Goal: Task Accomplishment & Management: Complete application form

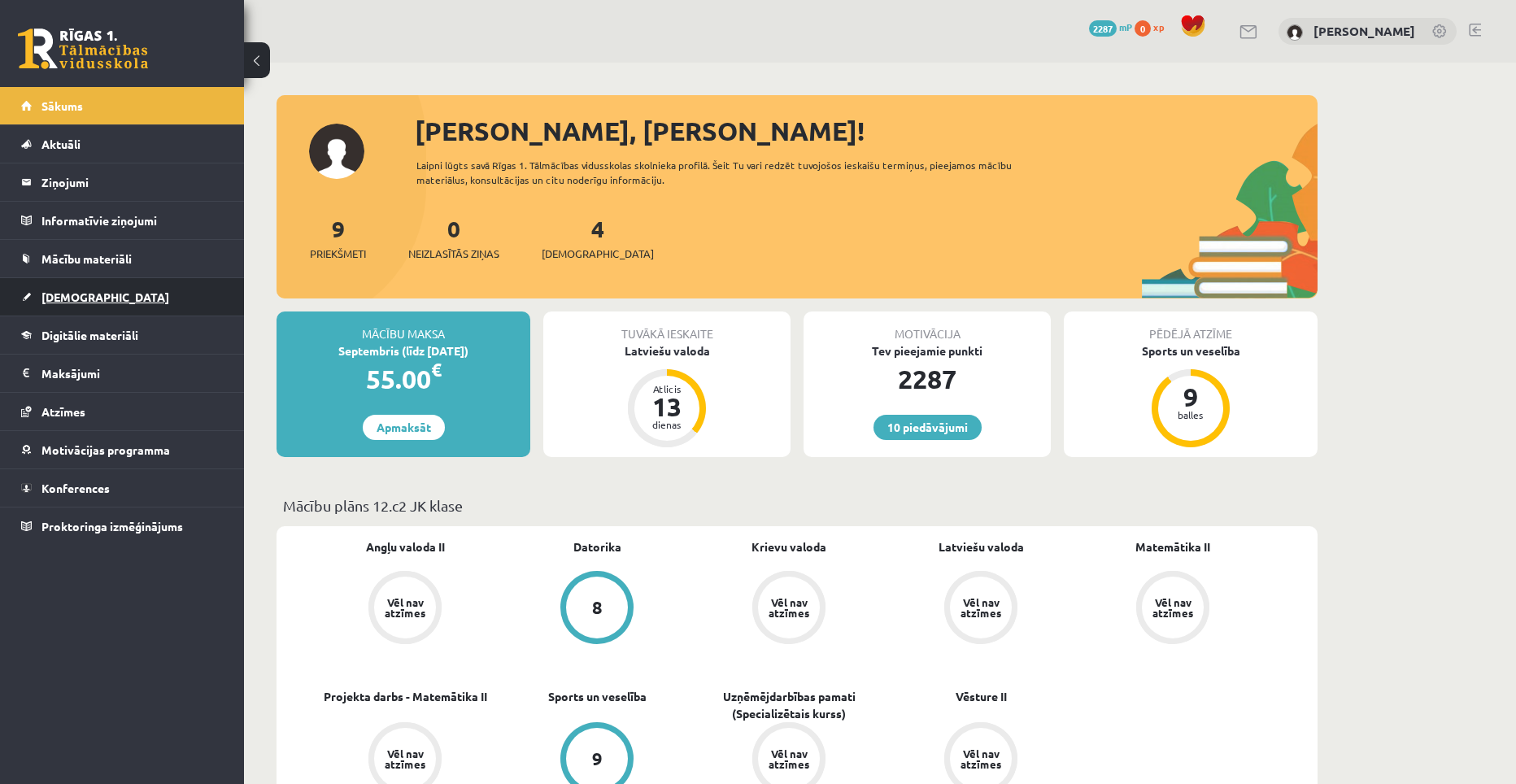
click at [58, 288] on link "[DEMOGRAPHIC_DATA]" at bounding box center [122, 296] width 202 height 37
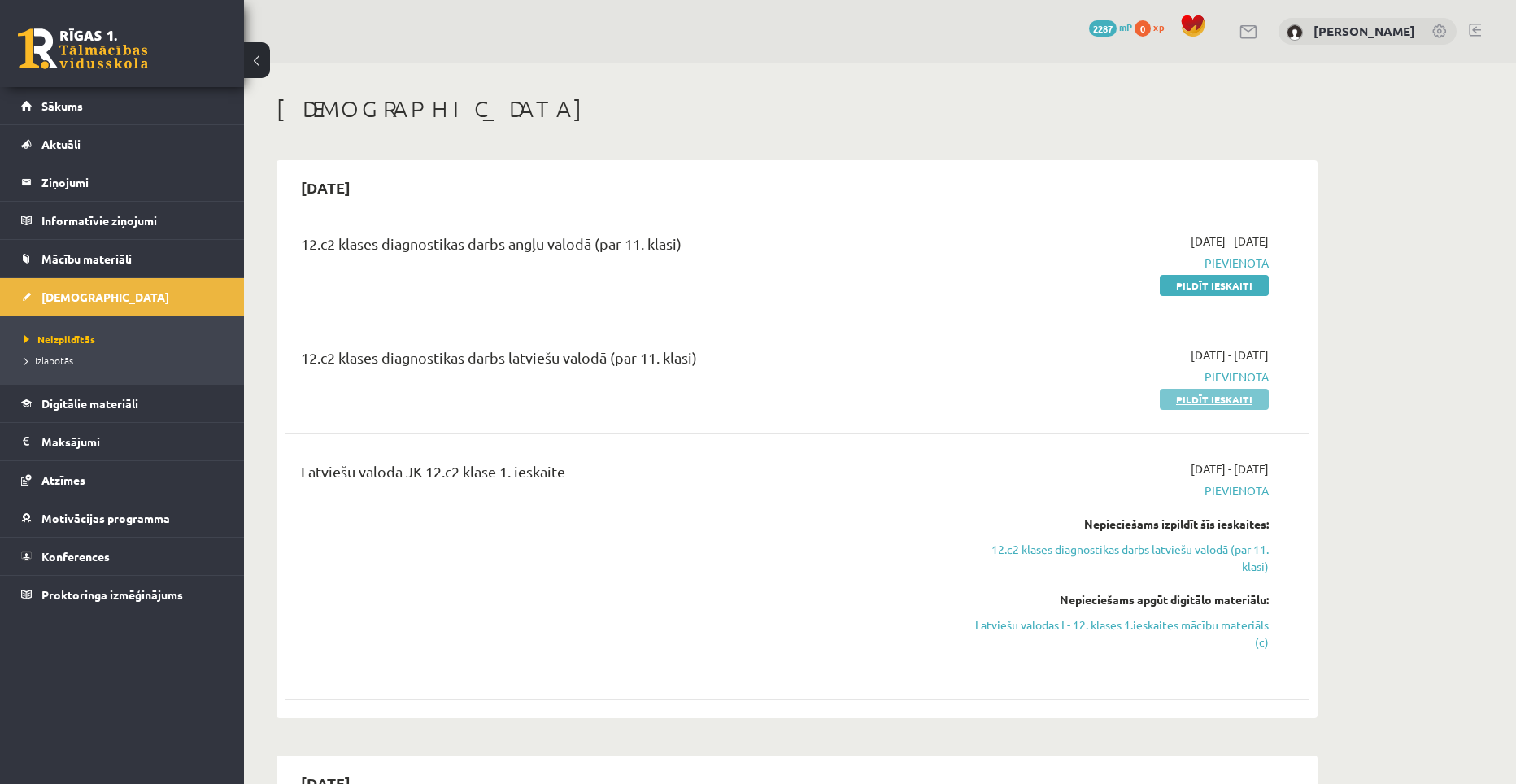
click at [1178, 401] on link "Pildīt ieskaiti" at bounding box center [1214, 400] width 109 height 21
click at [1174, 281] on link "Pildīt ieskaiti" at bounding box center [1214, 286] width 109 height 21
click at [1178, 399] on link "Pildīt ieskaiti" at bounding box center [1214, 400] width 109 height 21
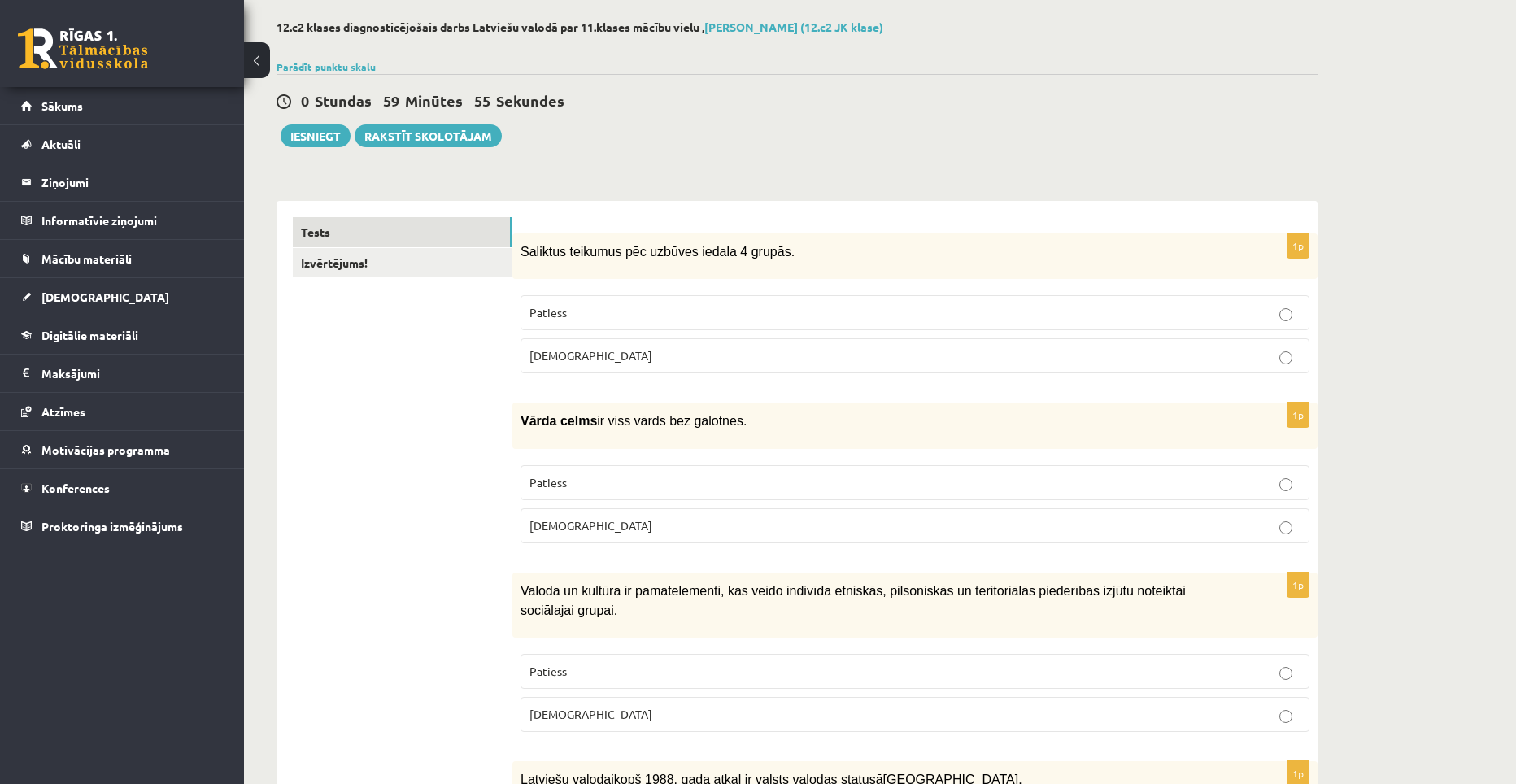
scroll to position [82, 0]
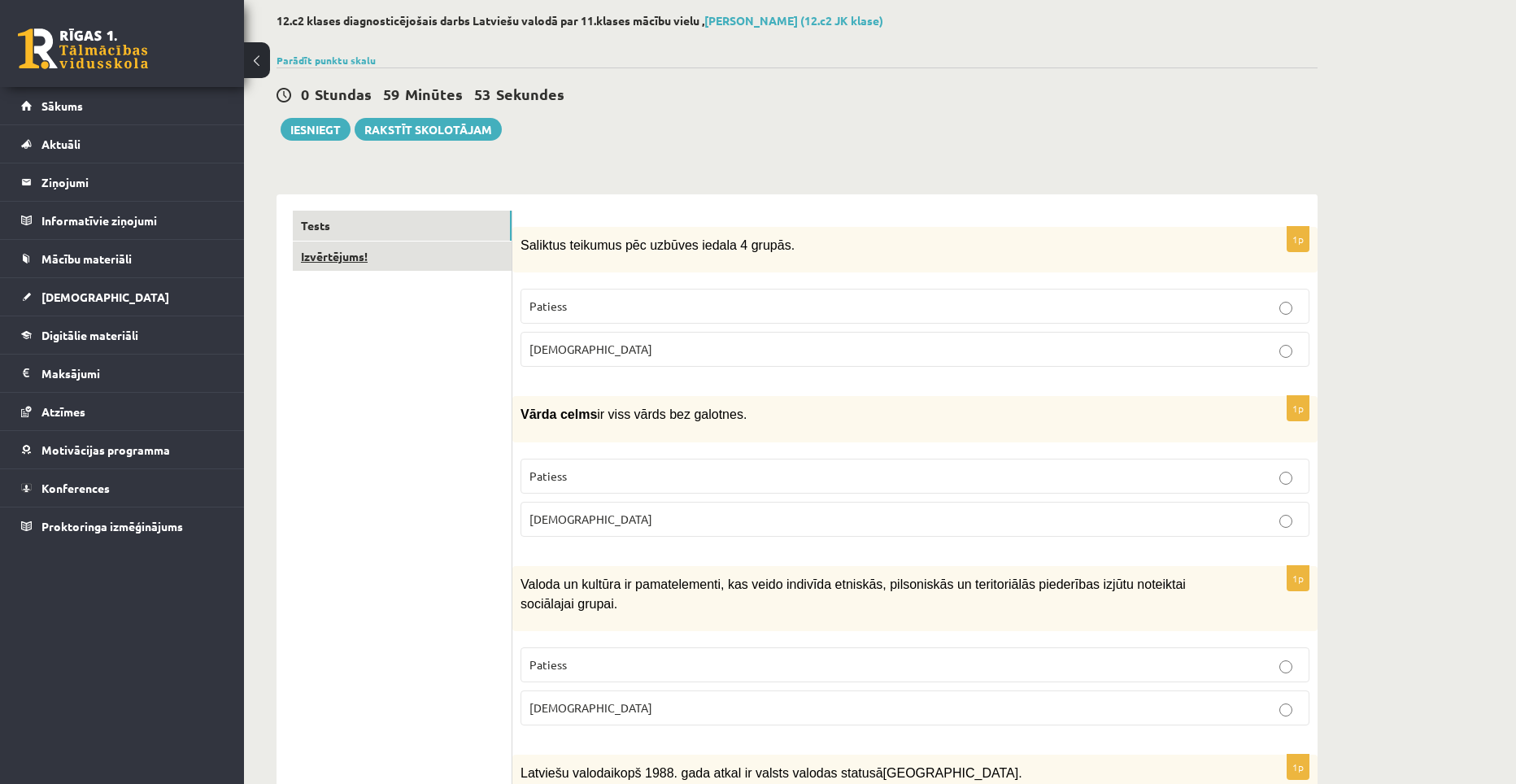
click at [386, 246] on link "Izvērtējums!" at bounding box center [402, 256] width 218 height 30
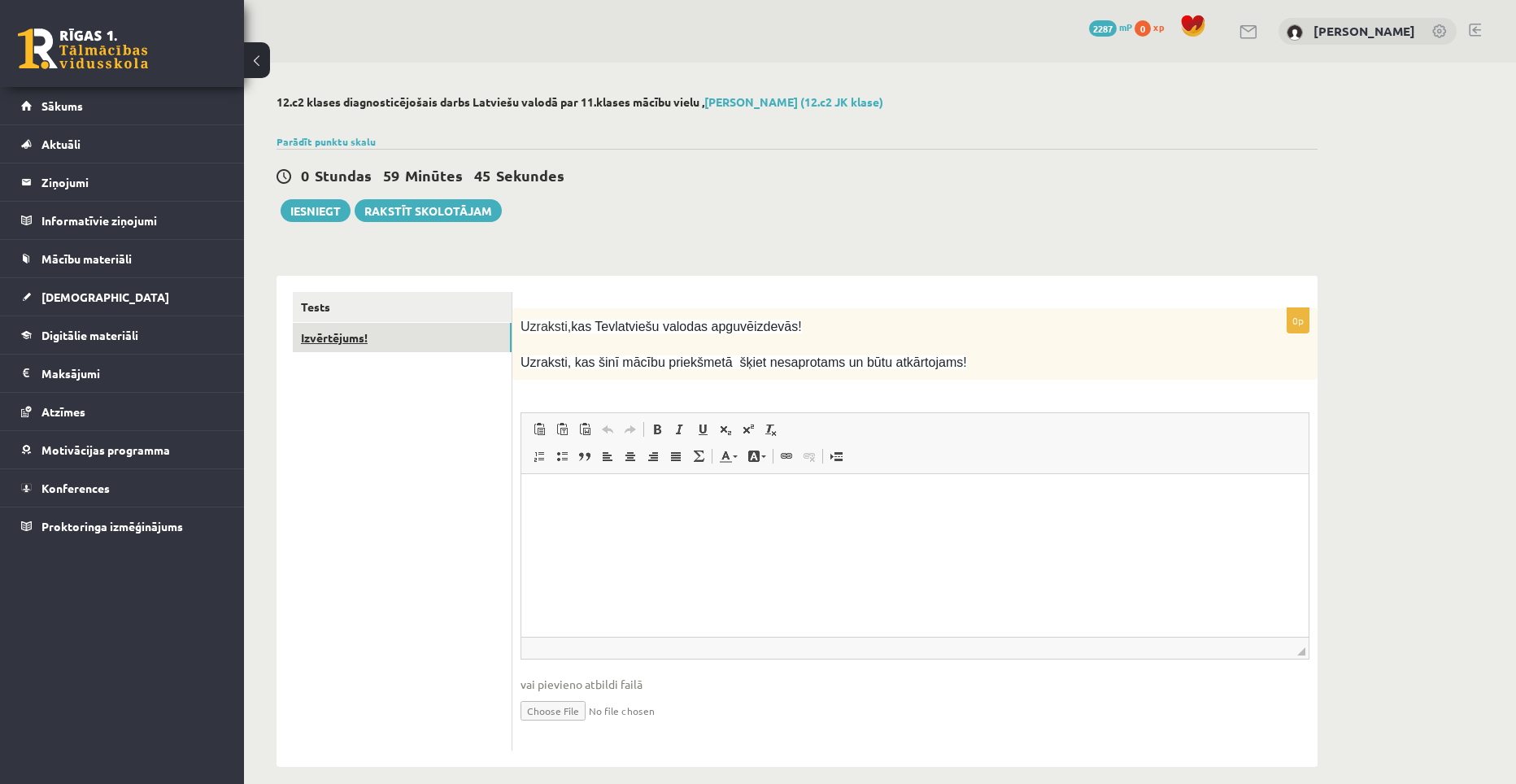
scroll to position [0, 0]
click at [349, 295] on link "Tests" at bounding box center [402, 308] width 218 height 30
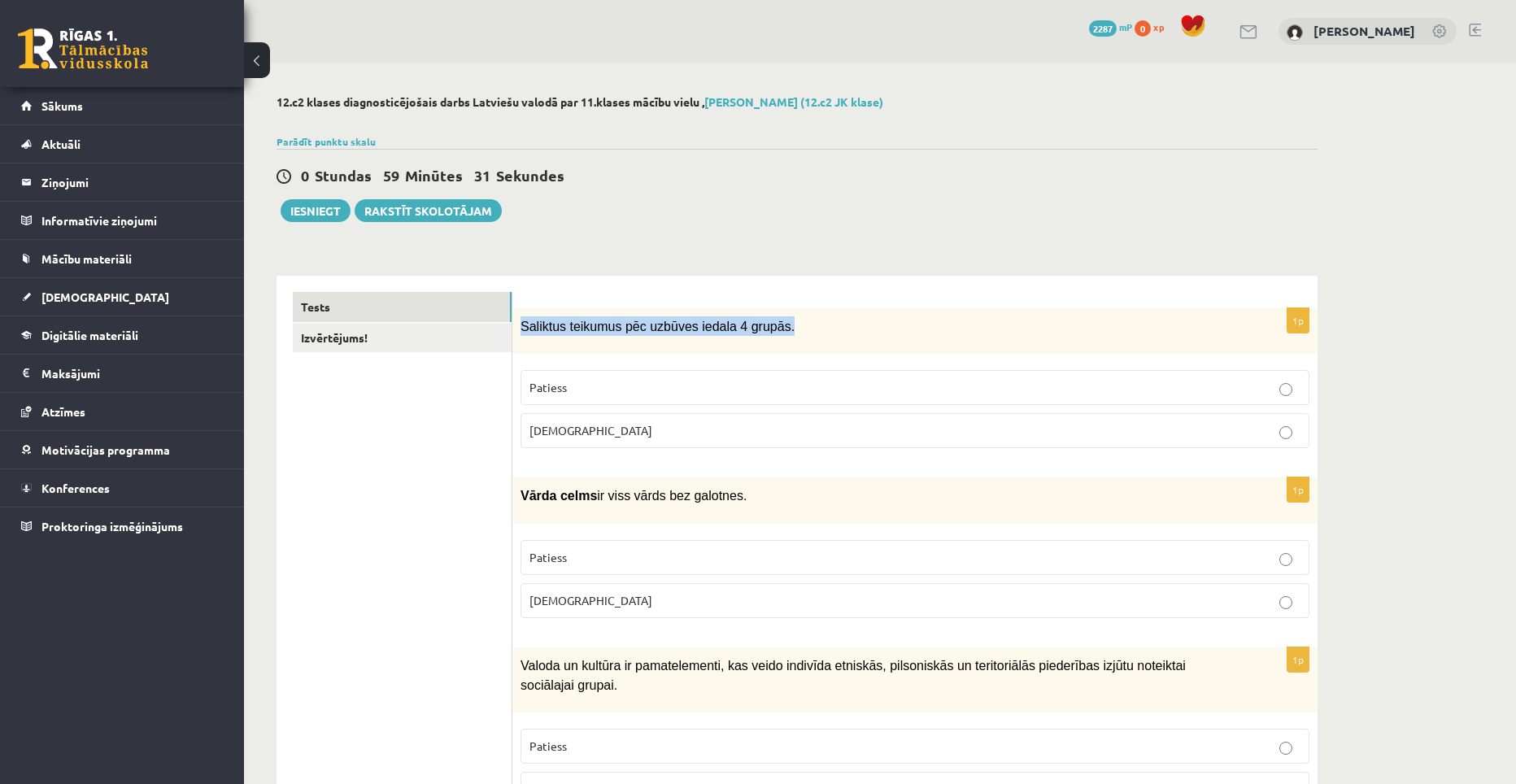
drag, startPoint x: 765, startPoint y: 327, endPoint x: 520, endPoint y: 327, distance: 245.0
click at [520, 327] on span "Saliktus teikumus pēc uzbūves iedala 4 grupās." at bounding box center [657, 327] width 274 height 14
copy span "Saliktus teikumus pēc uzbūves iedala 4 grupās."
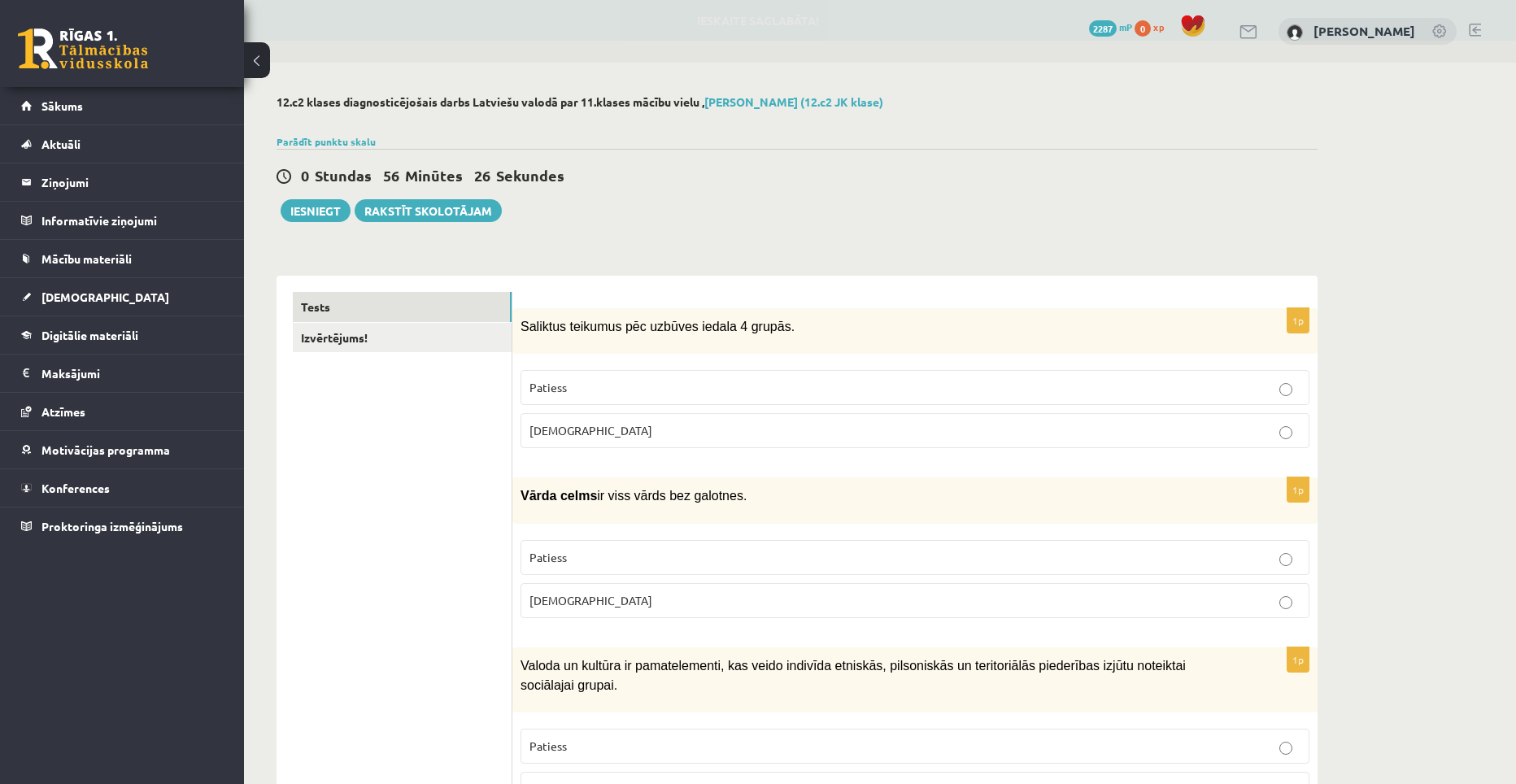
click at [607, 427] on p "[DEMOGRAPHIC_DATA]" at bounding box center [915, 431] width 771 height 17
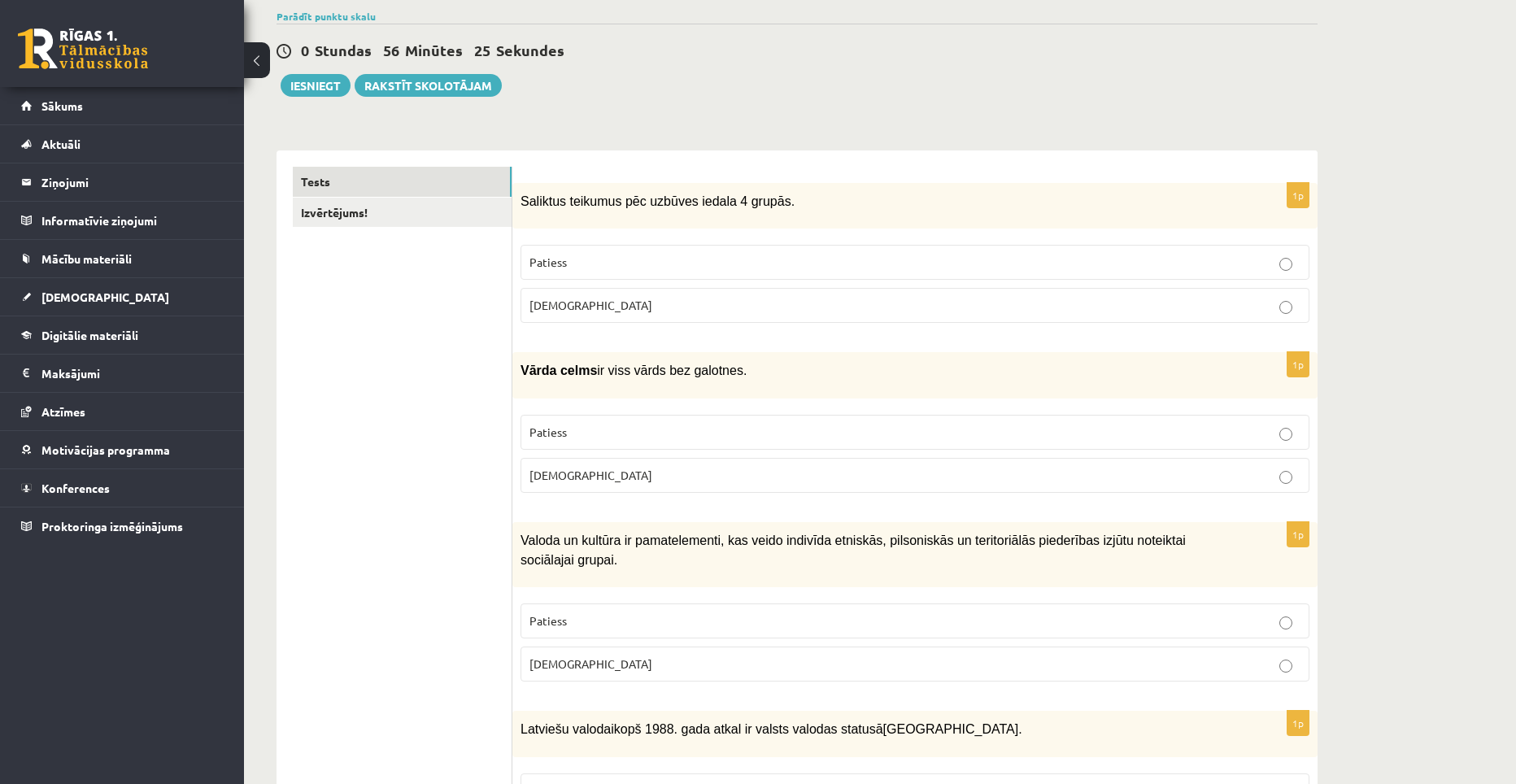
scroll to position [162, 0]
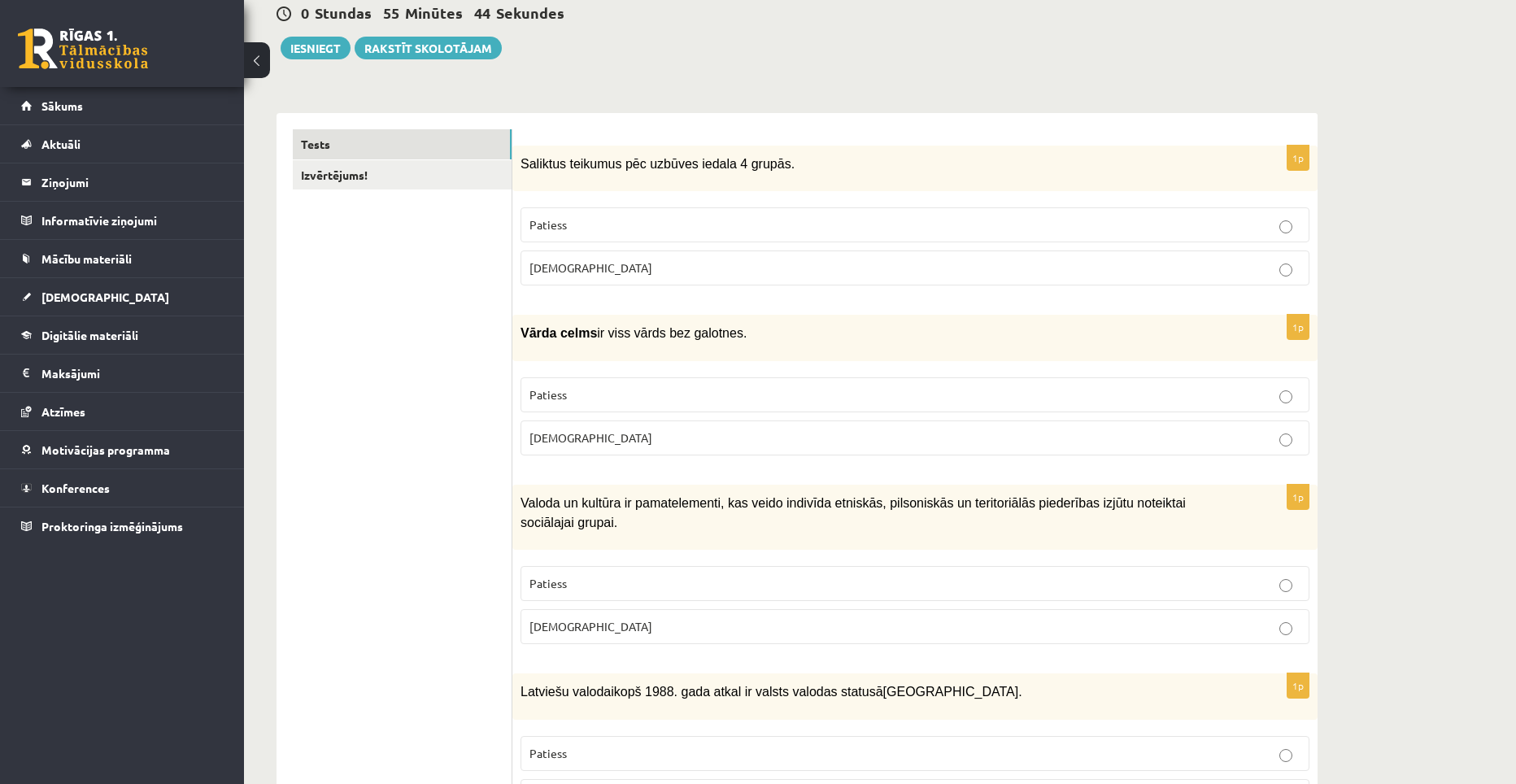
click at [652, 391] on p "Patiess" at bounding box center [915, 395] width 771 height 17
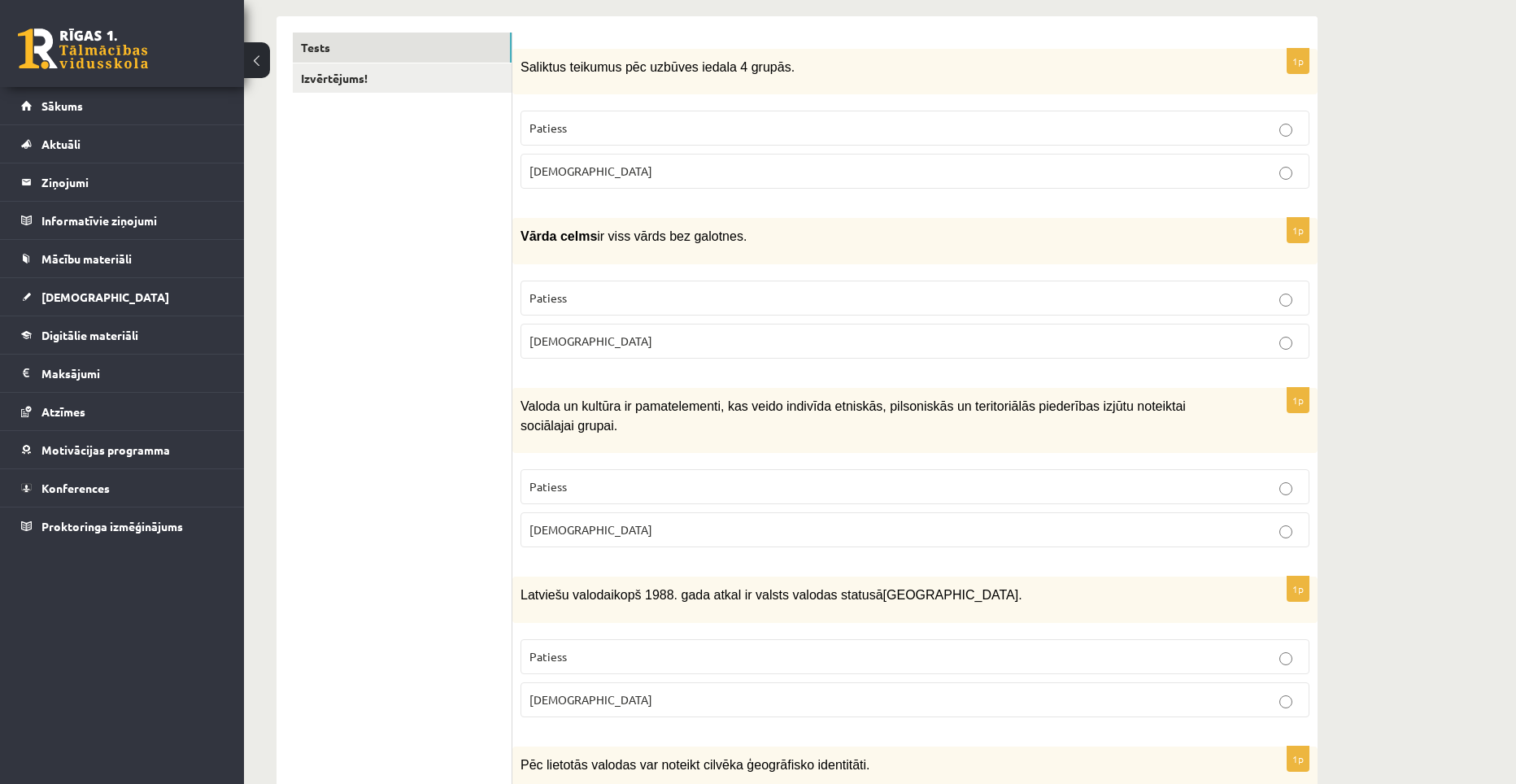
scroll to position [326, 0]
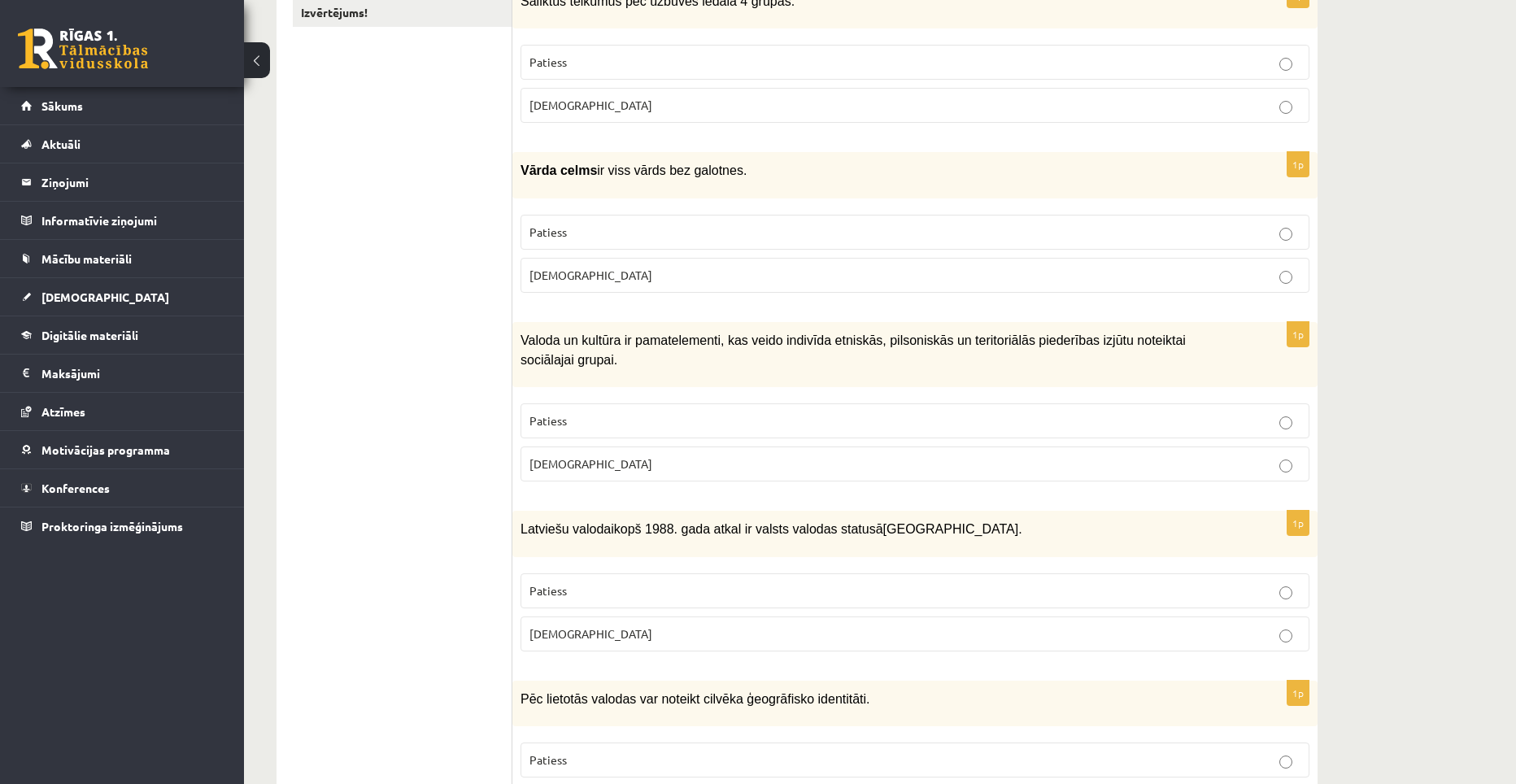
click at [797, 412] on p "Patiess" at bounding box center [915, 420] width 771 height 17
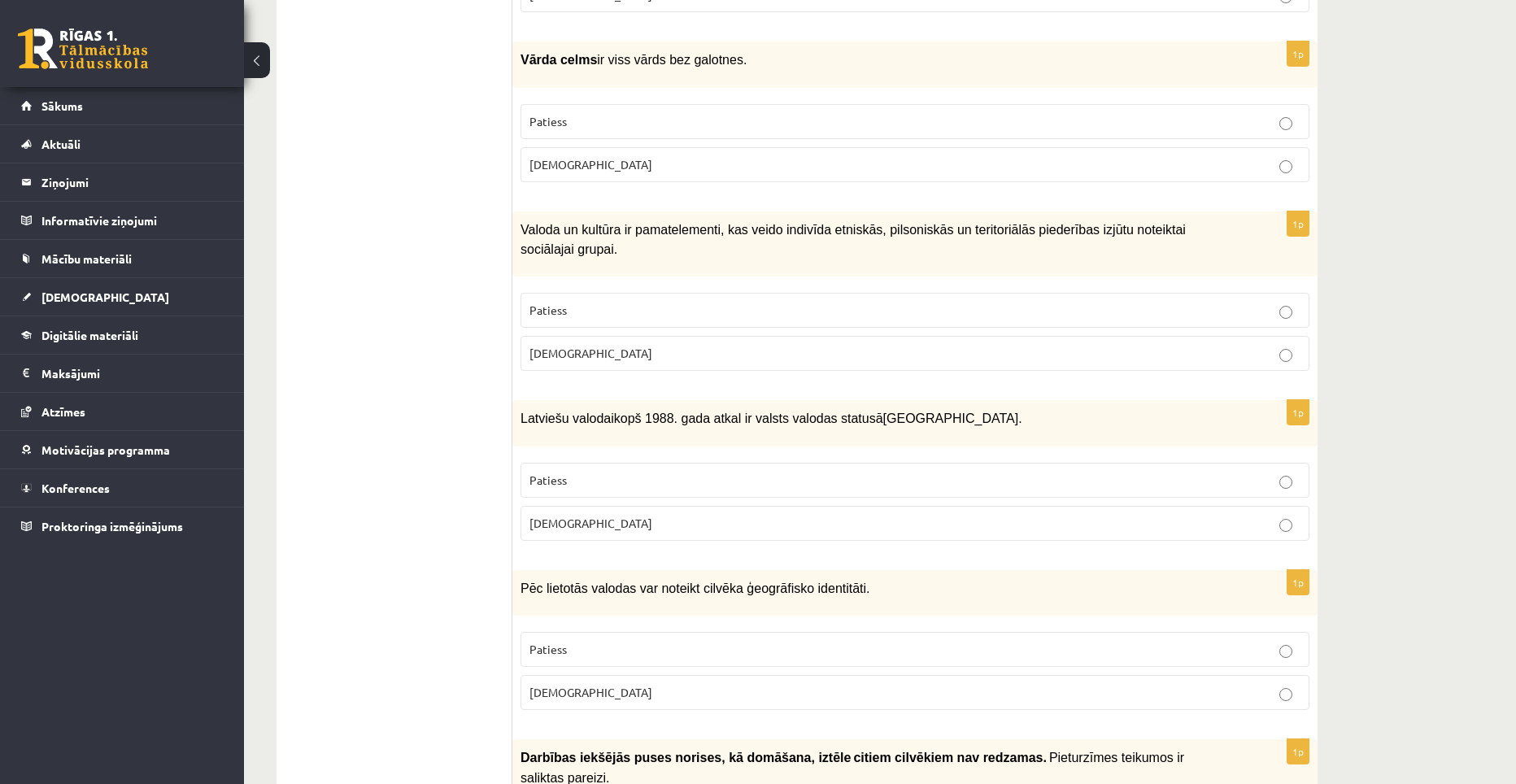
scroll to position [488, 0]
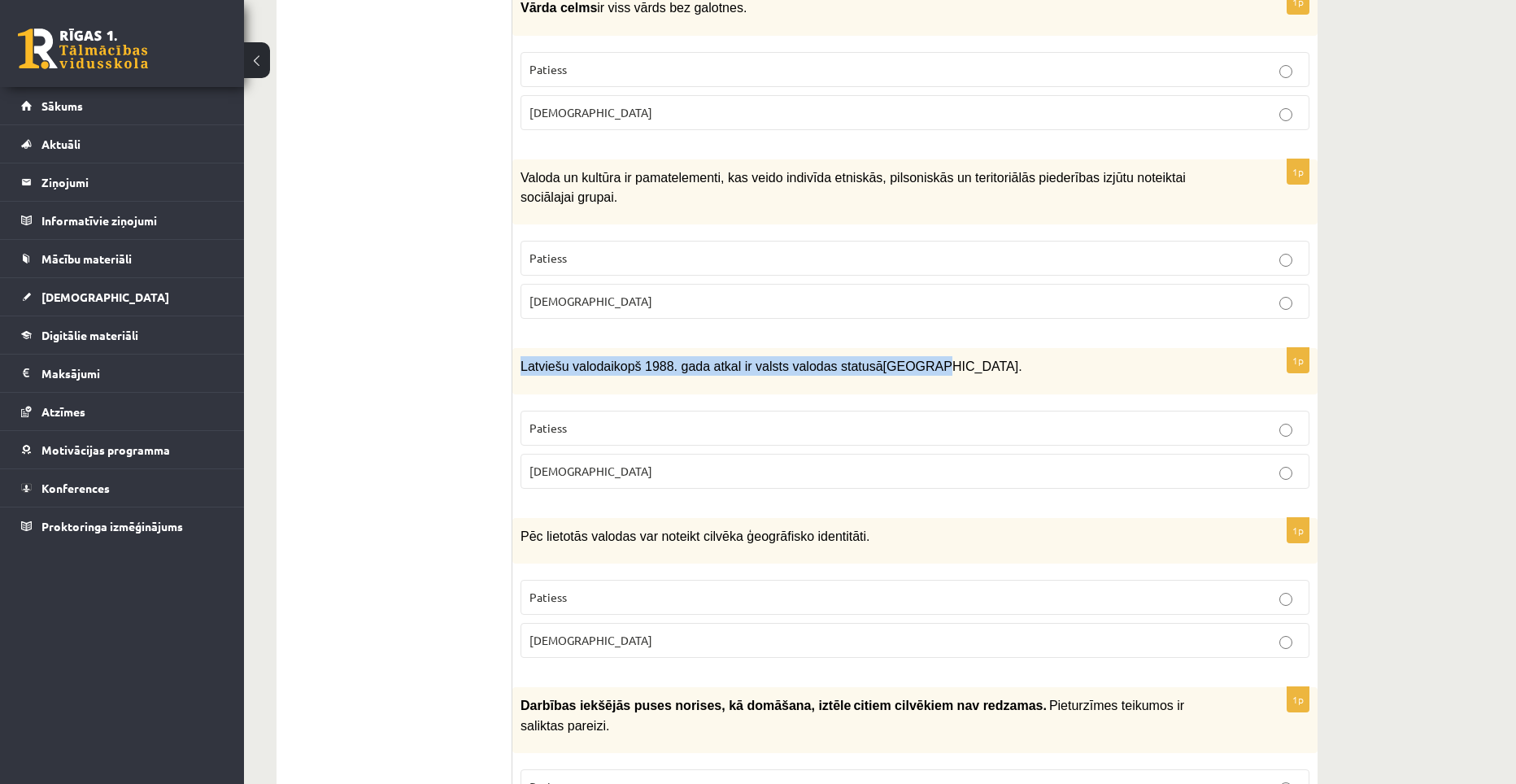
drag, startPoint x: 892, startPoint y: 345, endPoint x: 523, endPoint y: 350, distance: 369.0
click at [523, 356] on p "Latviešu valoda i kopš 1988. gada atkal ir valsts valodas statusā Latvijā." at bounding box center [873, 365] width 707 height 20
click at [557, 376] on div "1p Latviešu valoda i kopš 1988. gada atkal ir valsts valodas statusā Latvijā…" at bounding box center [915, 424] width 805 height 153
drag, startPoint x: 572, startPoint y: 442, endPoint x: 519, endPoint y: 344, distance: 111.4
click at [519, 348] on div "1p Latviešu valoda i kopš 1988. gada atkal ir valsts valodas statusā Latvijā…" at bounding box center [915, 424] width 805 height 153
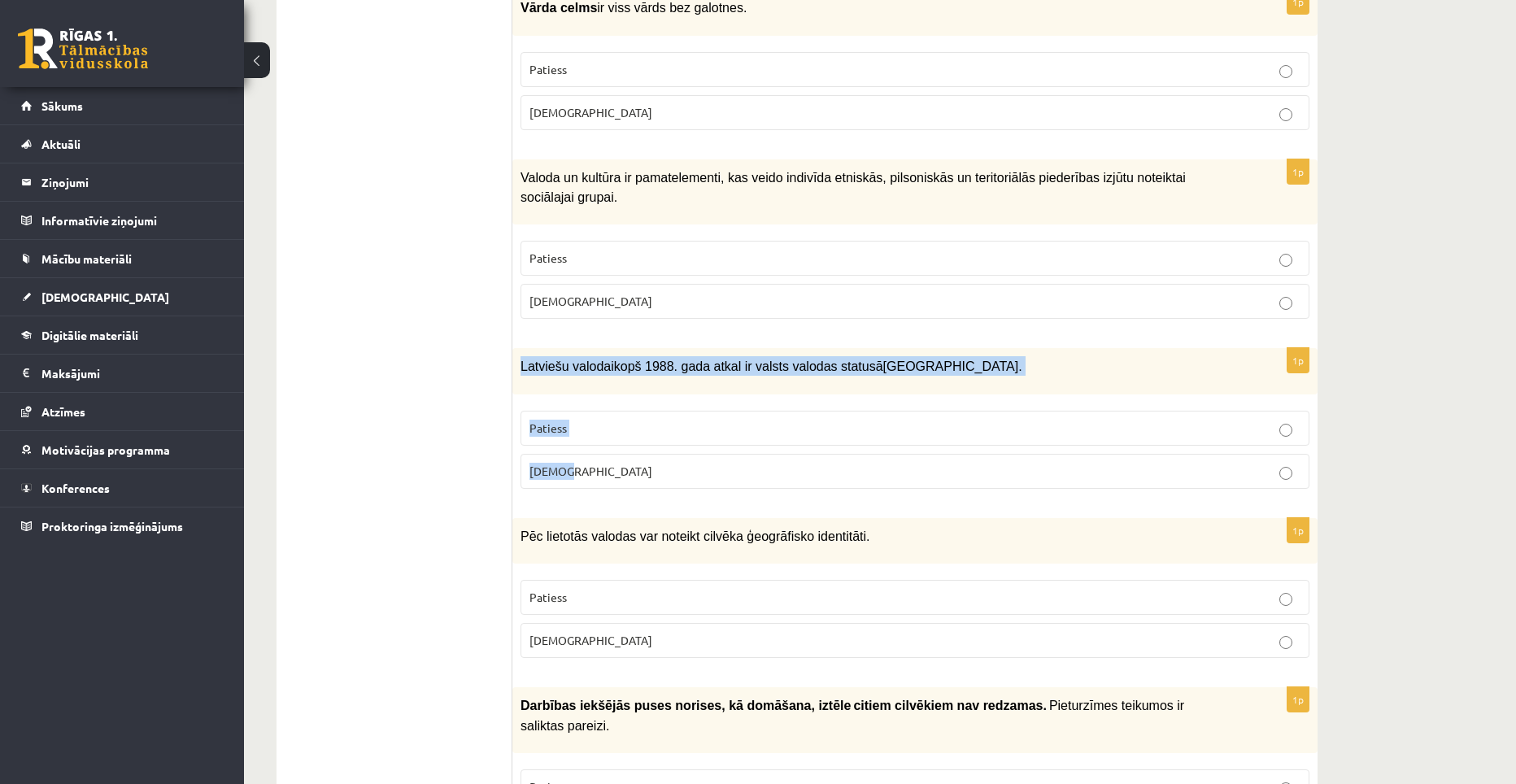
copy div "Latviešu valoda i kopš 1988. gada atkal ir valsts valodas statusā Latvijā. P…"
click at [622, 420] on p "Patiess" at bounding box center [915, 428] width 771 height 17
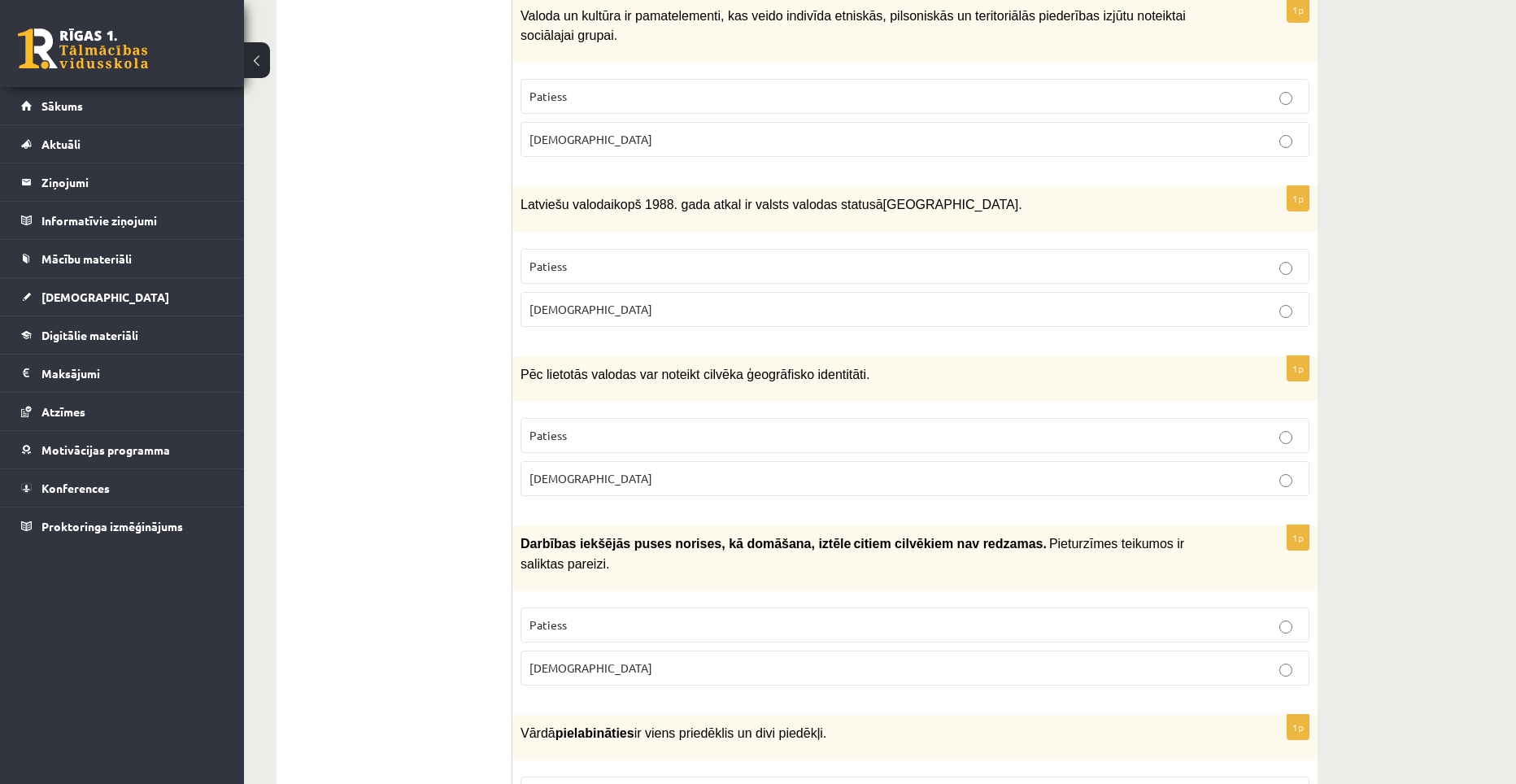
scroll to position [650, 0]
click at [590, 426] on p "Patiess" at bounding box center [915, 435] width 771 height 17
drag, startPoint x: 520, startPoint y: 351, endPoint x: 571, endPoint y: 440, distance: 102.6
click at [571, 440] on div "1p Pēc lietotās valodas var noteikt cilvēka ģeogrāfisko identitāti. Patiess Apl…" at bounding box center [915, 431] width 805 height 153
copy div "Pēc lietotās valodas var noteikt cilvēka ģeogrāfisko identitāti. Patiess Aplams"
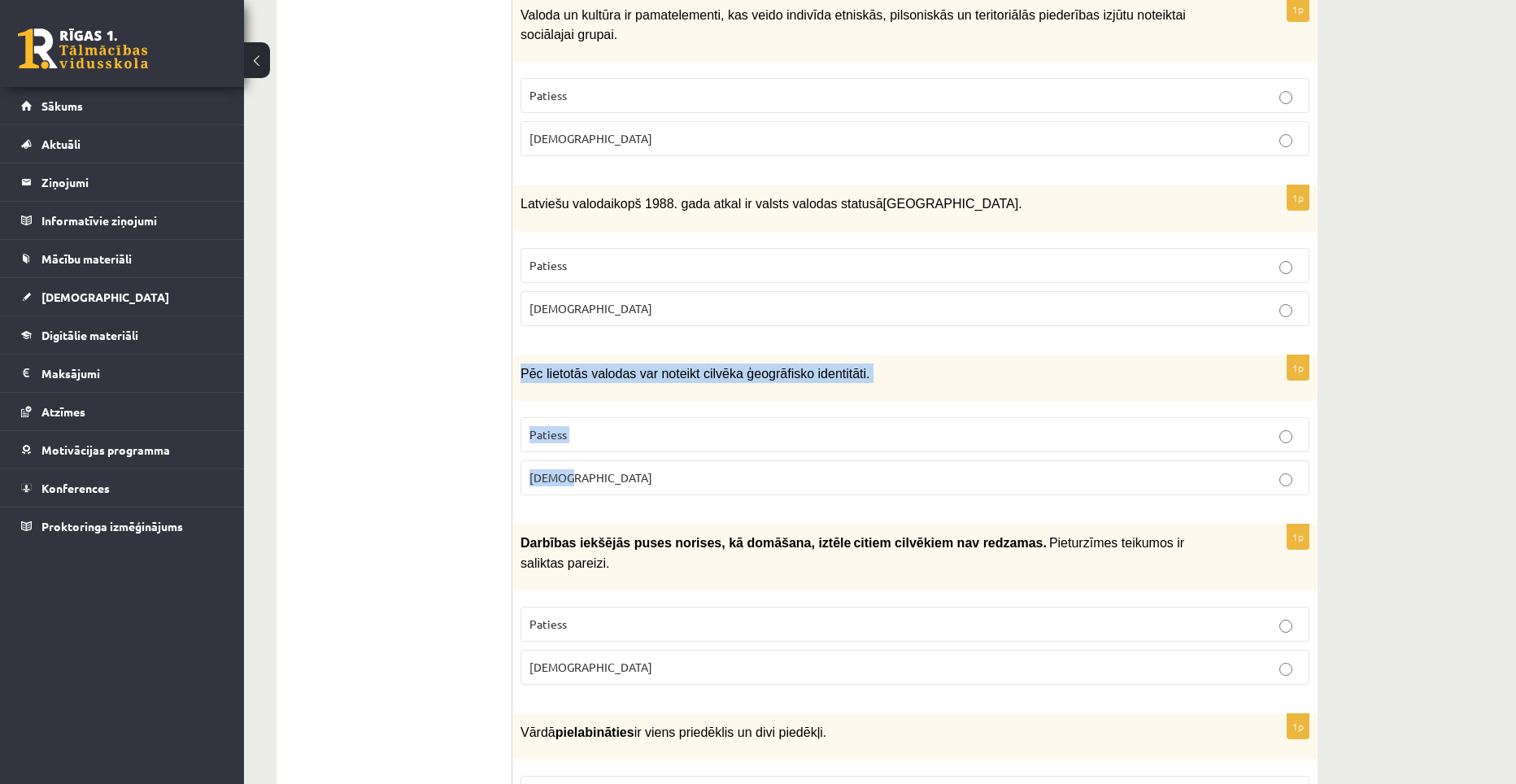
click at [577, 426] on p "Patiess" at bounding box center [915, 435] width 771 height 17
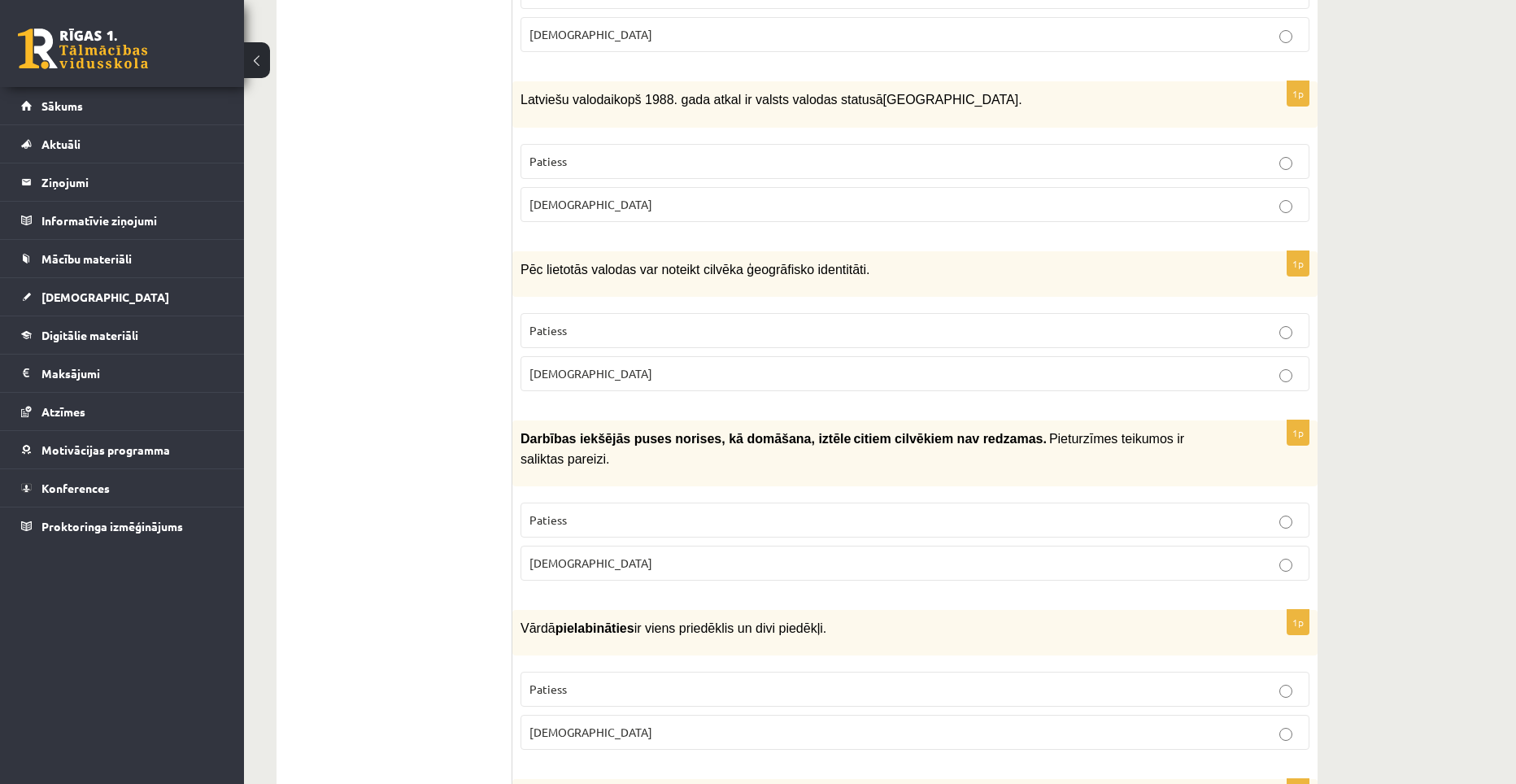
scroll to position [813, 0]
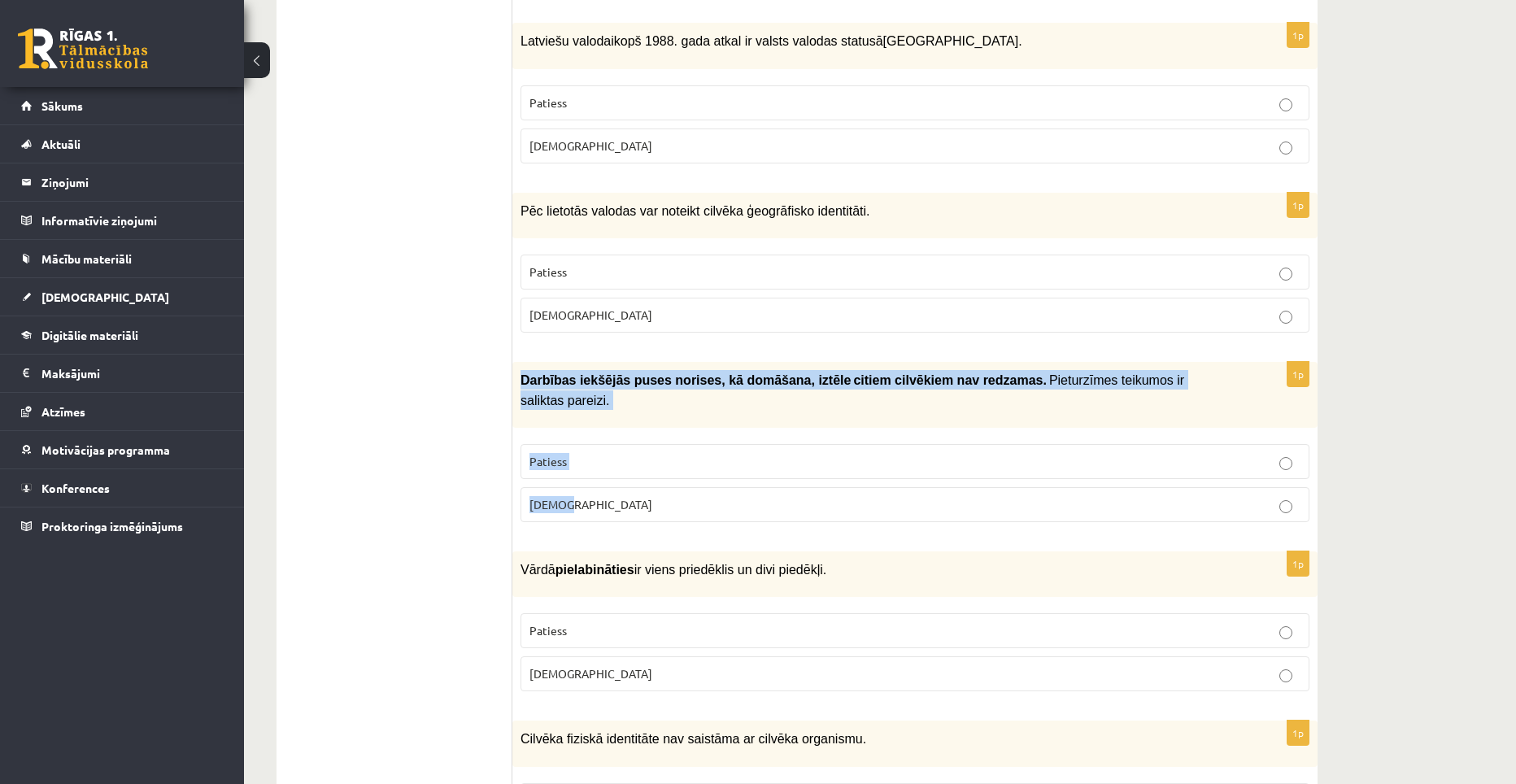
drag, startPoint x: 520, startPoint y: 355, endPoint x: 573, endPoint y: 441, distance: 101.0
click at [573, 441] on div "1p Darbības iekšējās puses norises, kā domāšana, iztēle citiem cilvēki…" at bounding box center [915, 448] width 805 height 173
copy div "Darbības iekšējās puses norises, kā domāšana, iztēle citiem cilvēkiem …"
click at [692, 373] on span "Darbības iekšējās puses norises, kā domāšana, iztēle" at bounding box center [685, 380] width 330 height 14
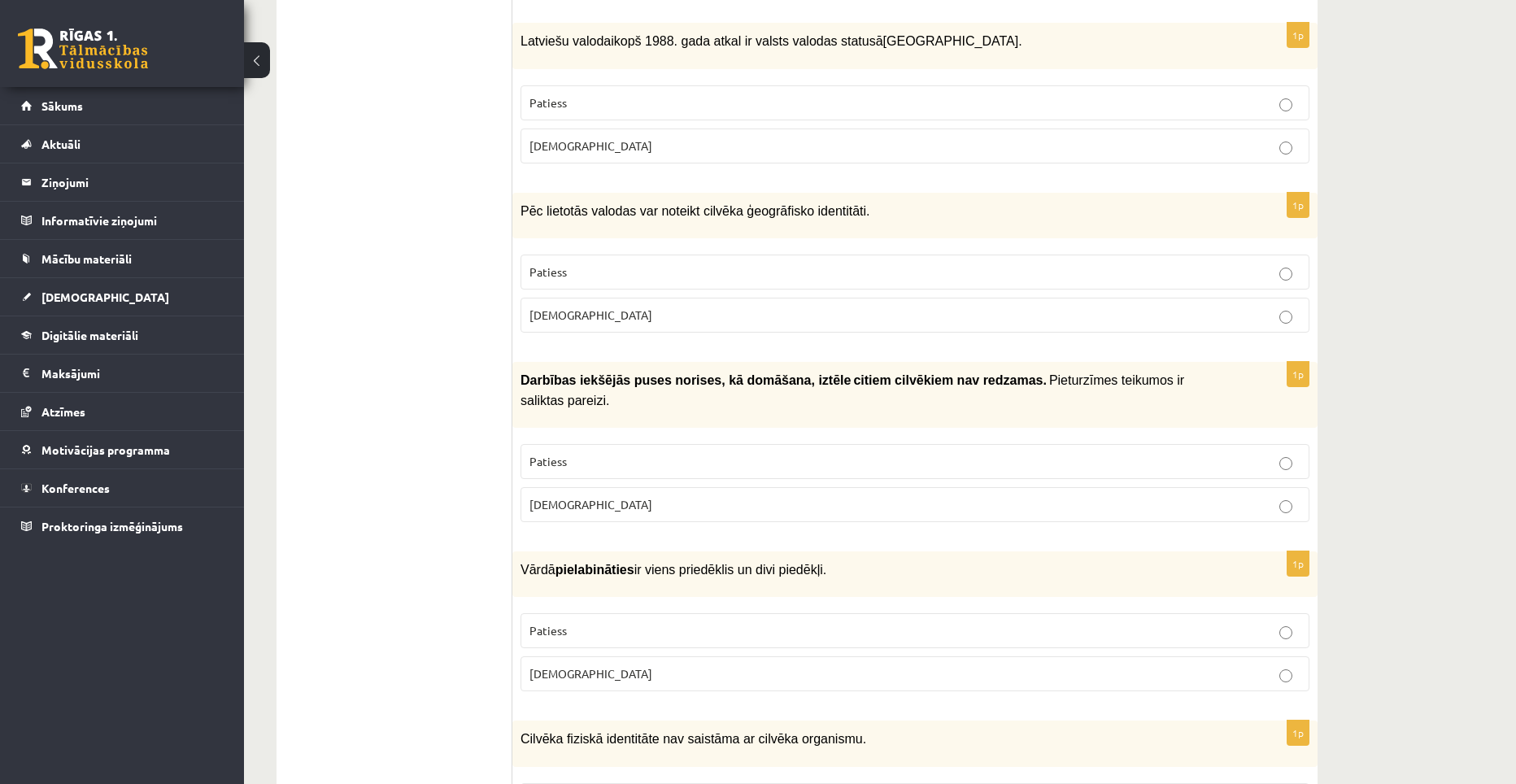
click at [820, 444] on label "Patiess" at bounding box center [914, 461] width 789 height 35
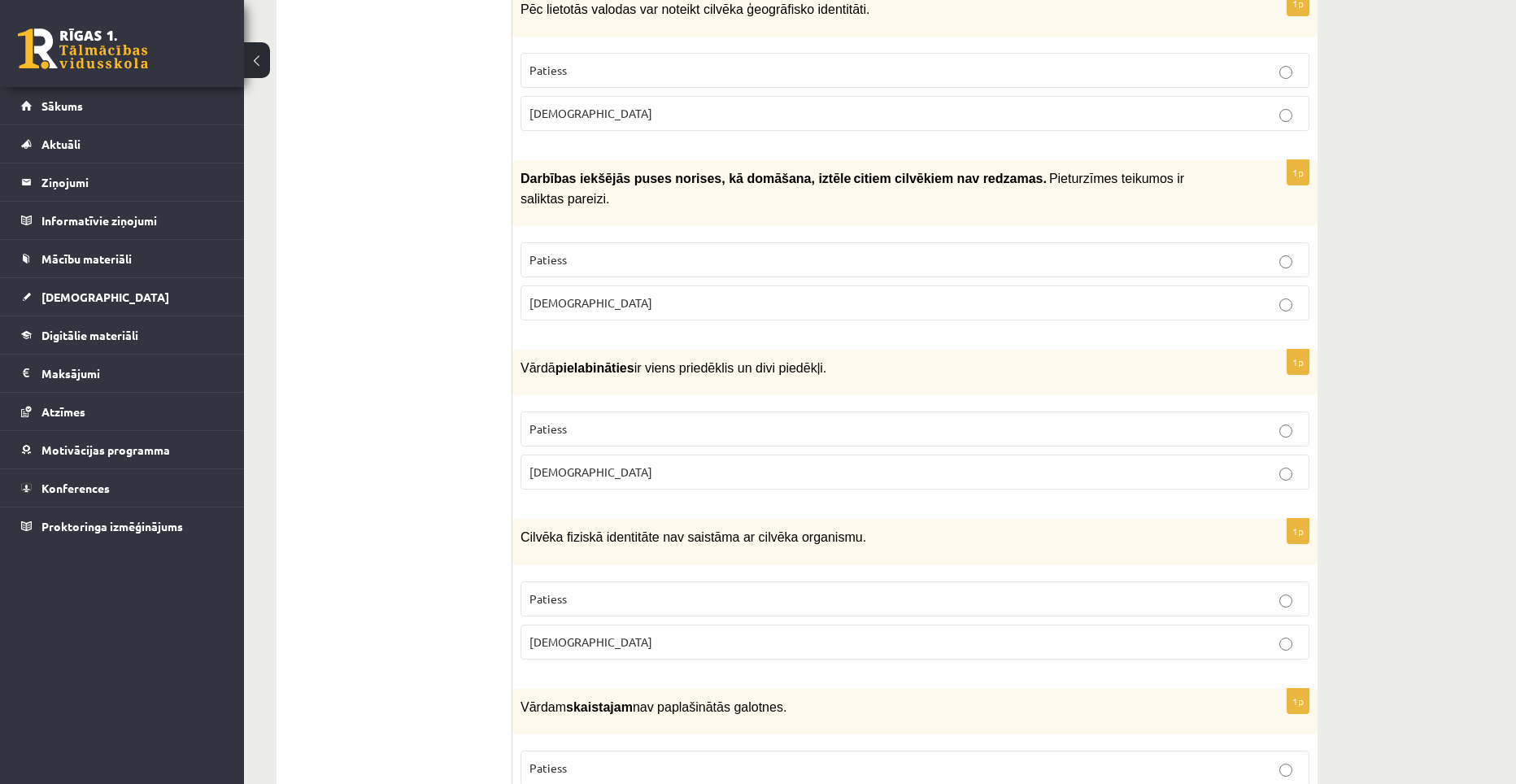
scroll to position [1057, 0]
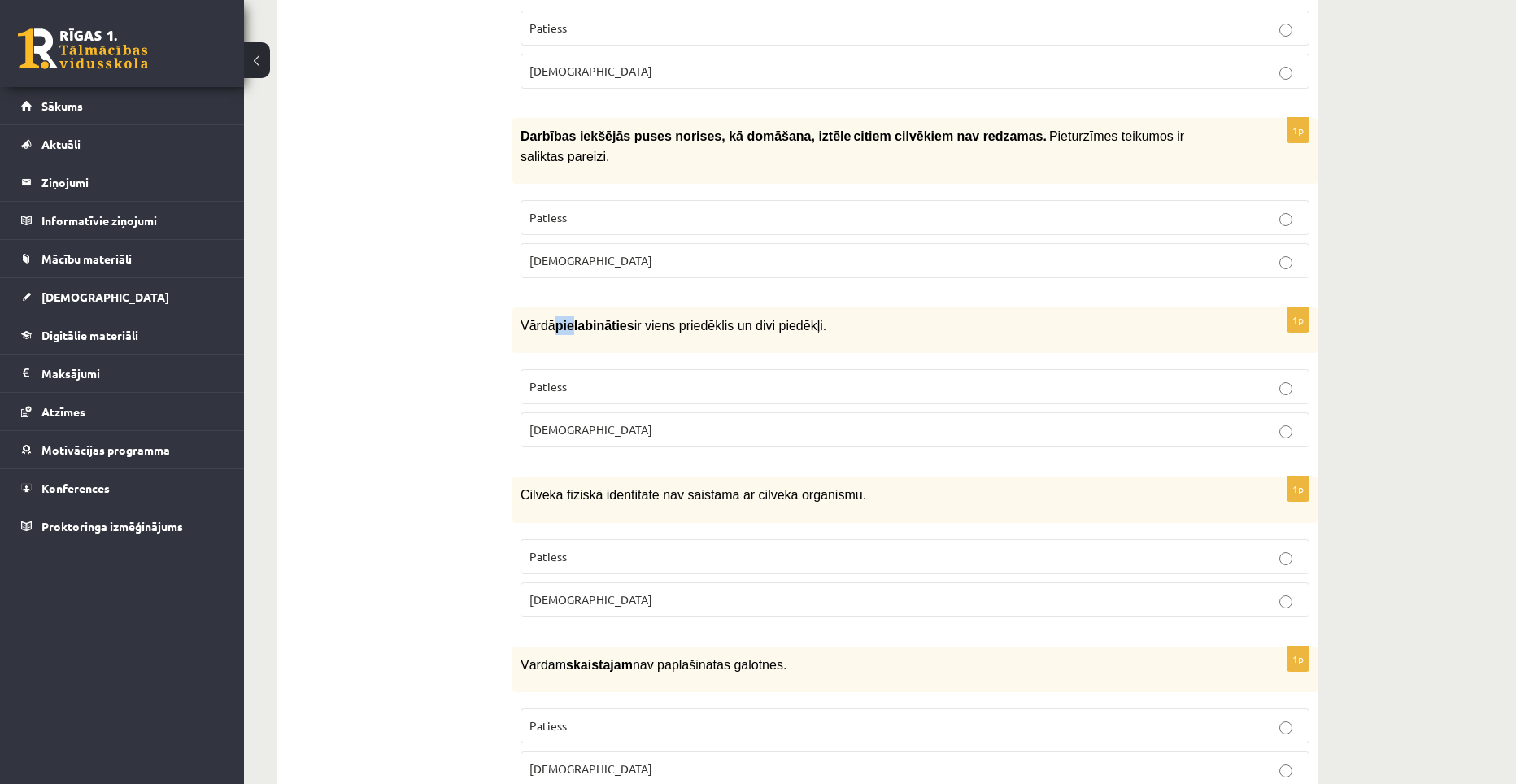
drag, startPoint x: 557, startPoint y: 287, endPoint x: 569, endPoint y: 287, distance: 12.0
click at [569, 319] on b "pielabināties" at bounding box center [594, 326] width 79 height 14
click at [576, 319] on b "pielabināties" at bounding box center [594, 326] width 79 height 14
drag, startPoint x: 571, startPoint y: 287, endPoint x: 584, endPoint y: 289, distance: 13.2
click at [584, 319] on b "pielabināties" at bounding box center [594, 326] width 79 height 14
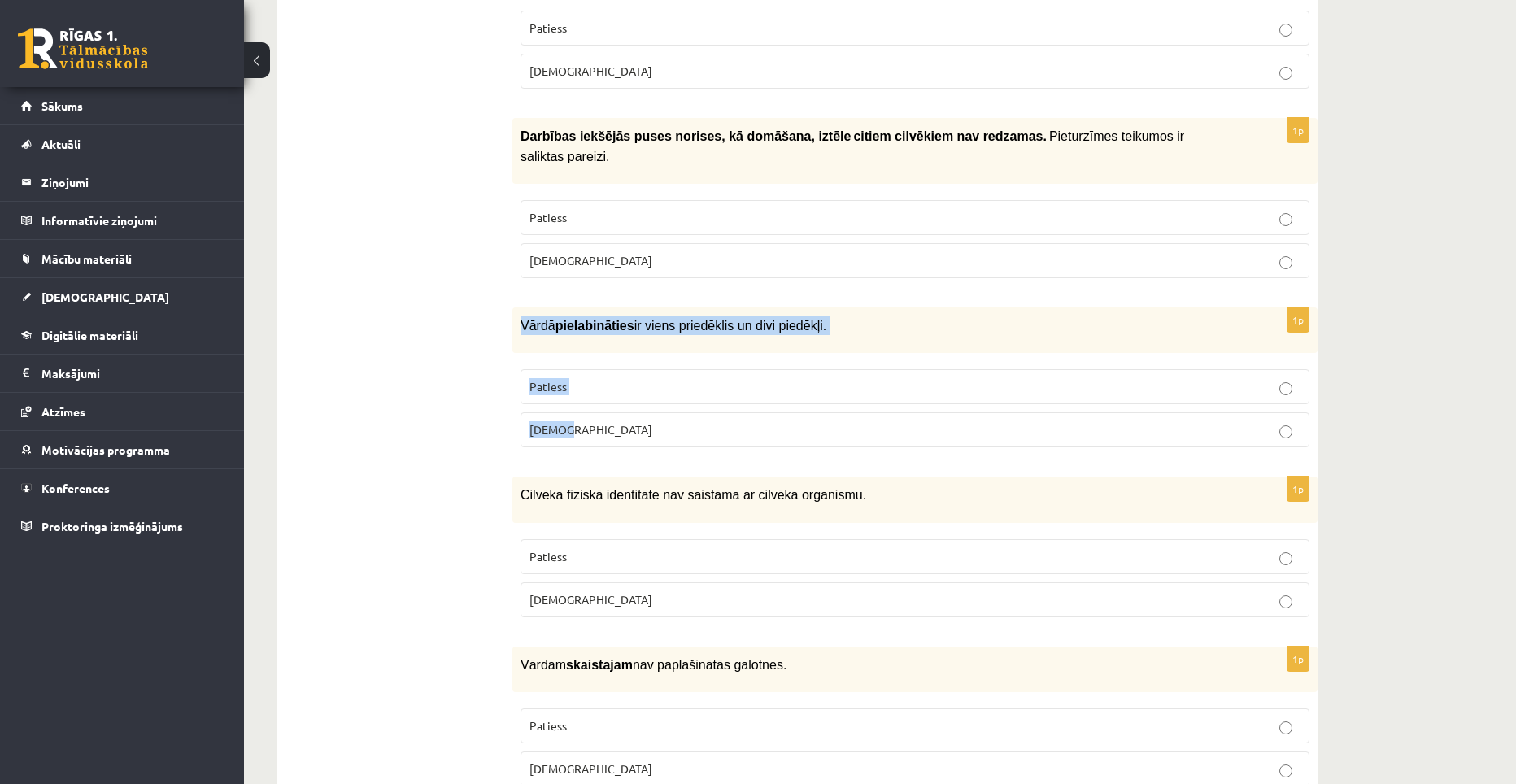
drag, startPoint x: 518, startPoint y: 275, endPoint x: 580, endPoint y: 371, distance: 114.3
click at [580, 371] on div "1p Vārdā pielabināties ir viens priedēklis un divi piedēkļi. Patiess Aplams" at bounding box center [915, 383] width 805 height 153
copy div "Vārdā pielabināties ir viens priedēklis un divi piedēkļi. Patiess Aplams"
click at [596, 421] on p "Aplams" at bounding box center [915, 430] width 771 height 17
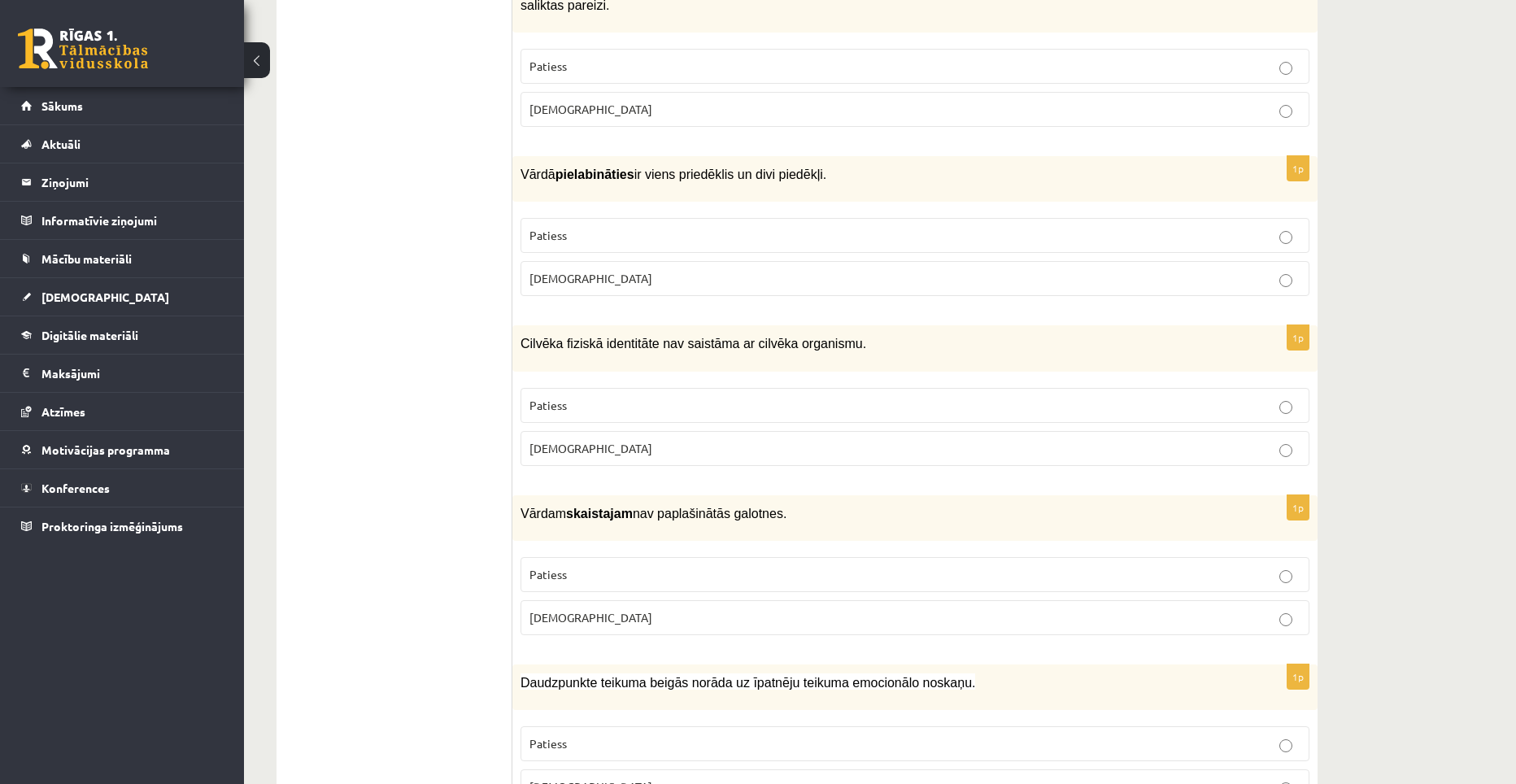
scroll to position [1220, 0]
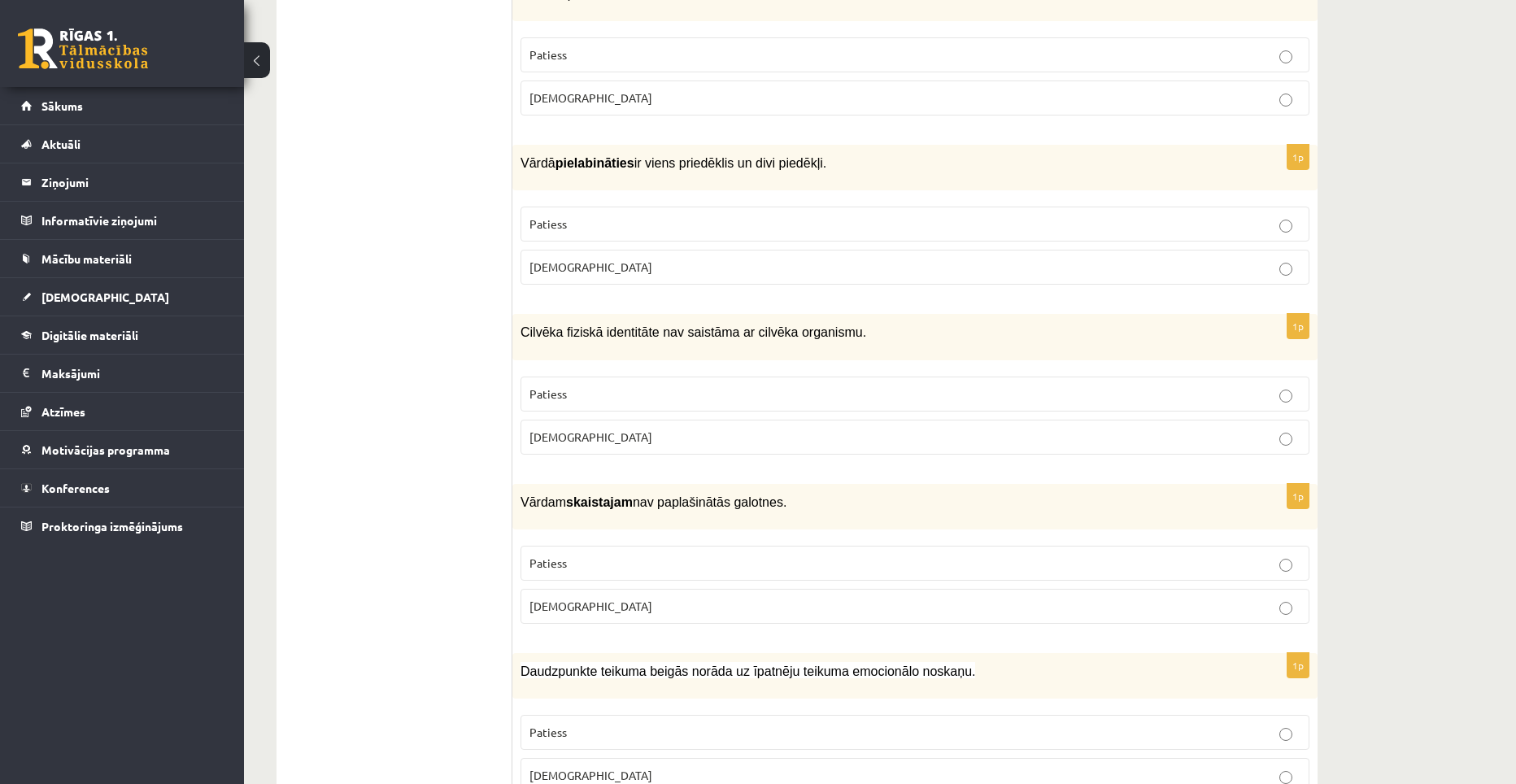
click at [610, 429] on p "Aplams" at bounding box center [915, 438] width 771 height 17
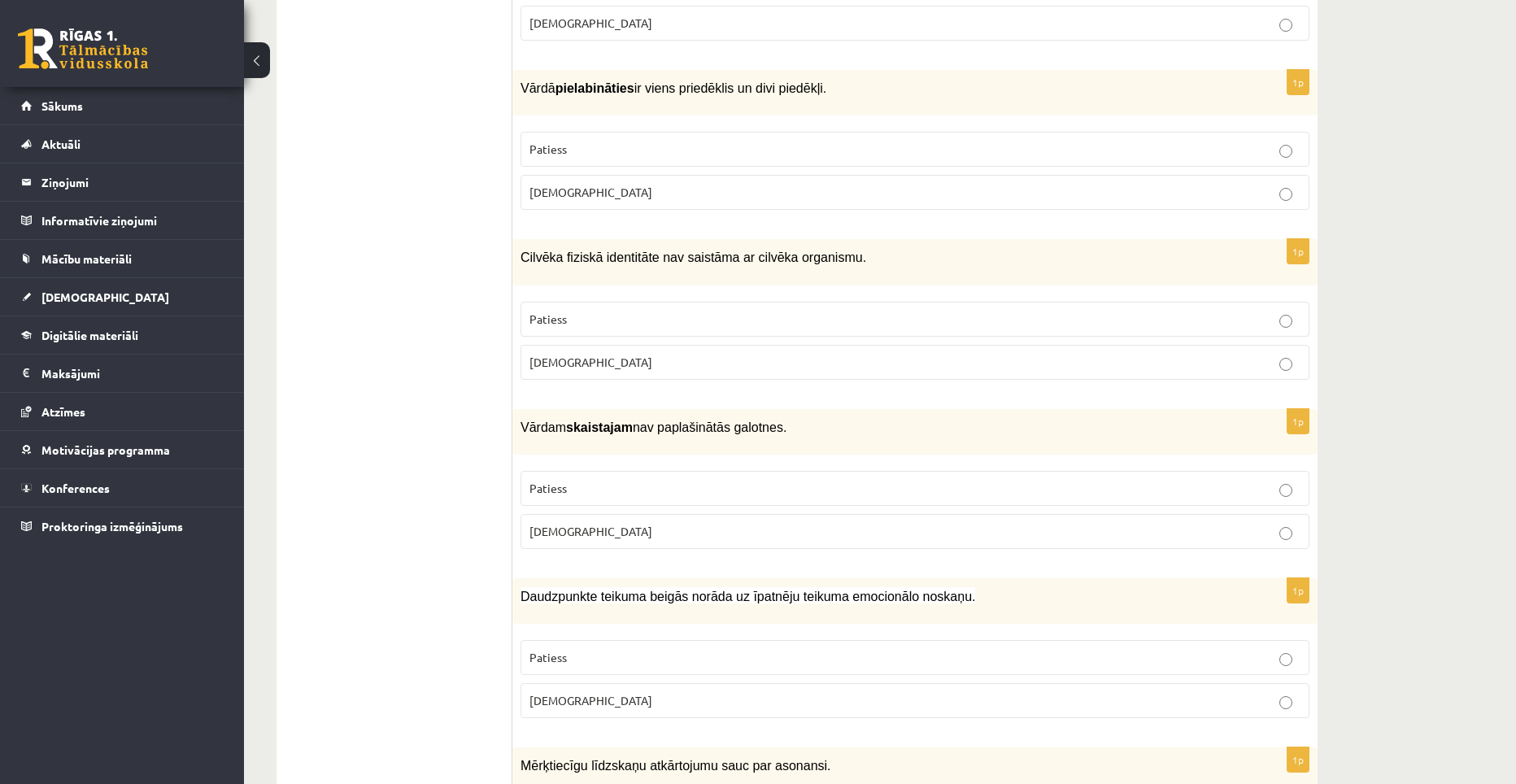
scroll to position [1301, 0]
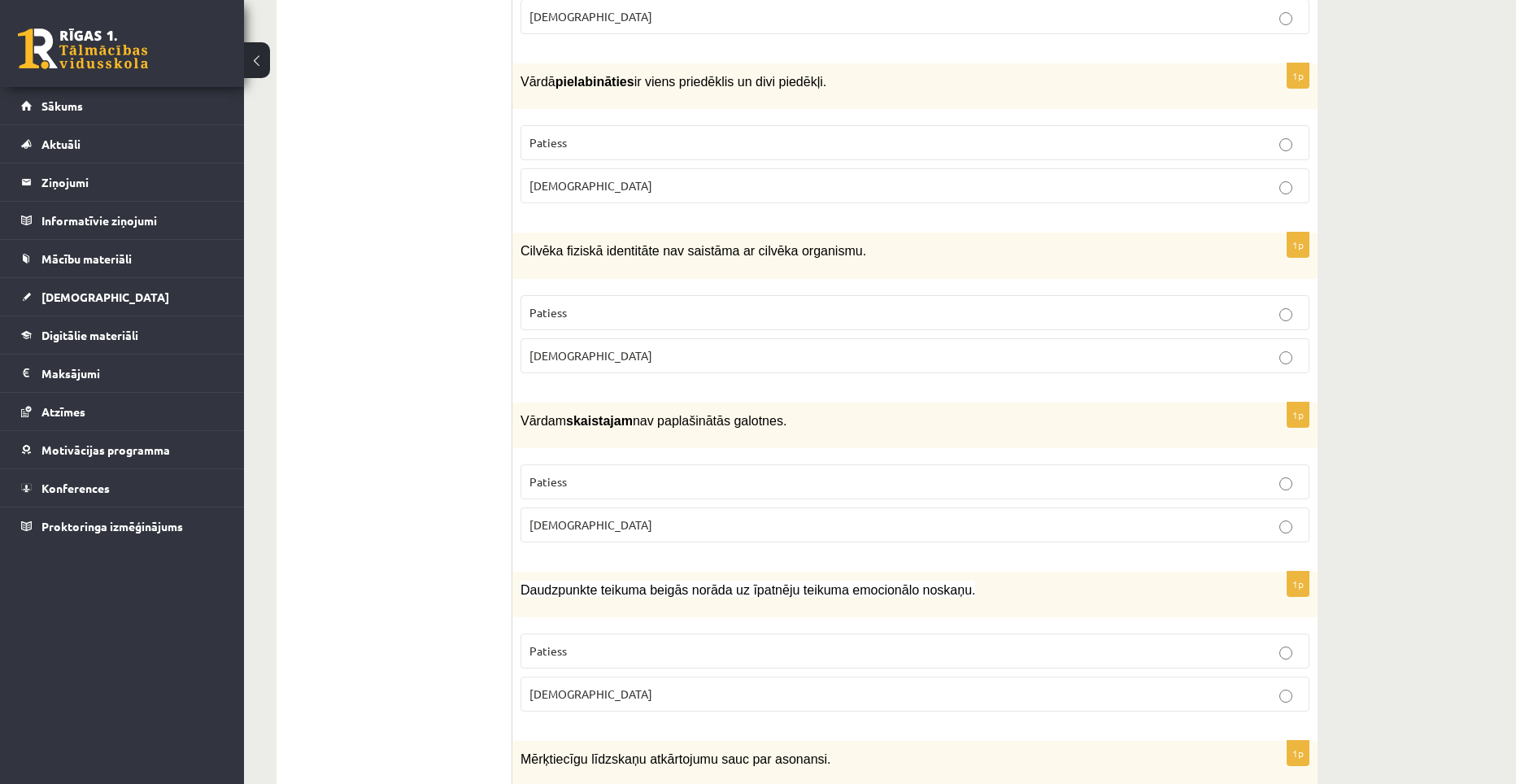
click at [605, 464] on label "Patiess" at bounding box center [914, 481] width 789 height 35
drag, startPoint x: 521, startPoint y: 369, endPoint x: 583, endPoint y: 472, distance: 120.2
click at [583, 472] on div "1p Vārdam skaistajam nav paplašinātās galotnes. Patiess Aplams" at bounding box center [915, 478] width 805 height 153
copy div "Vārdam skaistajam nav paplašinātās galotnes. Patiess Aplams"
click at [690, 402] on div "Vārdam skaistajam nav paplašinātās galotnes." at bounding box center [915, 425] width 805 height 46
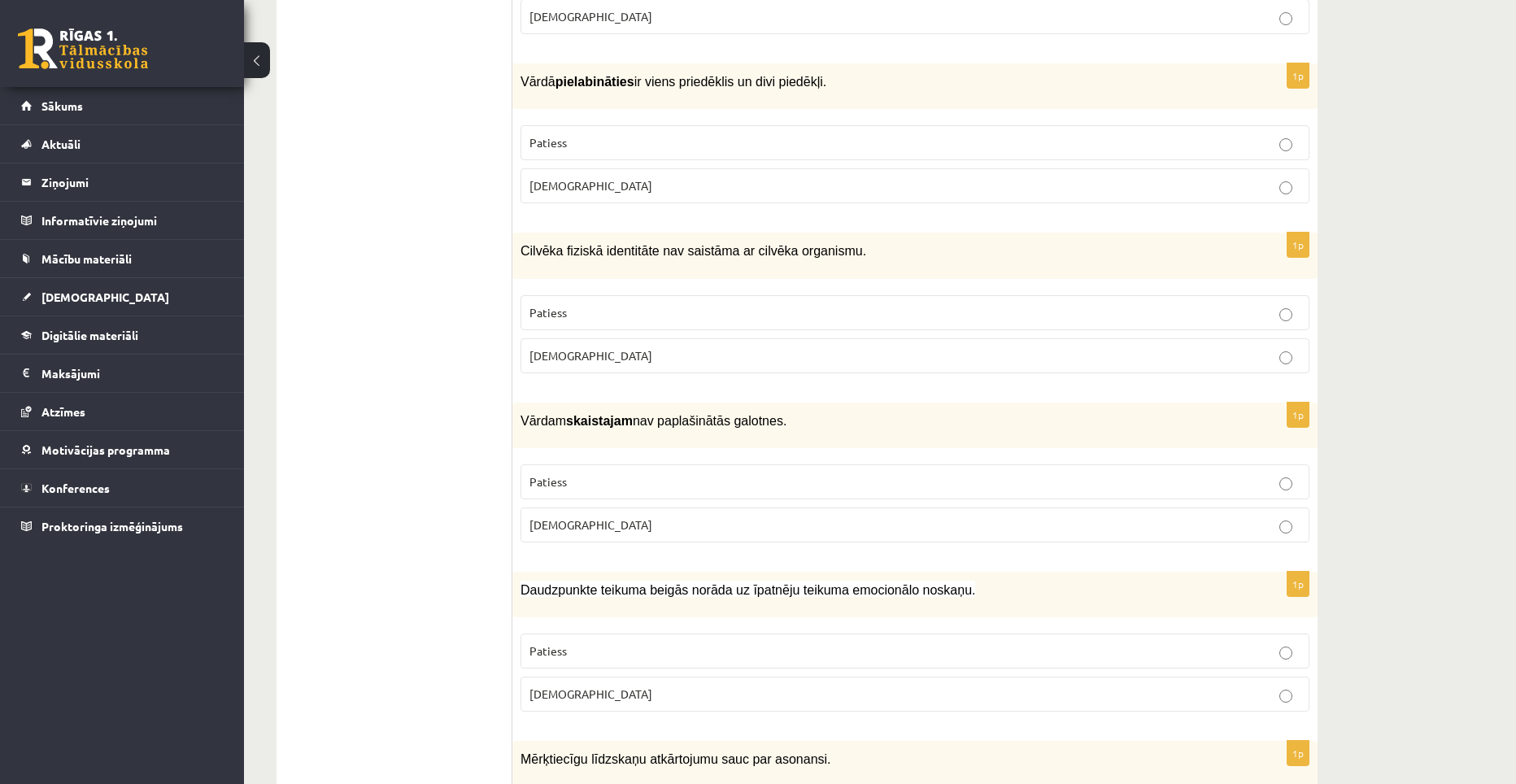
click at [598, 516] on p "Aplams" at bounding box center [915, 525] width 771 height 17
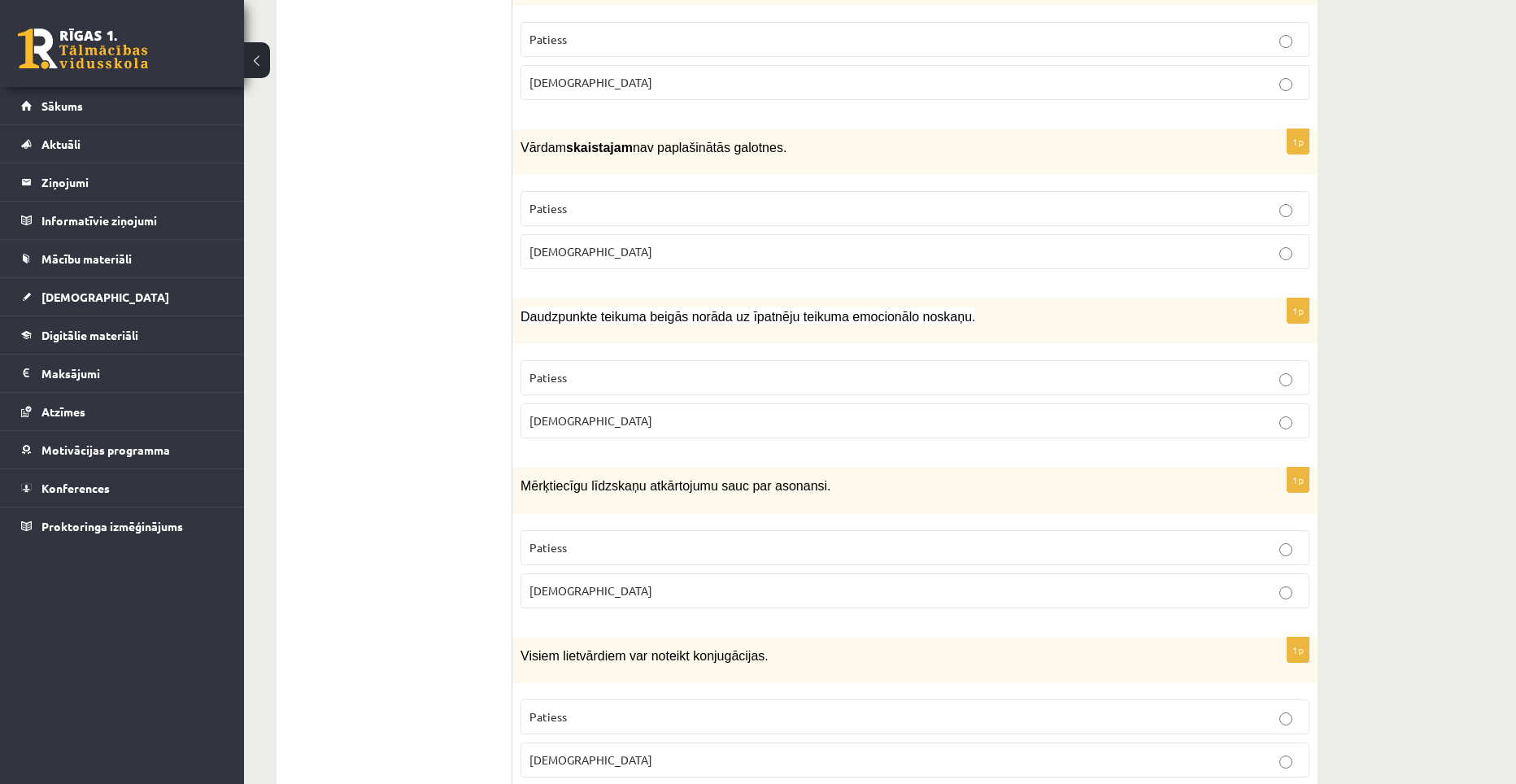
scroll to position [1627, 0]
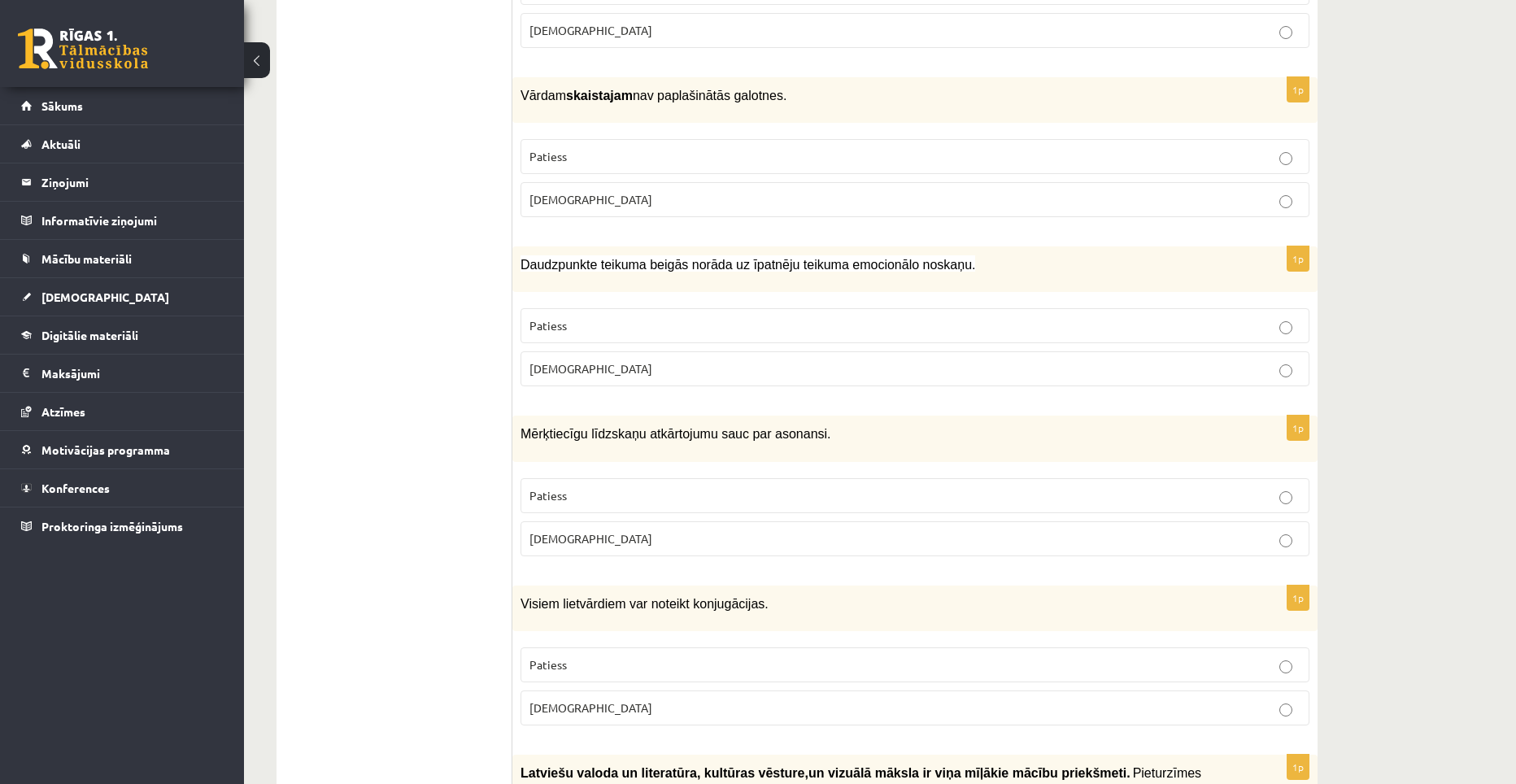
click at [649, 361] on p "Aplams" at bounding box center [915, 369] width 771 height 17
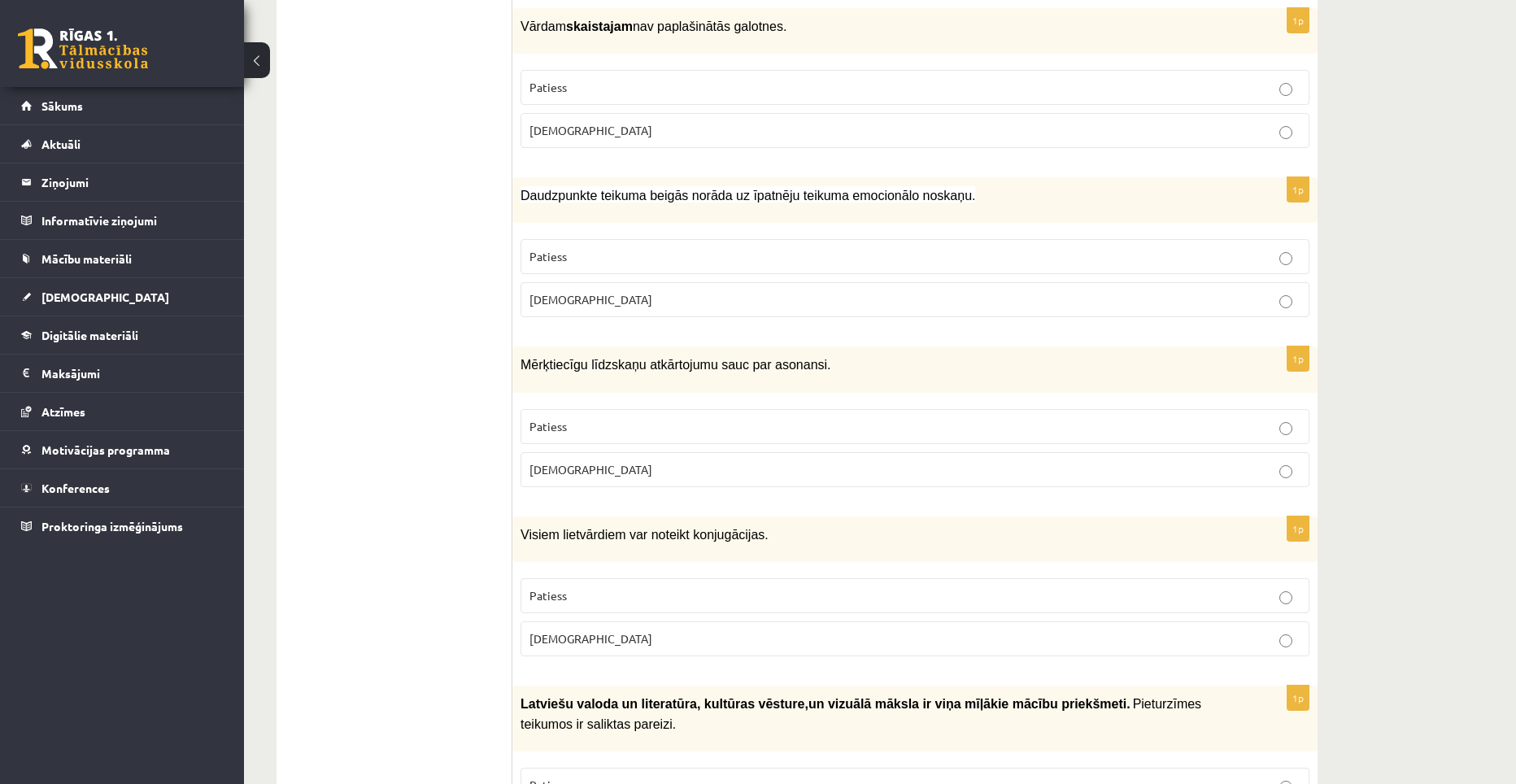
scroll to position [1708, 0]
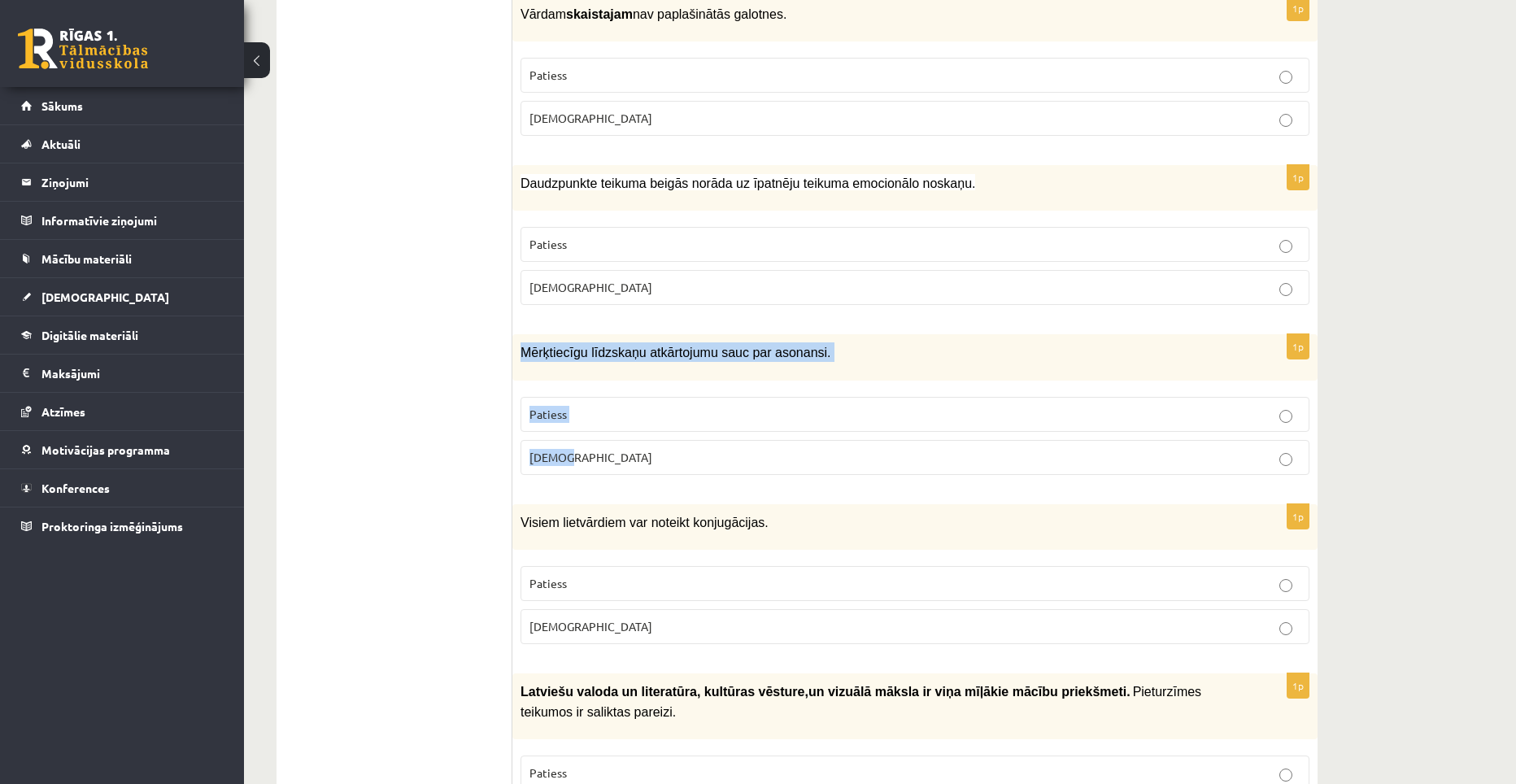
drag, startPoint x: 521, startPoint y: 308, endPoint x: 580, endPoint y: 387, distance: 98.6
click at [580, 387] on div "1p Mērķtiecīgu līdzskaņu atkārtojumu sauc par asonansi. Patiess Aplams" at bounding box center [915, 410] width 805 height 153
copy div "Mērķtiecīgu līdzskaņu atkārtojumu sauc par asonansi. Patiess Aplams"
click at [613, 334] on div "Mērķtiecīgu līdzskaņu atkārtojumu sauc par asonansi." at bounding box center [915, 357] width 805 height 46
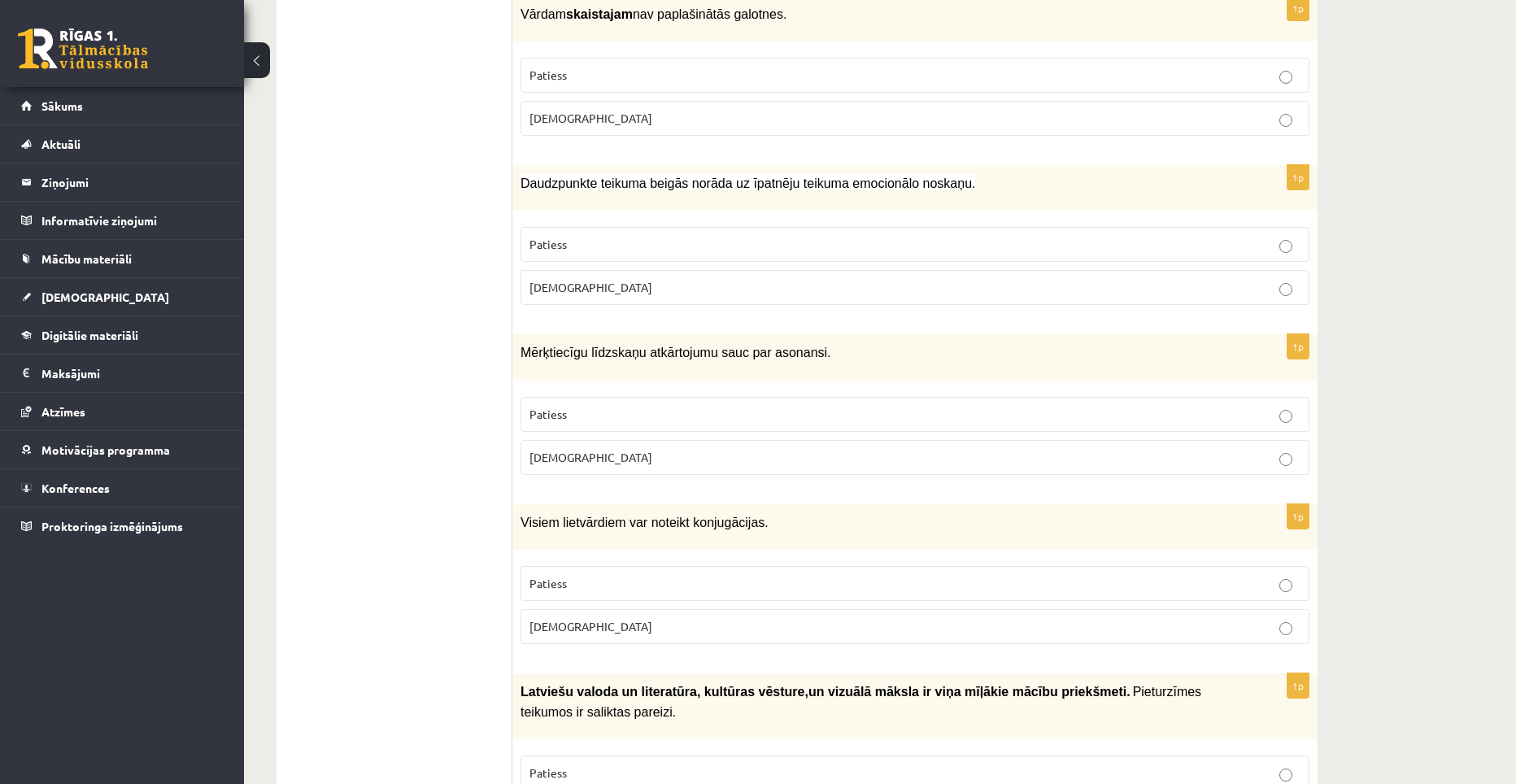
click at [613, 406] on p "Patiess" at bounding box center [915, 415] width 771 height 17
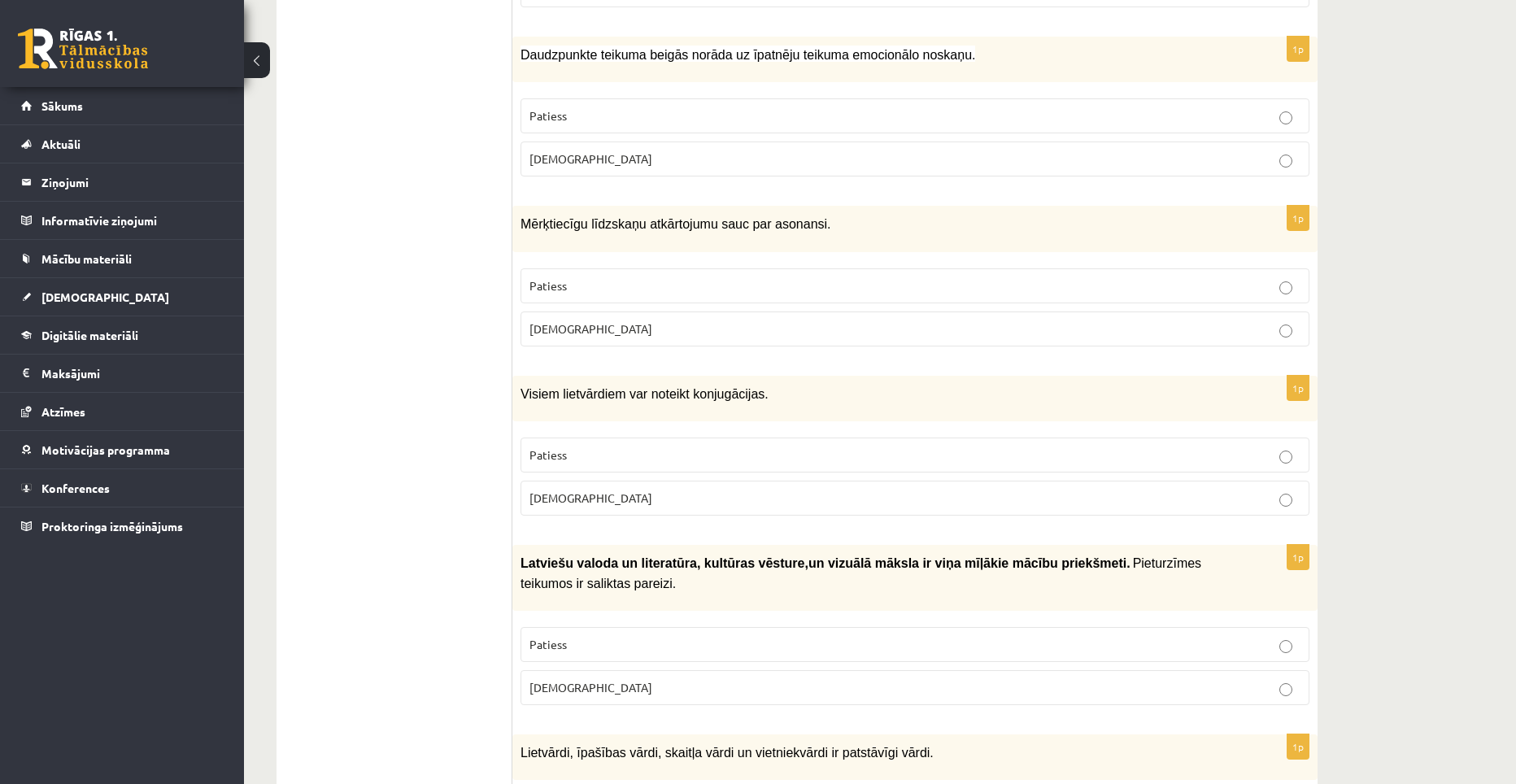
scroll to position [1871, 0]
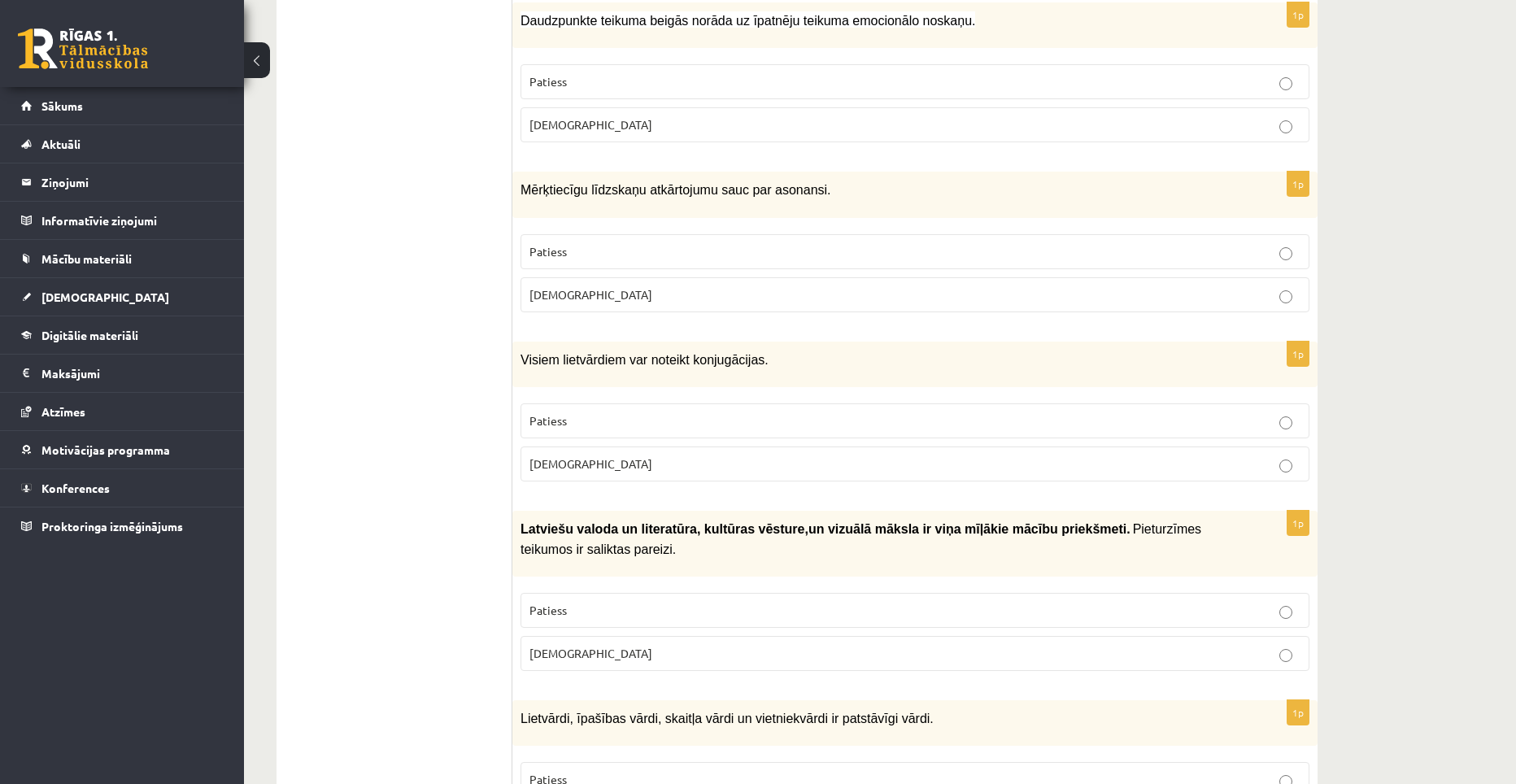
click at [603, 446] on label "Aplams" at bounding box center [914, 463] width 789 height 35
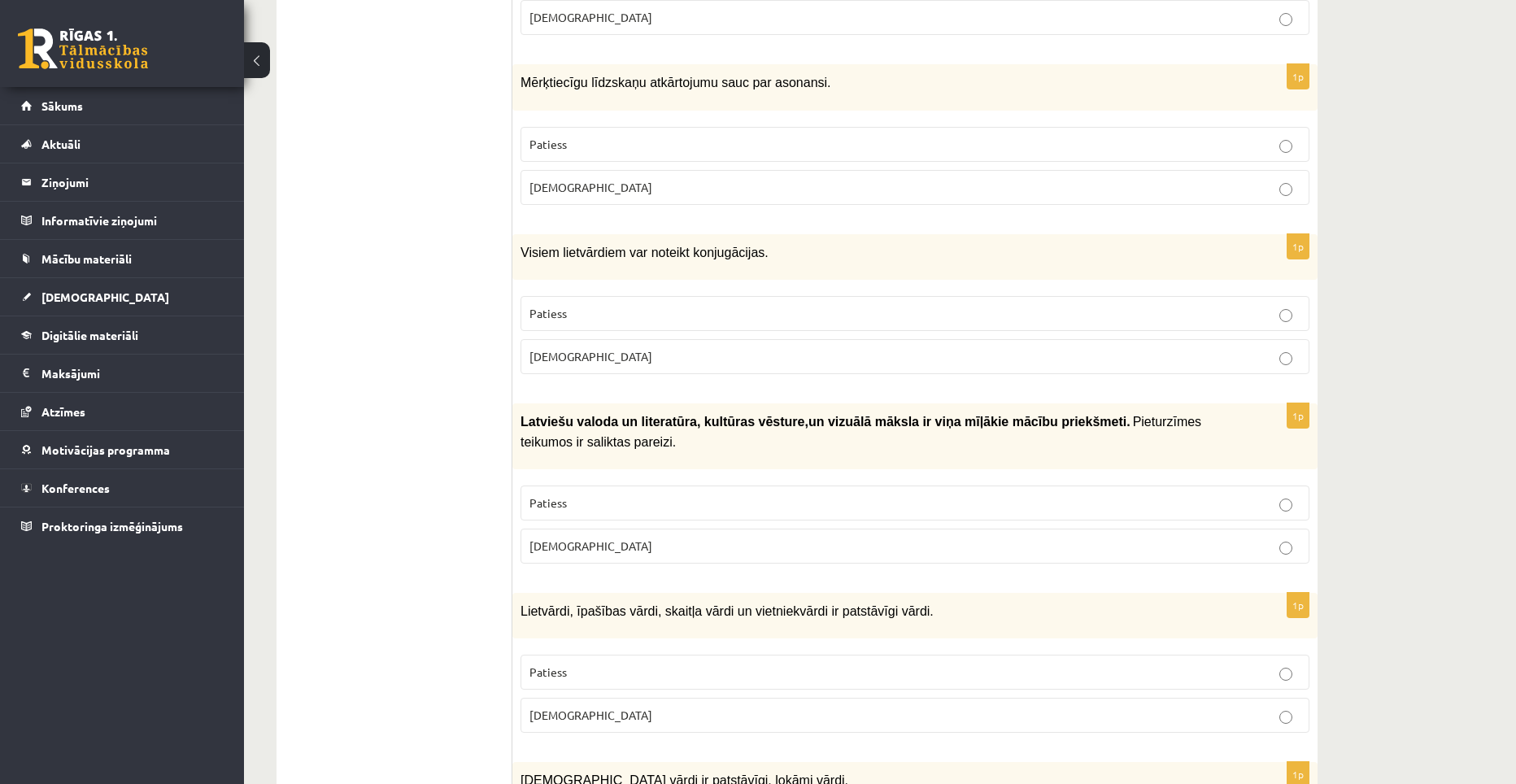
scroll to position [2033, 0]
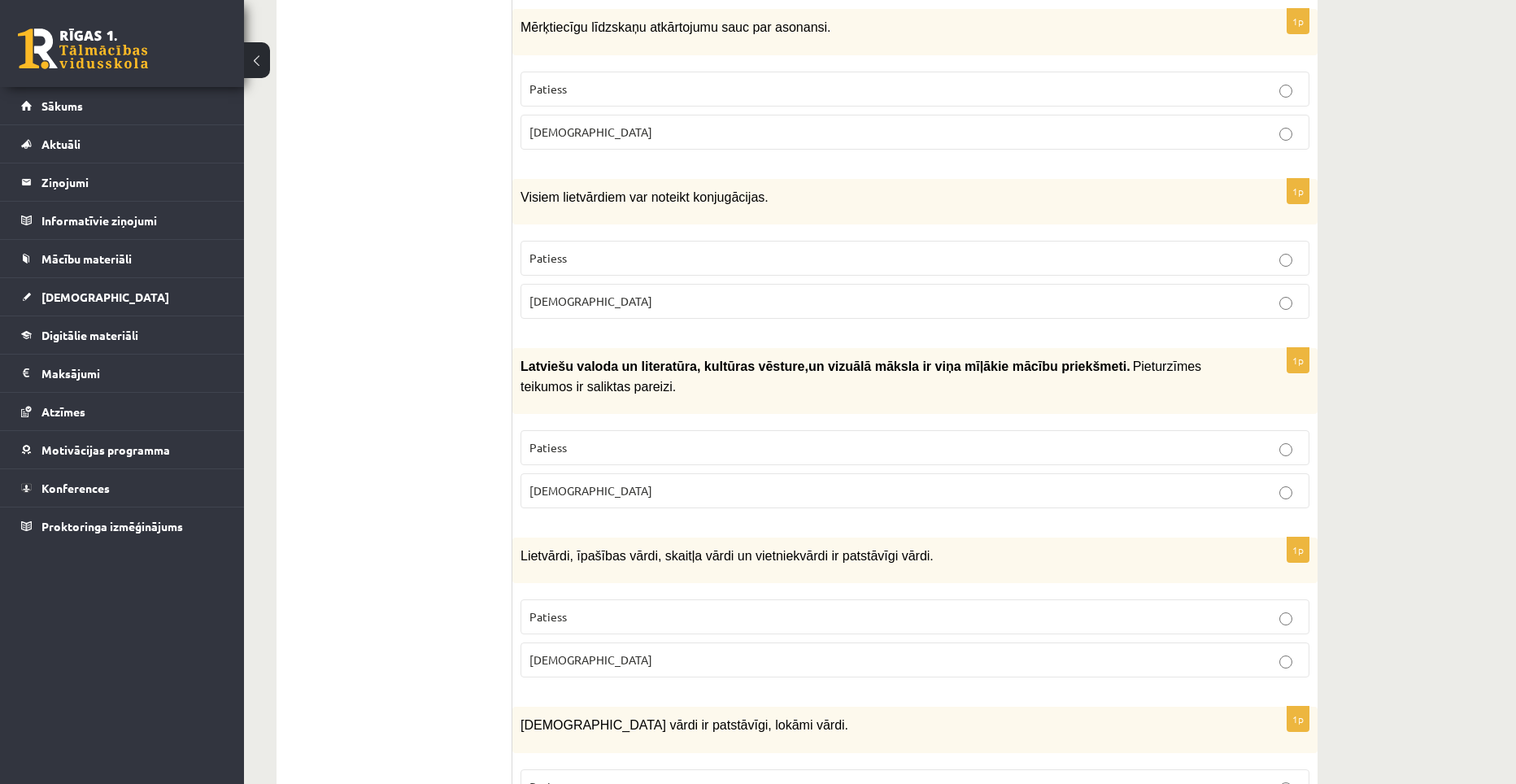
click at [570, 482] on p "Aplams" at bounding box center [915, 491] width 771 height 17
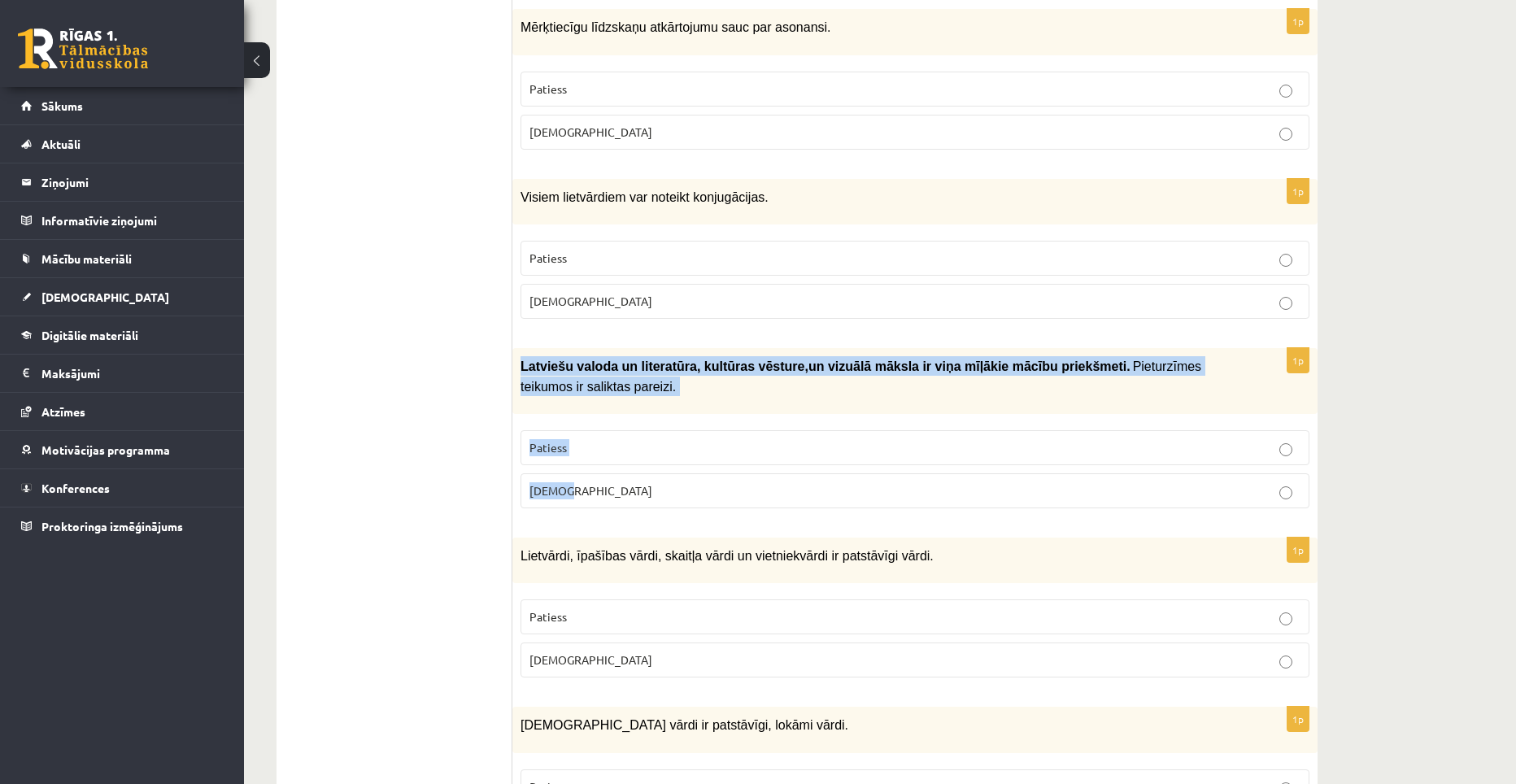
drag, startPoint x: 519, startPoint y: 312, endPoint x: 583, endPoint y: 421, distance: 126.4
click at [583, 421] on div "1p Latviešu valoda un literatūra, kultūras vēsture , un vizuālā māksla i…" at bounding box center [915, 435] width 805 height 173
copy div "Latviešu valoda un literatūra, kultūras vēsture , un vizuālā māksla ir v…"
click at [656, 469] on div "1p Latviešu valoda un literatūra, kultūras vēsture , un vizuālā māksla i…" at bounding box center [915, 435] width 805 height 173
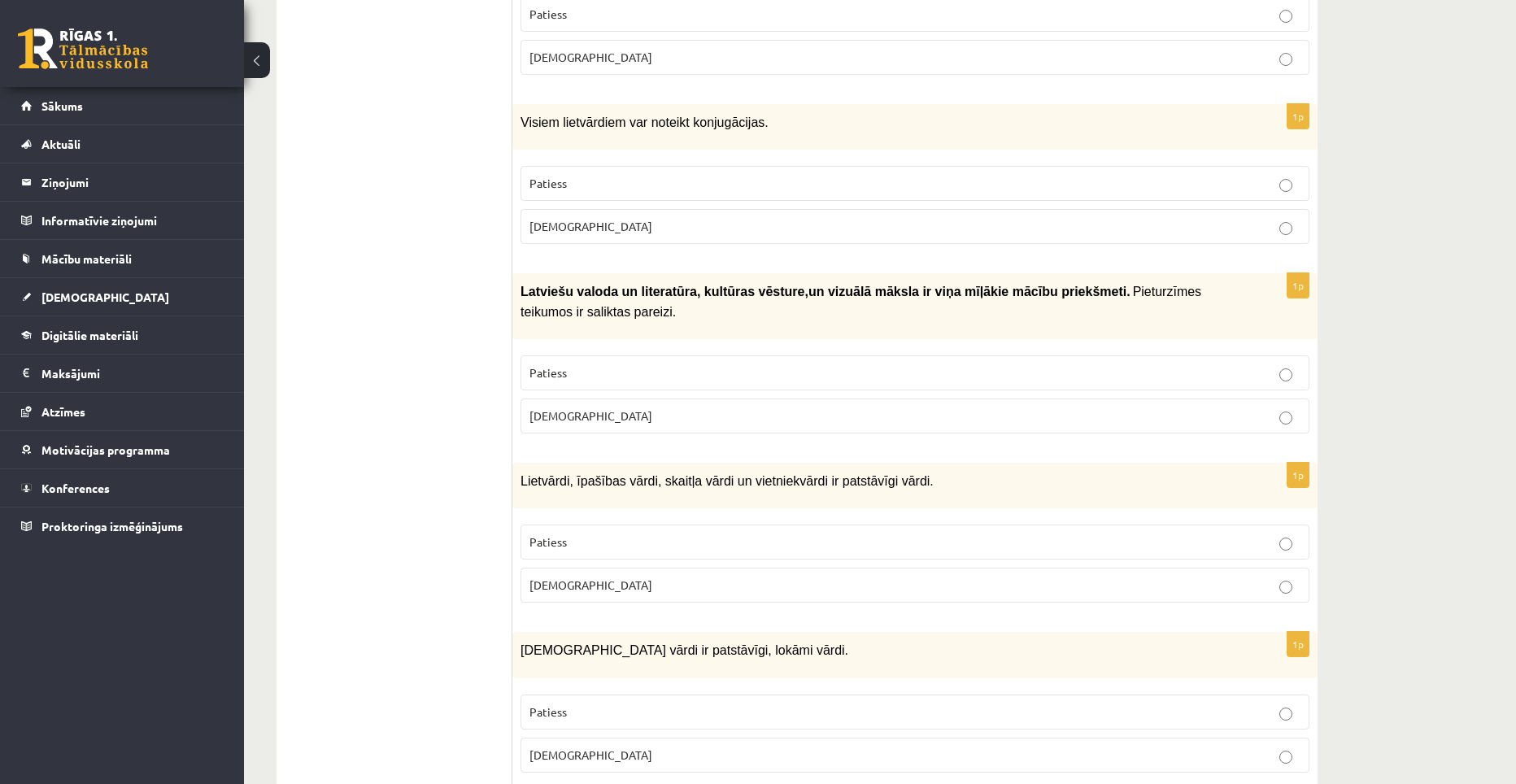
scroll to position [2115, 0]
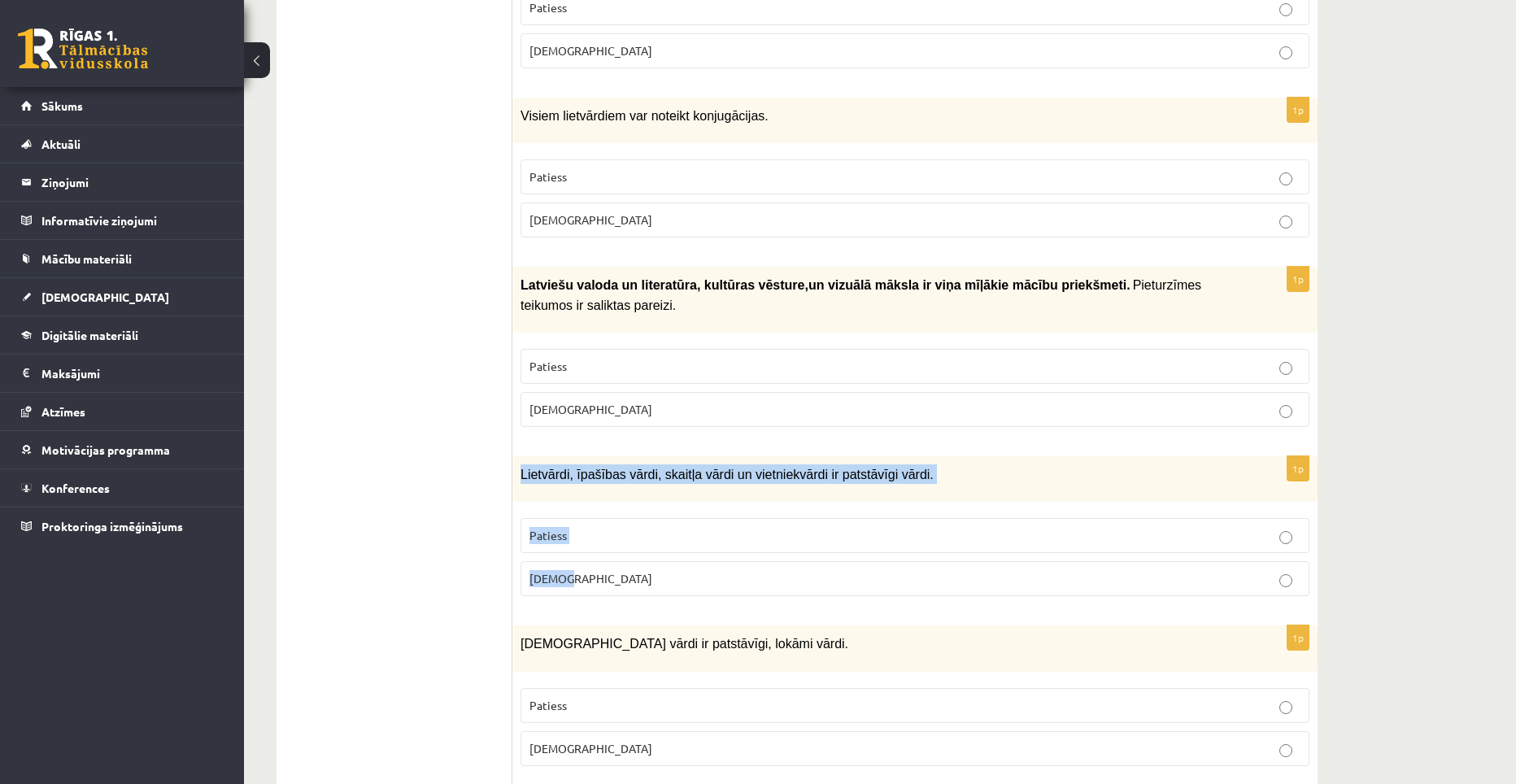
drag, startPoint x: 518, startPoint y: 424, endPoint x: 588, endPoint y: 515, distance: 114.8
click at [588, 515] on div "1p Lietvārdi, īpašības vārdi, skaitļa vārdi un vietniekvārdi ir patstāvīgi vārd…" at bounding box center [915, 532] width 805 height 153
copy div "Lietvārdi, īpašības vārdi, skaitļa vārdi un vietniekvārdi ir patstāvīgi vārdi. …"
click at [599, 527] on p "Patiess" at bounding box center [915, 535] width 771 height 17
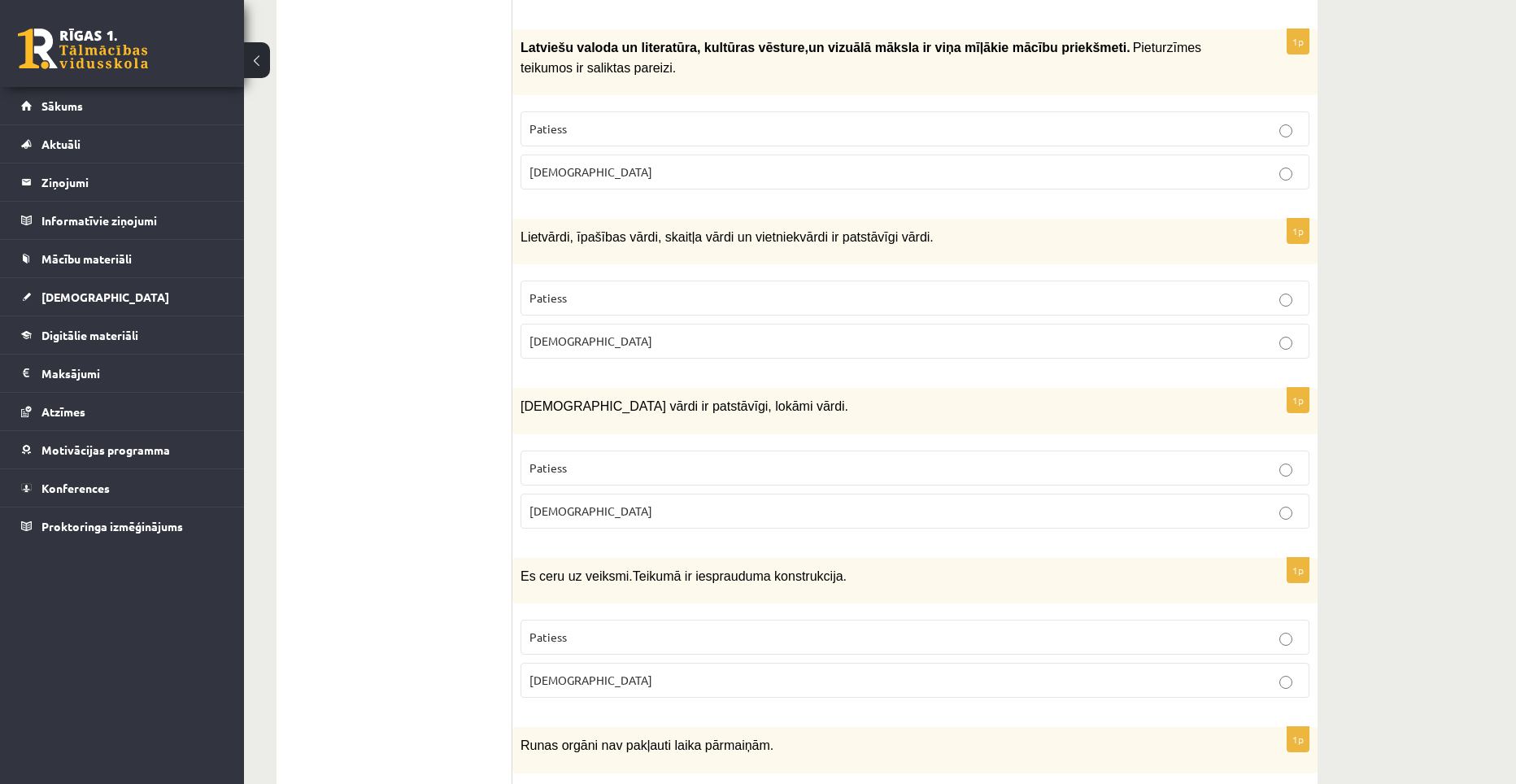
scroll to position [2359, 0]
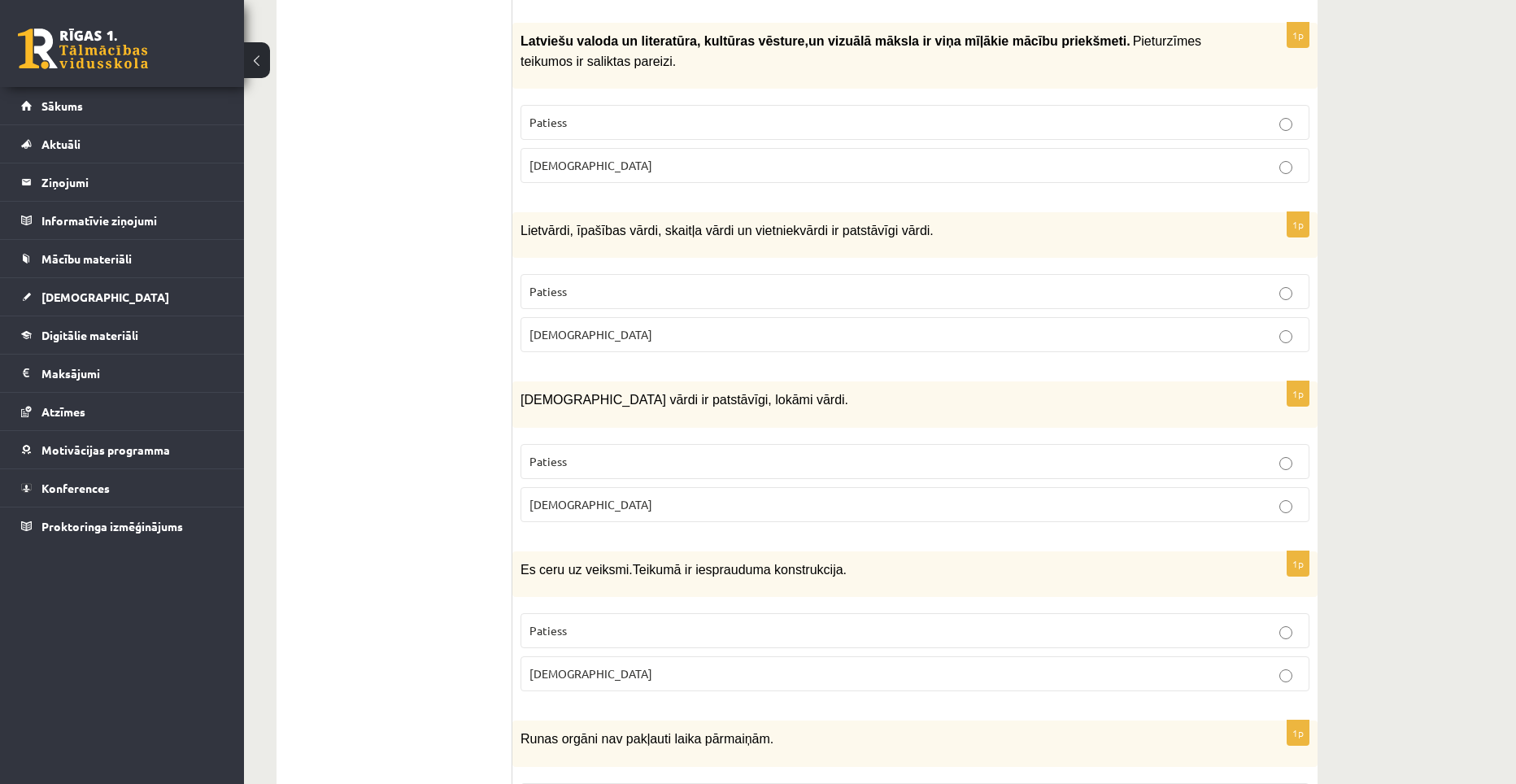
click at [655, 496] on p "Aplams" at bounding box center [915, 505] width 771 height 17
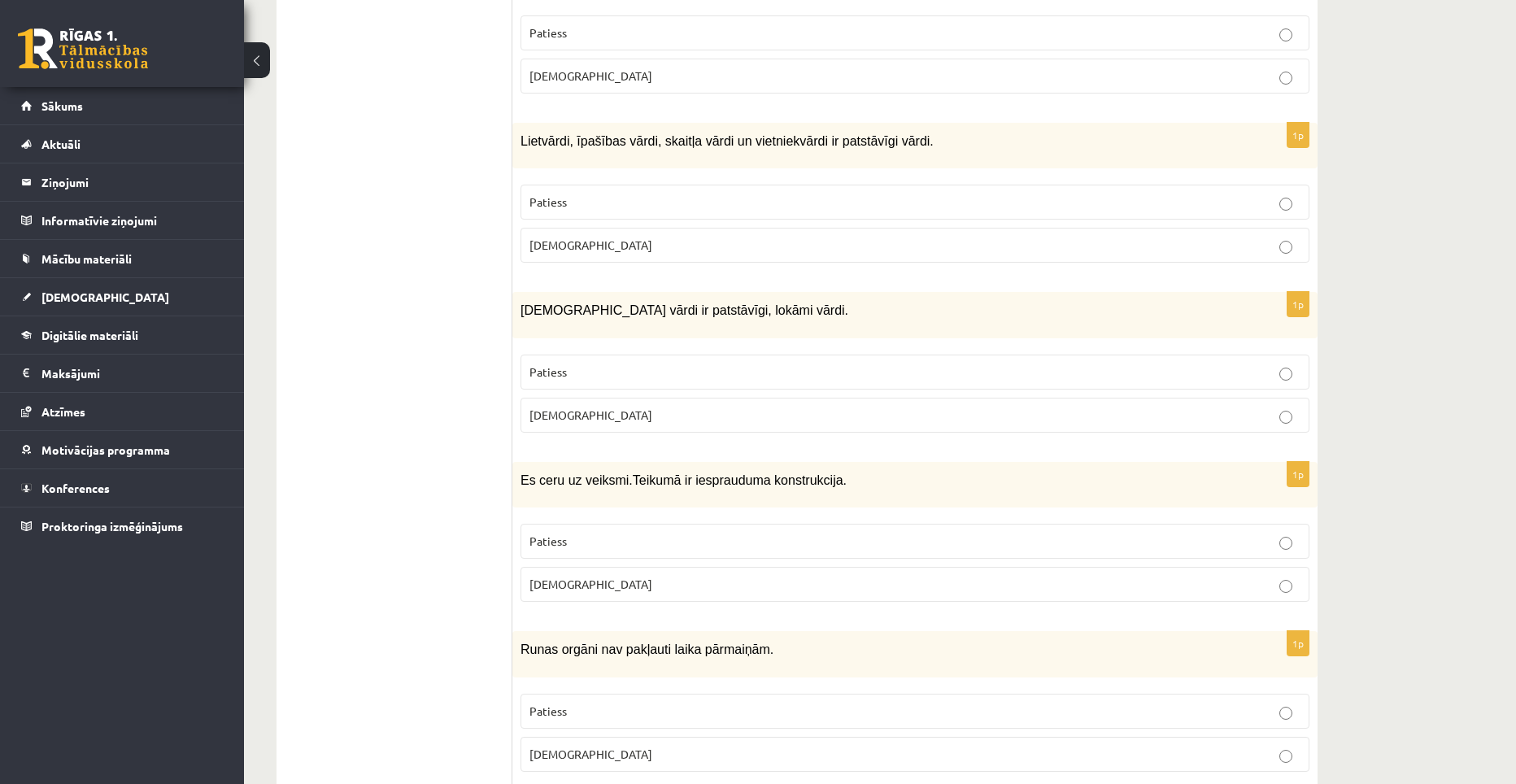
scroll to position [2521, 0]
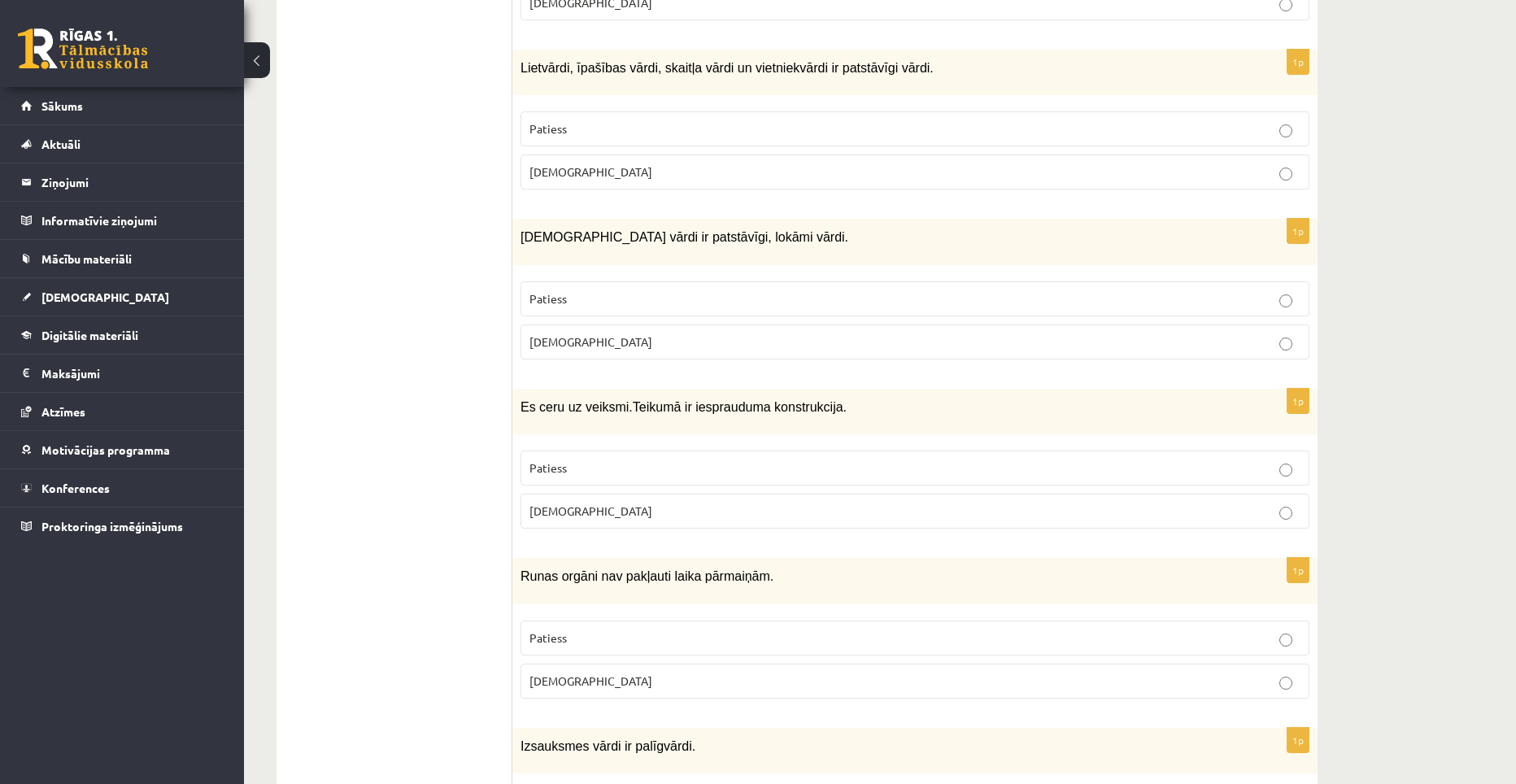
click at [608, 502] on p "Aplams" at bounding box center [915, 511] width 771 height 17
click at [625, 502] on p "Aplams" at bounding box center [915, 511] width 771 height 17
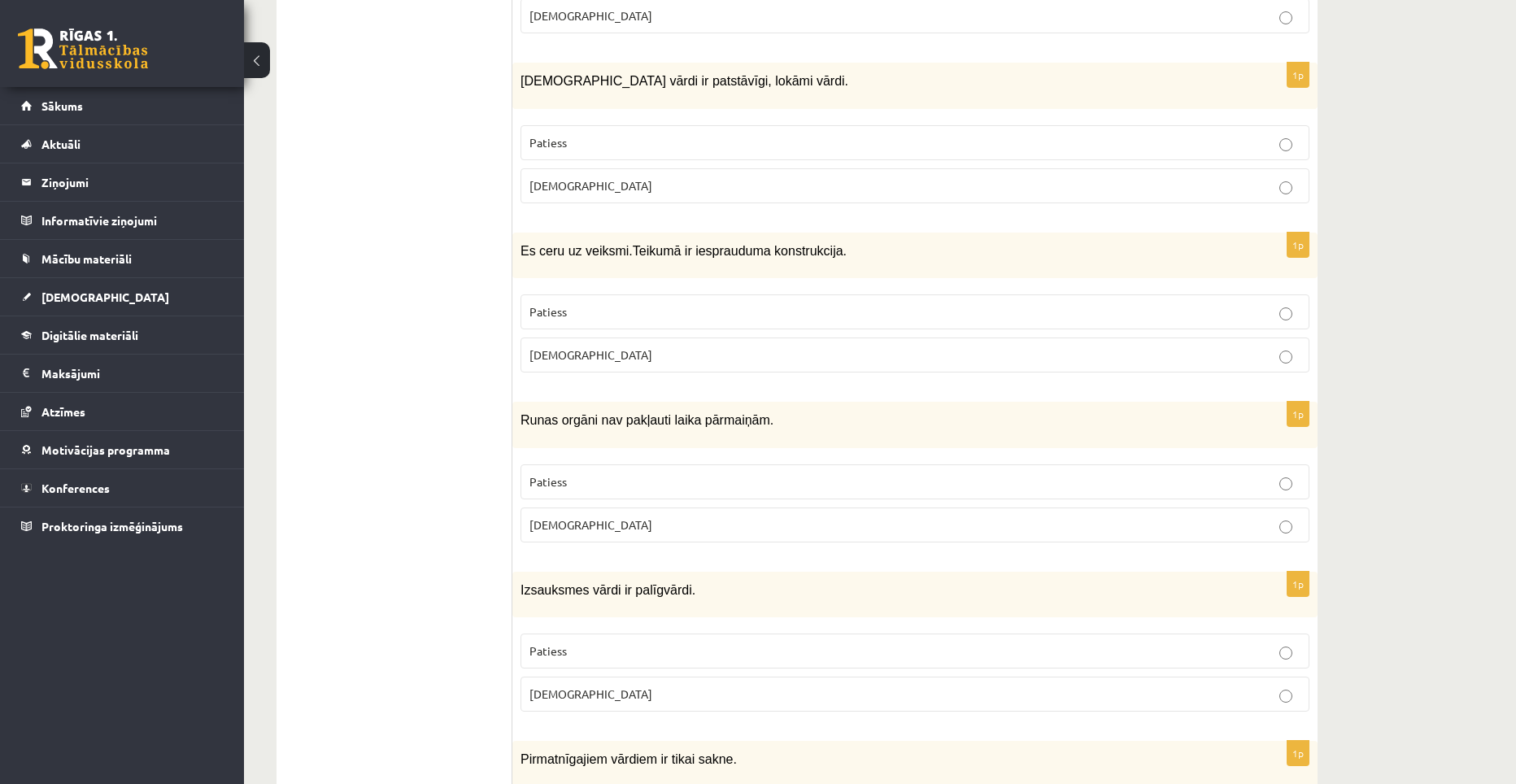
scroll to position [2683, 0]
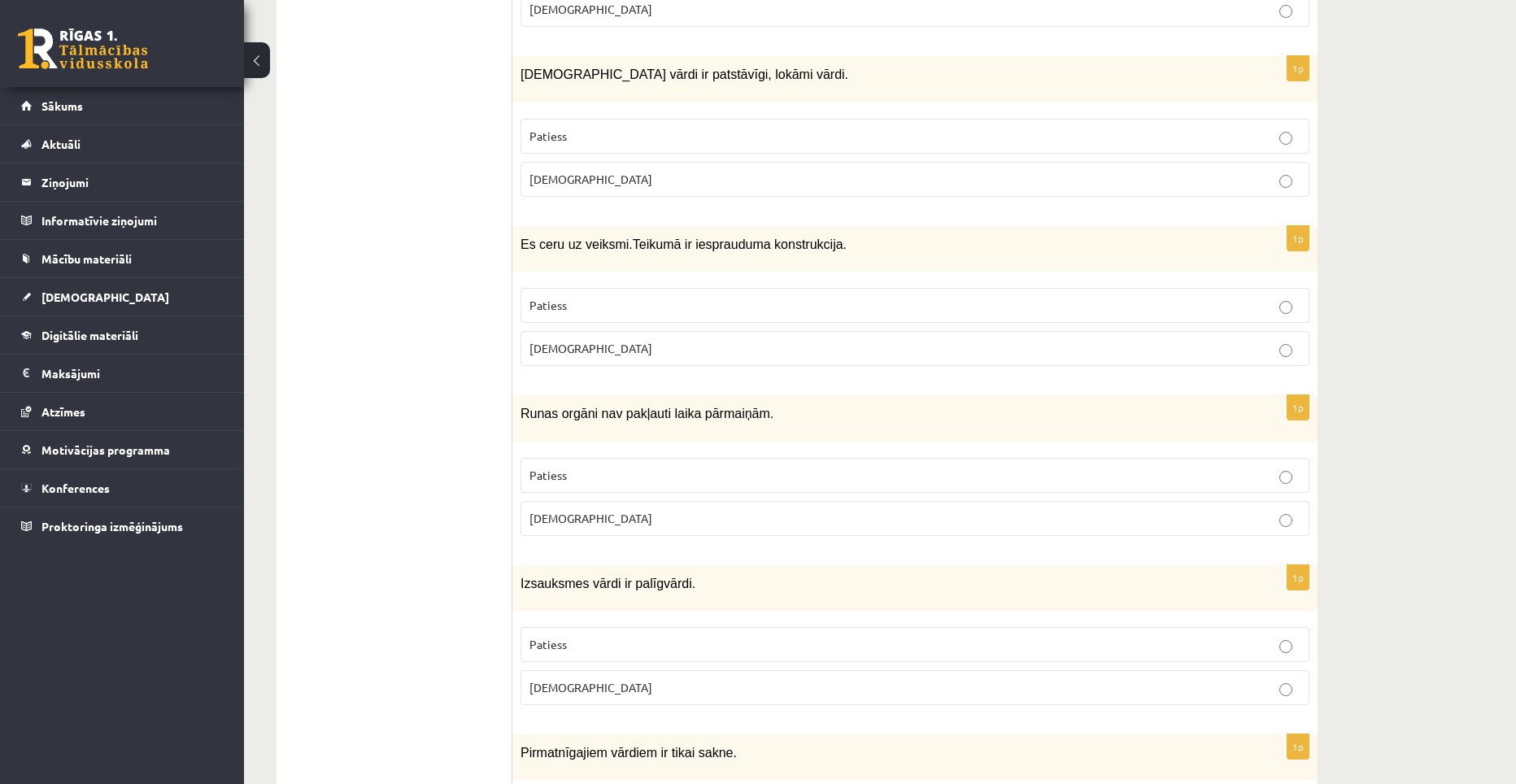
click at [619, 501] on label "Aplams" at bounding box center [914, 518] width 789 height 35
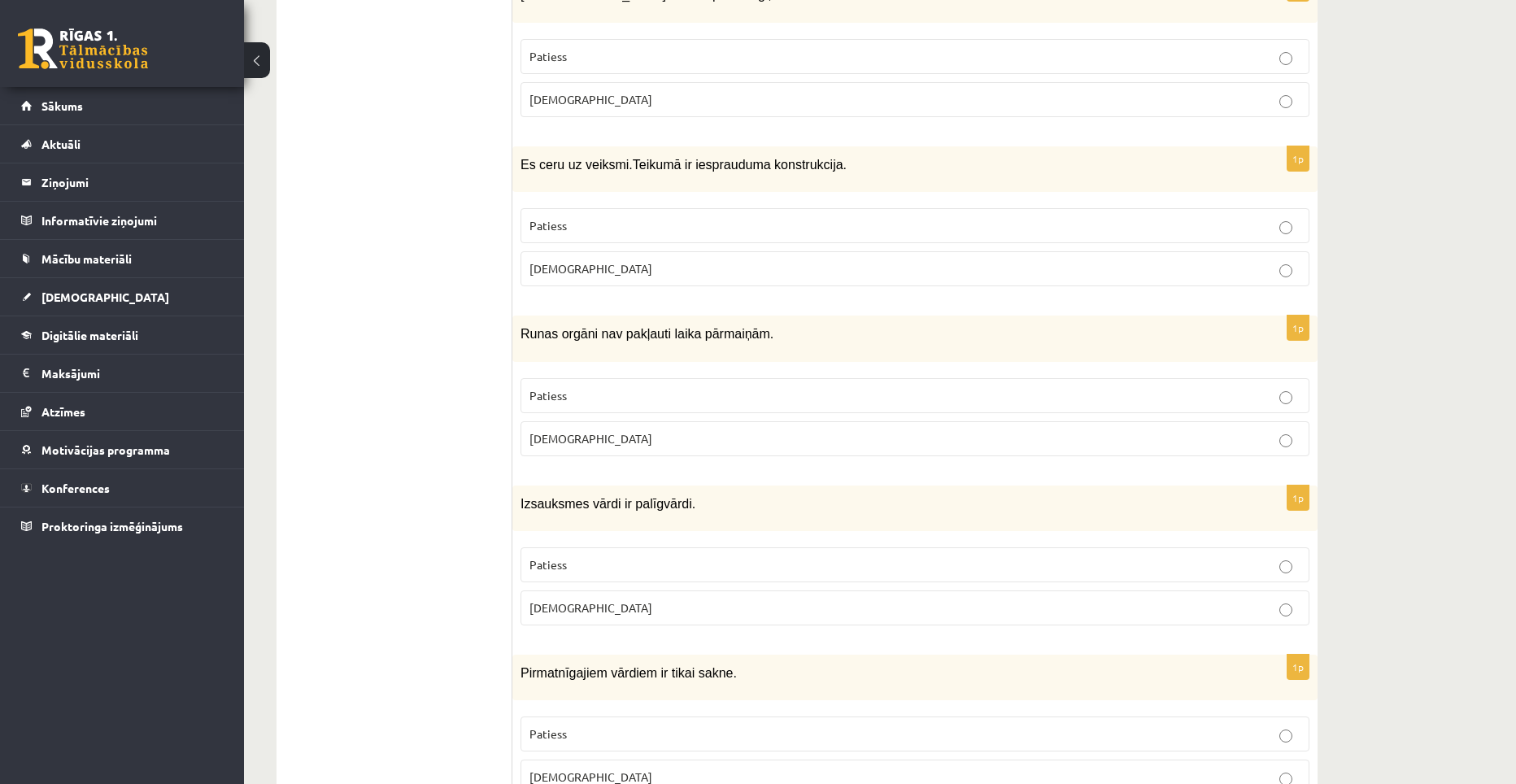
scroll to position [2765, 0]
click at [619, 554] on p "Patiess" at bounding box center [915, 563] width 771 height 17
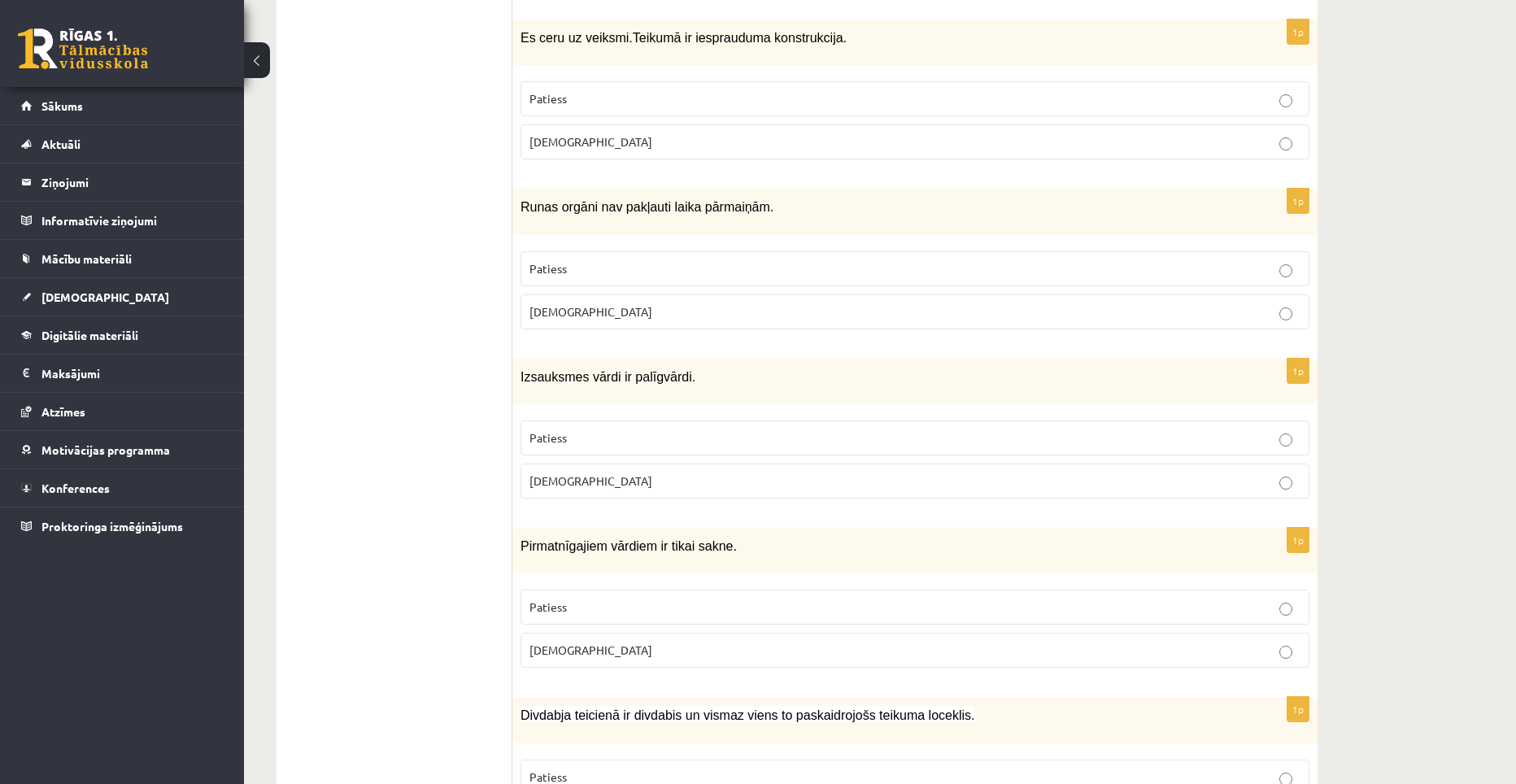
scroll to position [3009, 0]
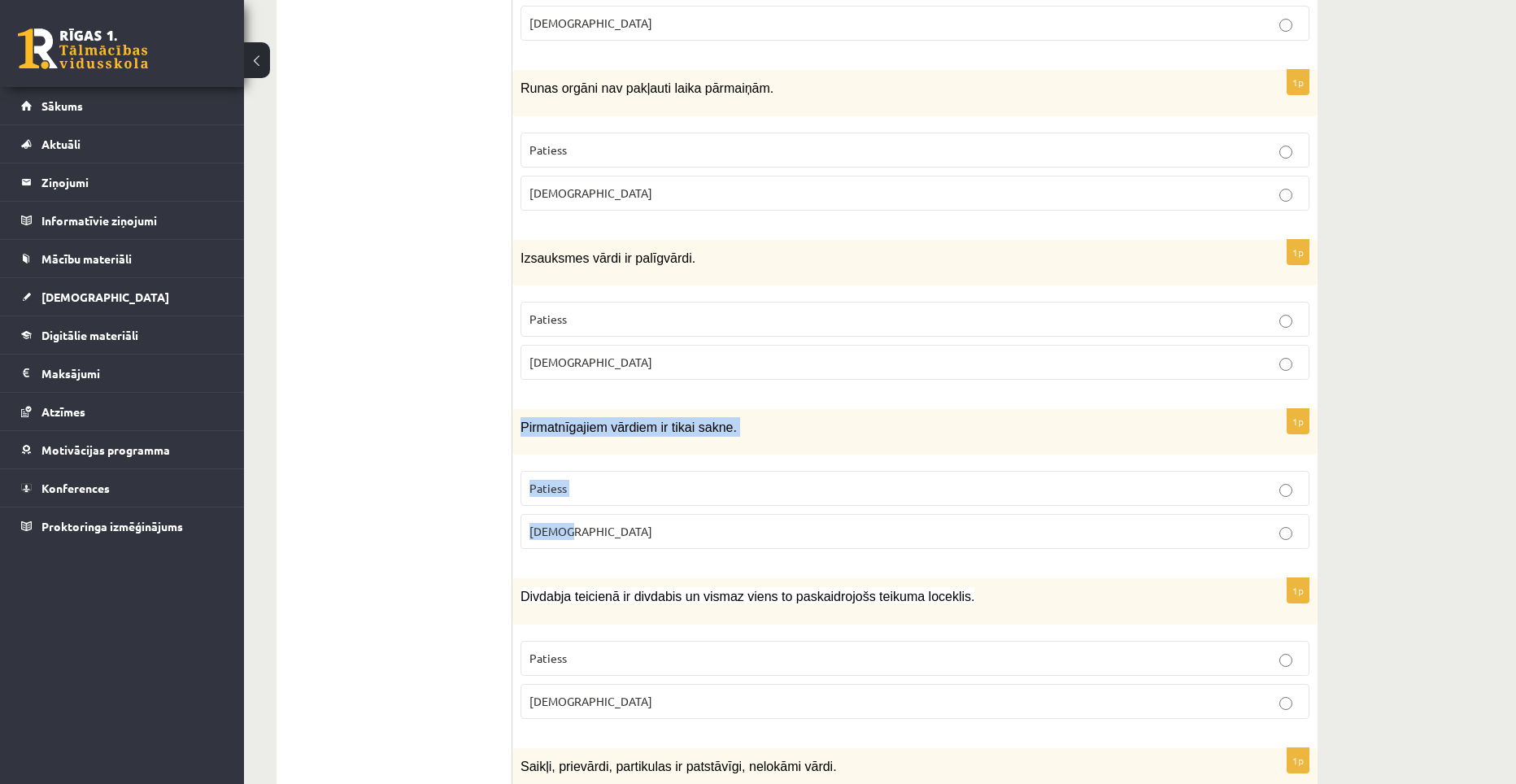
drag, startPoint x: 520, startPoint y: 372, endPoint x: 590, endPoint y: 456, distance: 109.3
click at [590, 456] on div "1p Pirmatnīgajiem vārdiem ir tikai sakne. Patiess Aplams" at bounding box center [915, 485] width 805 height 153
copy div "Pirmatnīgajiem vārdiem ir tikai sakne. Patiess Aplams"
click at [653, 409] on div "Pirmatnīgajiem vārdiem ir tikai sakne." at bounding box center [915, 432] width 805 height 46
click at [624, 513] on label "Aplams" at bounding box center [914, 531] width 789 height 35
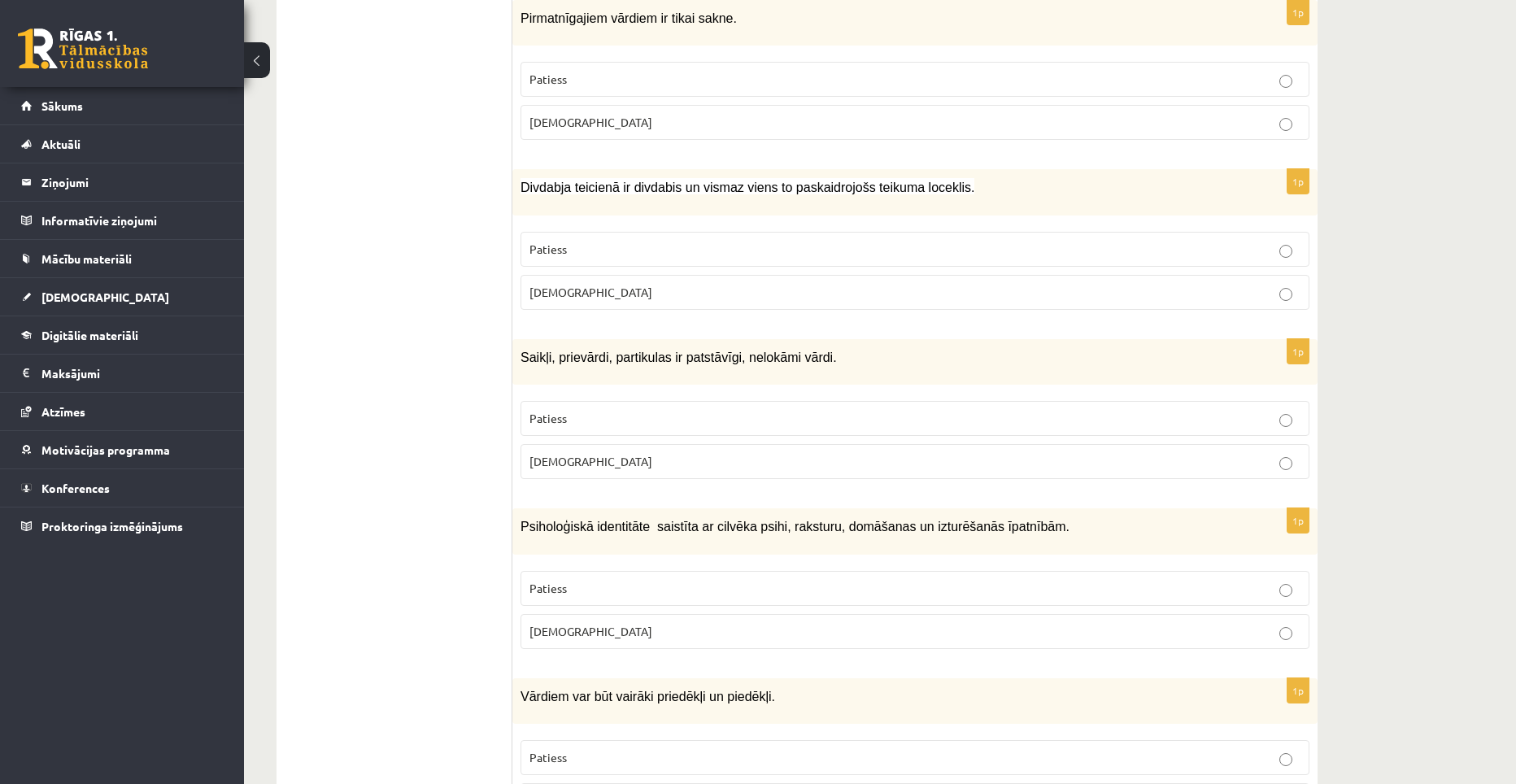
scroll to position [3335, 0]
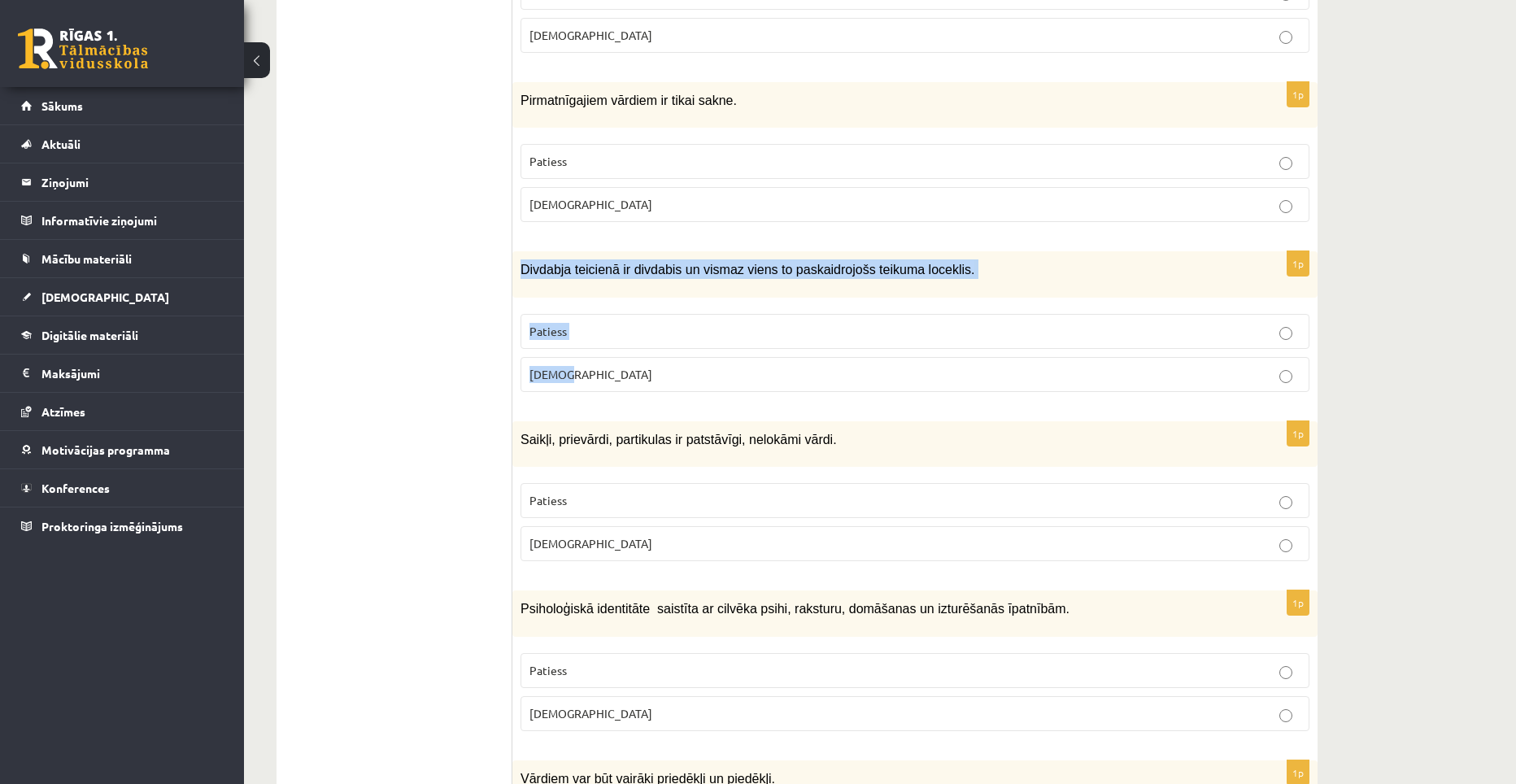
drag, startPoint x: 521, startPoint y: 215, endPoint x: 585, endPoint y: 298, distance: 104.8
click at [585, 298] on div "1p Divdabja teicienā ir divdabis un vismaz viens to paskaidrojošs teikuma locek…" at bounding box center [915, 327] width 805 height 153
click at [644, 323] on p "Patiess" at bounding box center [915, 331] width 771 height 17
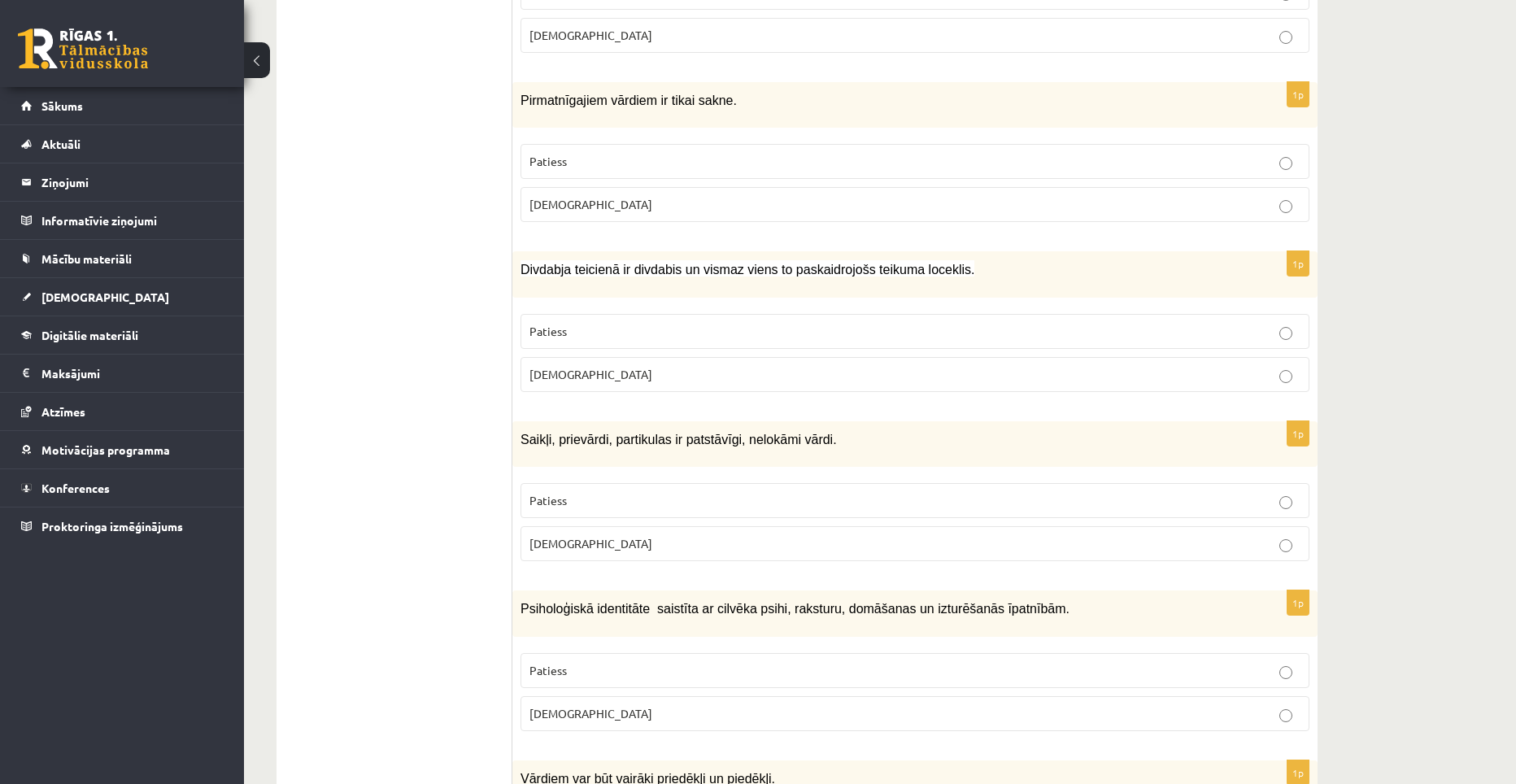
click at [616, 526] on label "Aplams" at bounding box center [914, 543] width 789 height 35
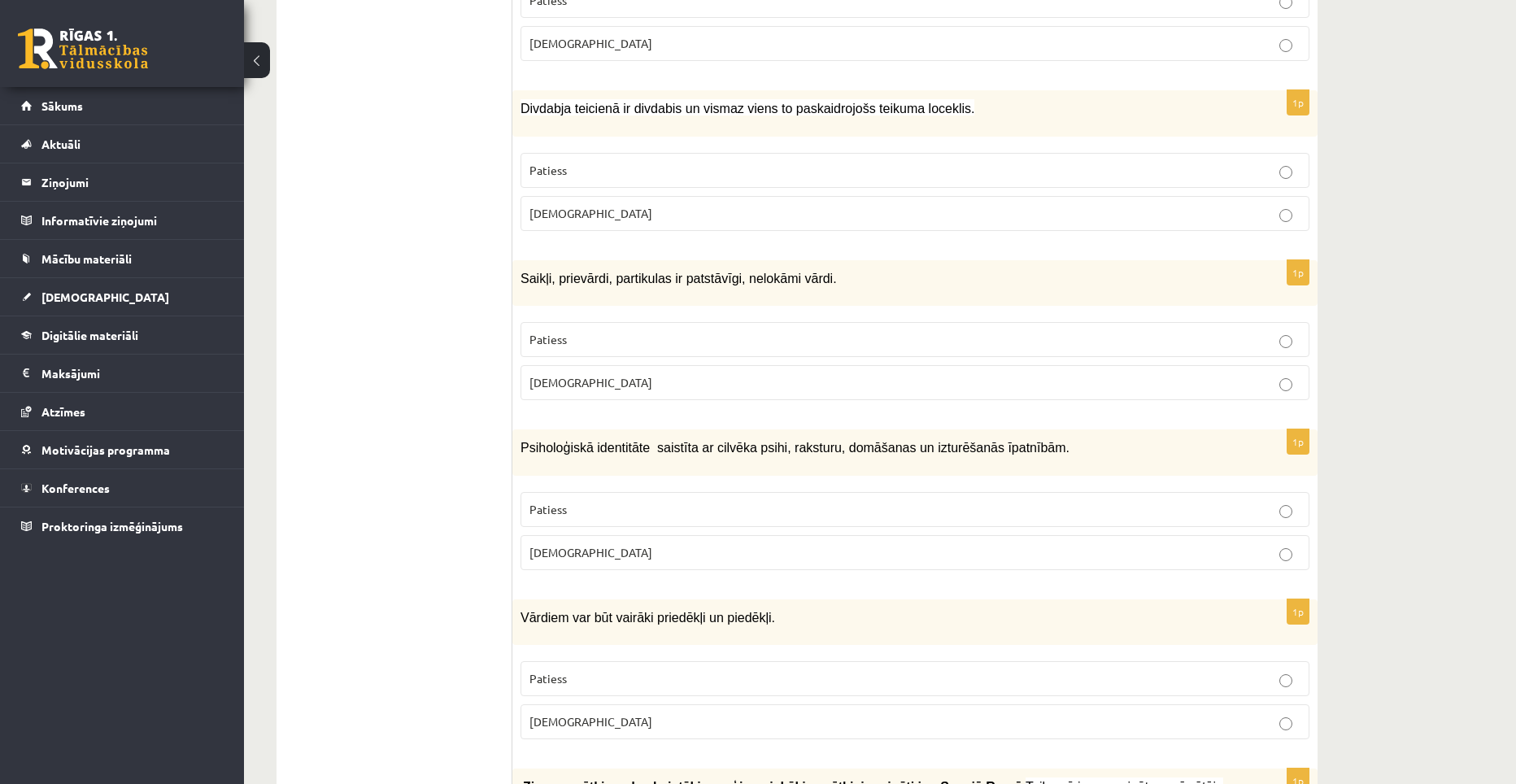
scroll to position [3499, 0]
click at [633, 499] on p "Patiess" at bounding box center [915, 508] width 771 height 17
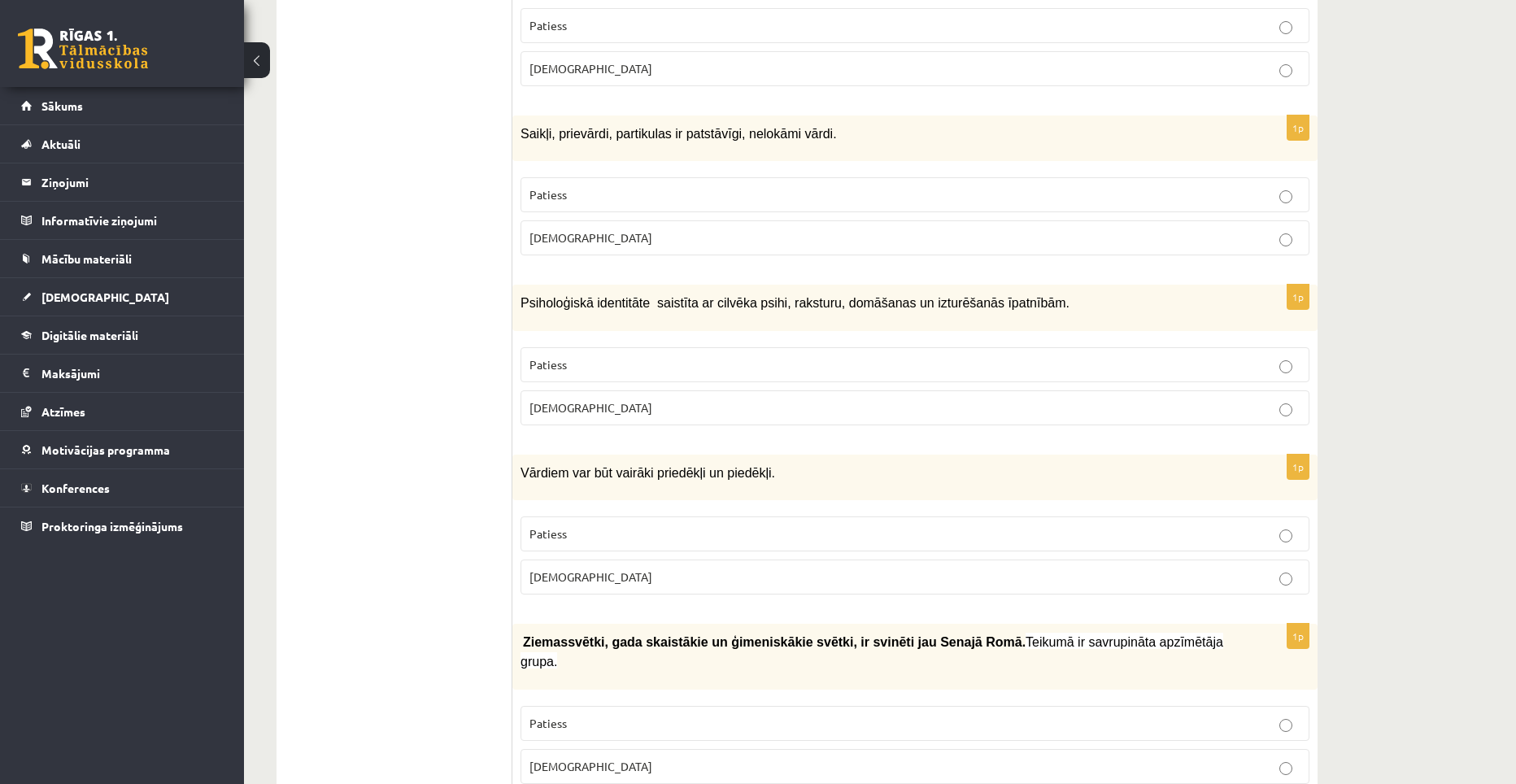
scroll to position [3661, 0]
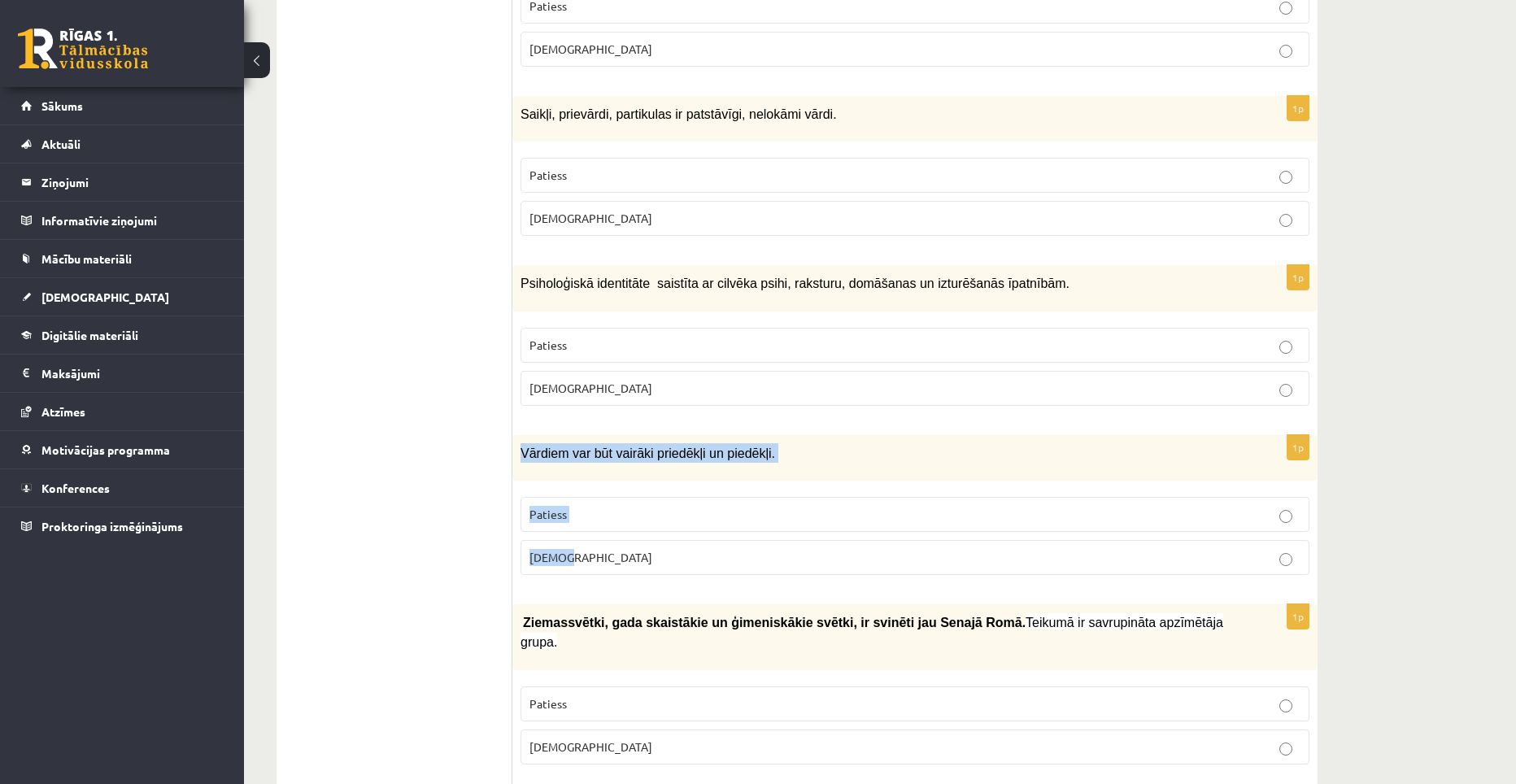
drag, startPoint x: 521, startPoint y: 393, endPoint x: 586, endPoint y: 479, distance: 107.8
click at [586, 479] on div "1p Vārdiem var būt vairāki priedēkļi un piedēkļi. Patiess Aplams" at bounding box center [915, 511] width 805 height 153
click at [709, 358] on div "1p Psiholoģiskā identitāte saistīta ar cilvēka psihi, raksturu, domāšanas un iz…" at bounding box center [915, 341] width 805 height 153
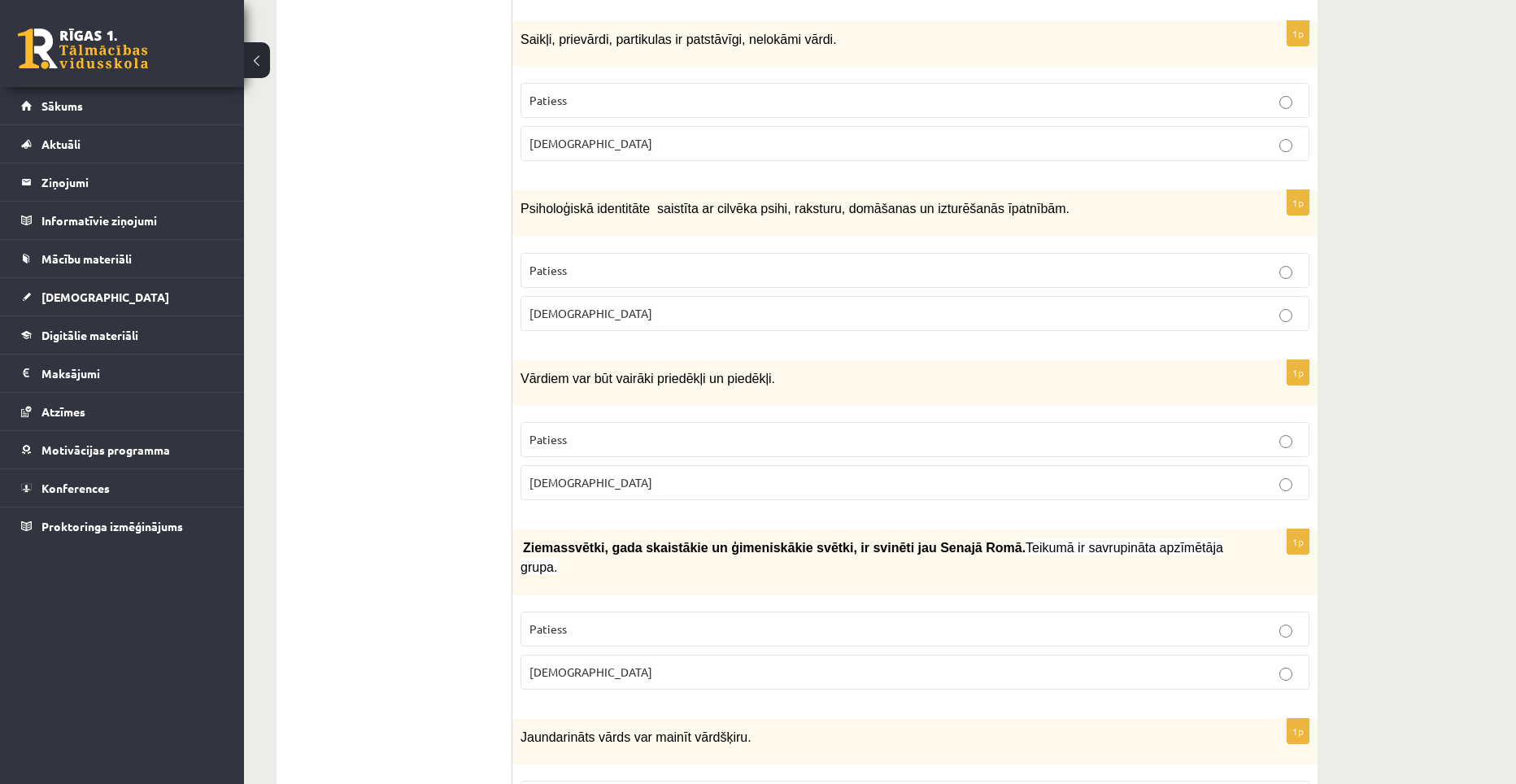
scroll to position [3743, 0]
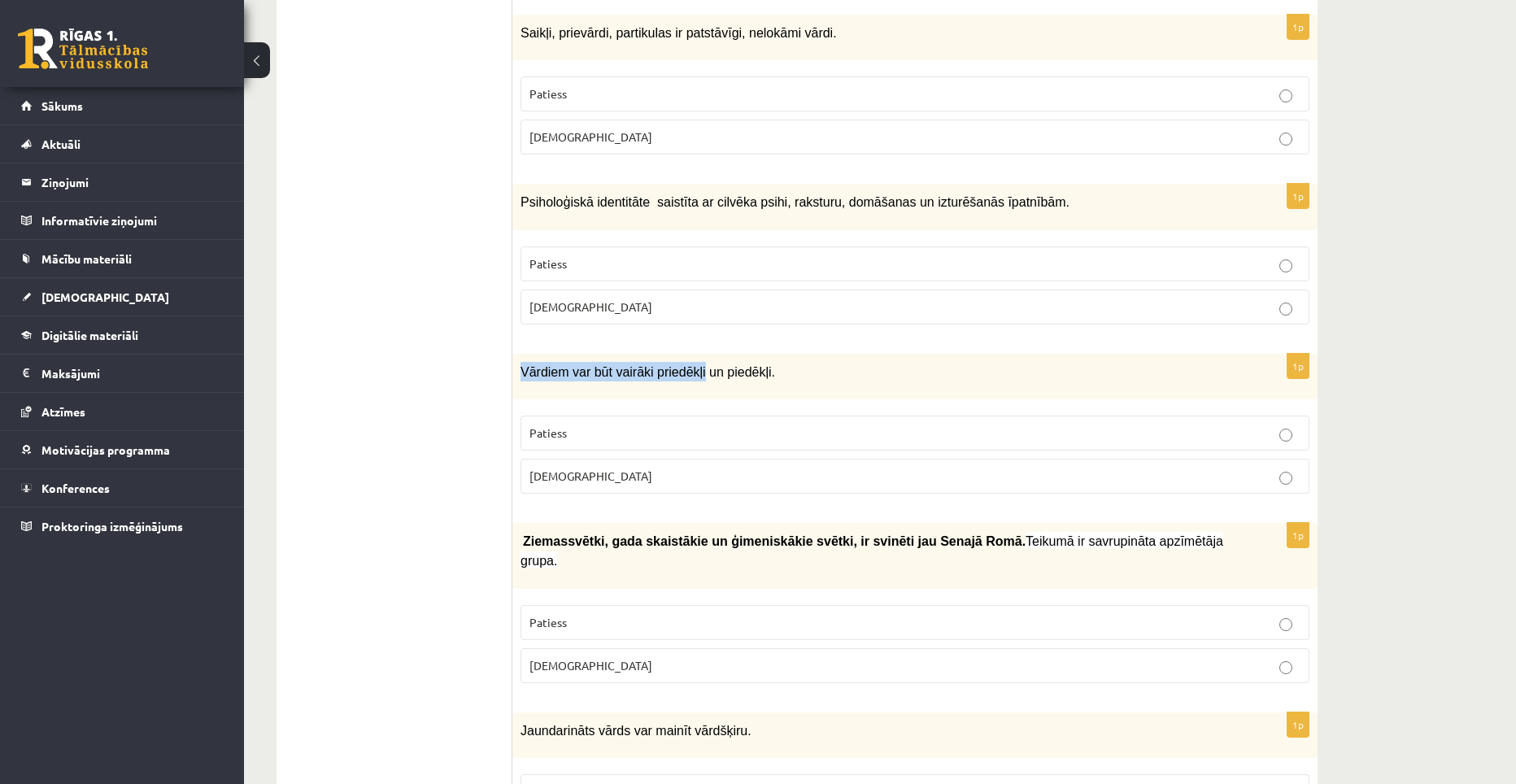
drag, startPoint x: 519, startPoint y: 309, endPoint x: 690, endPoint y: 303, distance: 171.1
click at [690, 354] on div "Vārdiem var būt vairāki priedēkļi un piedēkļi." at bounding box center [915, 377] width 805 height 46
click at [656, 354] on div "Vārdiem var būt vairāki priedēkļi un piedēkļi." at bounding box center [915, 377] width 805 height 46
click at [626, 468] on p "Aplams" at bounding box center [915, 476] width 771 height 17
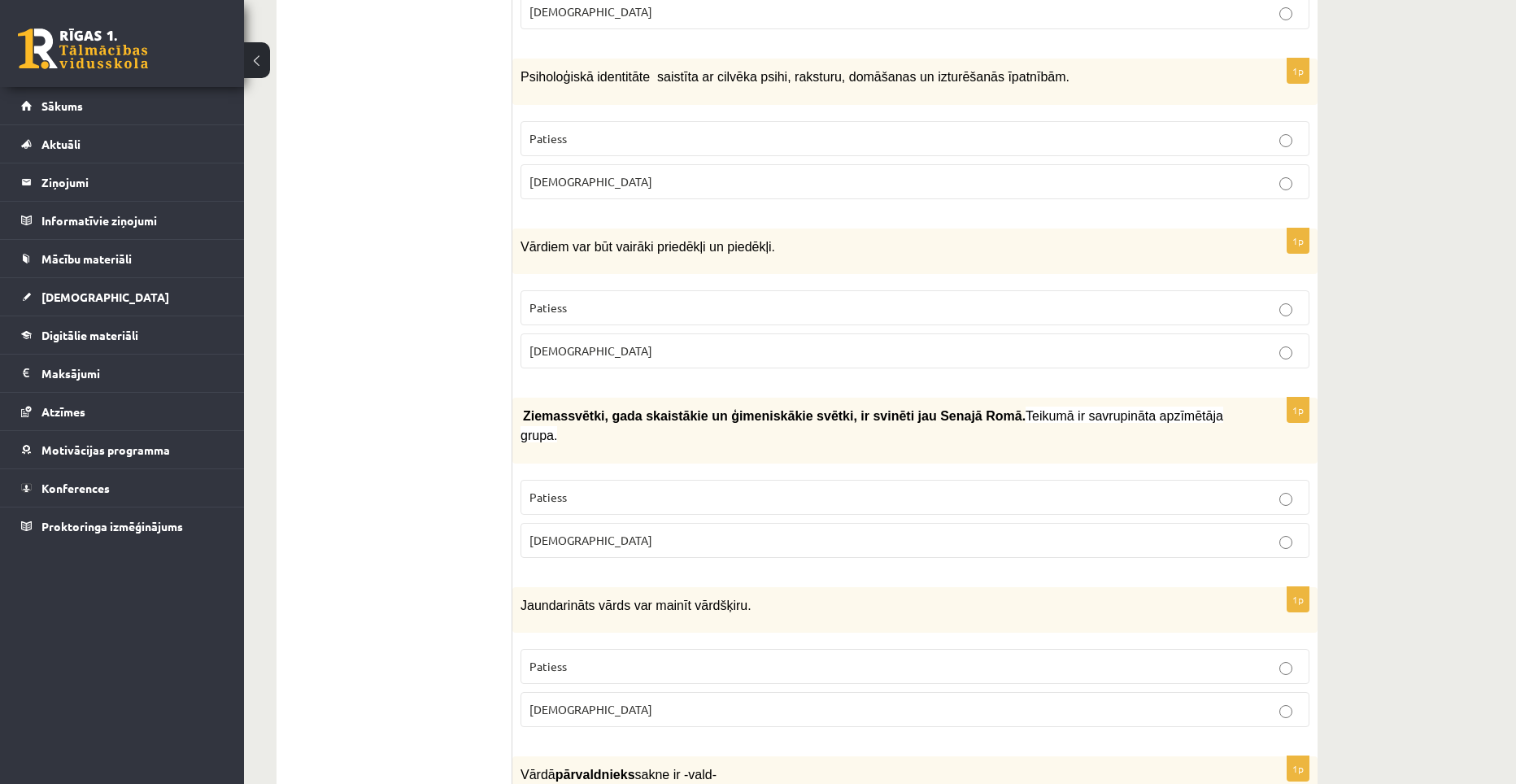
scroll to position [3905, 0]
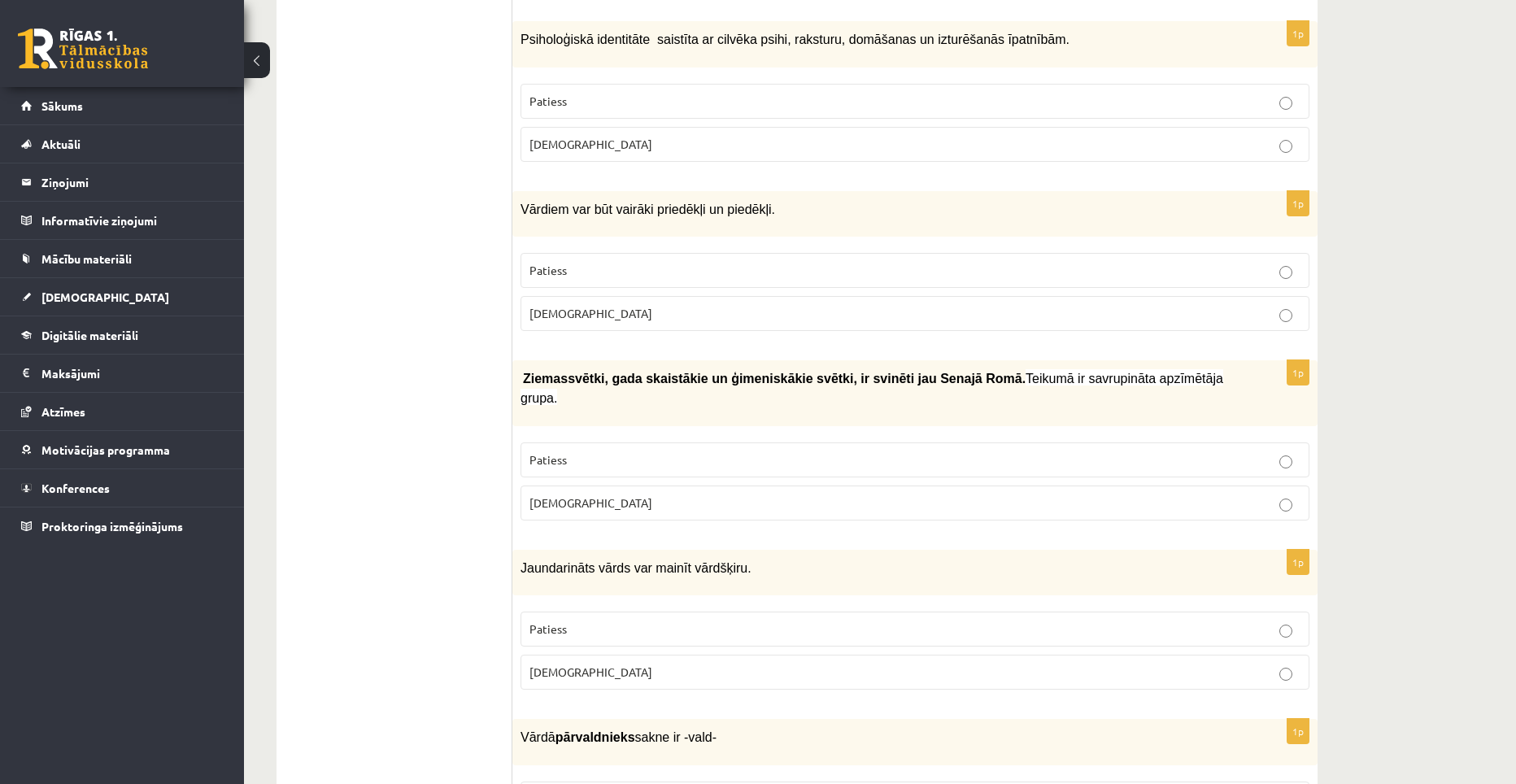
click at [843, 452] on p "Patiess" at bounding box center [915, 460] width 771 height 17
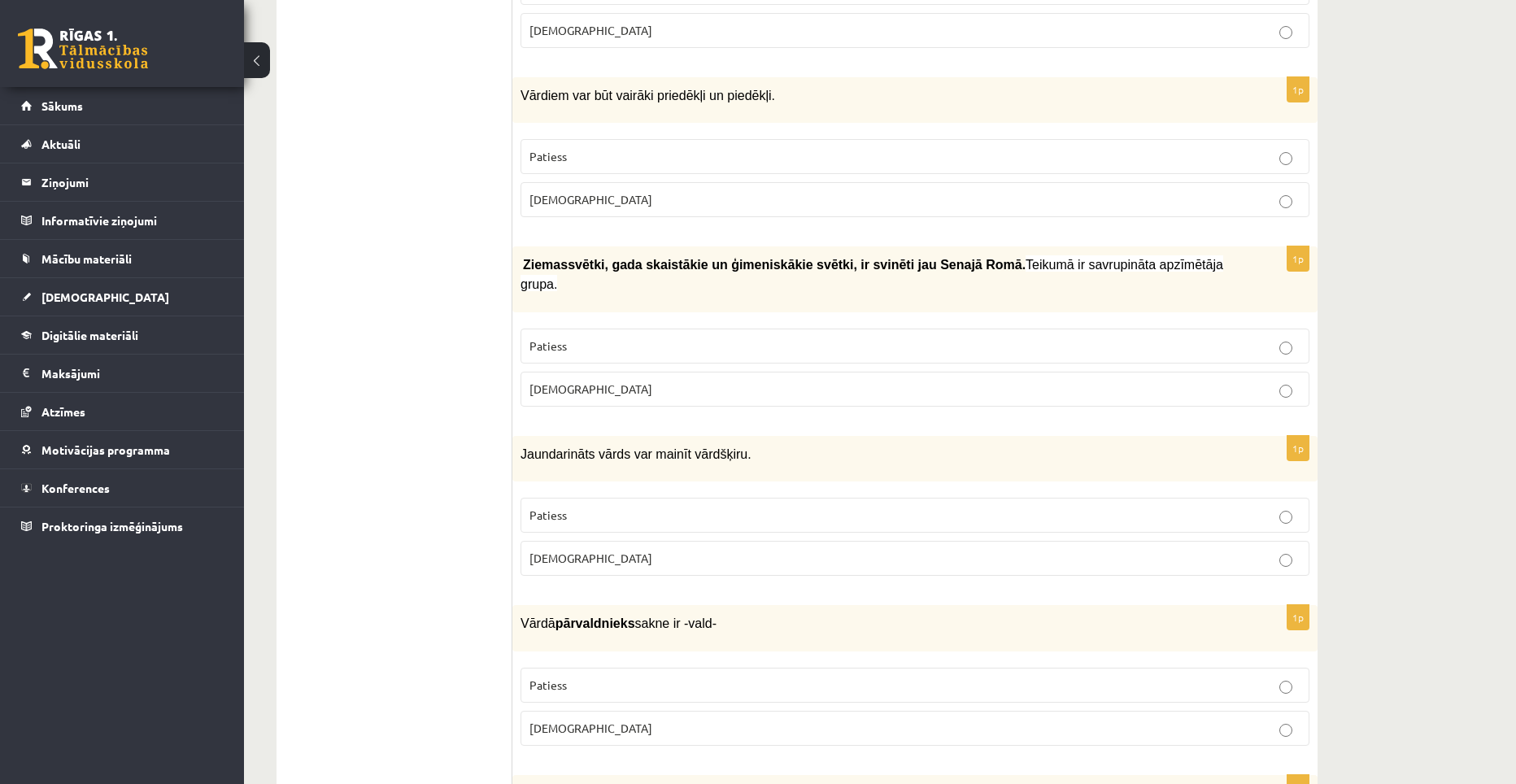
scroll to position [4068, 0]
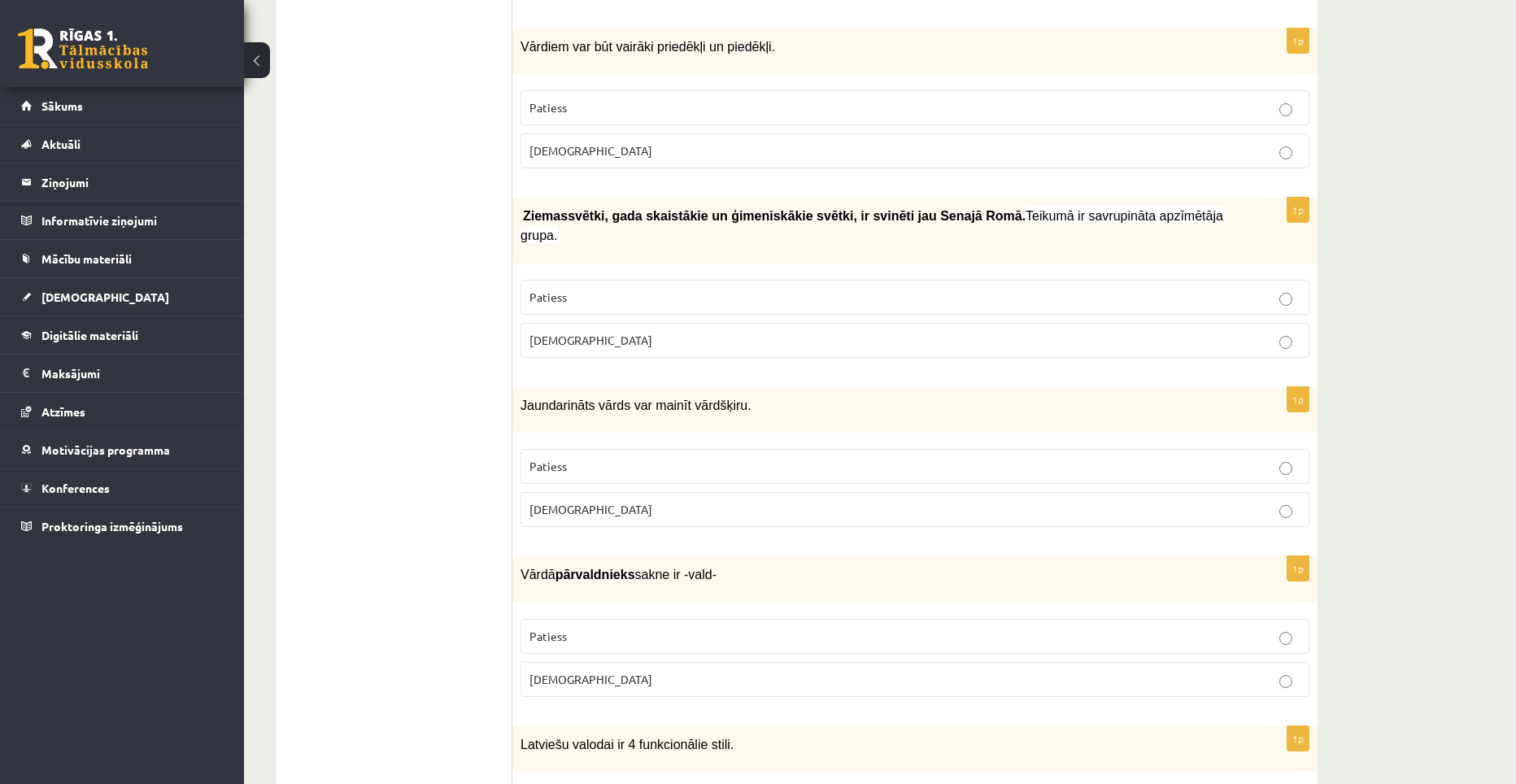
click at [626, 449] on label "Patiess" at bounding box center [914, 466] width 789 height 35
drag, startPoint x: 519, startPoint y: 322, endPoint x: 597, endPoint y: 427, distance: 130.8
click at [597, 427] on div "1p Jaundarināts vārds var mainīt vārdšķiru. Patiess Aplams" at bounding box center [915, 463] width 805 height 153
click at [758, 395] on p "Jaundarināts vārds var mainīt vārdšķiru." at bounding box center [873, 404] width 707 height 20
click at [744, 457] on p "Patiess" at bounding box center [915, 466] width 771 height 17
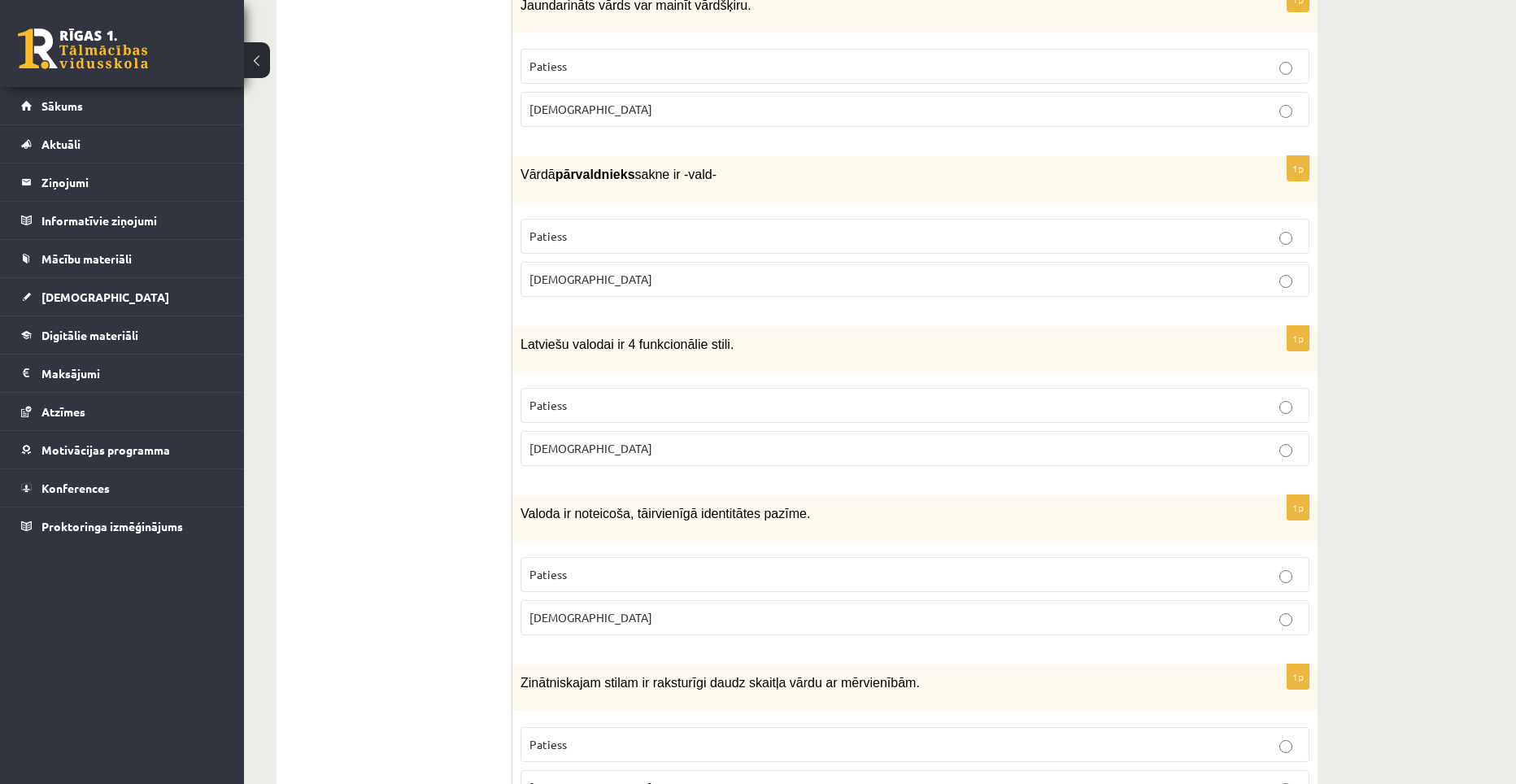
scroll to position [4474, 0]
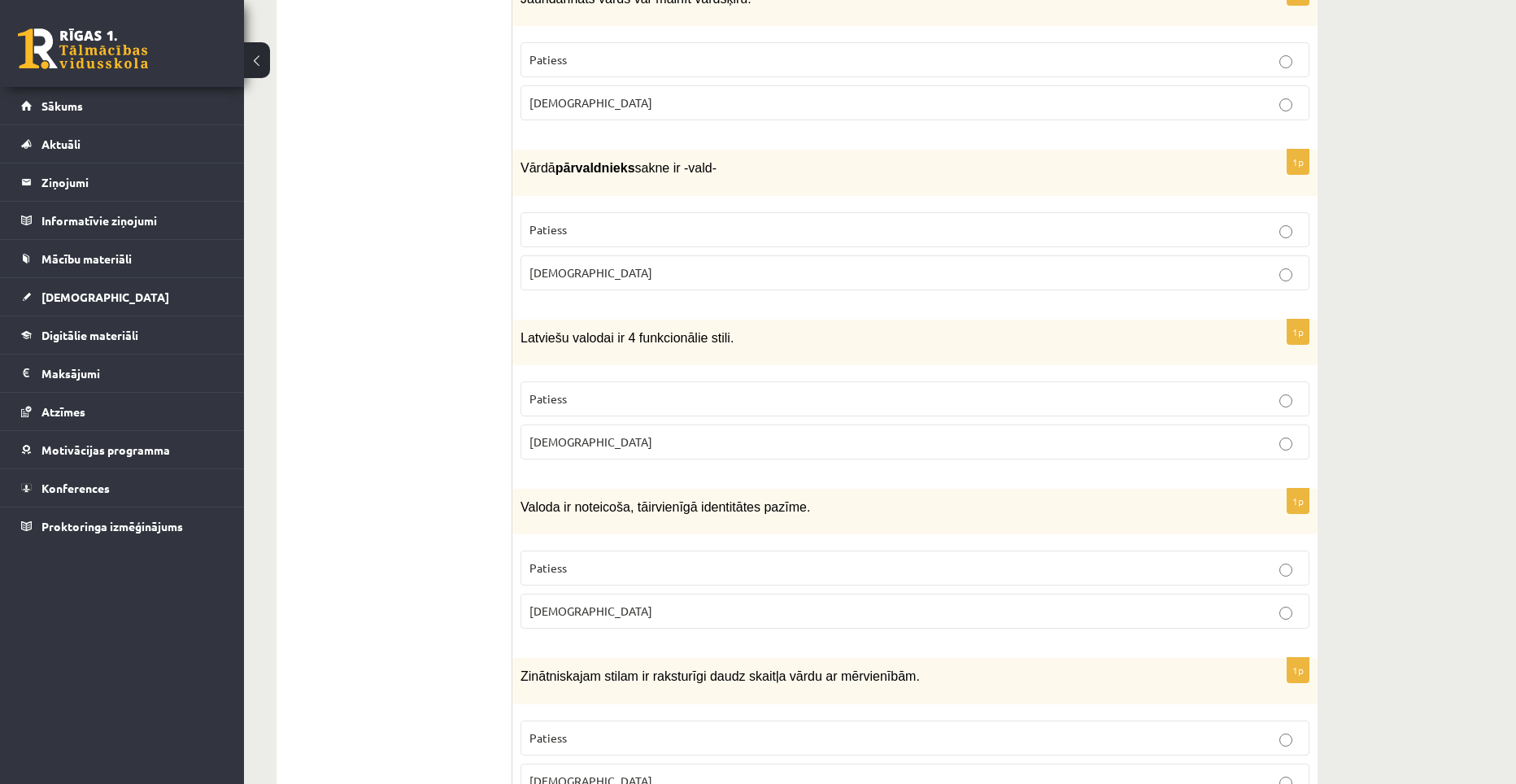
click at [608, 221] on p "Patiess" at bounding box center [915, 230] width 771 height 17
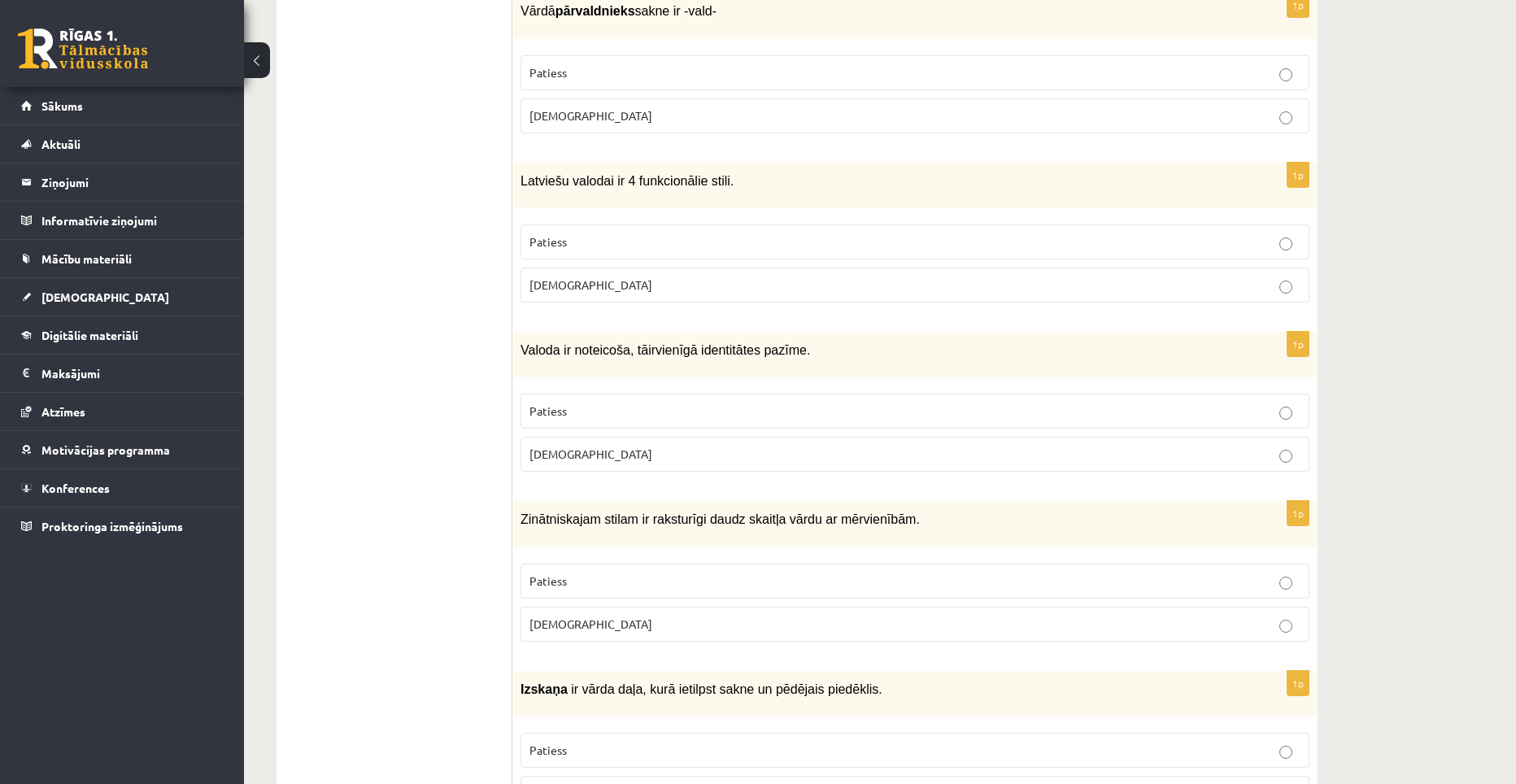
scroll to position [4637, 0]
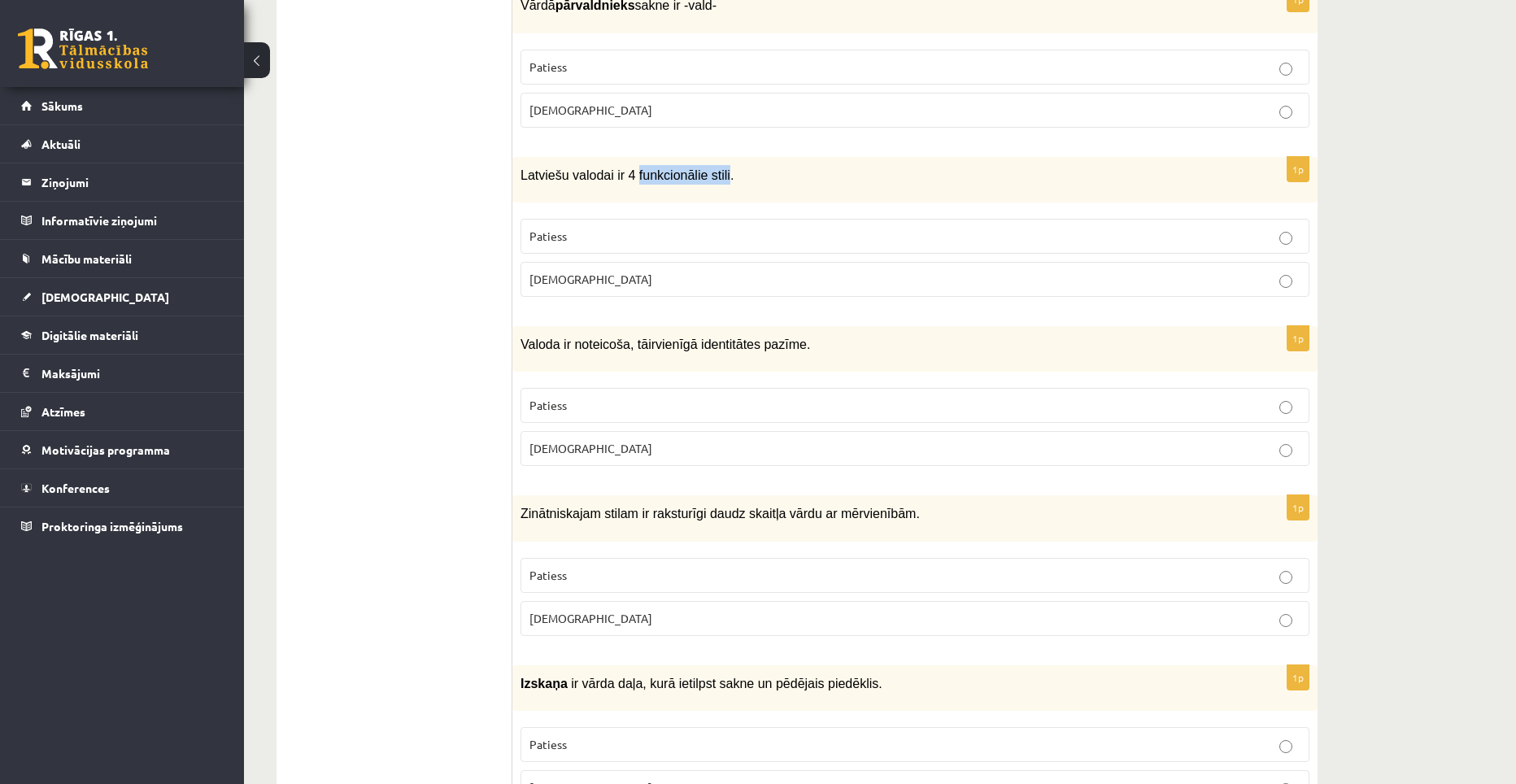
drag, startPoint x: 627, startPoint y: 94, endPoint x: 713, endPoint y: 104, distance: 86.6
click at [713, 157] on div "Latviešu valodai ir 4 funkcionālie stili." at bounding box center [915, 179] width 805 height 46
click at [603, 157] on div "Latviešu valodai ir 4 funkcionālie stili." at bounding box center [915, 179] width 805 height 46
click at [615, 440] on p "Aplams" at bounding box center [915, 449] width 771 height 17
click at [639, 262] on label "Aplams" at bounding box center [914, 279] width 789 height 35
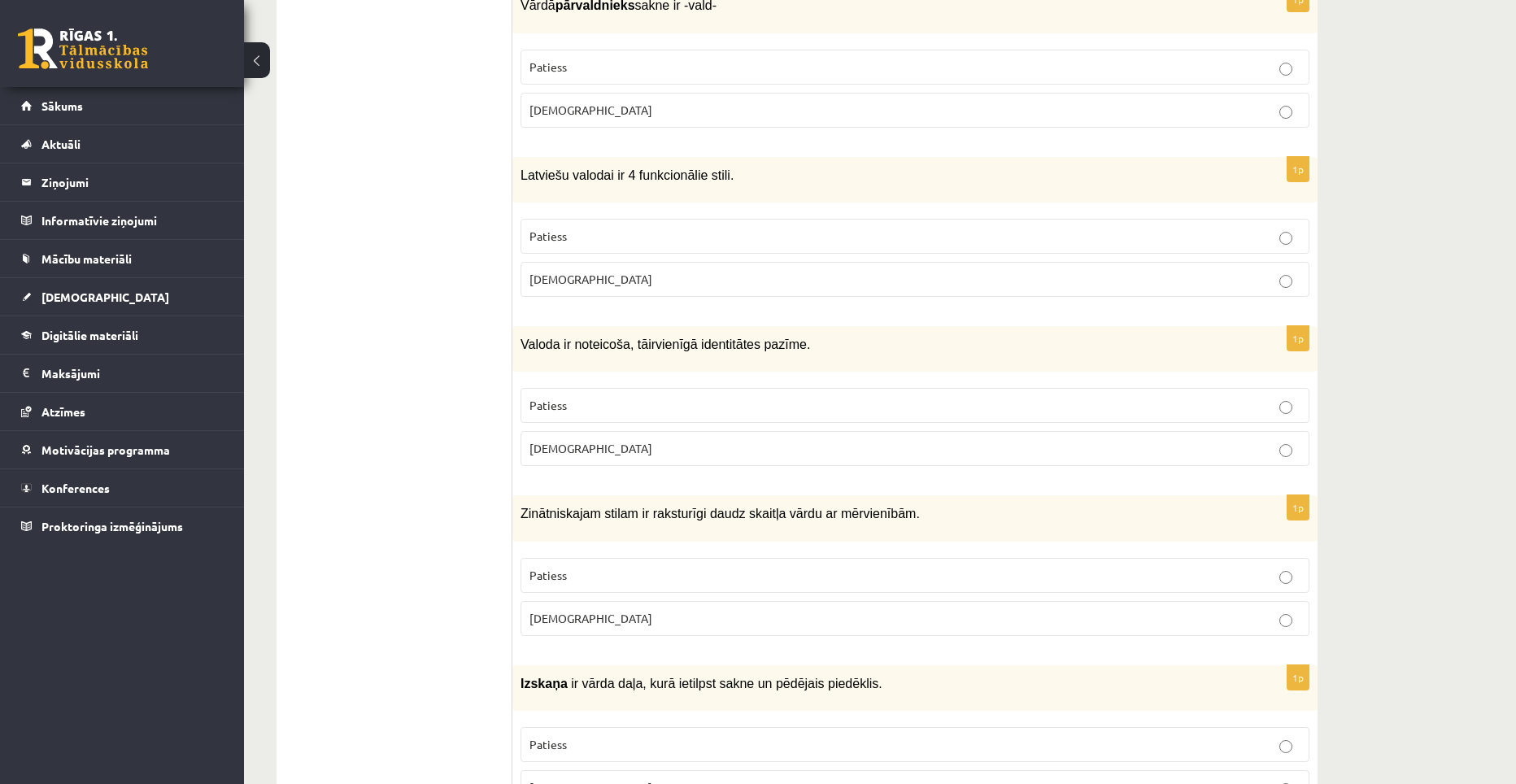
click at [633, 431] on label "Aplams" at bounding box center [914, 448] width 789 height 35
click at [720, 567] on p "Patiess" at bounding box center [915, 575] width 771 height 17
click at [690, 779] on p "Aplams" at bounding box center [915, 788] width 771 height 17
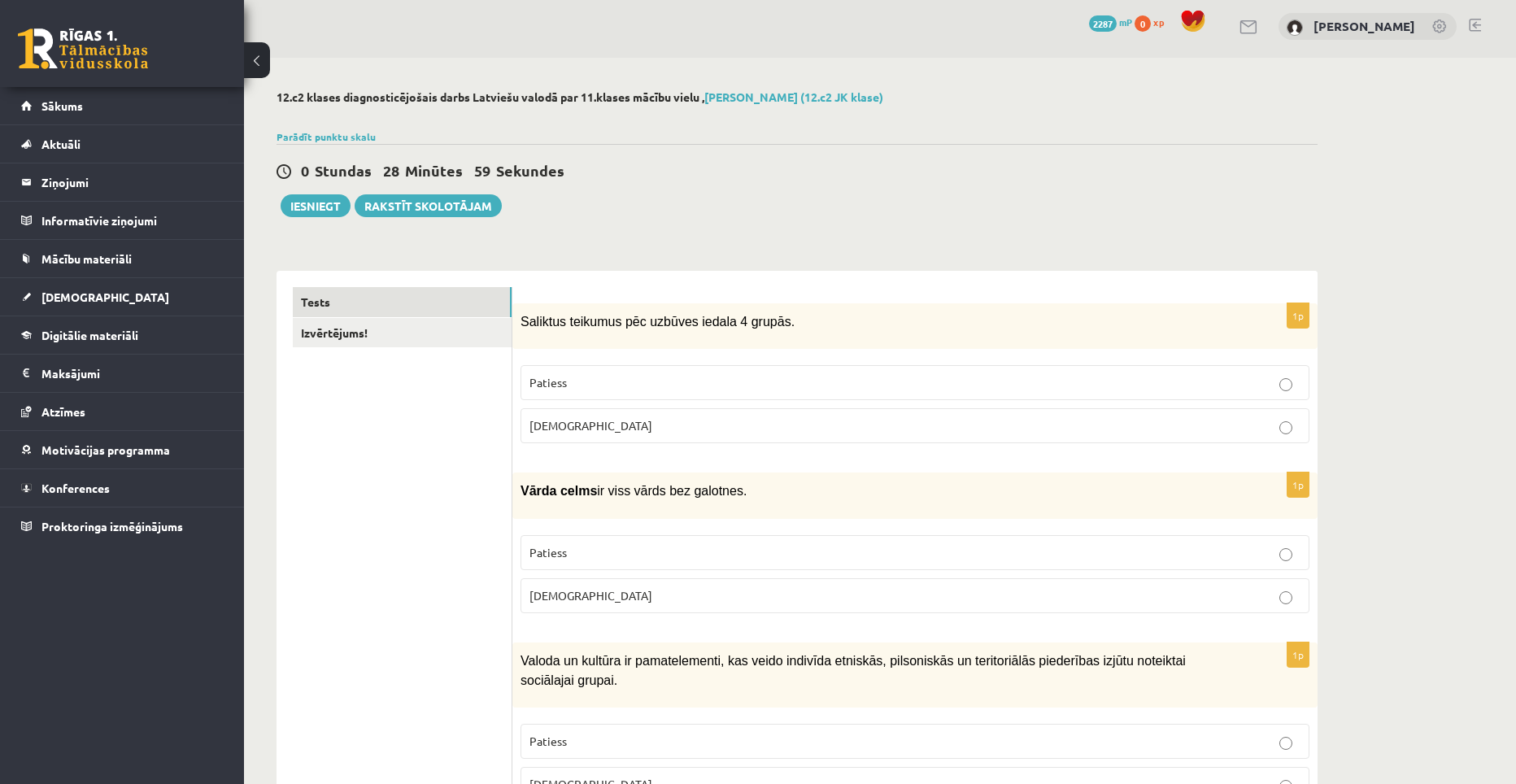
scroll to position [0, 0]
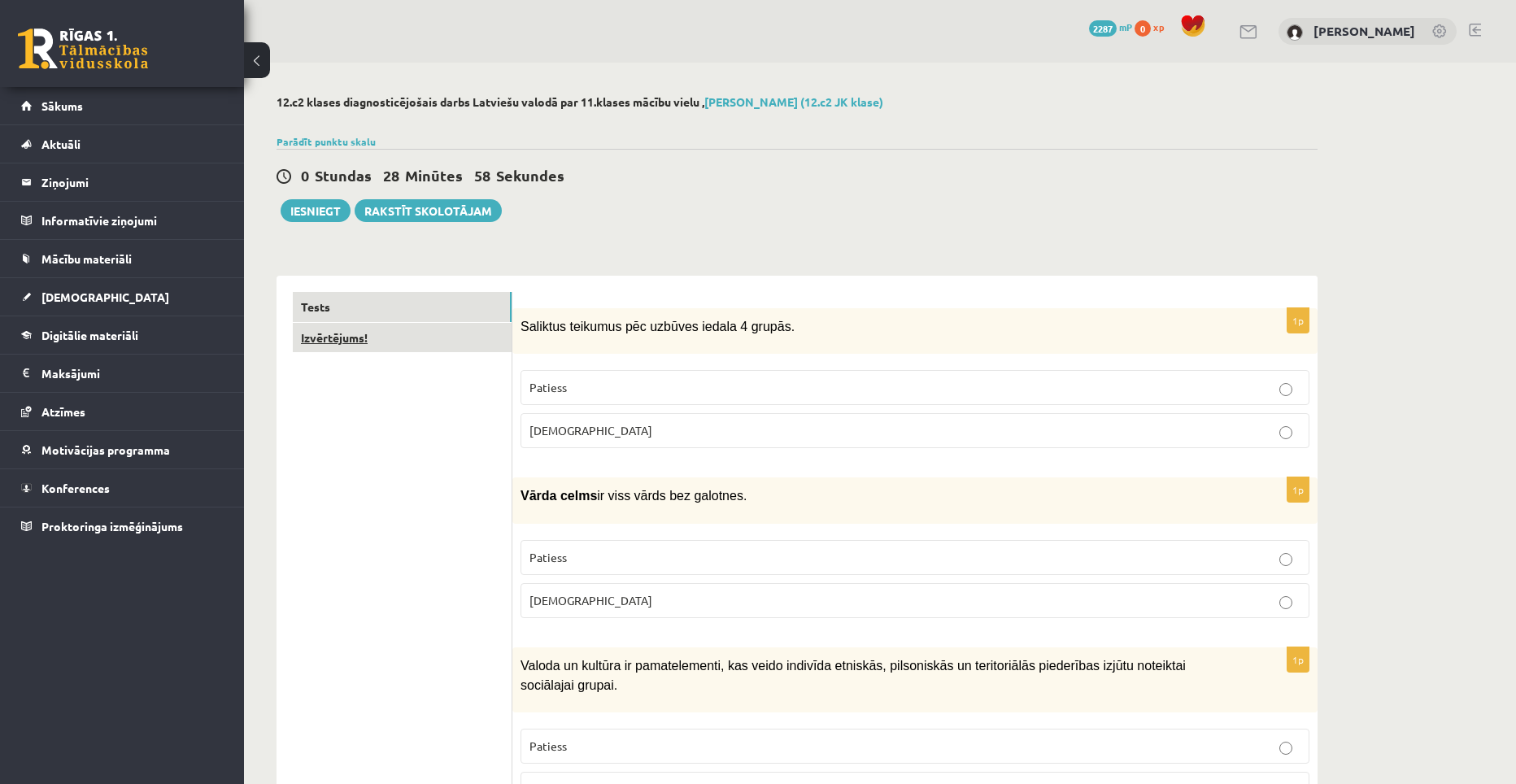
click at [356, 343] on link "Izvērtējums!" at bounding box center [402, 338] width 218 height 30
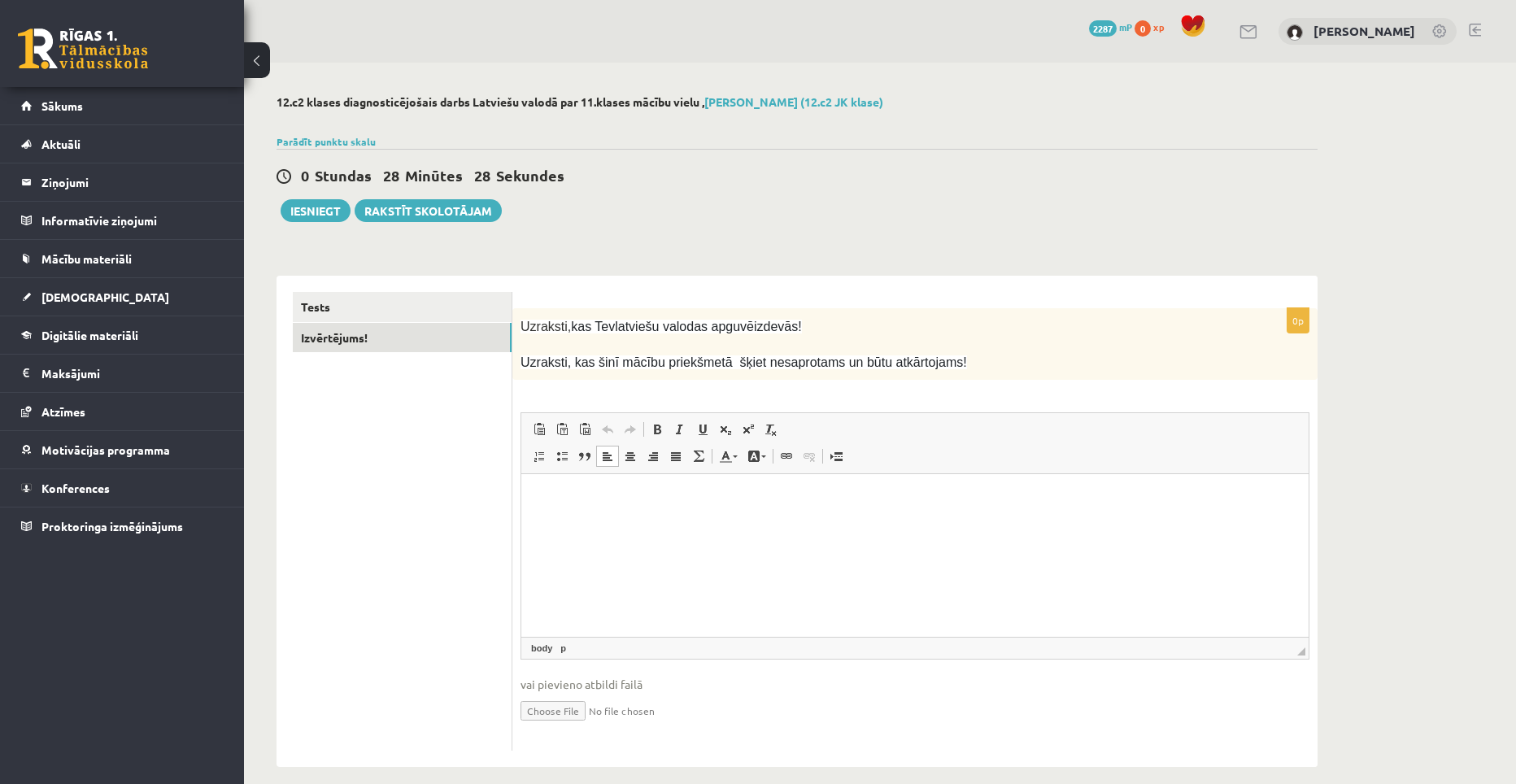
click at [541, 496] on p "Bagātinātā teksta redaktors, wiswyg-editor-user-answer-47363759124560" at bounding box center [914, 499] width 755 height 17
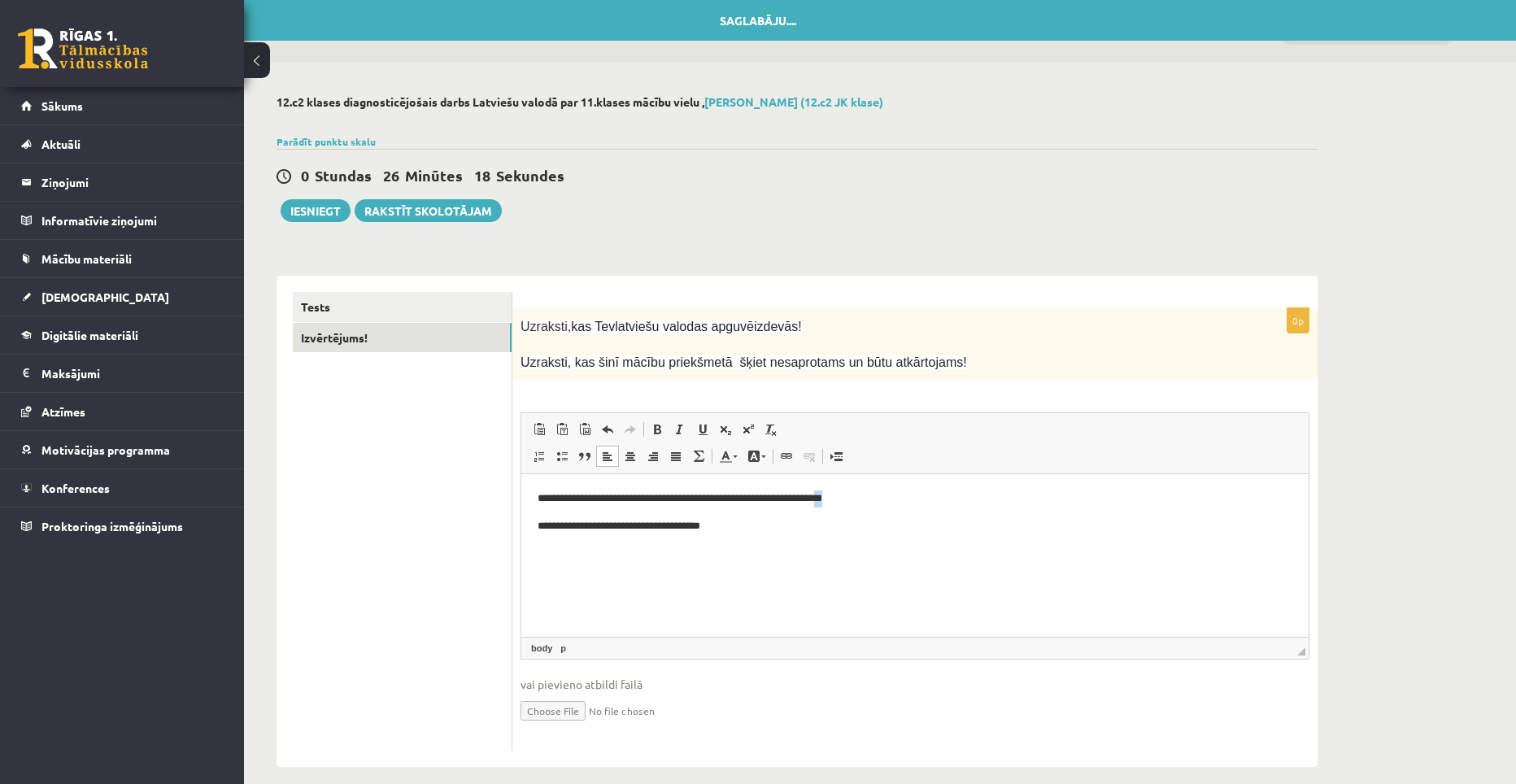
drag, startPoint x: 849, startPoint y: 501, endPoint x: 837, endPoint y: 501, distance: 12.0
click at [837, 501] on p "**********" at bounding box center [914, 499] width 755 height 17
click at [732, 496] on p "**********" at bounding box center [914, 499] width 755 height 17
click at [384, 307] on link "Tests" at bounding box center [402, 308] width 218 height 30
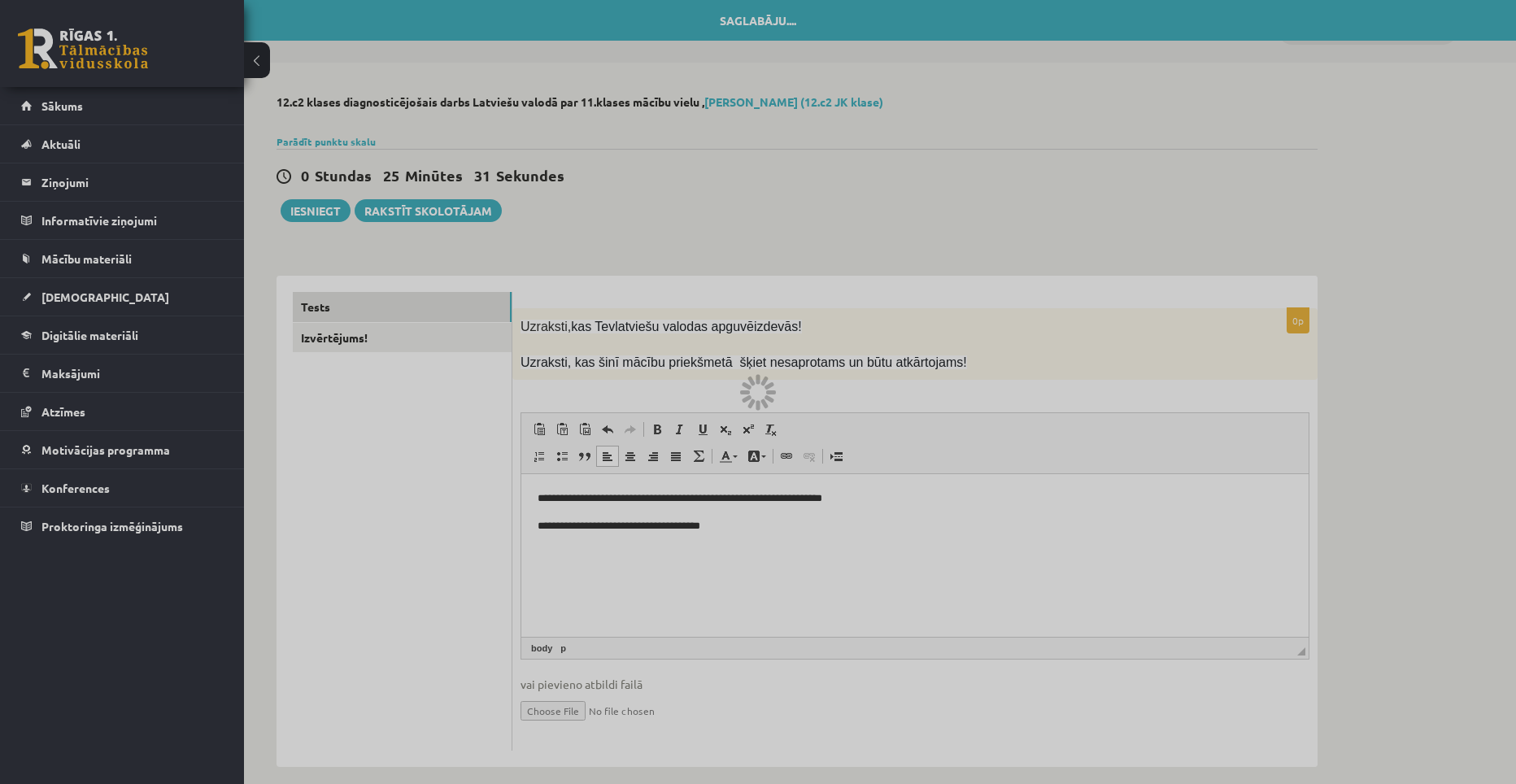
click at [492, 266] on div at bounding box center [758, 392] width 1516 height 784
click at [427, 338] on div at bounding box center [758, 392] width 1516 height 784
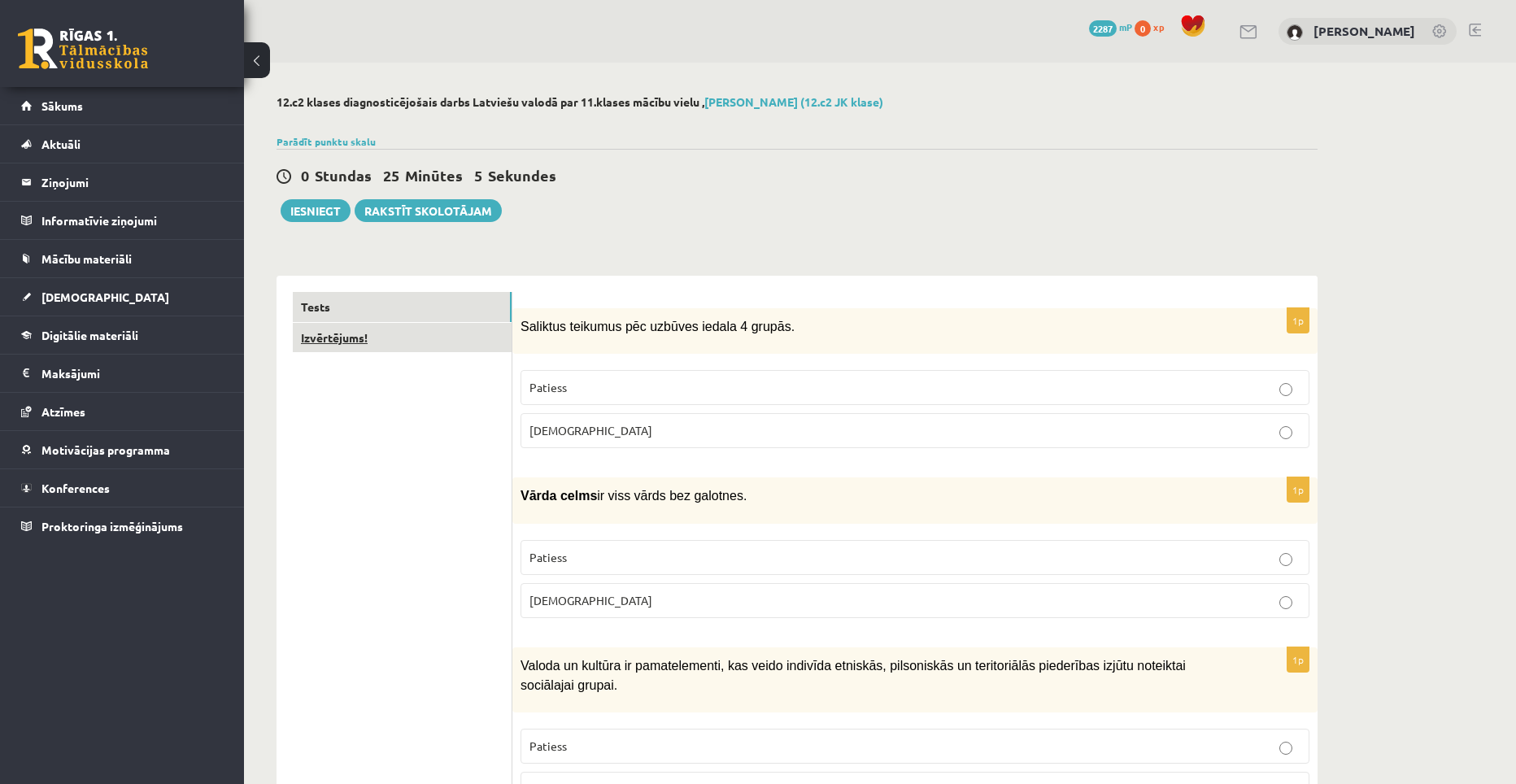
click at [400, 345] on link "Izvērtējums!" at bounding box center [402, 338] width 218 height 30
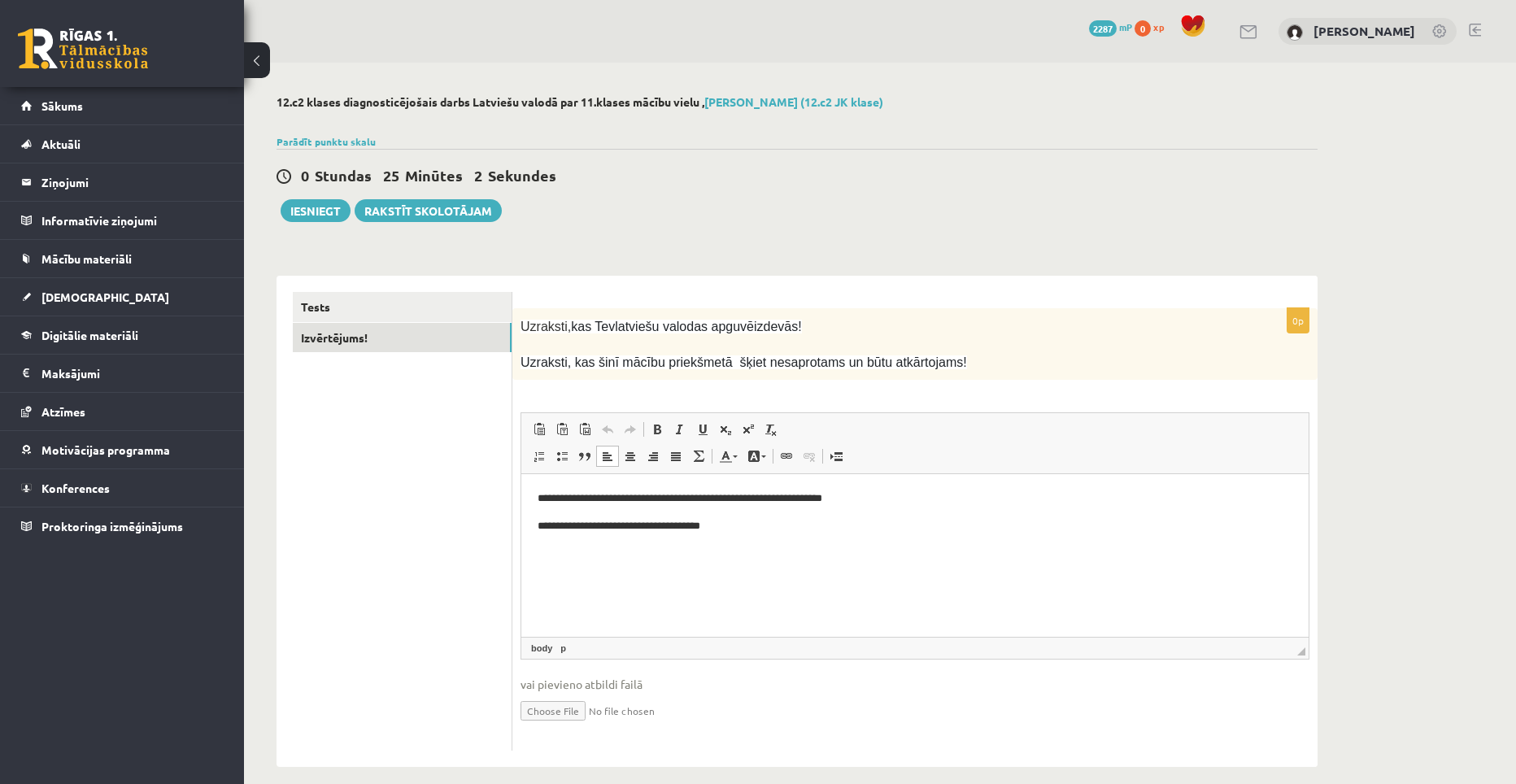
click at [739, 496] on p "**********" at bounding box center [914, 499] width 755 height 17
drag, startPoint x: 740, startPoint y: 498, endPoint x: 688, endPoint y: 499, distance: 52.0
click at [688, 499] on p "**********" at bounding box center [914, 499] width 755 height 17
click at [799, 498] on p "**********" at bounding box center [914, 499] width 755 height 17
click at [412, 314] on link "Tests" at bounding box center [402, 308] width 218 height 30
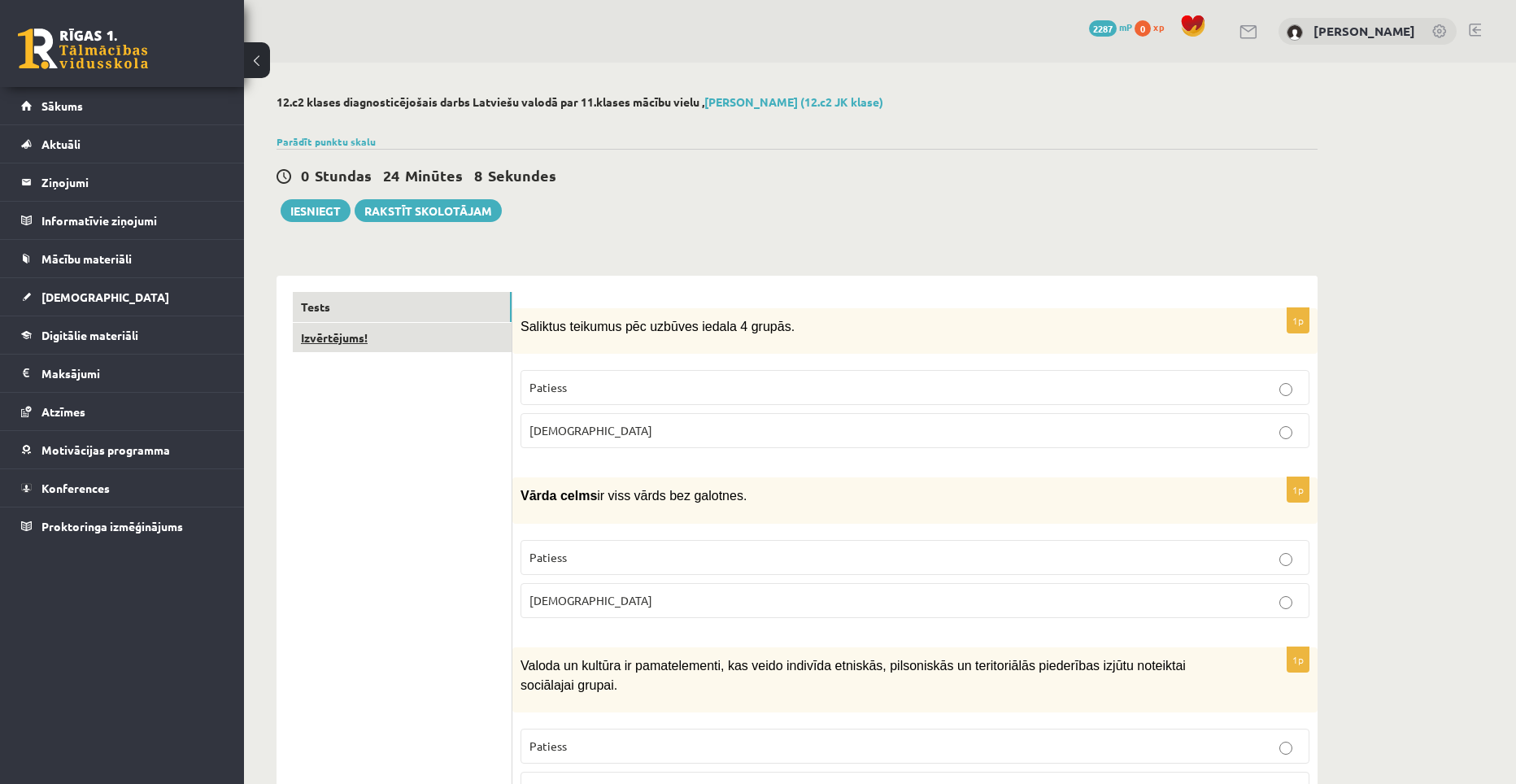
click at [397, 331] on link "Izvērtējums!" at bounding box center [402, 338] width 218 height 30
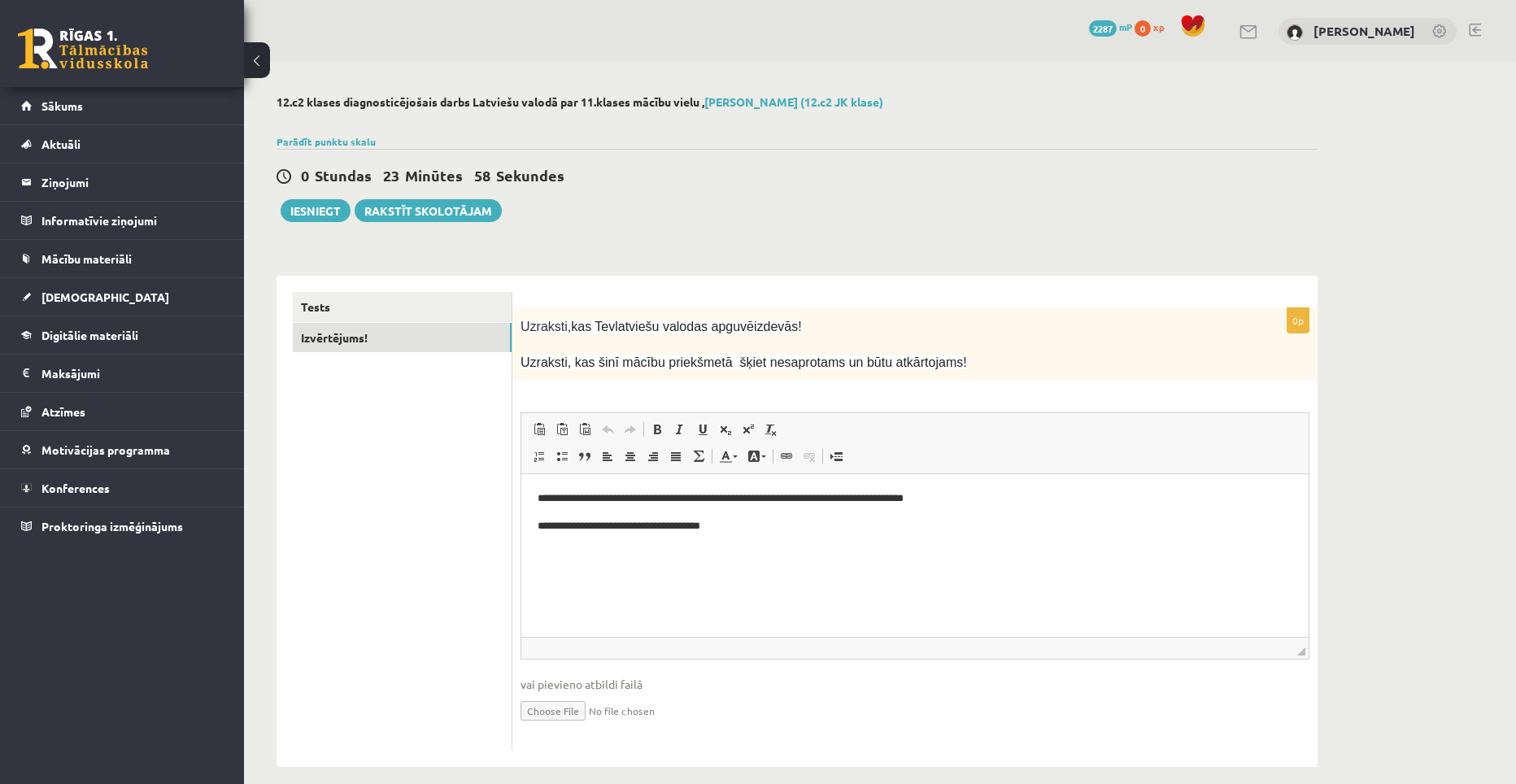
click at [732, 531] on p "**********" at bounding box center [914, 527] width 755 height 17
click at [384, 315] on link "Tests" at bounding box center [402, 308] width 218 height 30
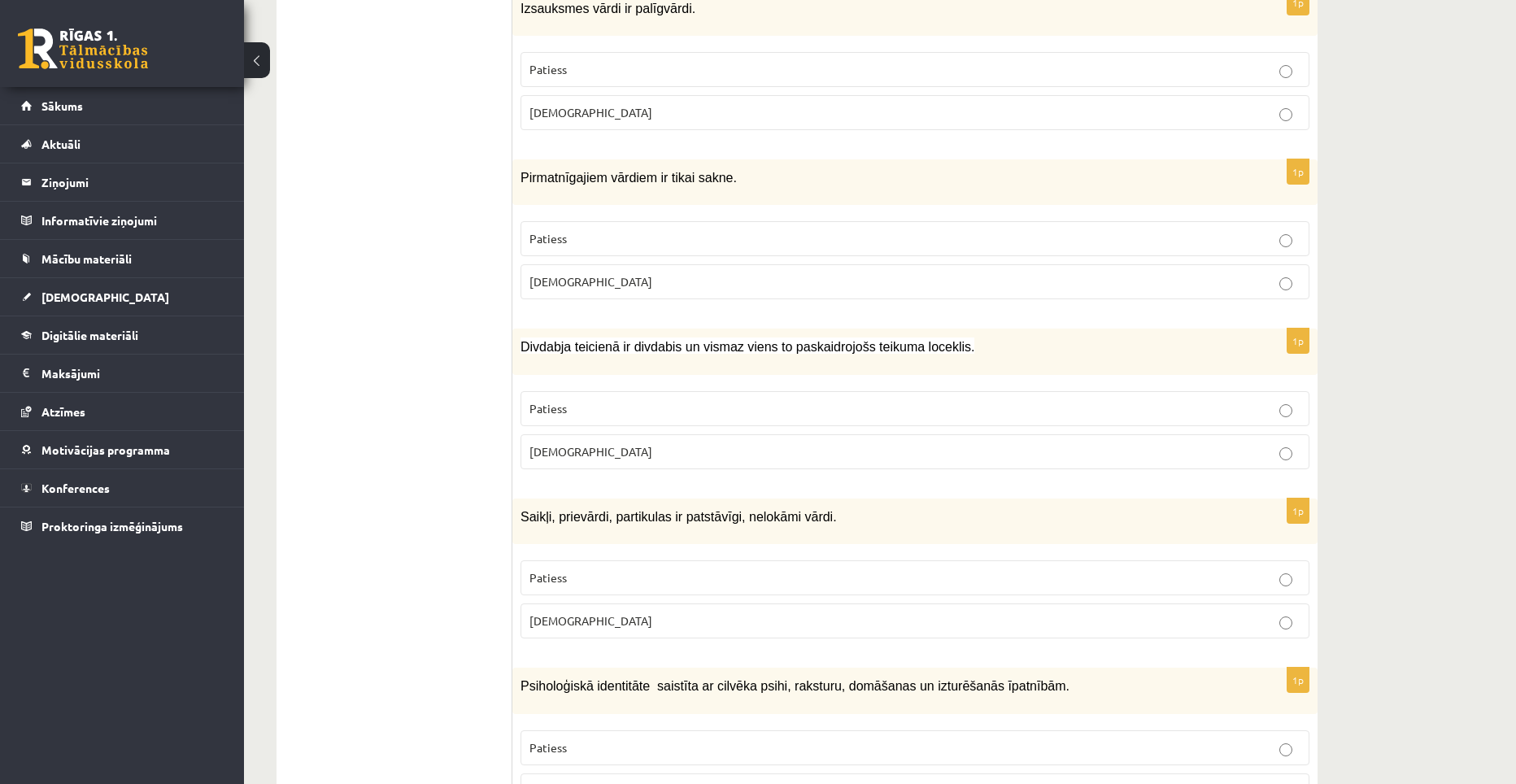
scroll to position [3415, 0]
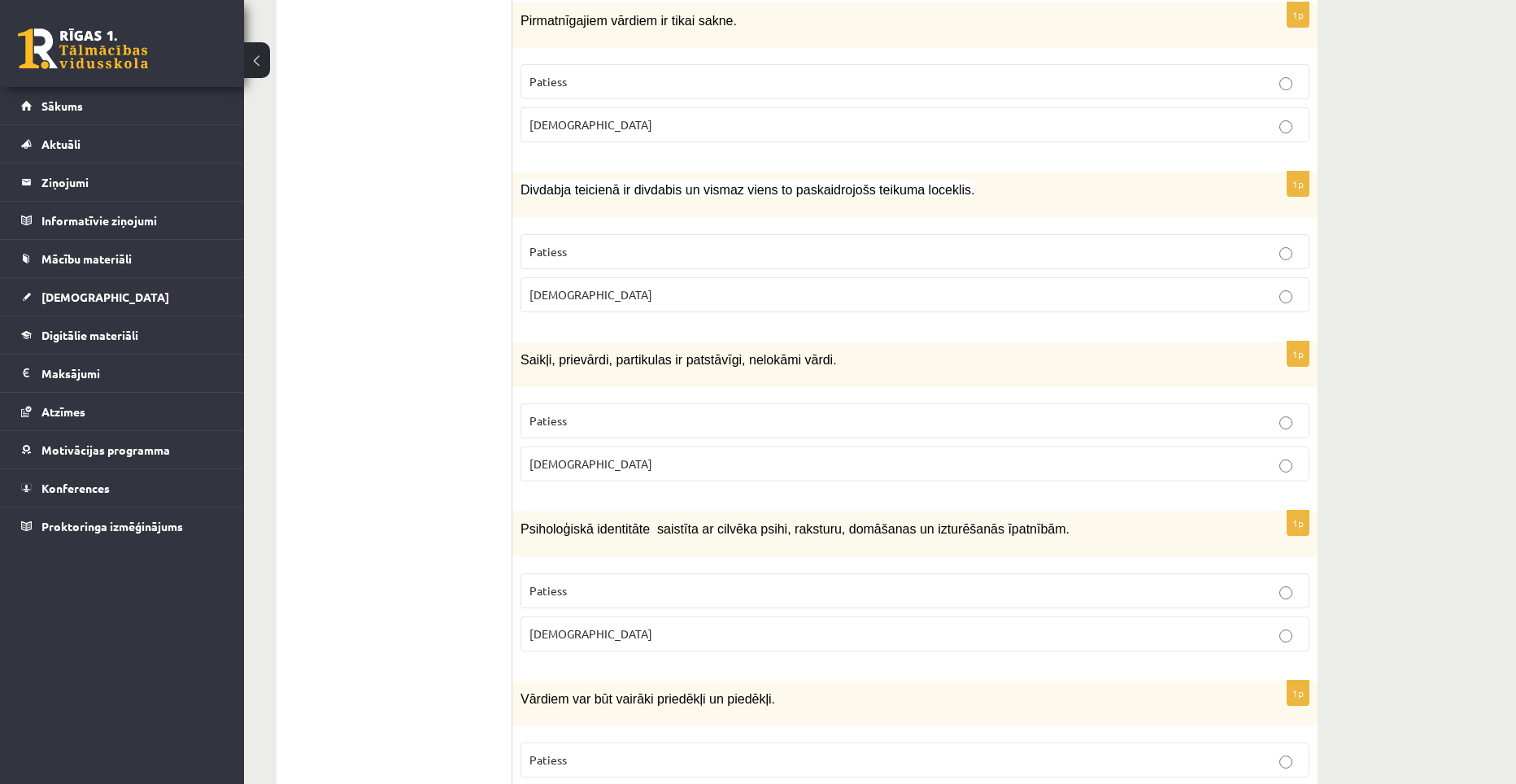
click at [762, 183] on span "Divdabja teicienā ir divdabis un vismaz viens to paskaidrojošs teikuma loceklis." at bounding box center [747, 190] width 454 height 14
click at [762, 172] on div "Divdabja teicienā ir divdabis un vismaz viens to paskaidrojošs teikuma loceklis." at bounding box center [915, 195] width 805 height 46
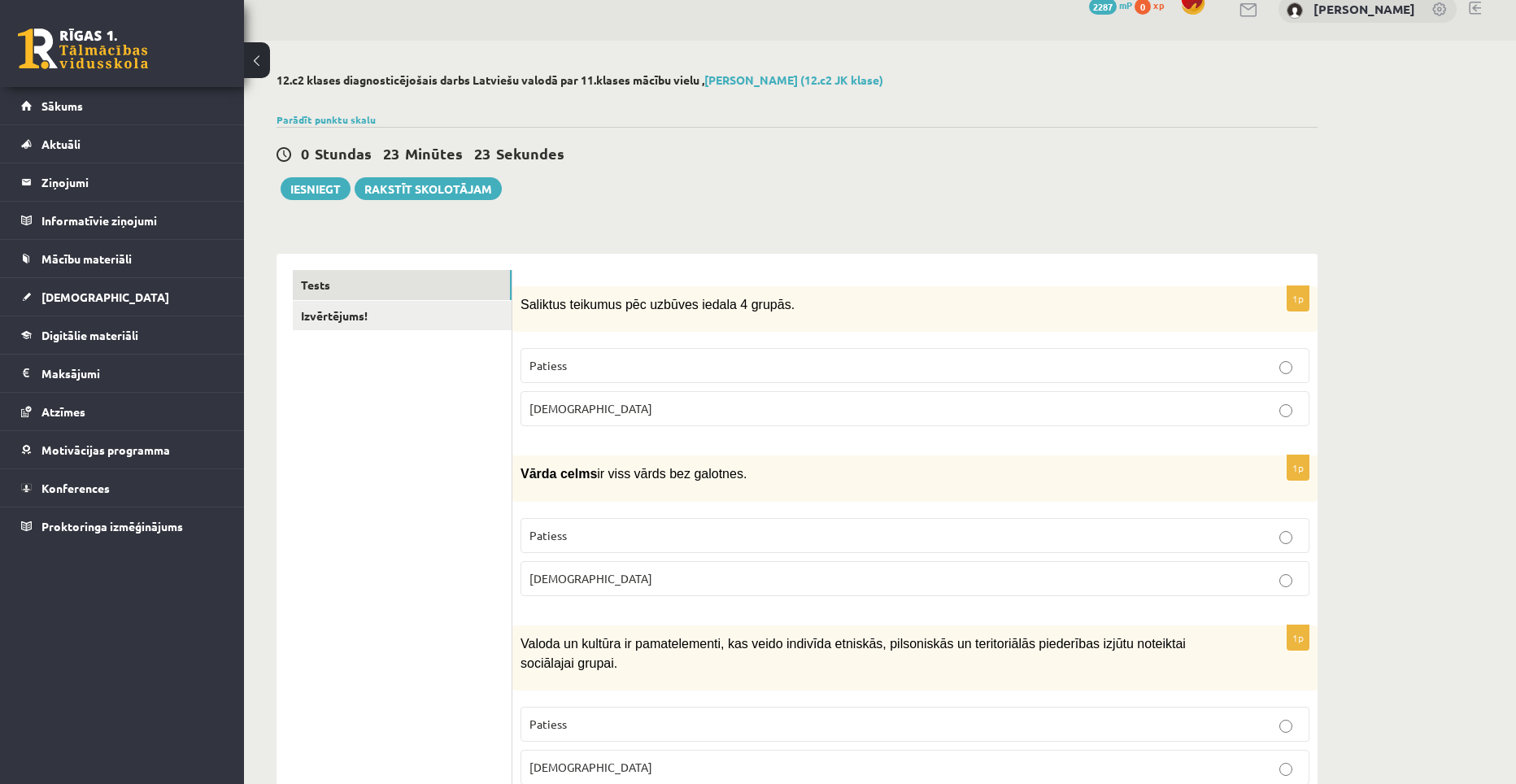
scroll to position [0, 0]
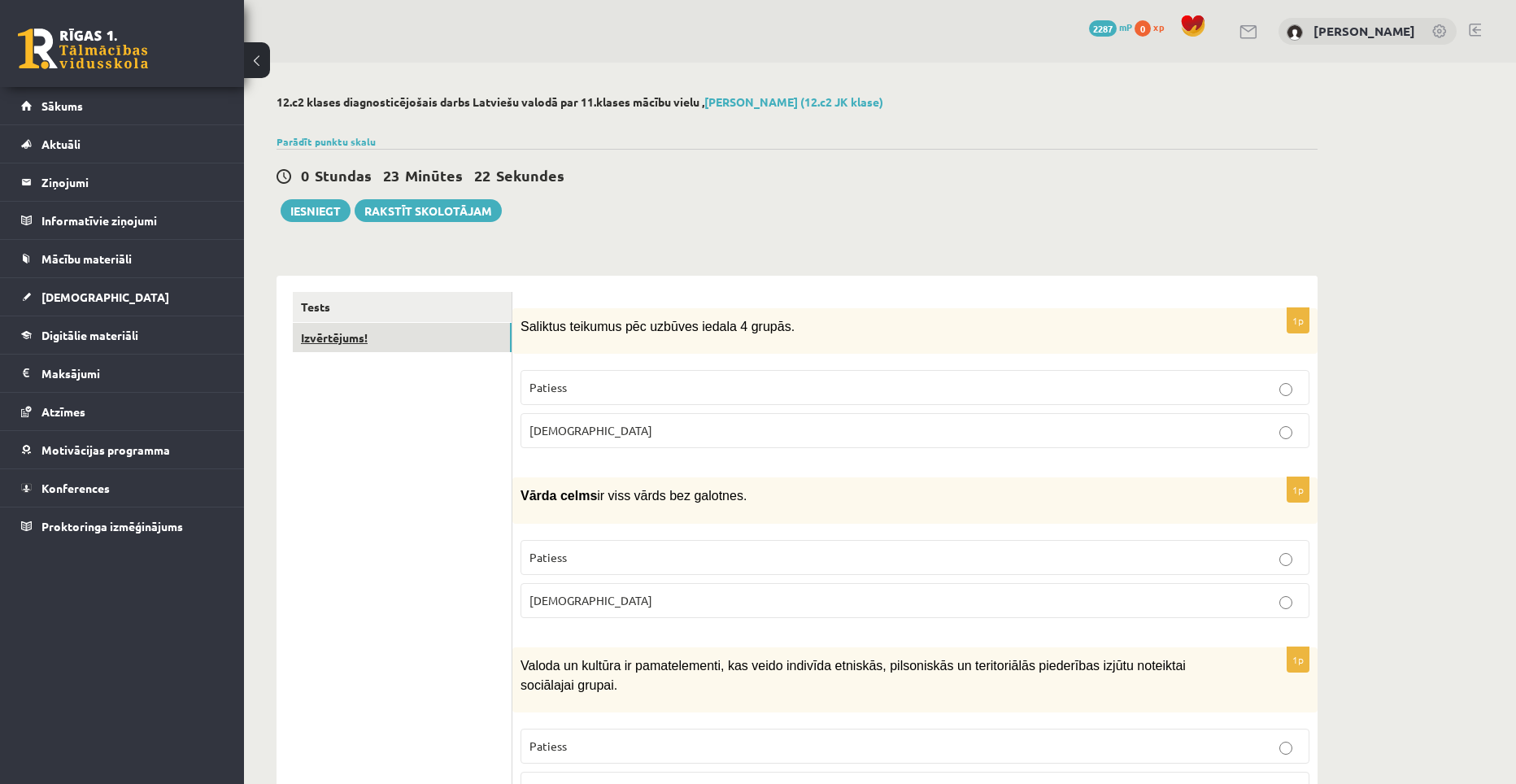
click at [384, 346] on link "Izvērtējums!" at bounding box center [402, 338] width 218 height 30
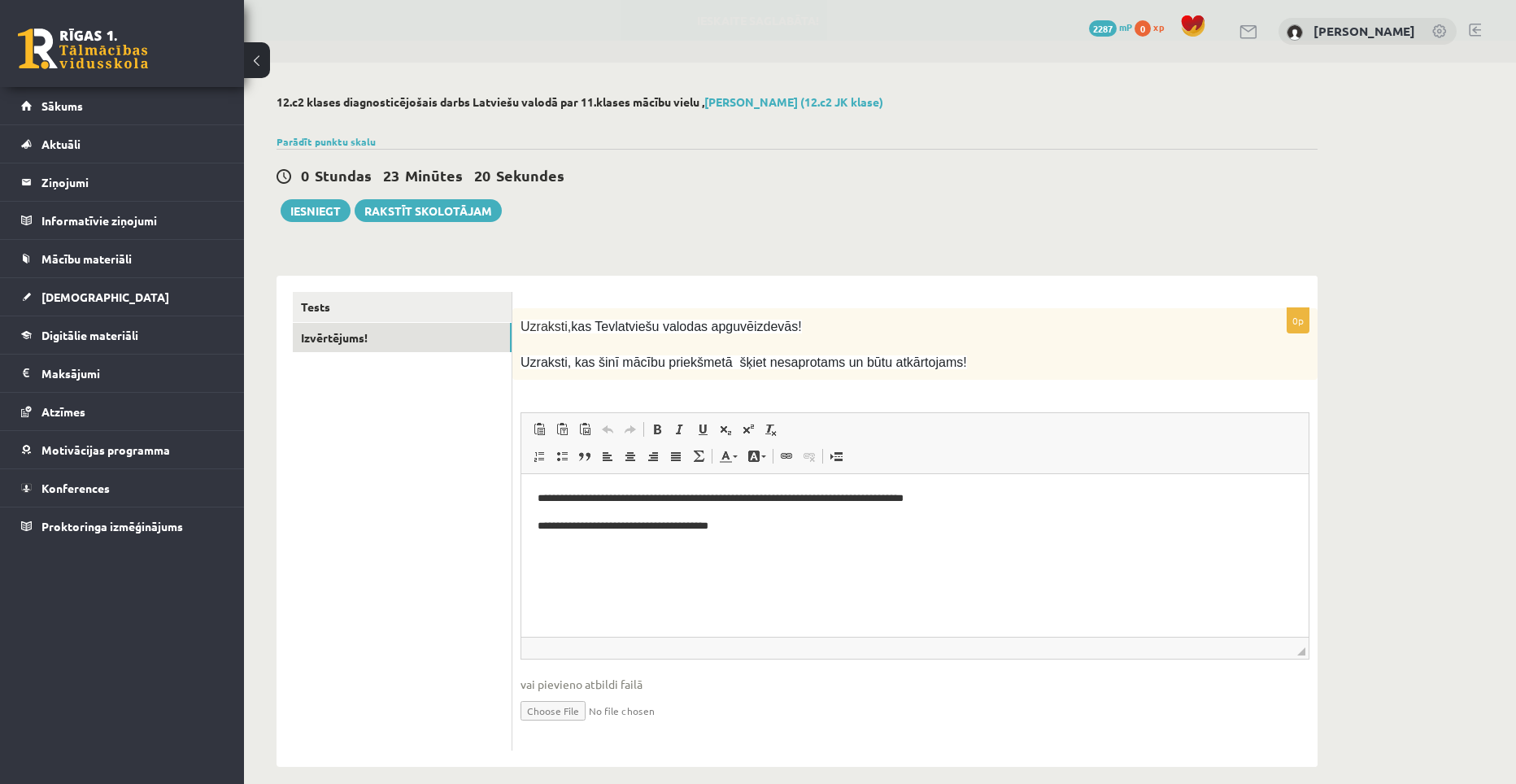
click at [785, 528] on p "**********" at bounding box center [914, 527] width 755 height 17
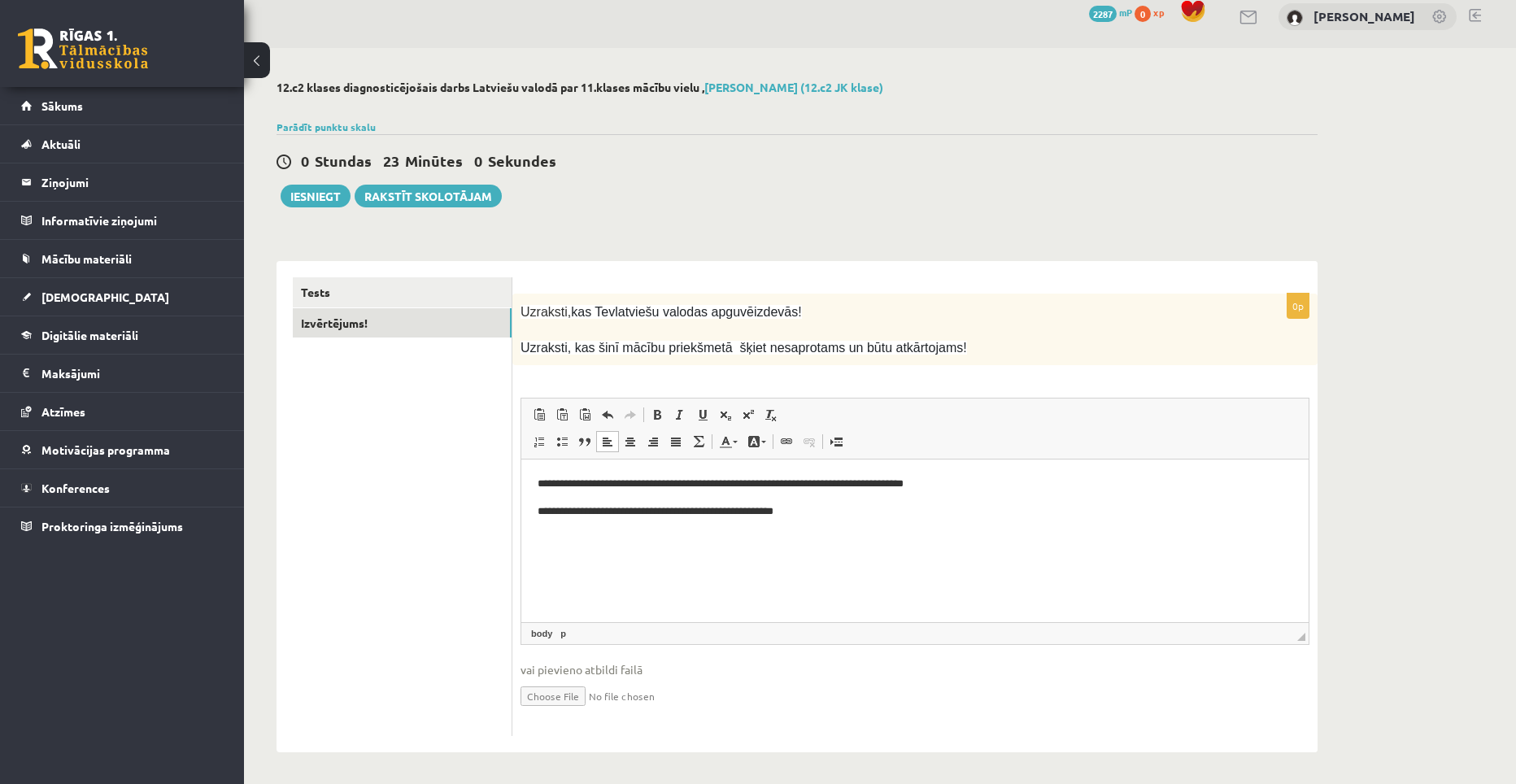
scroll to position [15, 0]
click at [399, 291] on link "Tests" at bounding box center [402, 291] width 218 height 30
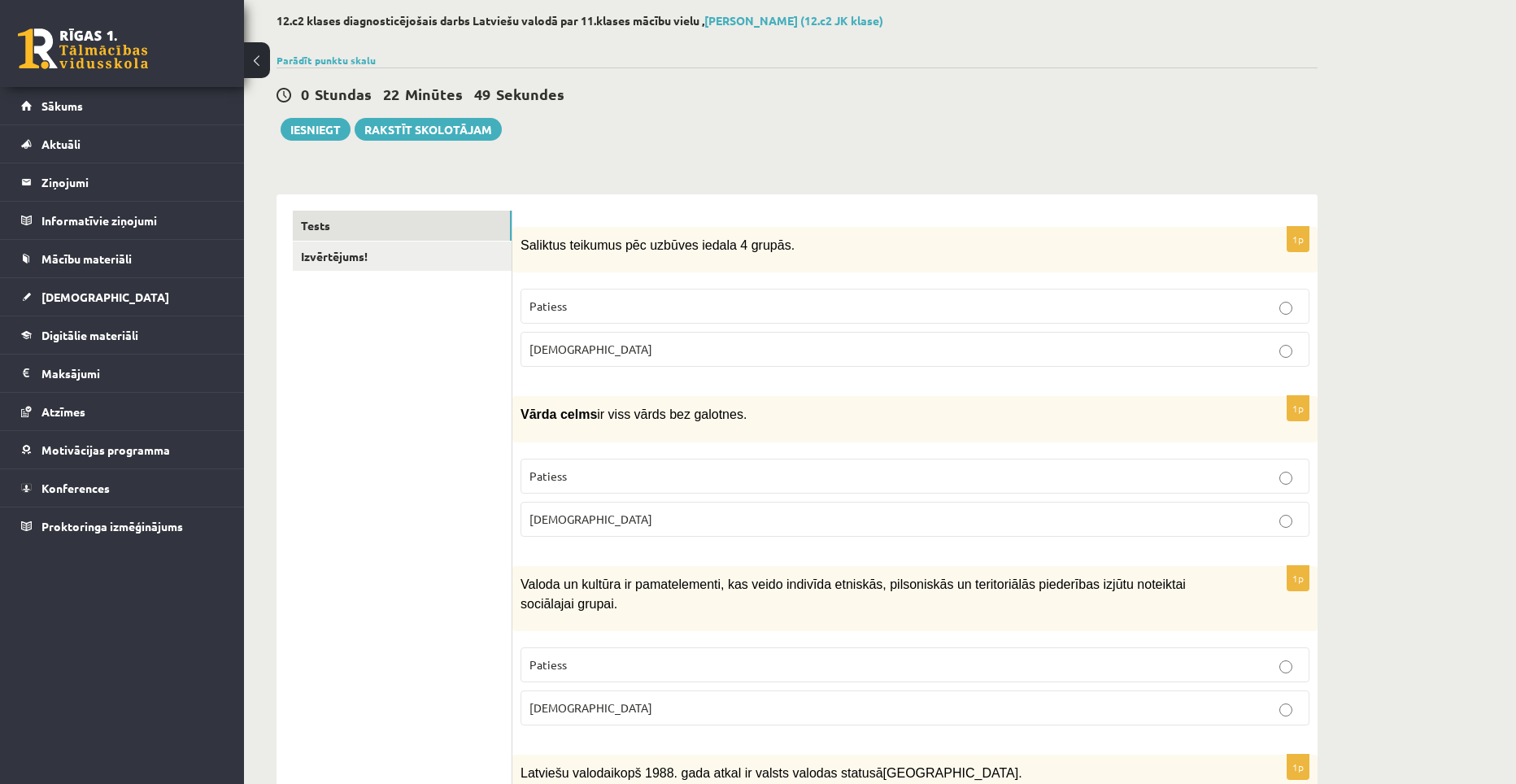
scroll to position [52, 0]
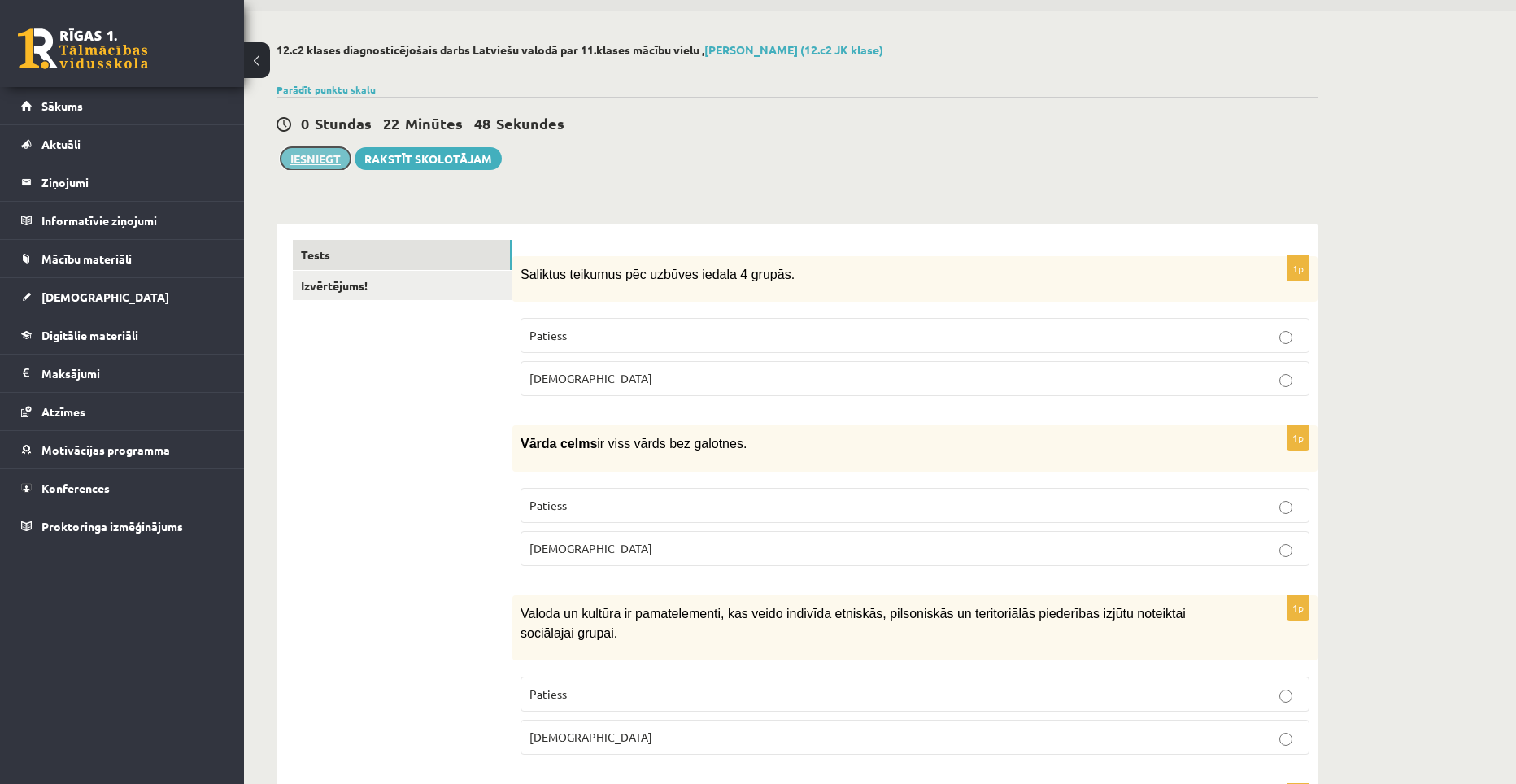
click at [309, 160] on button "Iesniegt" at bounding box center [316, 159] width 70 height 23
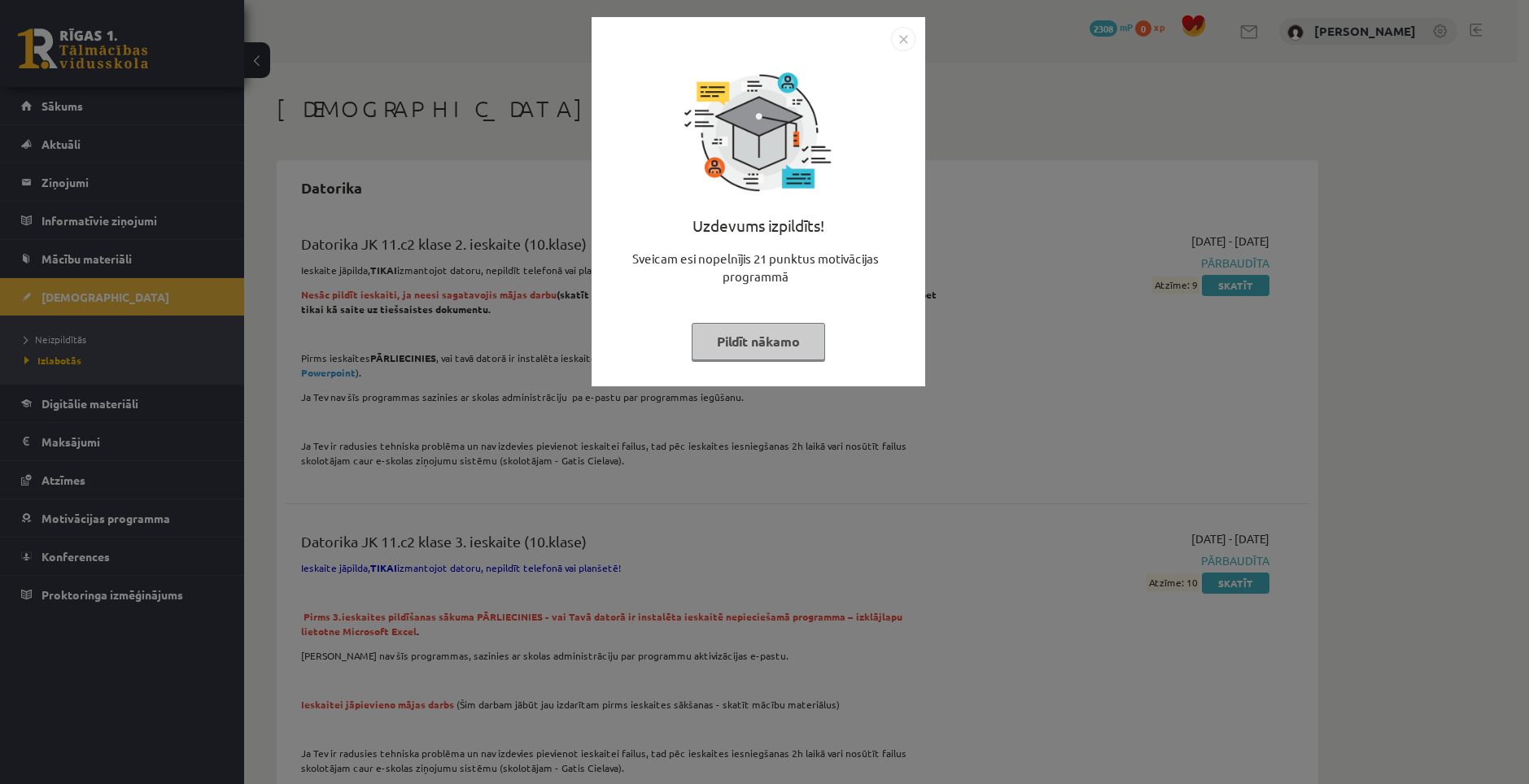
click at [738, 343] on button "Pildīt nākamo" at bounding box center [758, 341] width 134 height 37
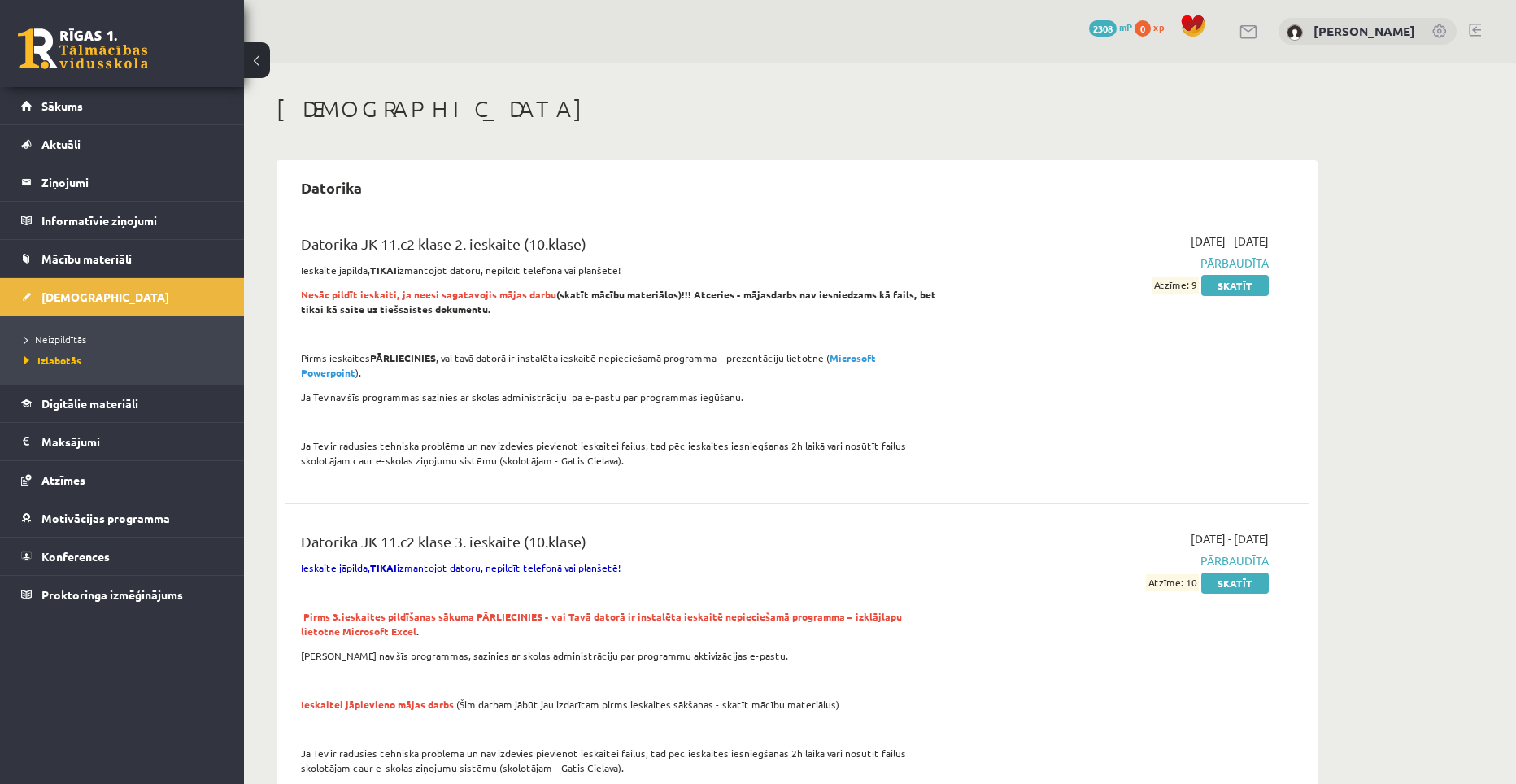
click at [71, 289] on link "[DEMOGRAPHIC_DATA]" at bounding box center [122, 296] width 202 height 37
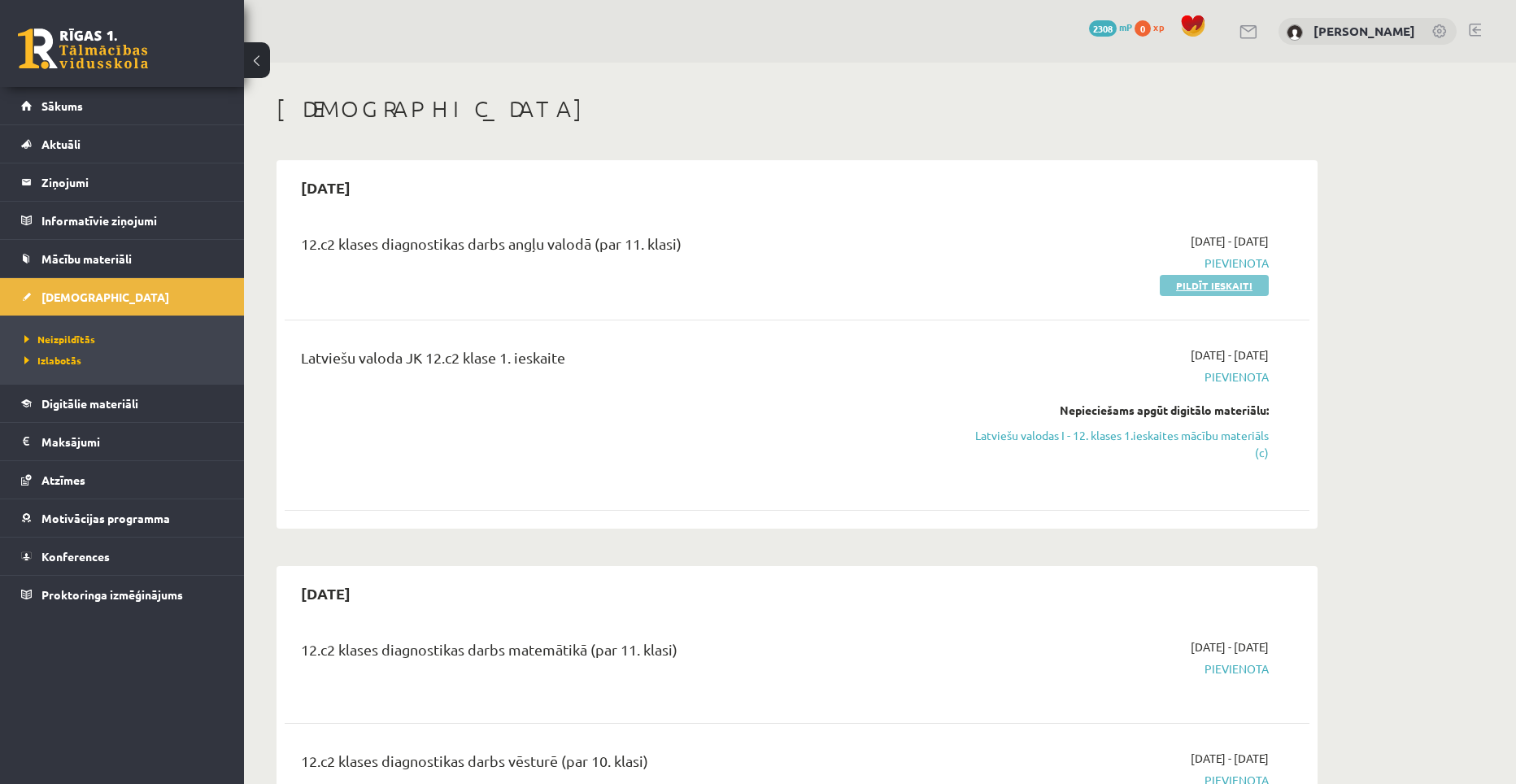
click at [1178, 289] on link "Pildīt ieskaiti" at bounding box center [1214, 286] width 109 height 21
click at [1107, 439] on link "Latviešu valodas I - 12. klases 1.ieskaites mācību materiāls (c)" at bounding box center [1115, 444] width 307 height 34
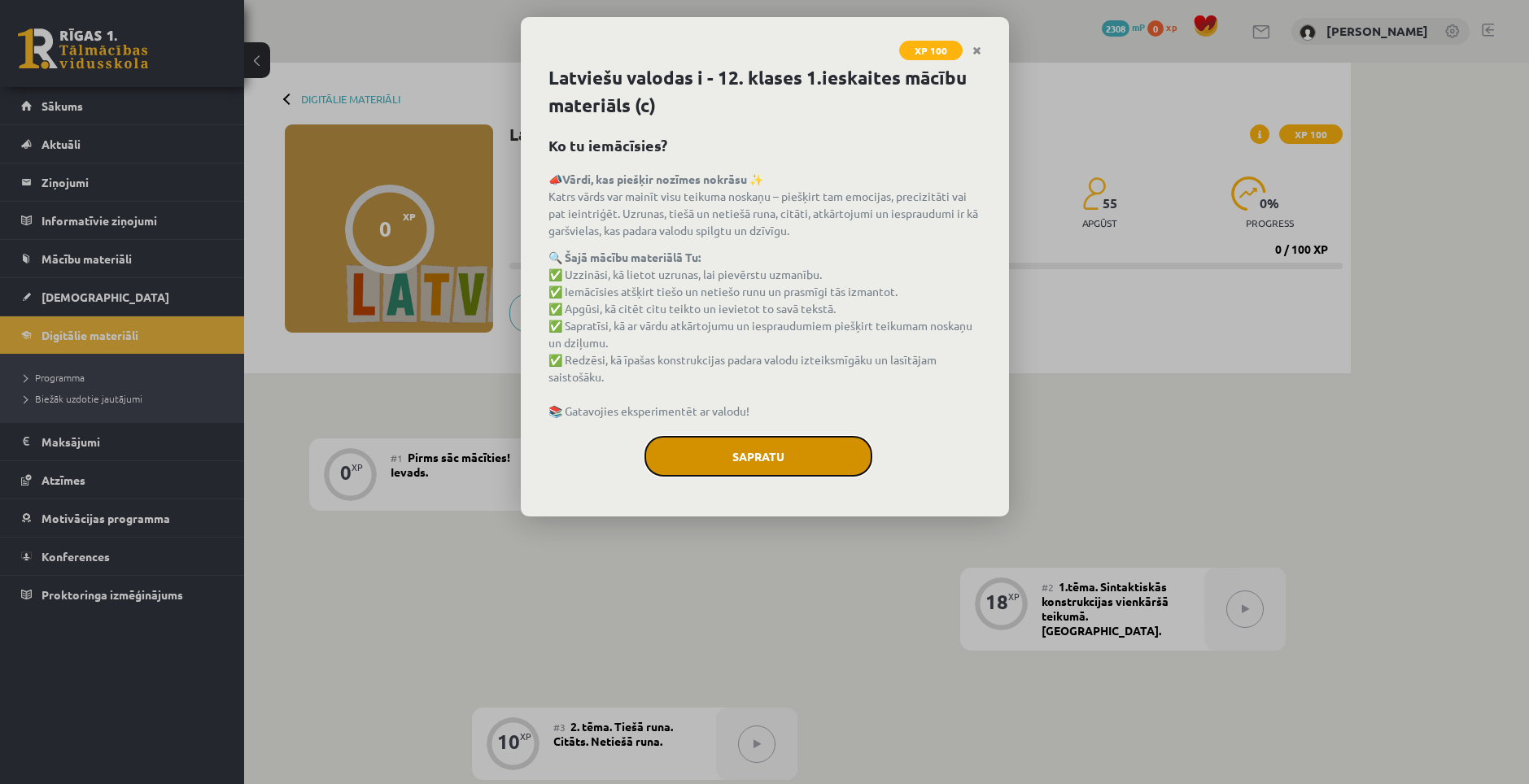
click at [825, 451] on button "Sapratu" at bounding box center [759, 456] width 228 height 41
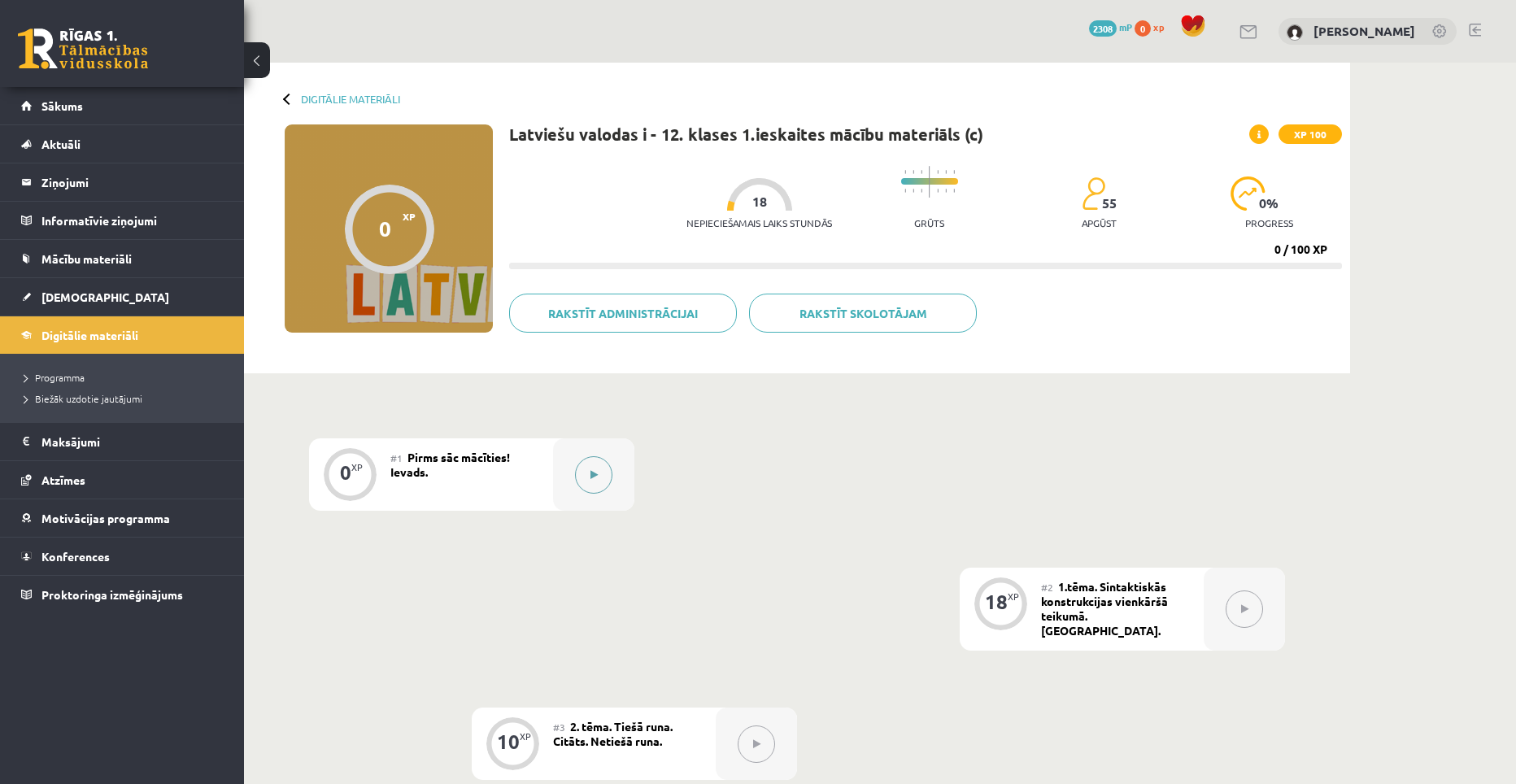
click at [603, 470] on button at bounding box center [593, 475] width 37 height 37
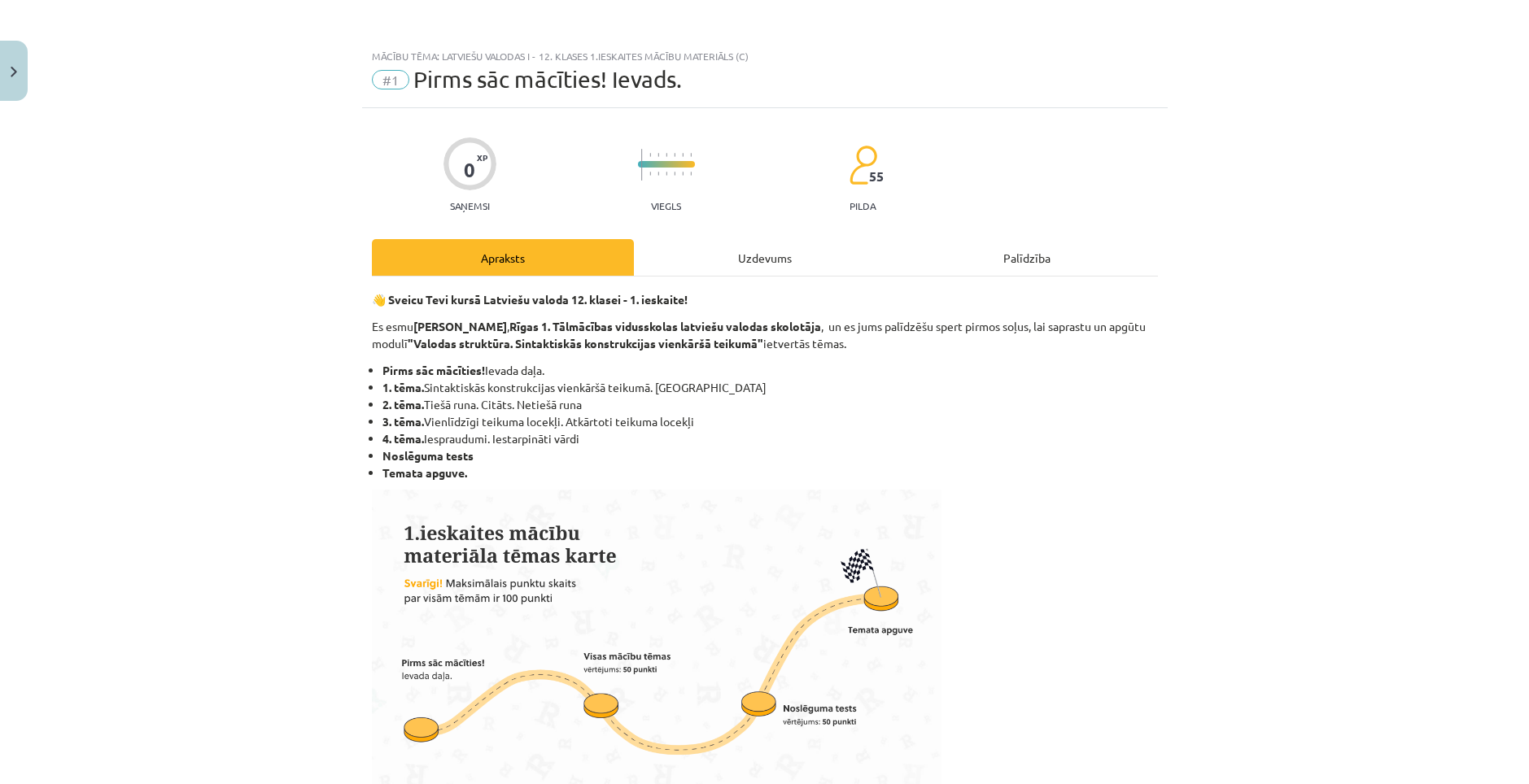
click at [763, 256] on div "Uzdevums" at bounding box center [764, 257] width 262 height 37
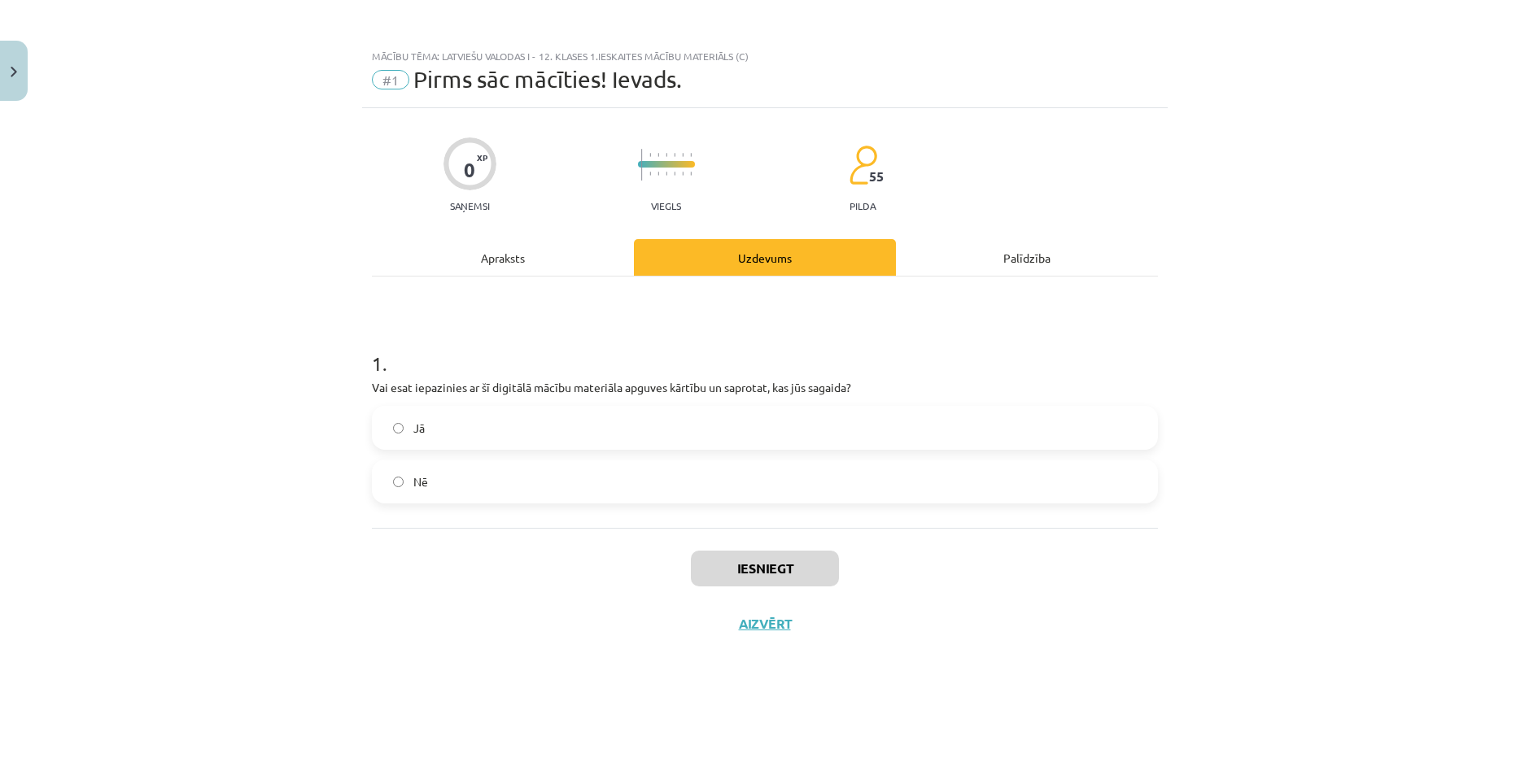
click at [558, 425] on label "Jā" at bounding box center [764, 427] width 783 height 41
click at [719, 561] on button "Iesniegt" at bounding box center [764, 569] width 148 height 36
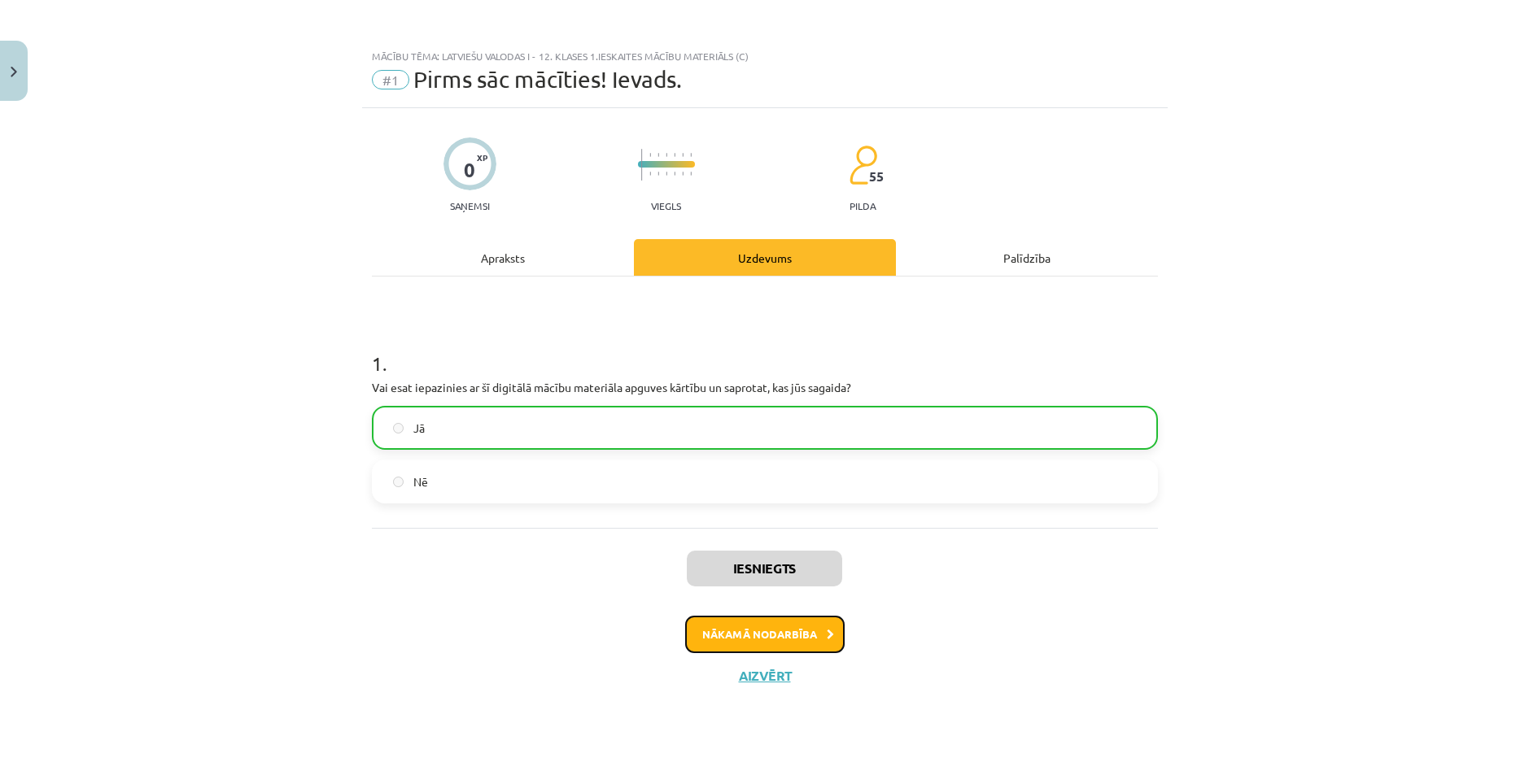
click at [792, 634] on button "Nākamā nodarbība" at bounding box center [764, 634] width 160 height 37
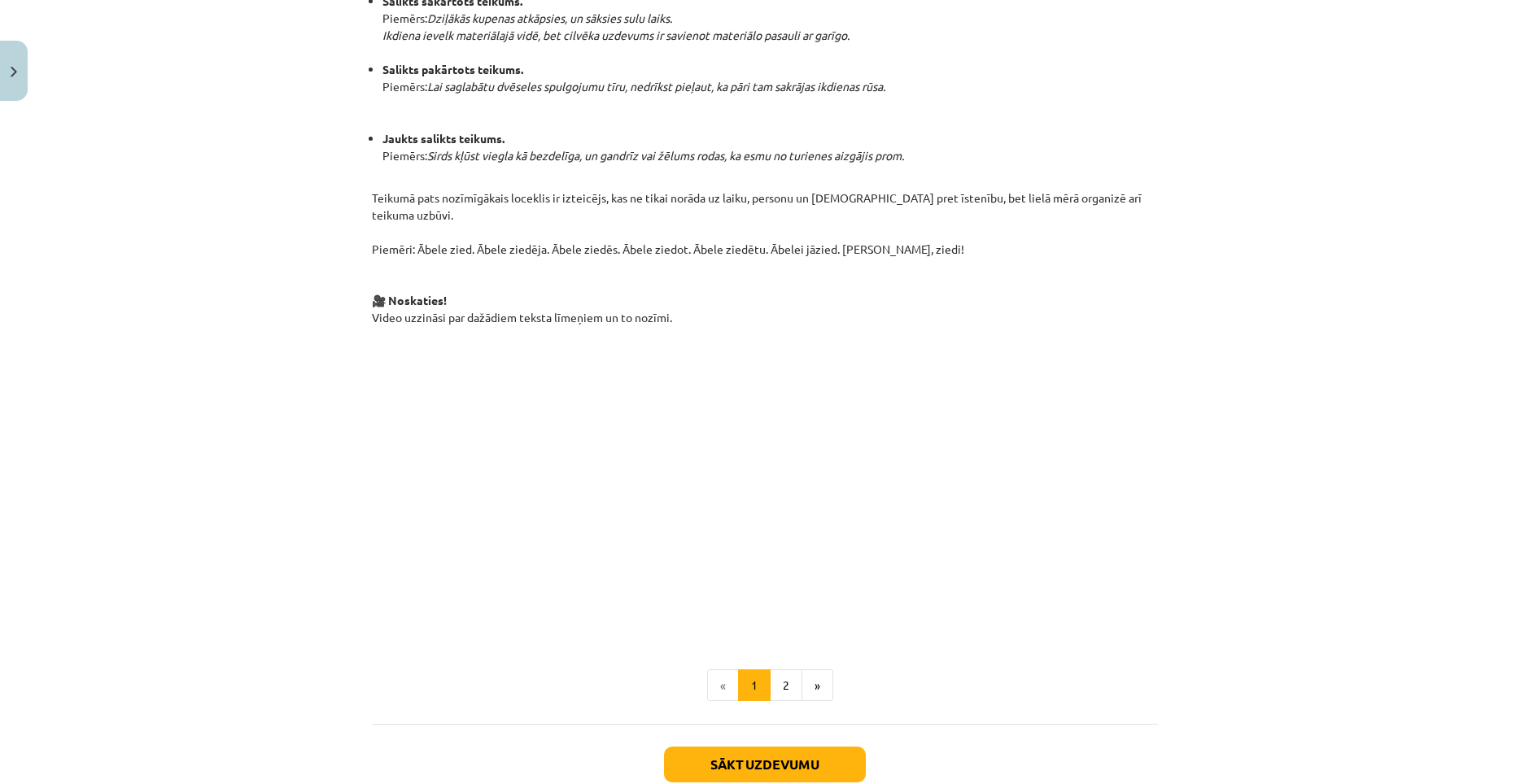
scroll to position [980, 0]
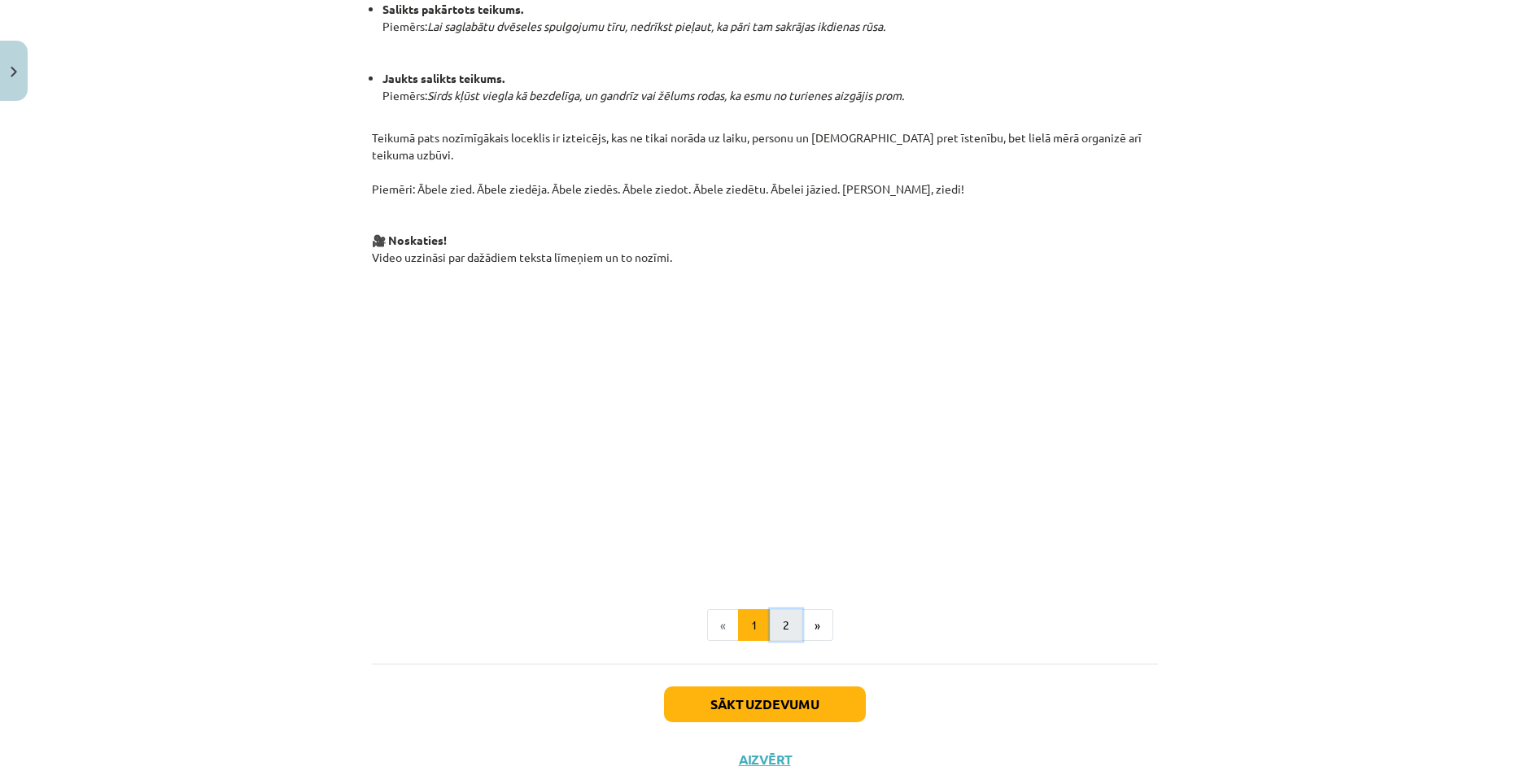
click at [773, 609] on button "2" at bounding box center [785, 625] width 32 height 32
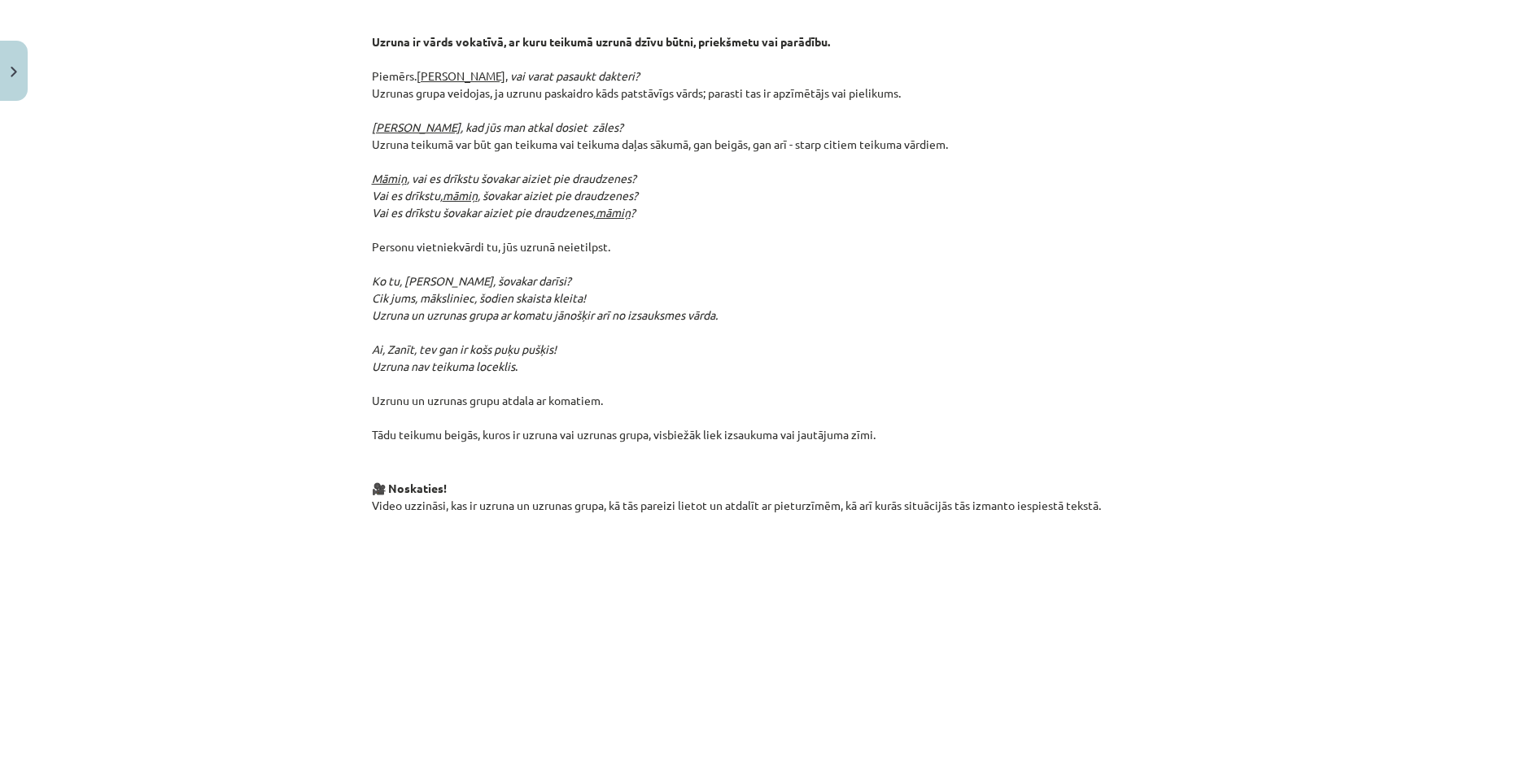
scroll to position [406, 0]
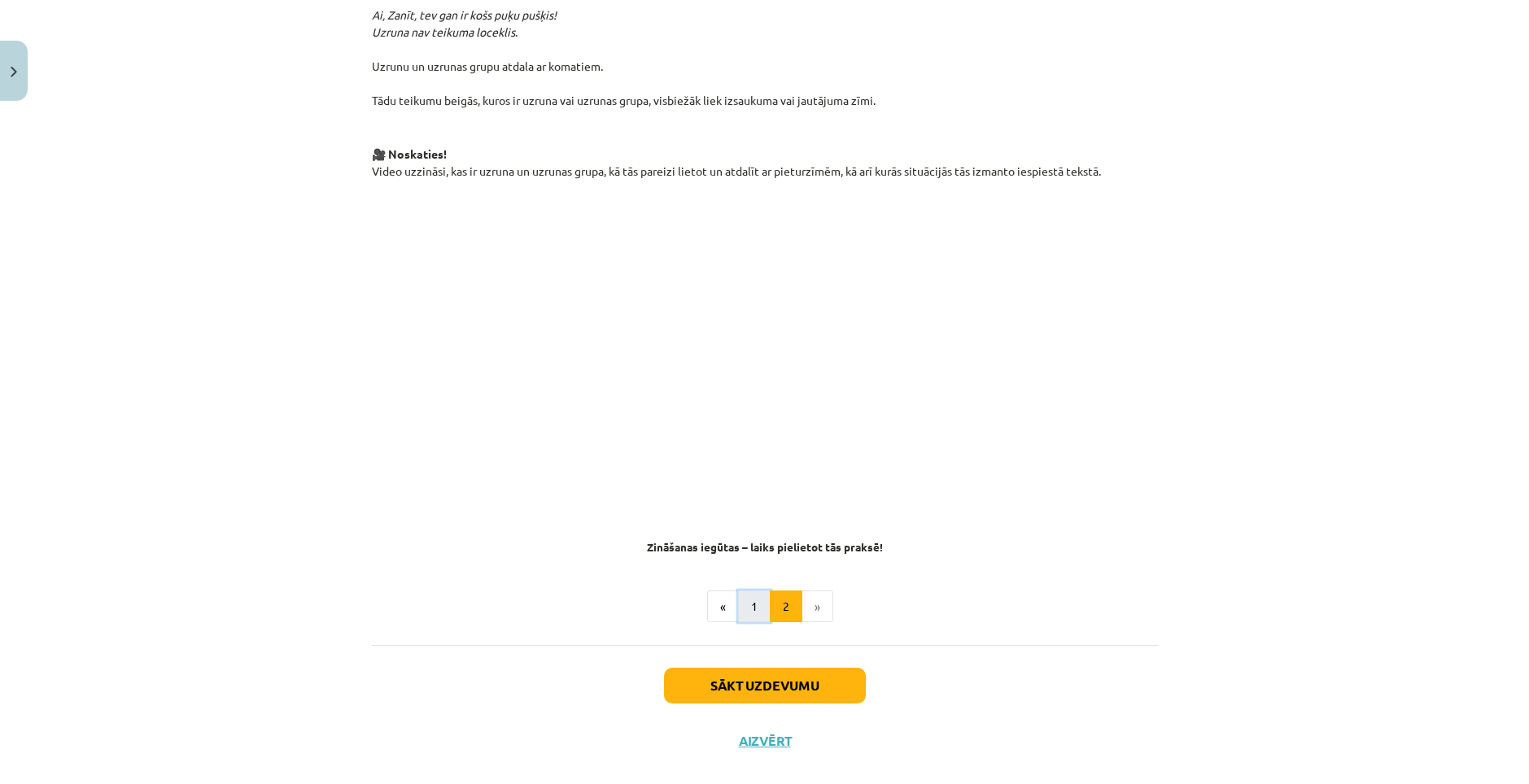
click at [739, 590] on button "1" at bounding box center [754, 607] width 32 height 32
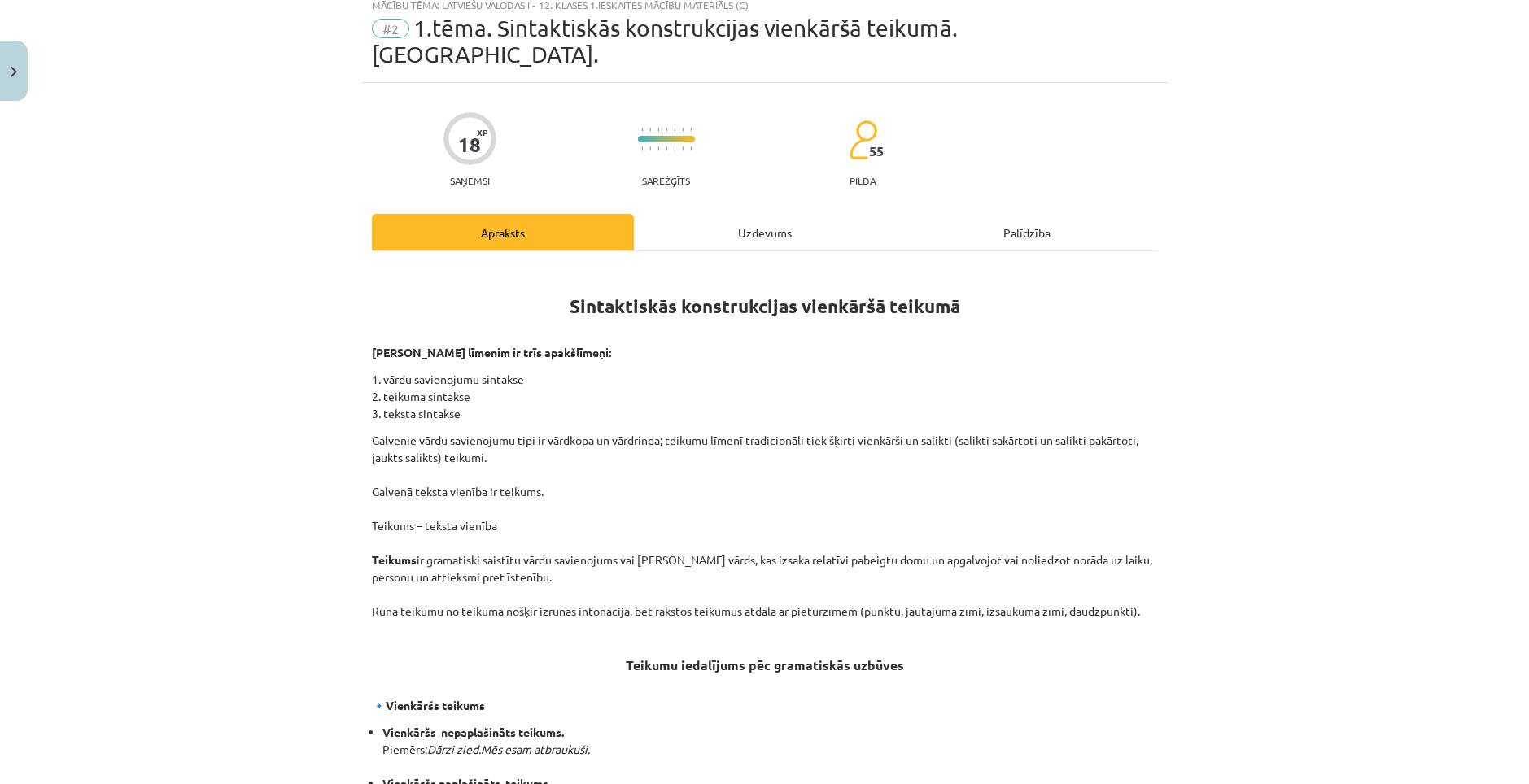
scroll to position [0, 0]
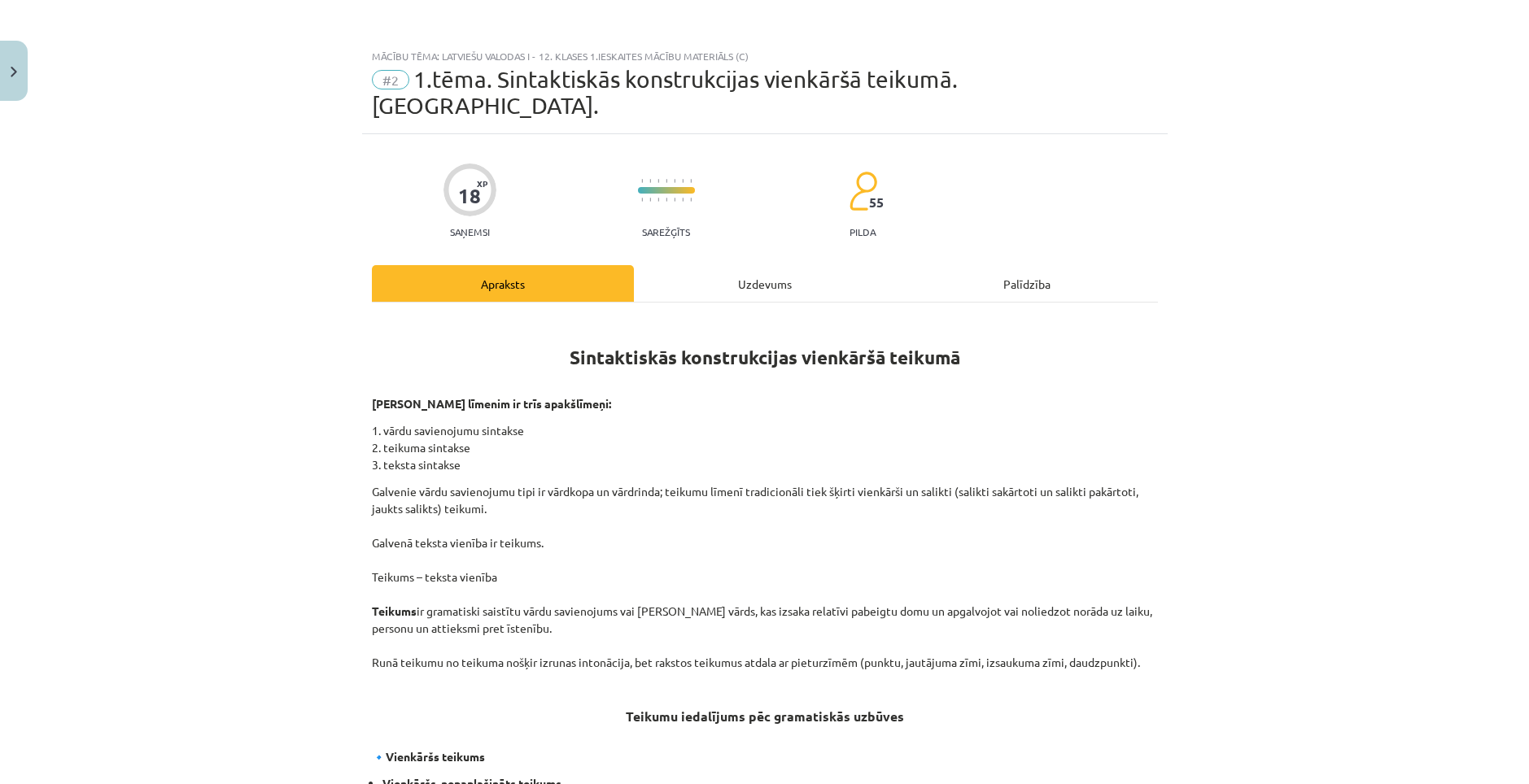
click at [761, 265] on div "Uzdevums" at bounding box center [764, 283] width 262 height 37
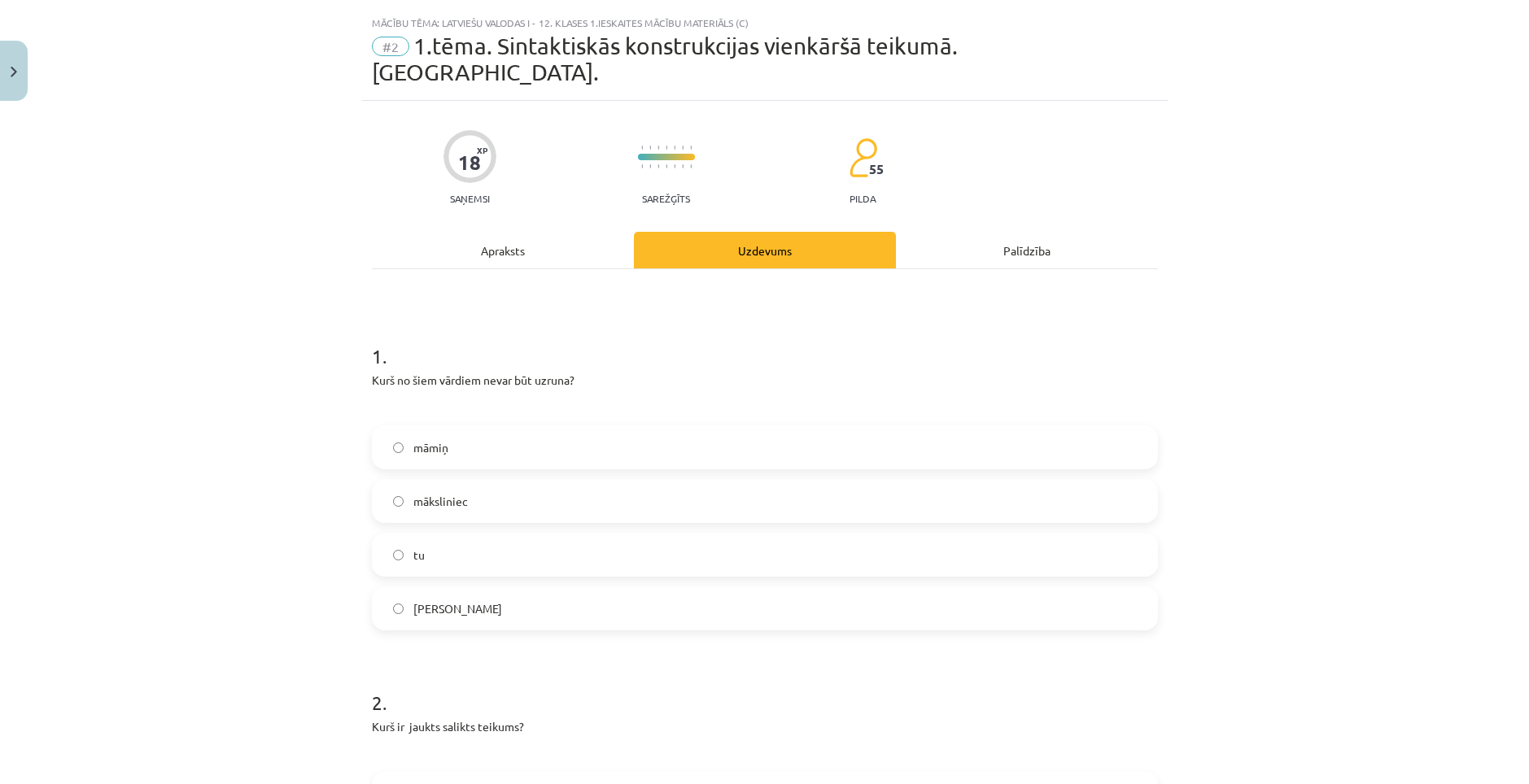
scroll to position [41, 0]
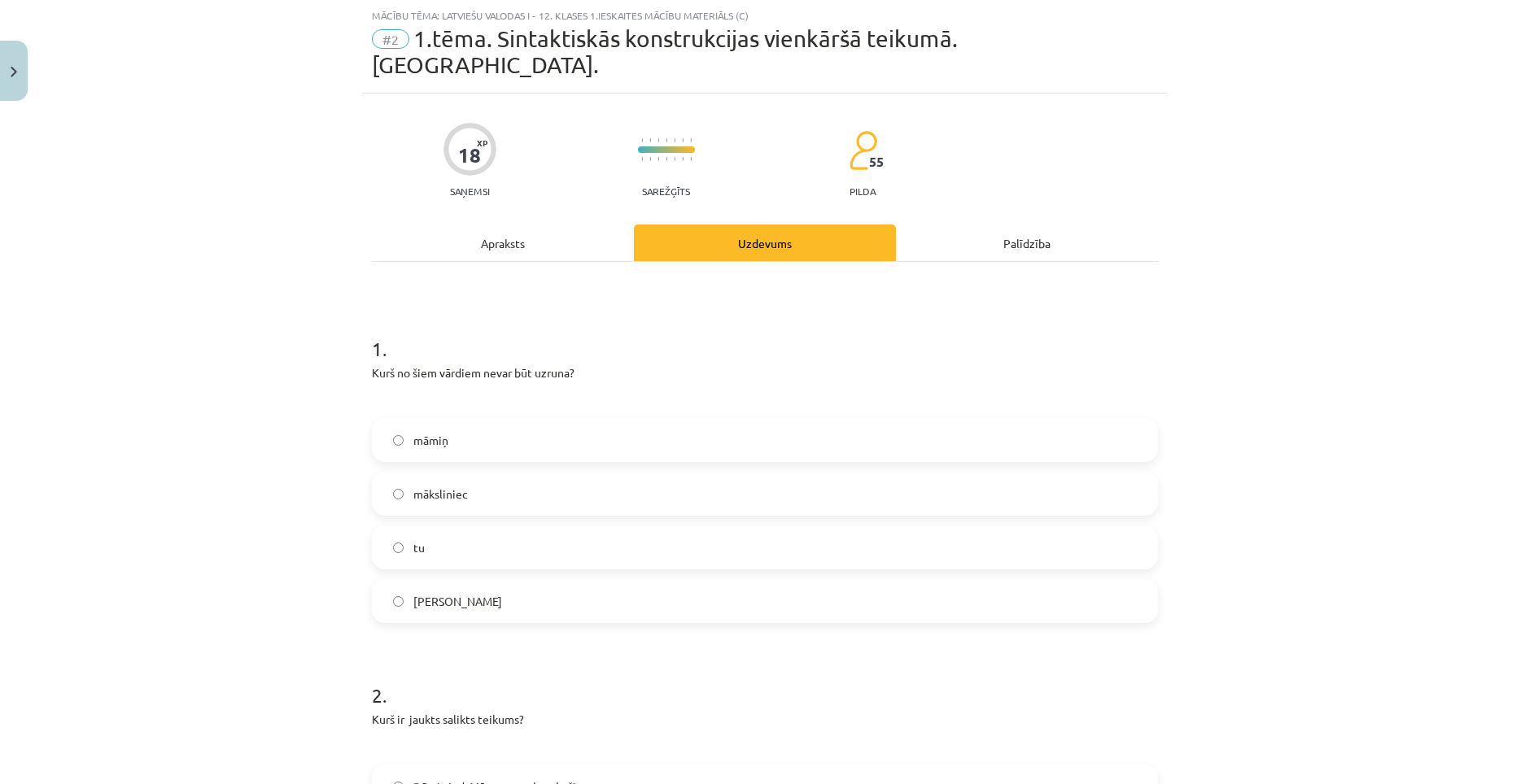
click at [549, 233] on div "Apraksts" at bounding box center [503, 242] width 262 height 37
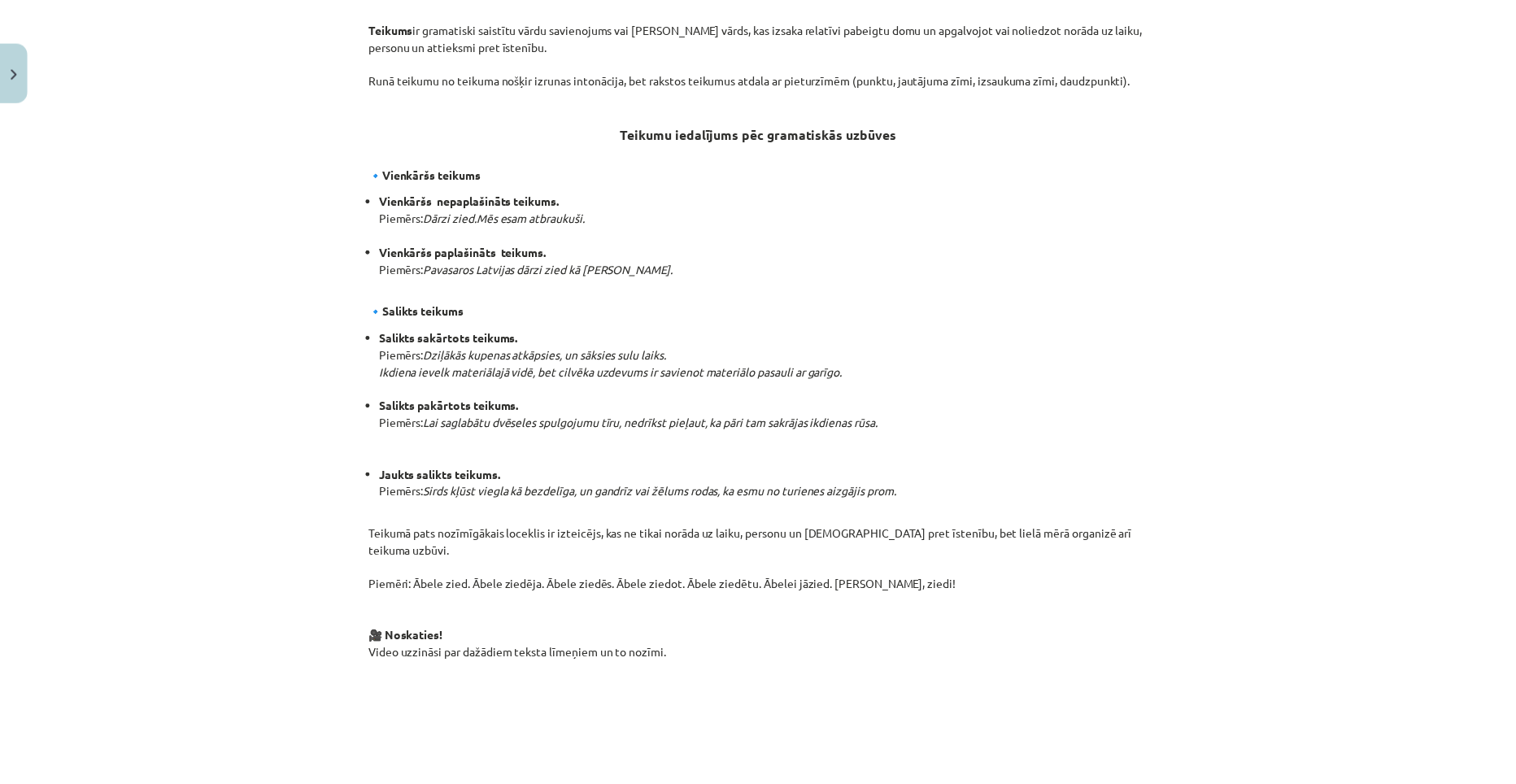
scroll to position [980, 0]
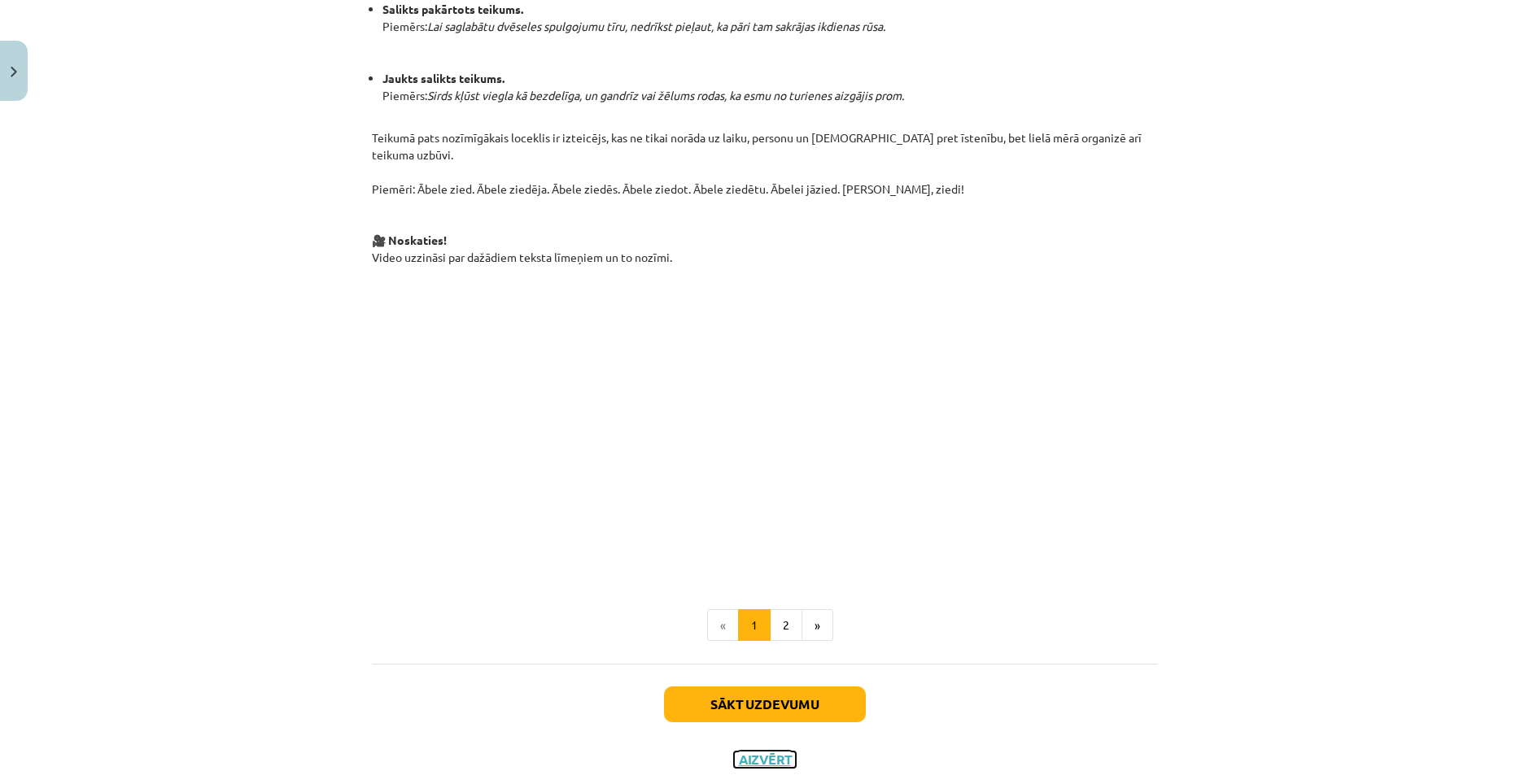
click at [754, 752] on button "Aizvērt" at bounding box center [764, 759] width 62 height 16
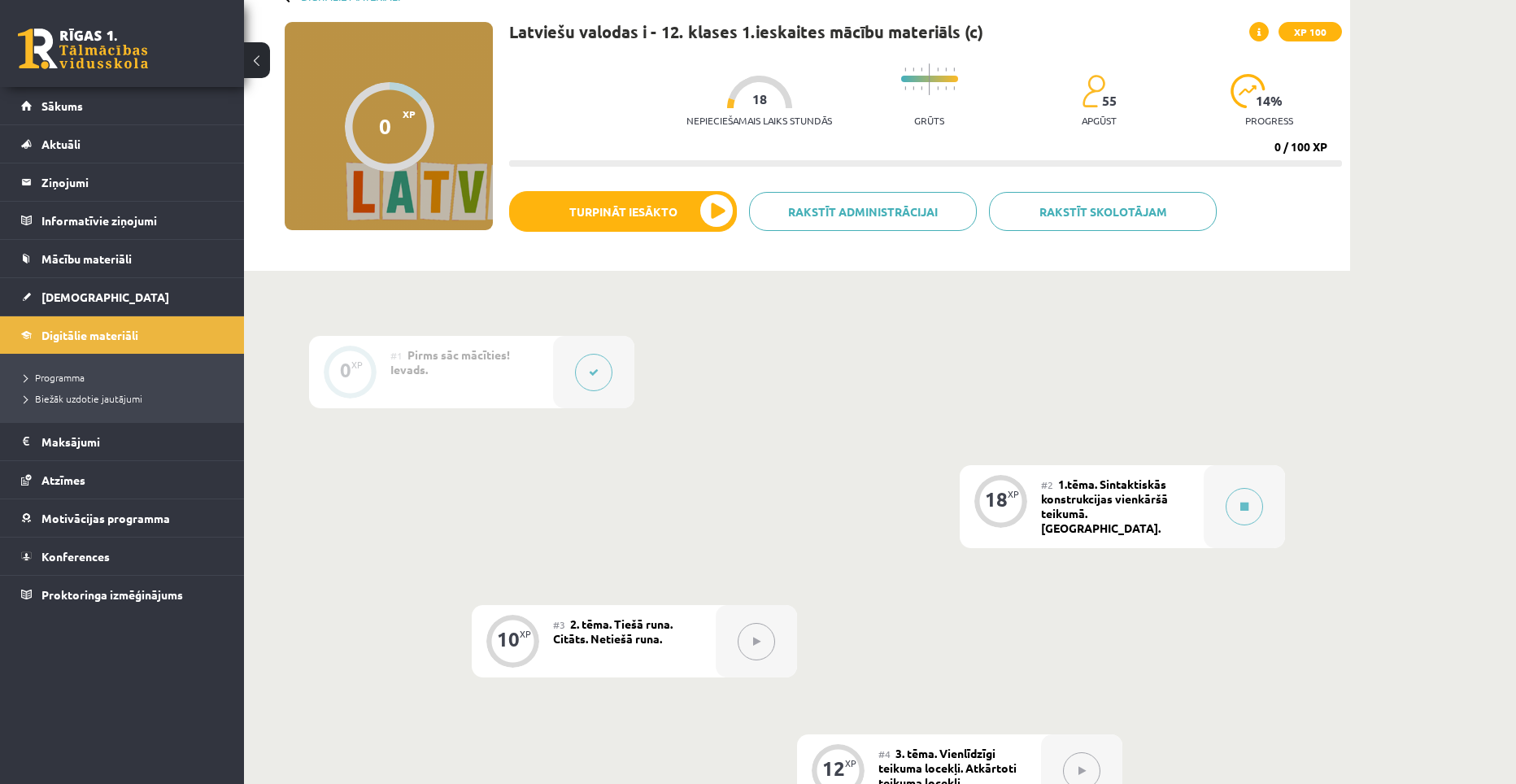
scroll to position [82, 0]
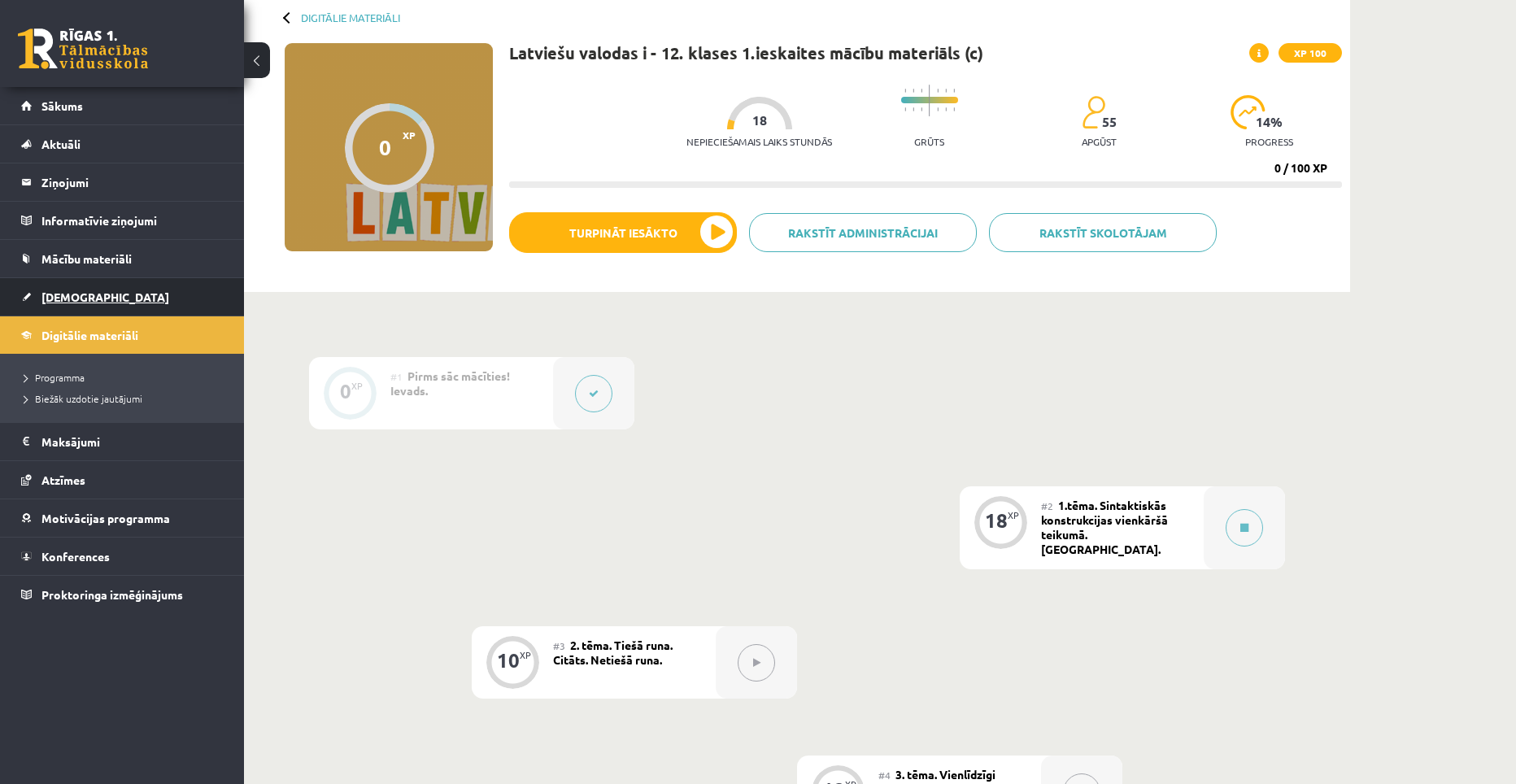
click at [83, 298] on span "[DEMOGRAPHIC_DATA]" at bounding box center [105, 296] width 128 height 14
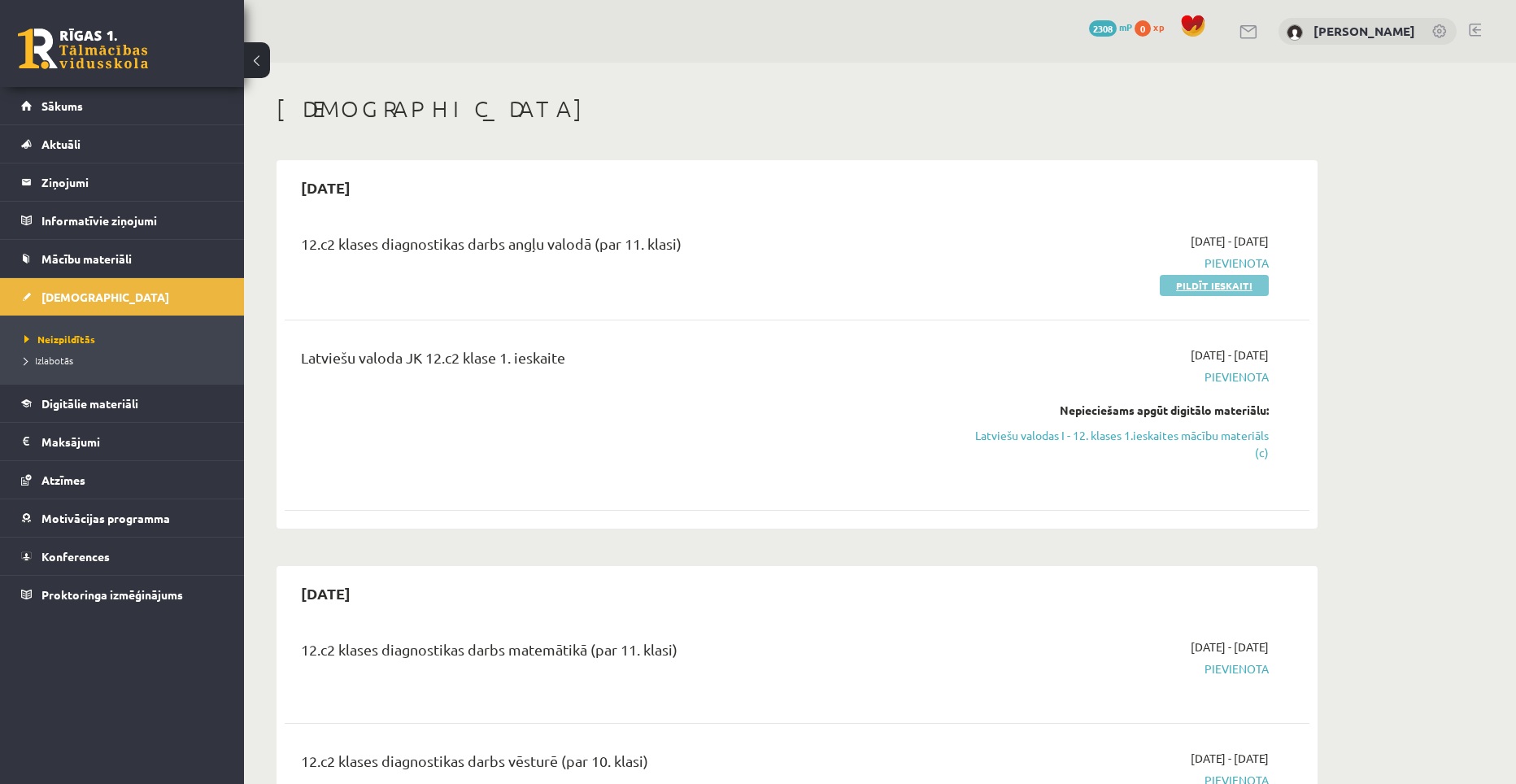
click at [1220, 291] on link "Pildīt ieskaiti" at bounding box center [1214, 286] width 109 height 21
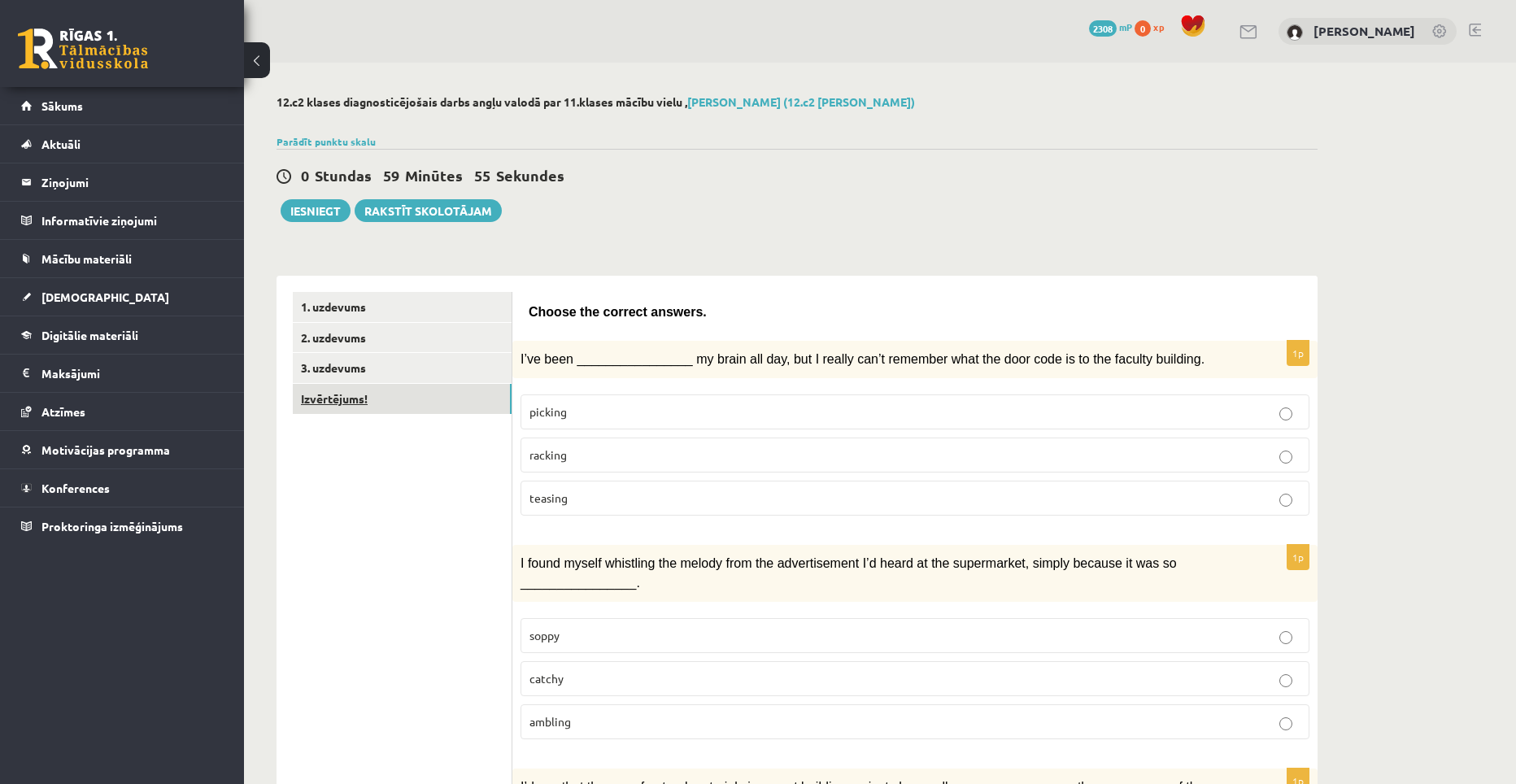
click at [361, 392] on link "Izvērtējums!" at bounding box center [402, 399] width 218 height 30
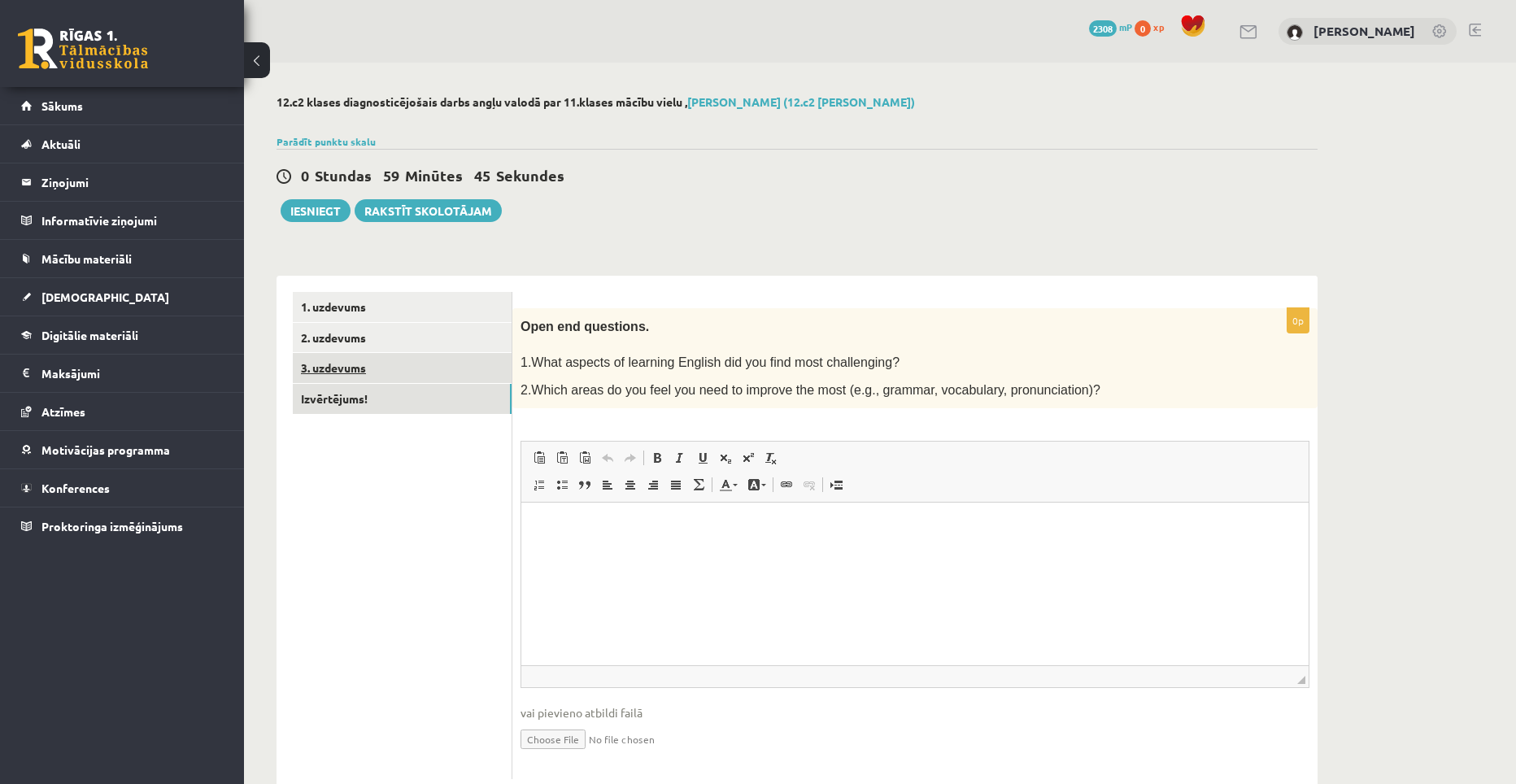
click at [364, 366] on link "3. uzdevums" at bounding box center [402, 368] width 218 height 30
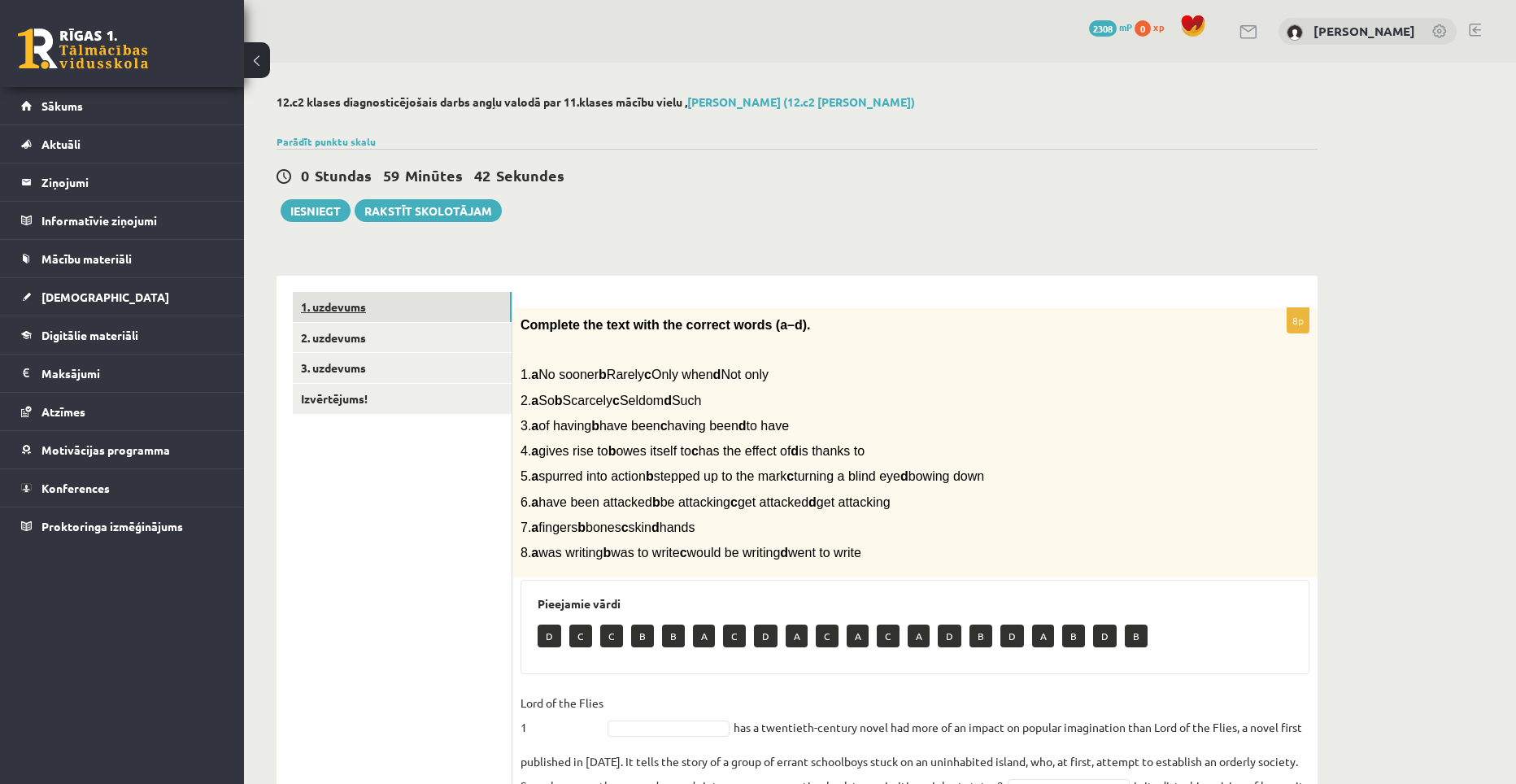
click at [358, 315] on link "1. uzdevums" at bounding box center [402, 308] width 218 height 30
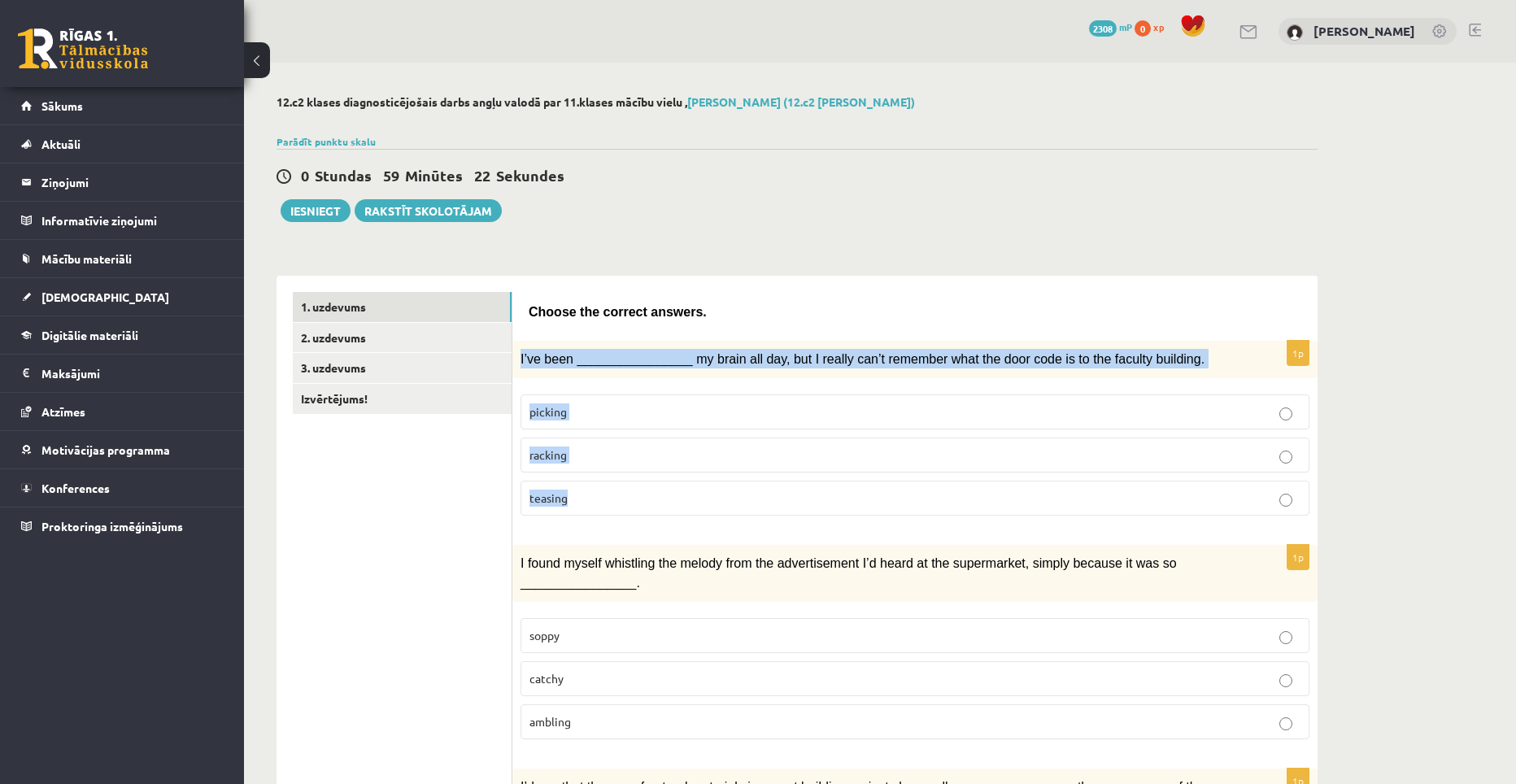
drag, startPoint x: 517, startPoint y: 355, endPoint x: 602, endPoint y: 475, distance: 147.1
click at [602, 475] on div "1p I’ve been ________________ my brain all day, but I really can’t remember wha…" at bounding box center [915, 435] width 805 height 188
copy div "I’ve been ________________ my brain all day, but I really can’t remember what t…"
click at [618, 456] on p "racking" at bounding box center [915, 455] width 771 height 17
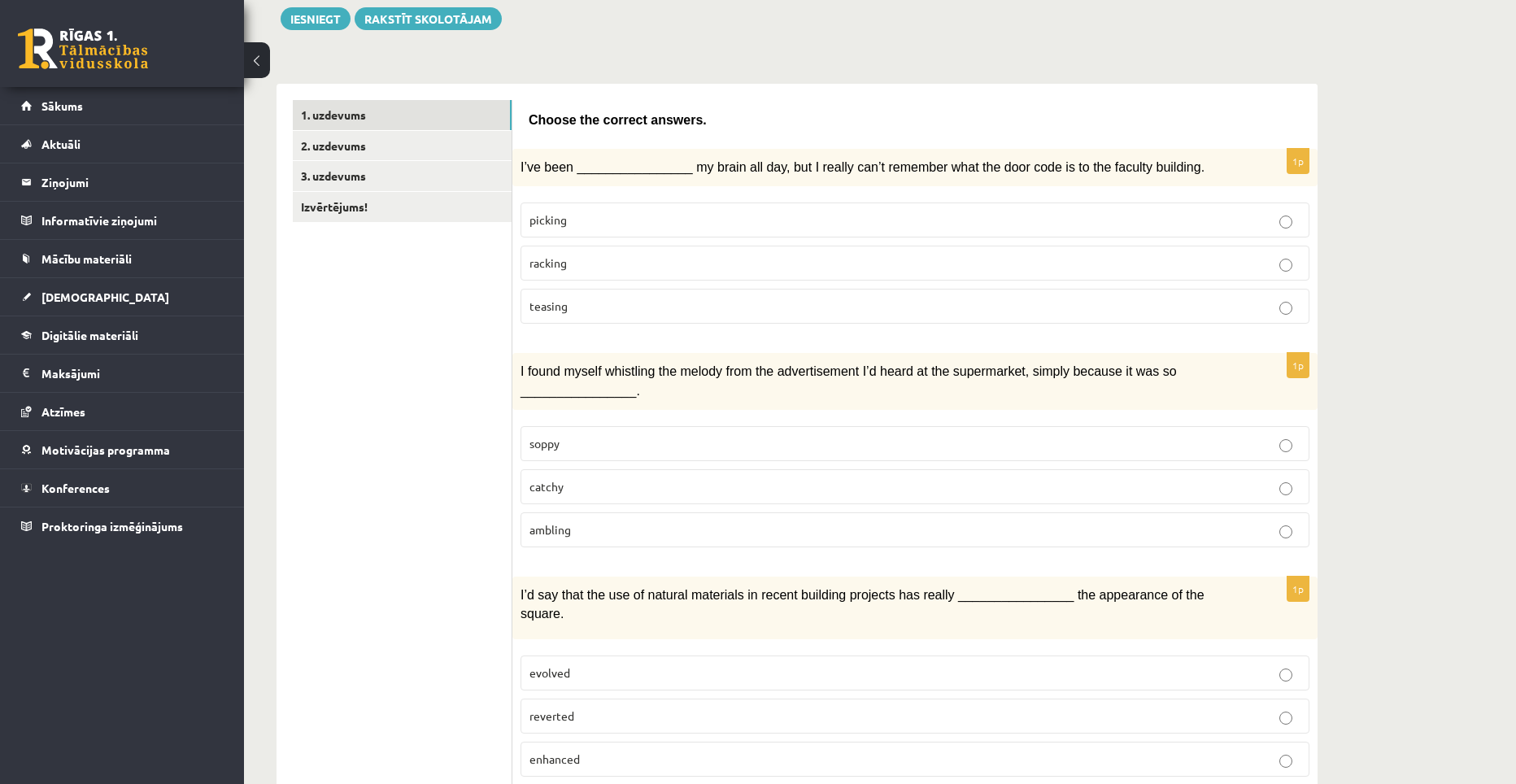
scroll to position [244, 0]
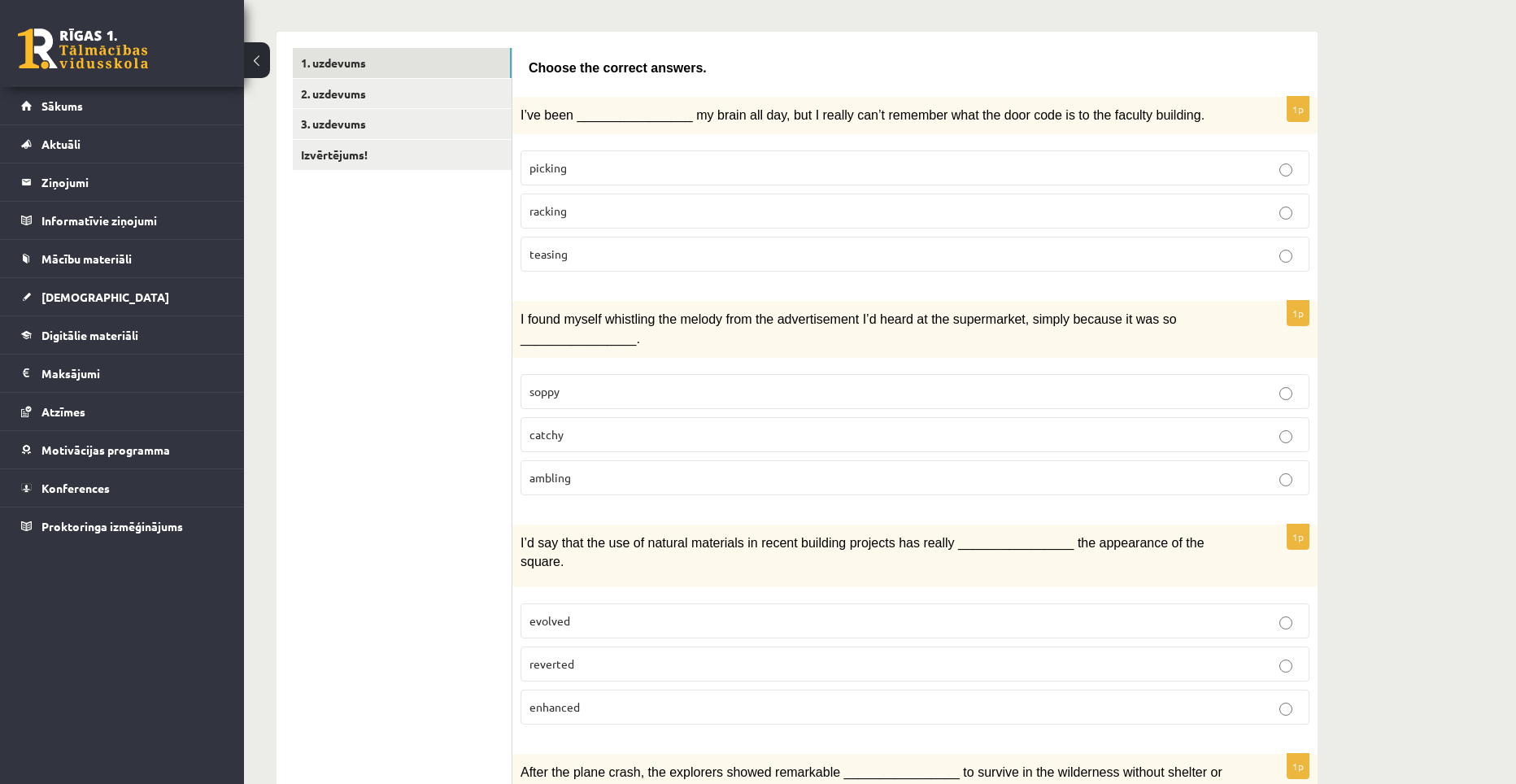
click at [594, 422] on label "catchy" at bounding box center [914, 435] width 789 height 35
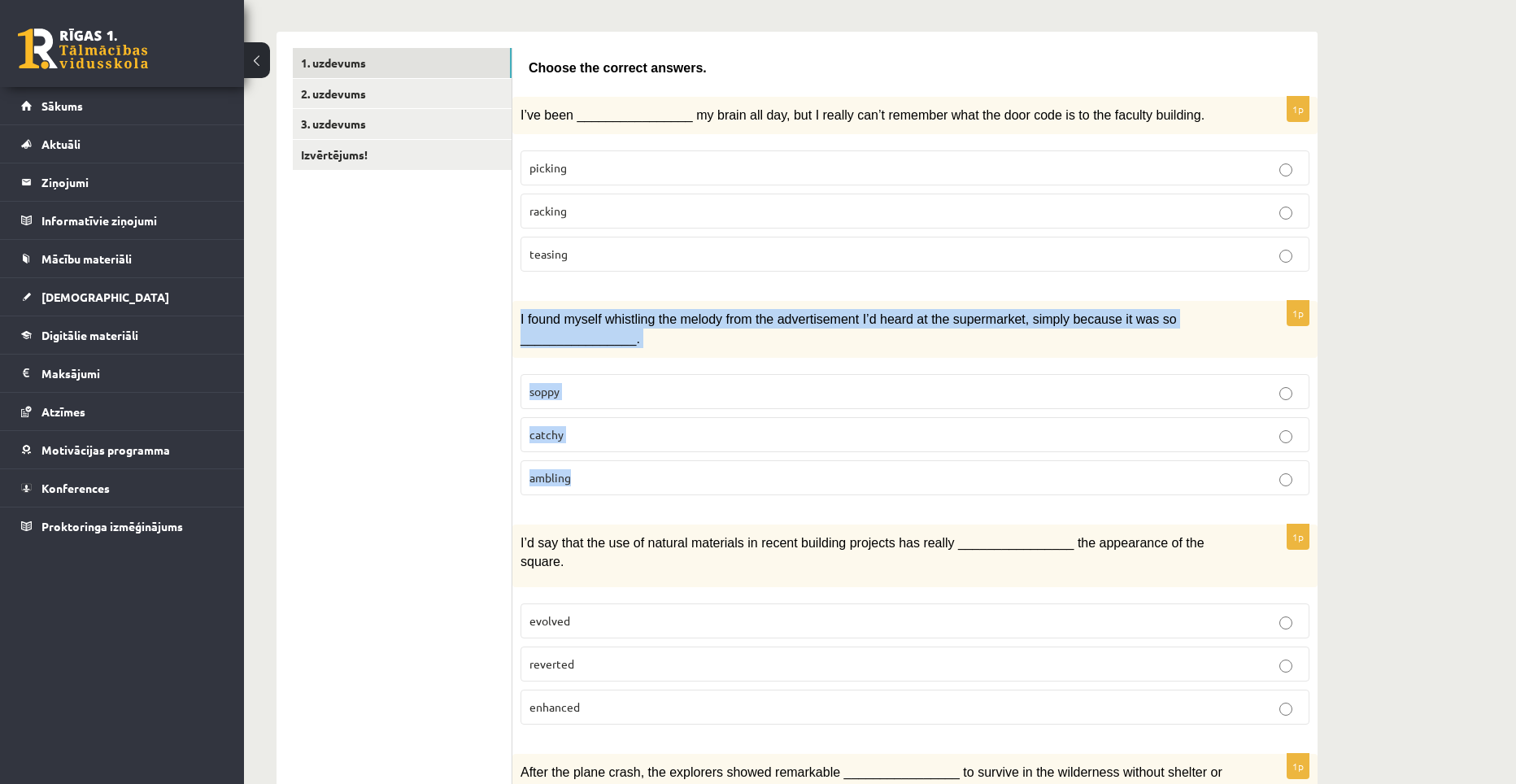
drag, startPoint x: 518, startPoint y: 317, endPoint x: 610, endPoint y: 460, distance: 170.0
click at [610, 460] on div "1p I found myself whistling the melody from the advertisement I’d heard at the …" at bounding box center [915, 404] width 805 height 207
copy div "I found myself whistling the melody from the advertisement I’d heard at the sup…"
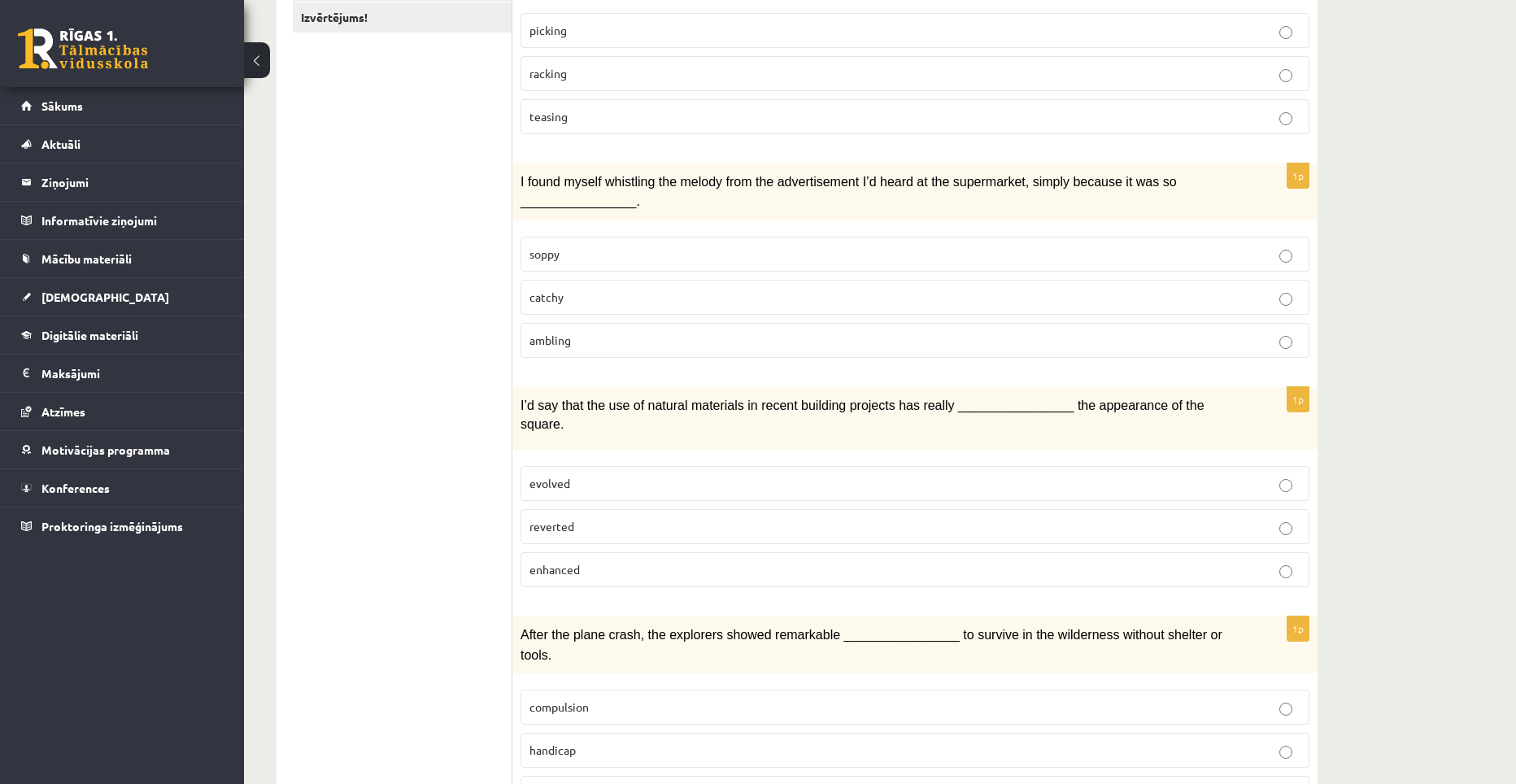
scroll to position [406, 0]
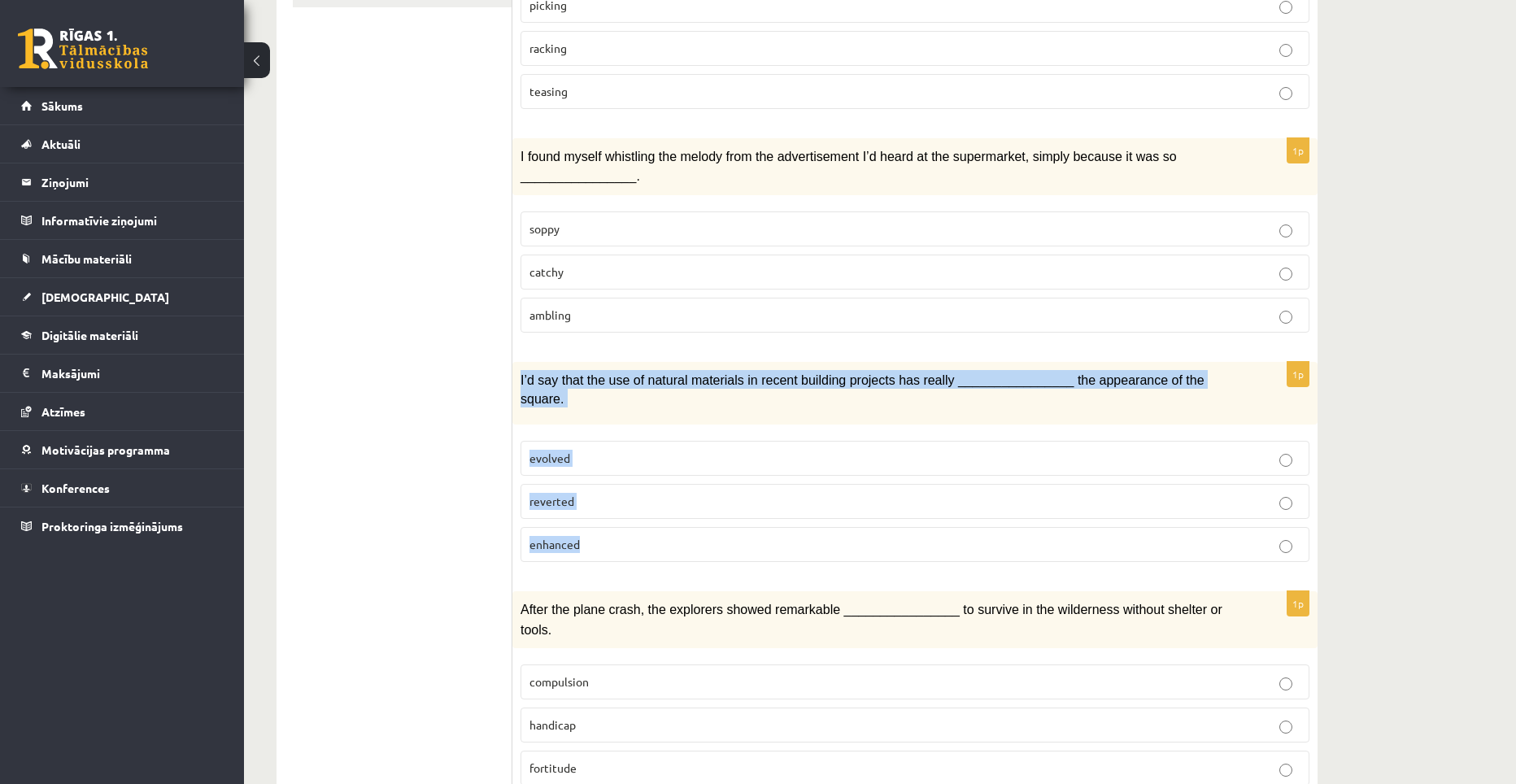
drag, startPoint x: 520, startPoint y: 379, endPoint x: 603, endPoint y: 506, distance: 151.7
click at [603, 506] on div "1p I’d say that the use of natural materials in recent building projects has re…" at bounding box center [915, 468] width 805 height 213
copy div "I’d say that the use of natural materials in recent building projects has reall…"
click at [568, 527] on label "enhanced" at bounding box center [914, 544] width 789 height 35
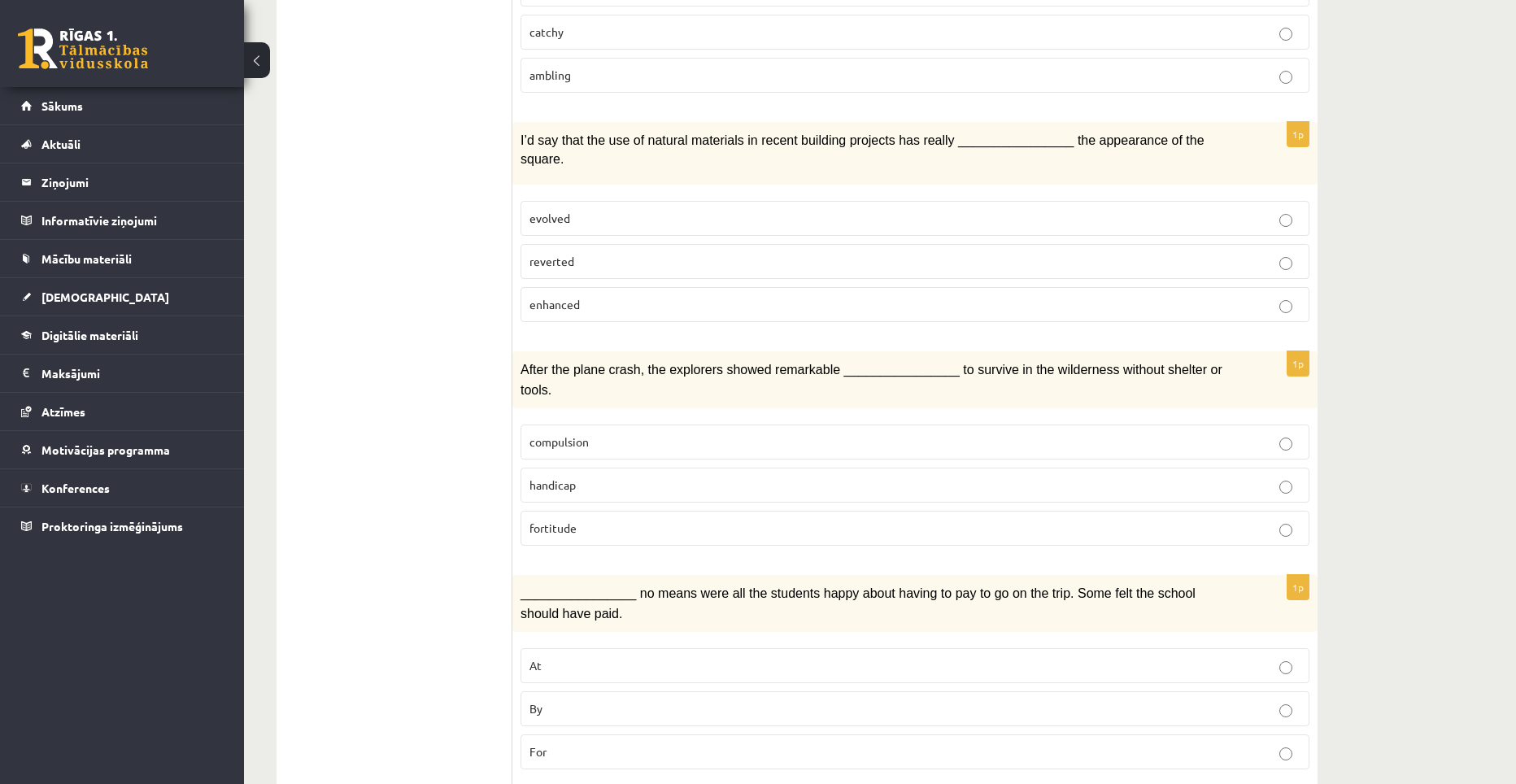
scroll to position [650, 0]
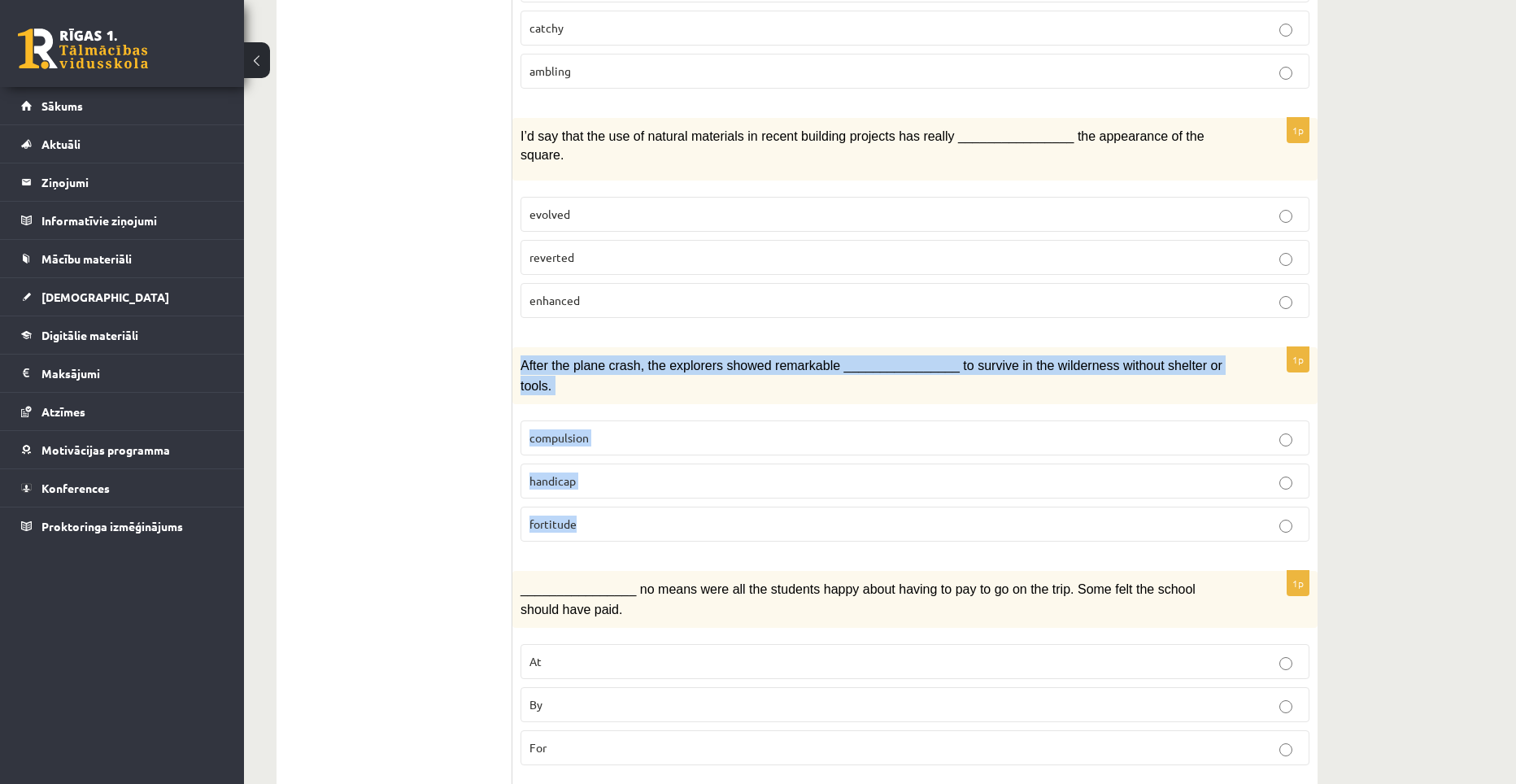
drag, startPoint x: 518, startPoint y: 346, endPoint x: 616, endPoint y: 473, distance: 160.4
click at [616, 473] on div "1p After the plane crash, the explorers showed remarkable ________________ to s…" at bounding box center [915, 451] width 805 height 207
copy div "After the plane crash, the explorers showed remarkable ________________ to surv…"
click at [624, 515] on p "fortitude" at bounding box center [915, 524] width 771 height 17
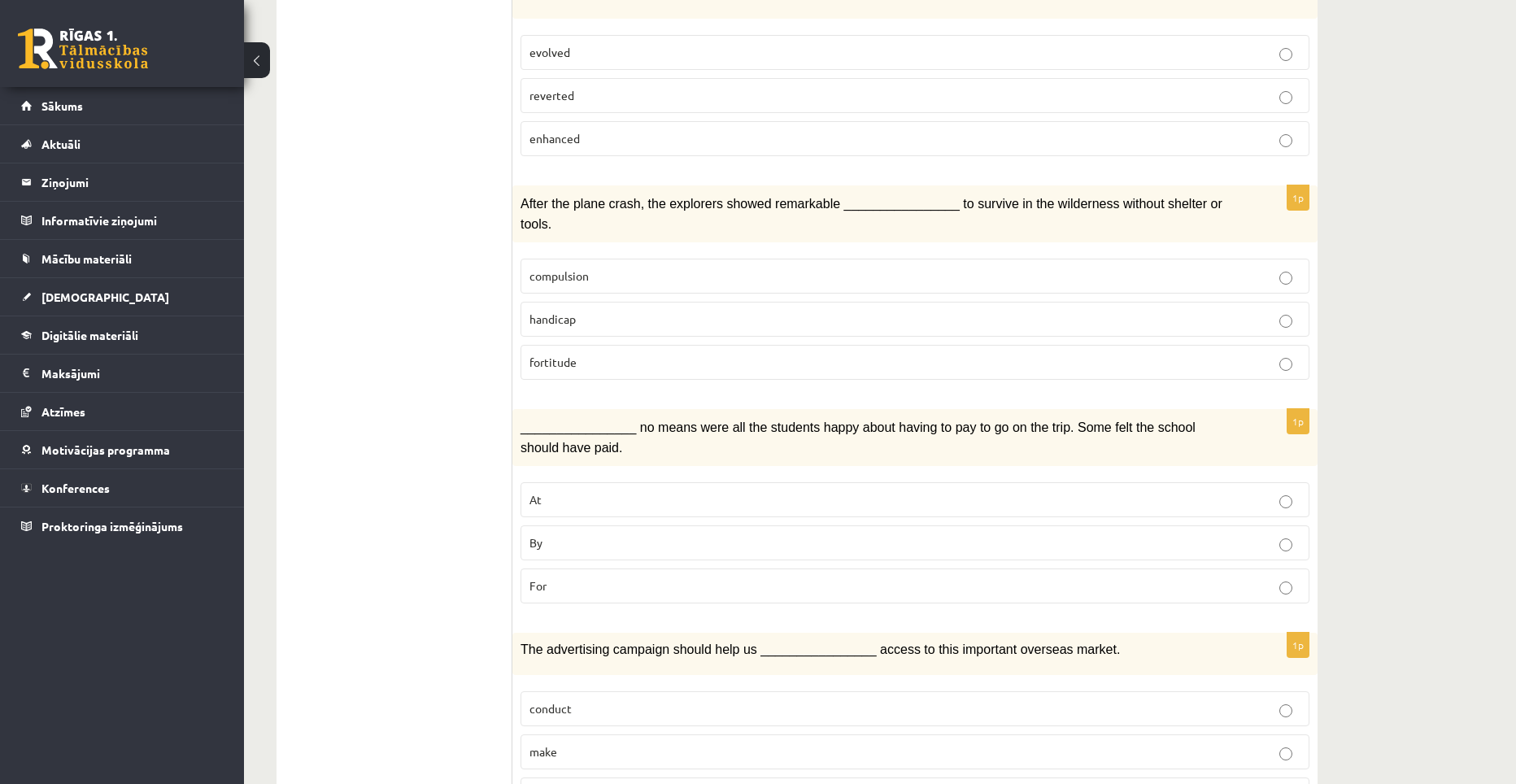
scroll to position [813, 0]
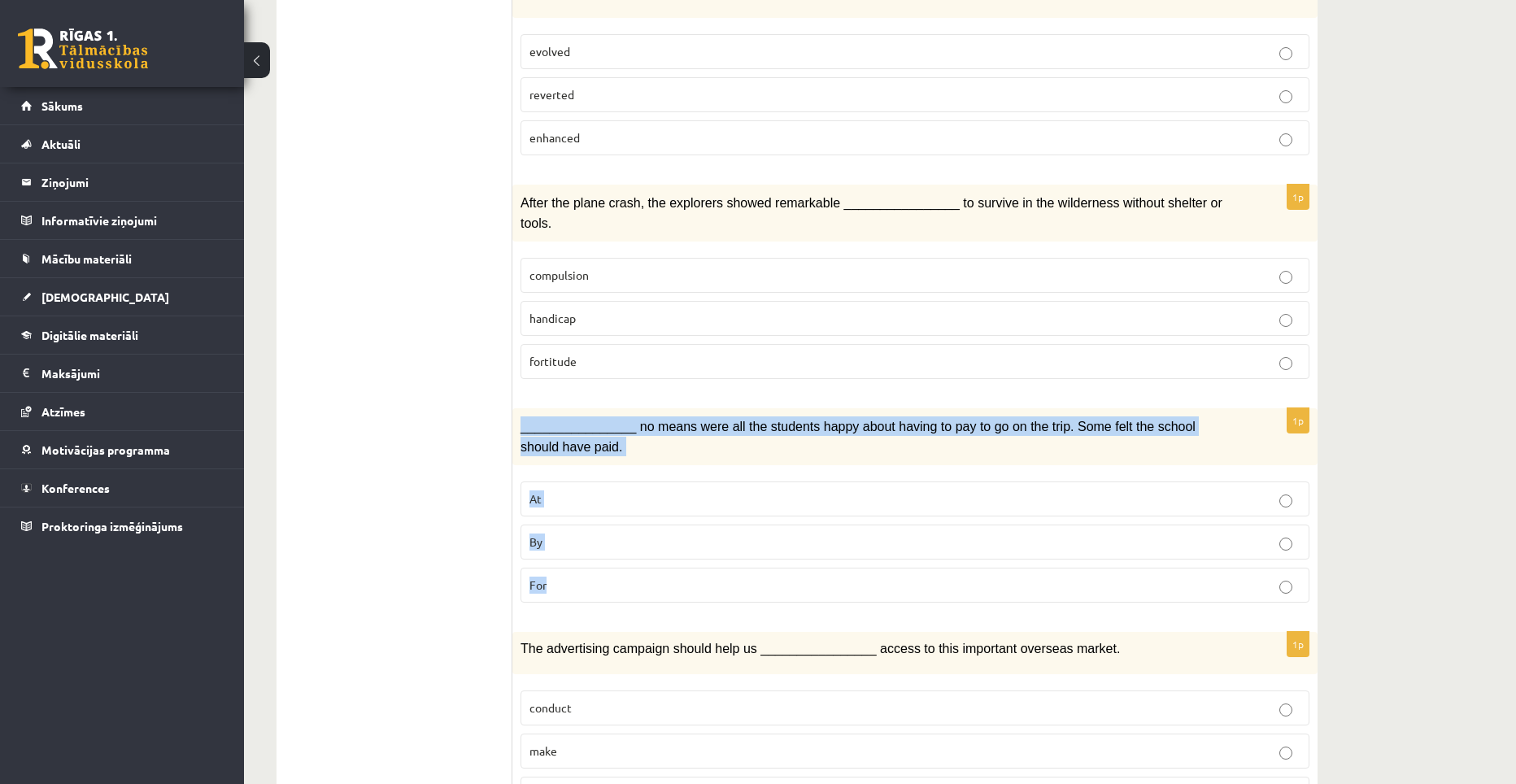
drag, startPoint x: 518, startPoint y: 388, endPoint x: 572, endPoint y: 521, distance: 143.5
click at [572, 521] on div "1p ________________ no means were all the students happy about having to pay to…" at bounding box center [915, 512] width 805 height 207
copy div "________________ no means were all the students happy about having to pay to go…"
click at [571, 533] on p "By" at bounding box center [915, 542] width 771 height 17
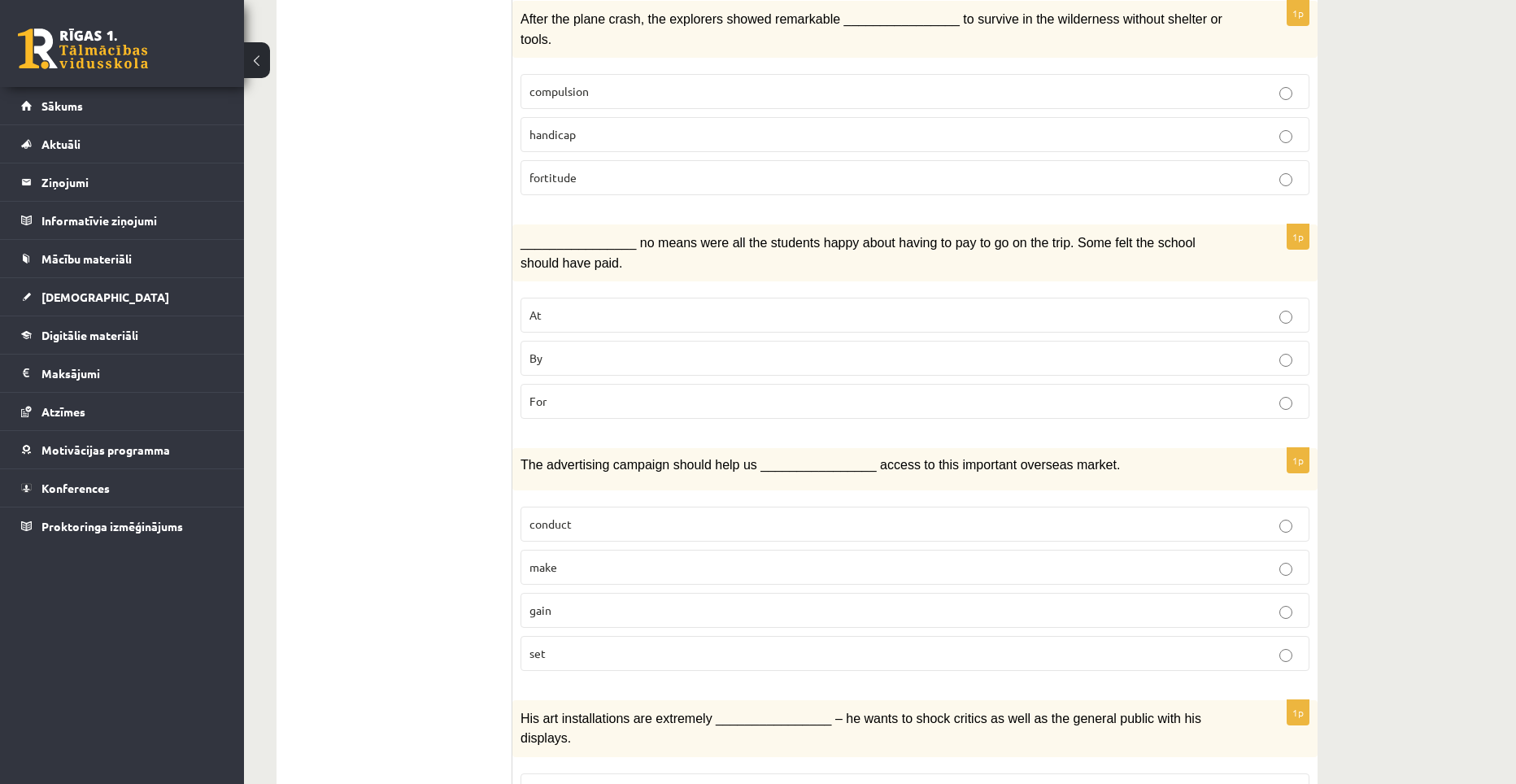
scroll to position [1057, 0]
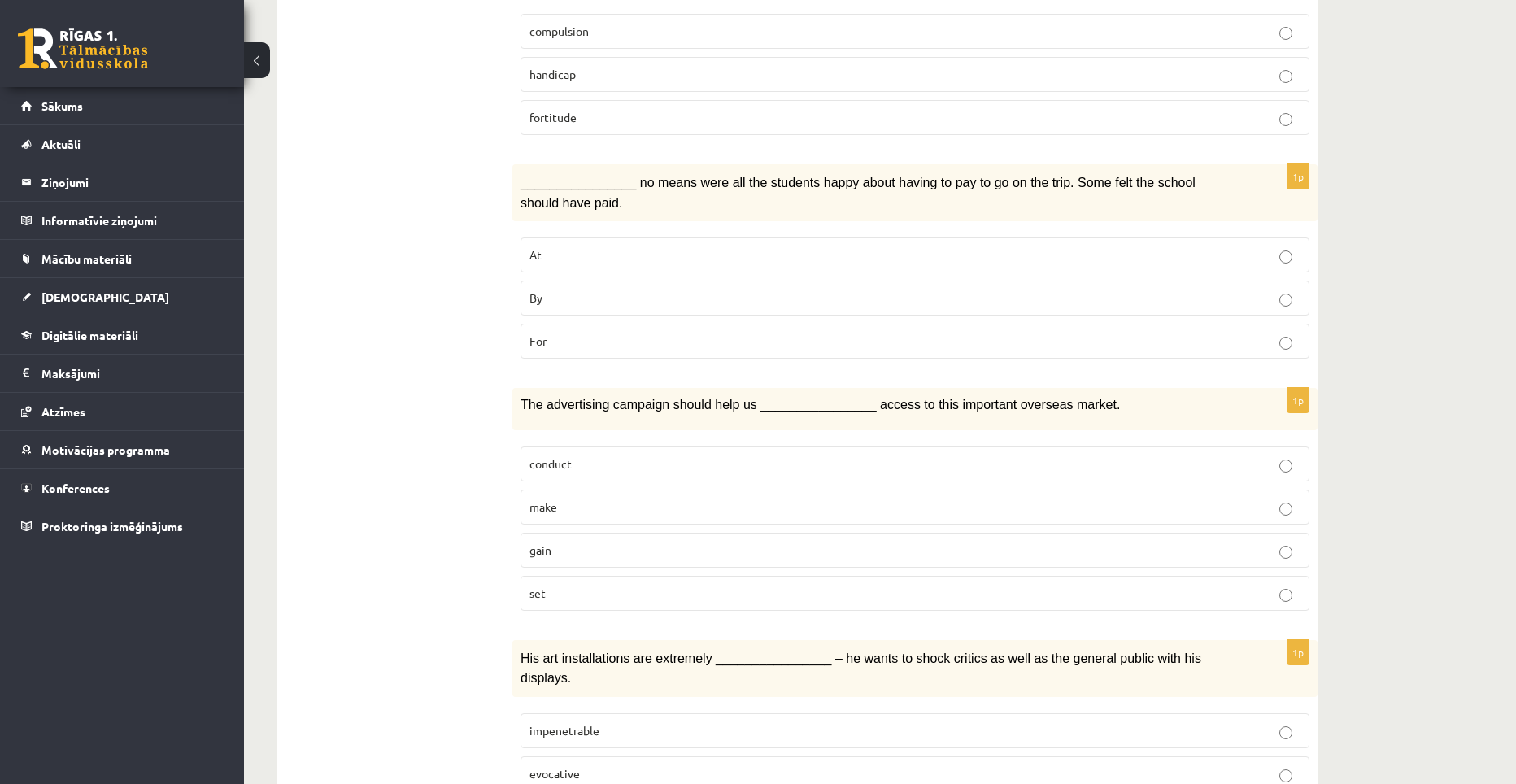
click at [566, 542] on p "gain" at bounding box center [915, 551] width 771 height 17
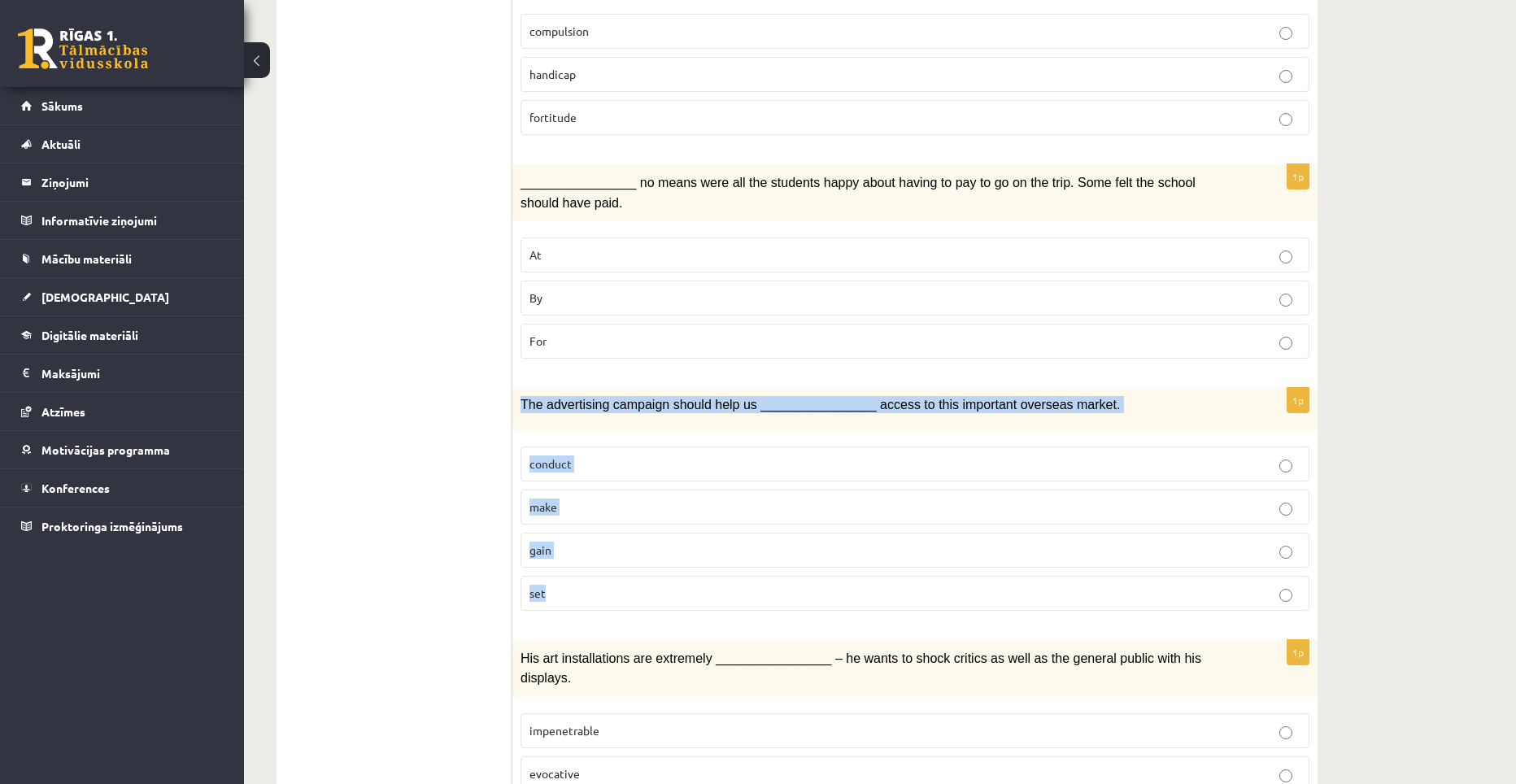
drag, startPoint x: 519, startPoint y: 361, endPoint x: 623, endPoint y: 536, distance: 203.6
click at [623, 536] on div "1p The advertising campaign should help us ________________ access to this impo…" at bounding box center [915, 506] width 805 height 235
copy div "The advertising campaign should help us ________________ access to this importa…"
click at [684, 579] on div "1p The advertising campaign should help us ________________ access to this impo…" at bounding box center [915, 506] width 805 height 235
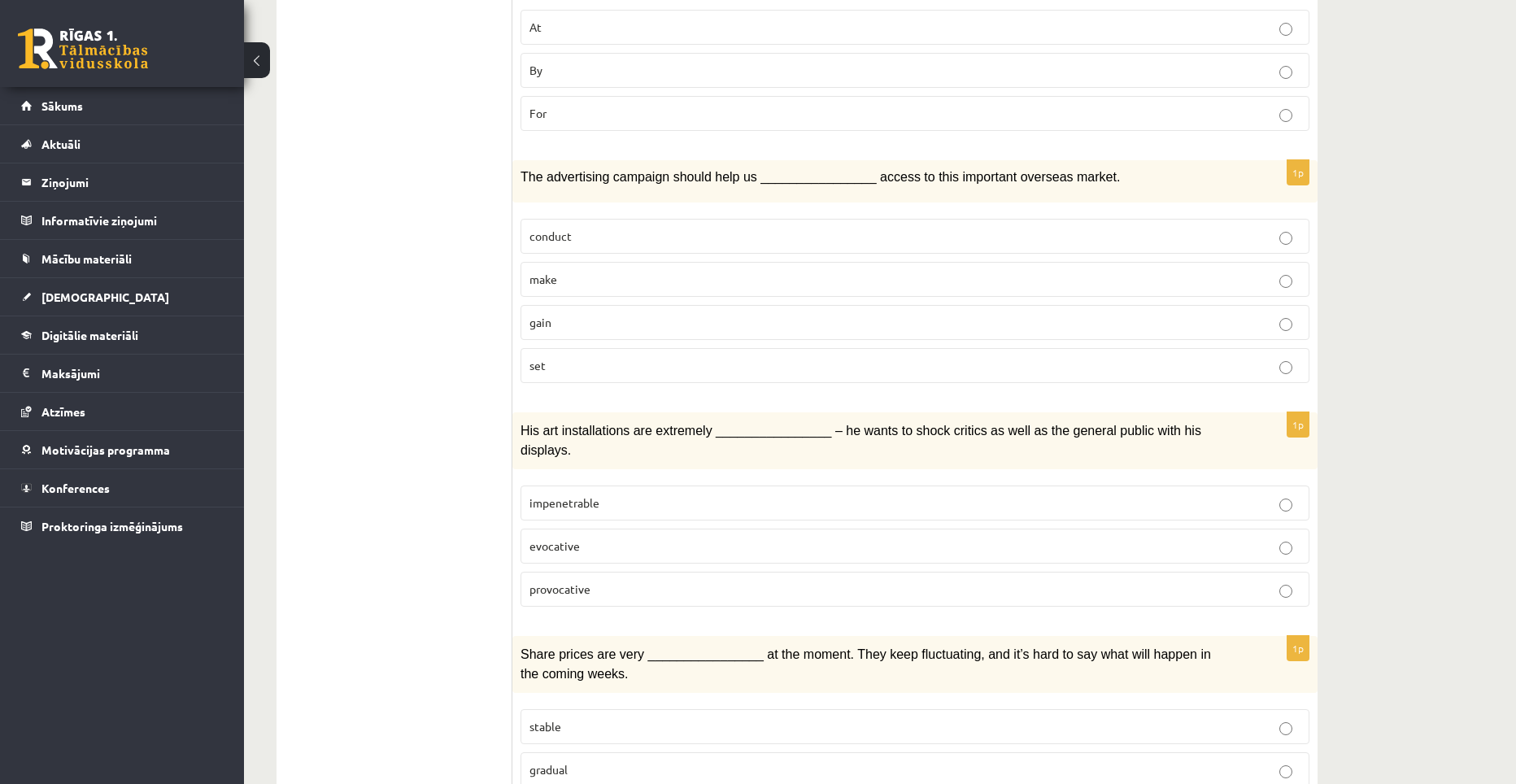
scroll to position [1301, 0]
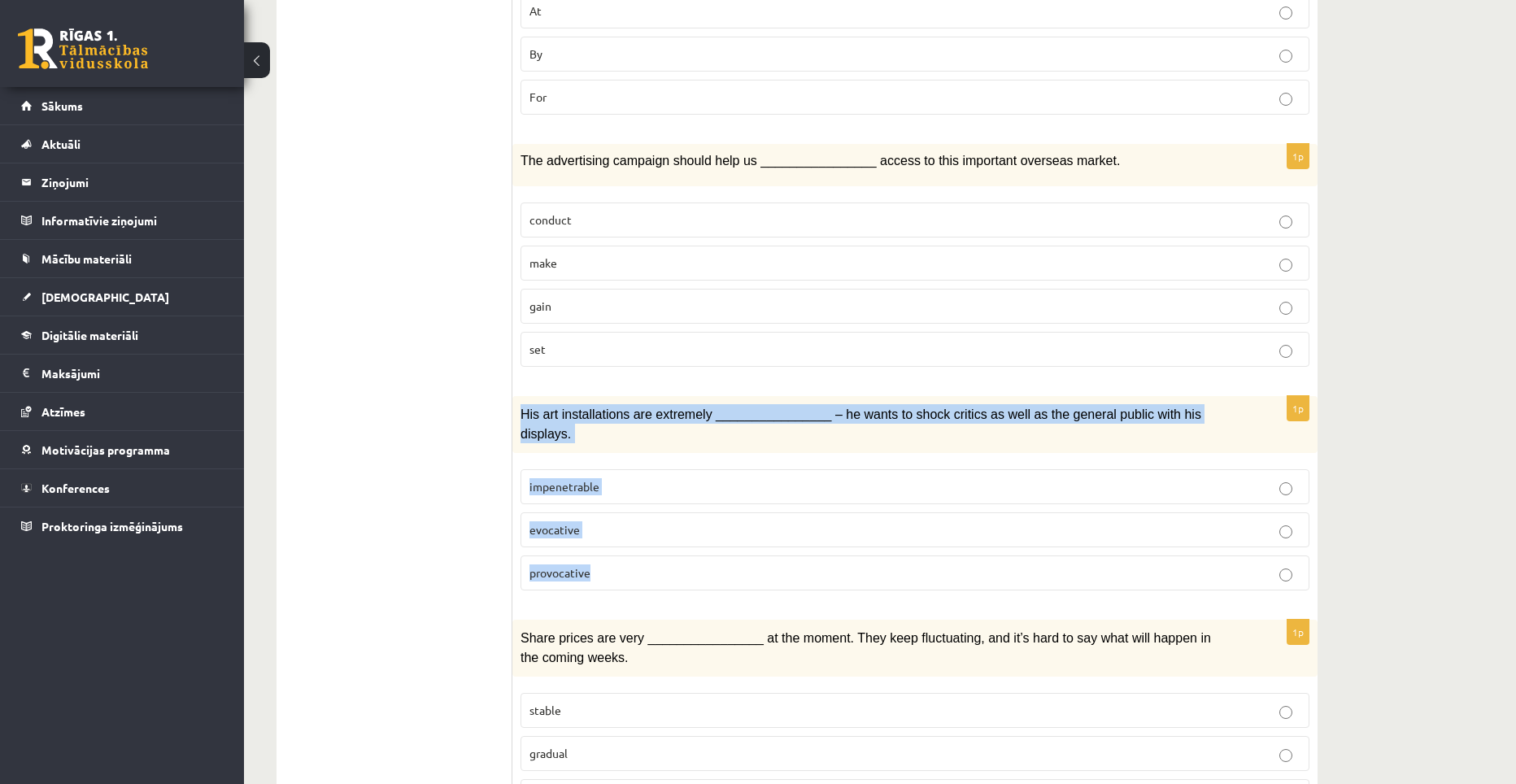
drag, startPoint x: 522, startPoint y: 366, endPoint x: 616, endPoint y: 496, distance: 160.4
click at [616, 496] on div "1p His art installations are extremely ________________ – he wants to shock cri…" at bounding box center [915, 499] width 805 height 207
copy div "His art installations are extremely ________________ – he wants to shock critic…"
click at [591, 565] on p "provocative" at bounding box center [915, 573] width 771 height 17
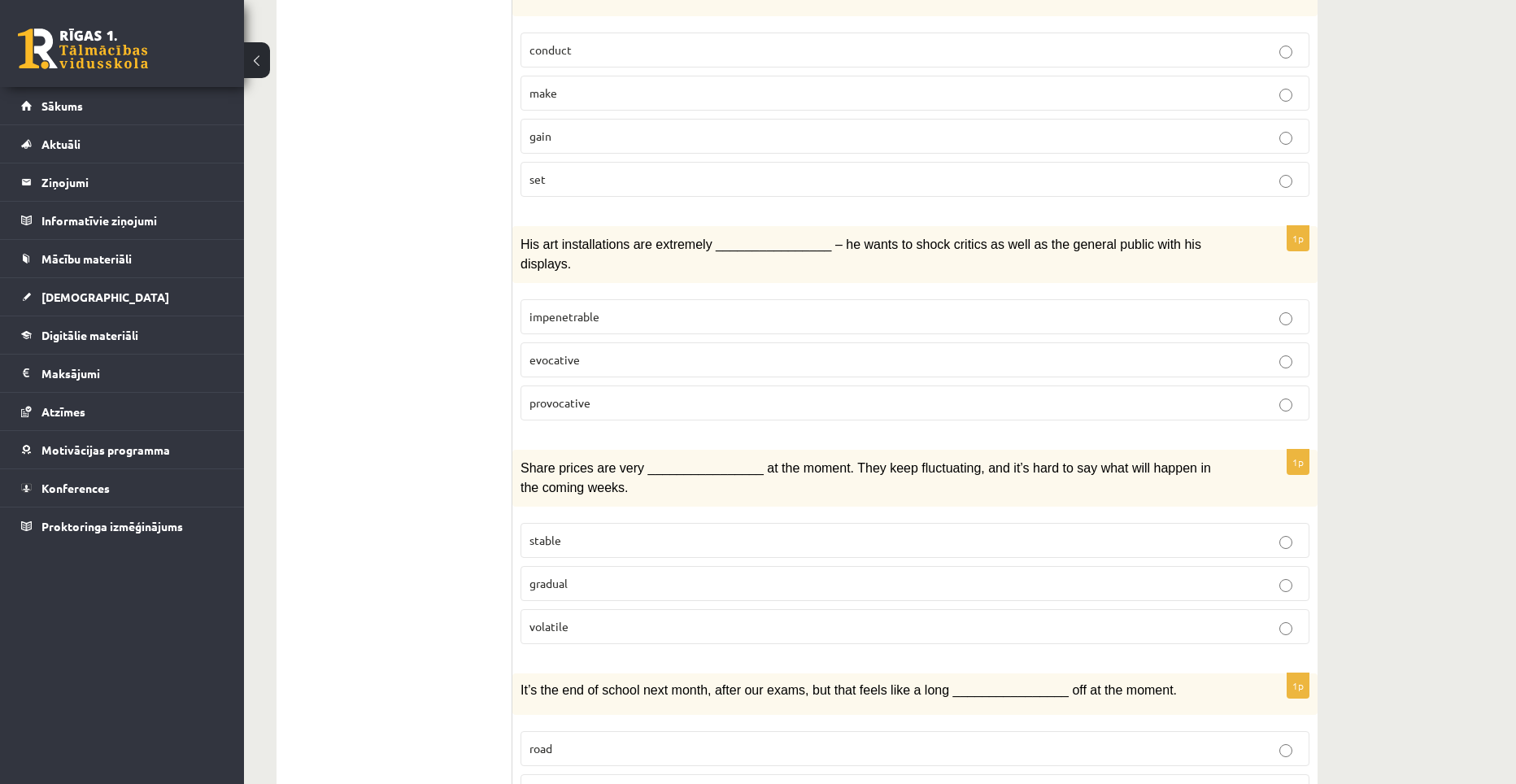
scroll to position [1545, 0]
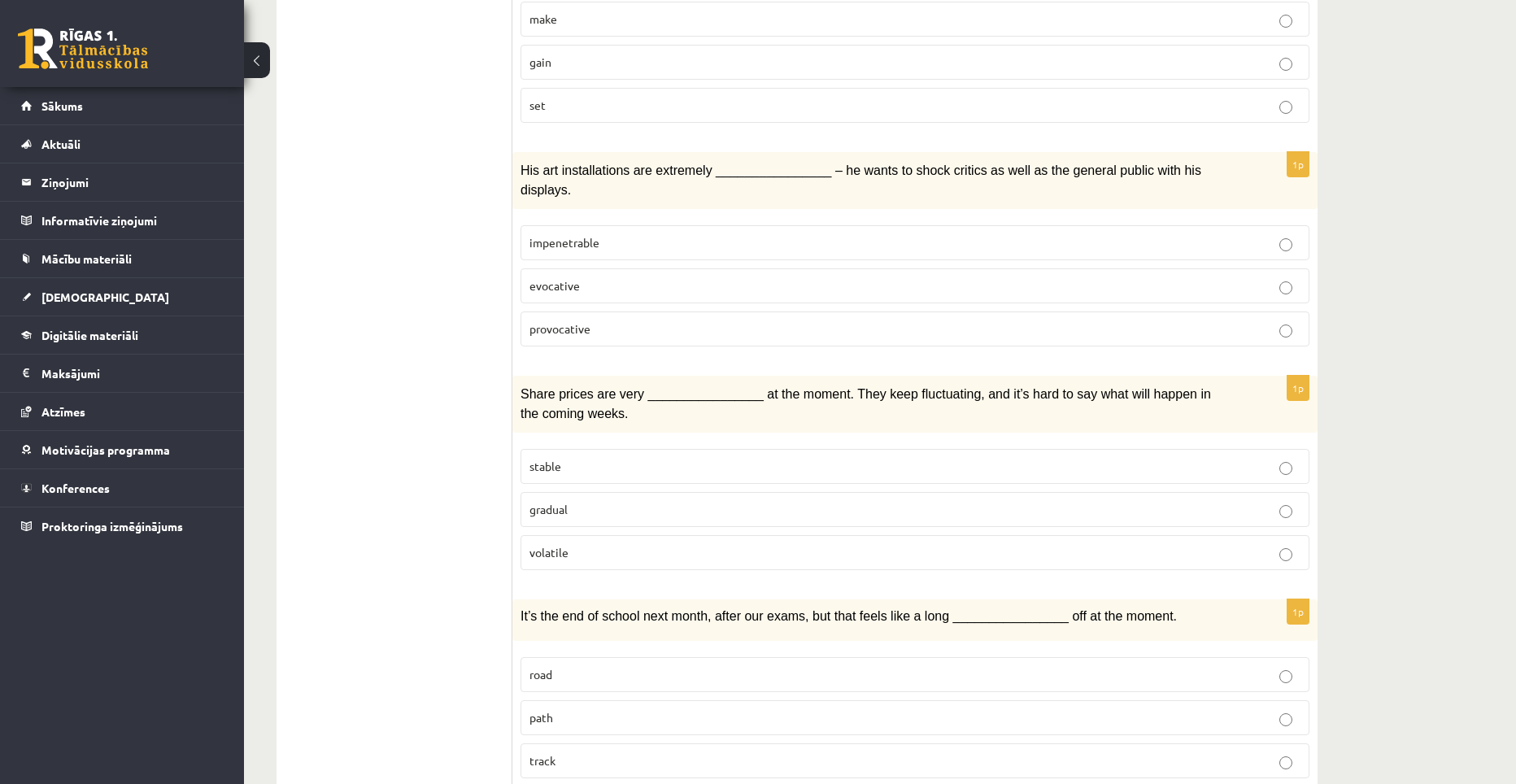
click at [588, 544] on p "volatile" at bounding box center [915, 552] width 771 height 17
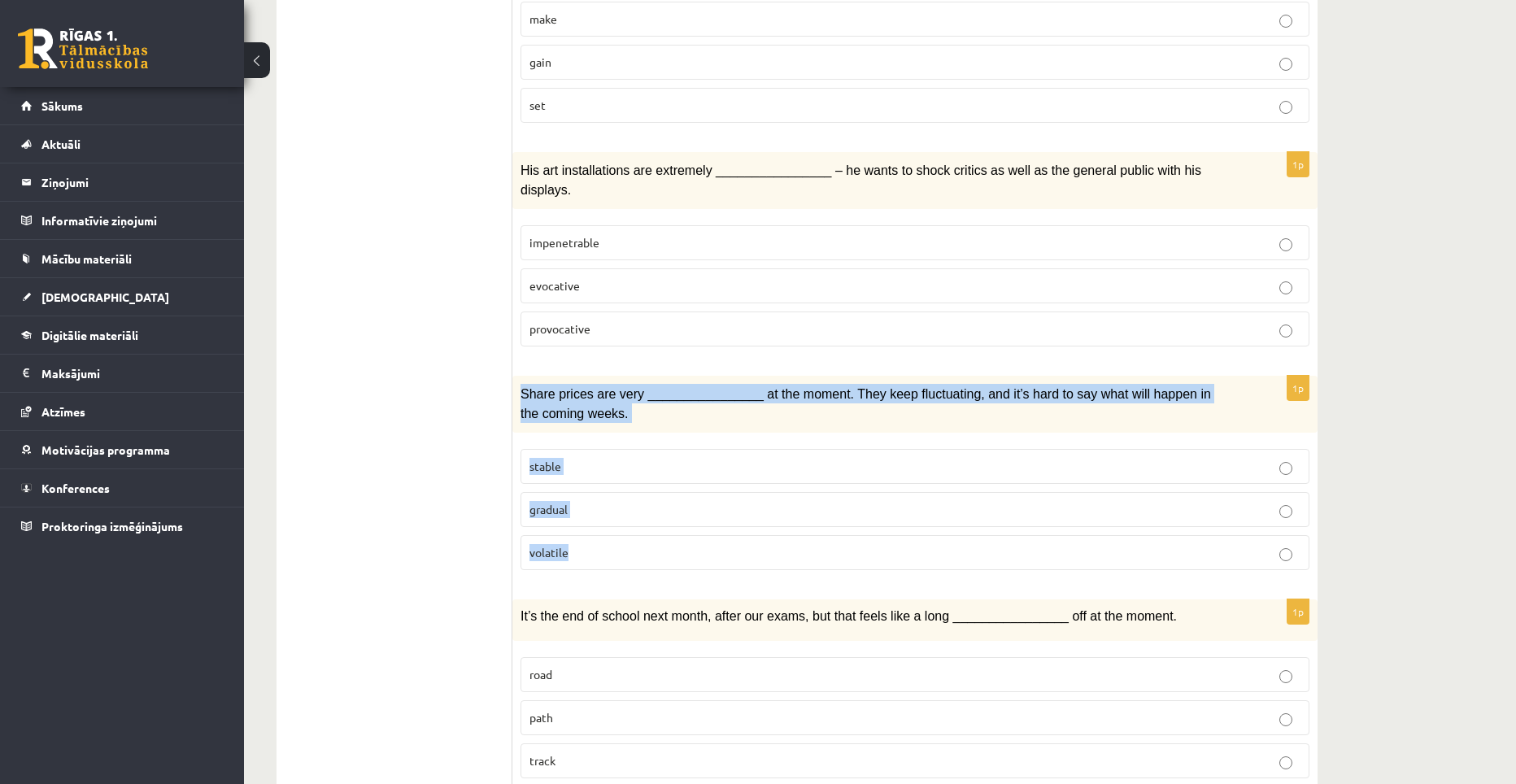
drag, startPoint x: 520, startPoint y: 328, endPoint x: 598, endPoint y: 475, distance: 166.4
click at [598, 475] on div "1p Share prices are very ________________ at the moment. They keep fluctuating,…" at bounding box center [915, 479] width 805 height 207
copy div "Share prices are very ________________ at the moment. They keep fluctuating, an…"
click at [668, 510] on div "1p Share prices are very ________________ at the moment. They keep fluctuating,…" at bounding box center [915, 479] width 805 height 207
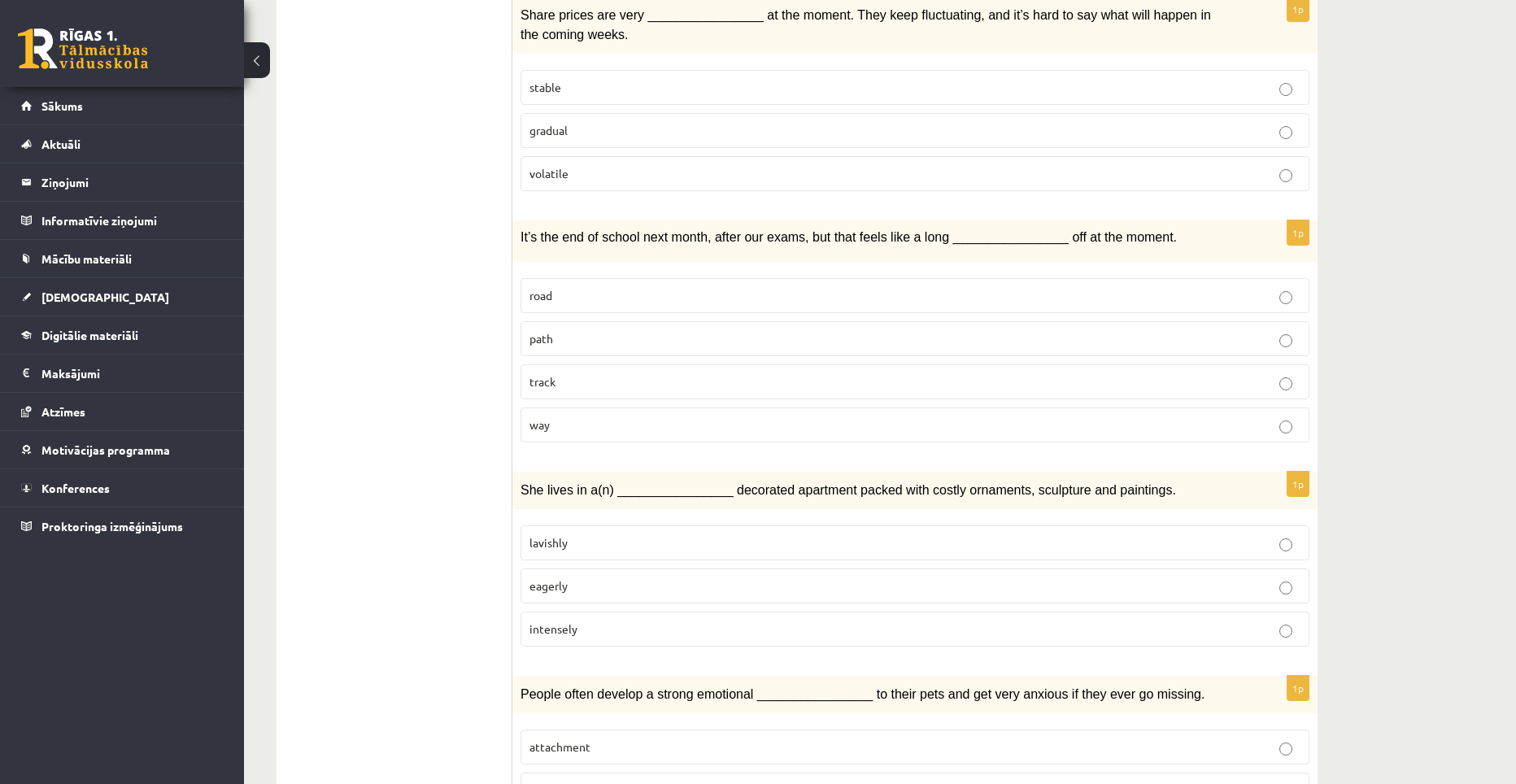
scroll to position [1864, 0]
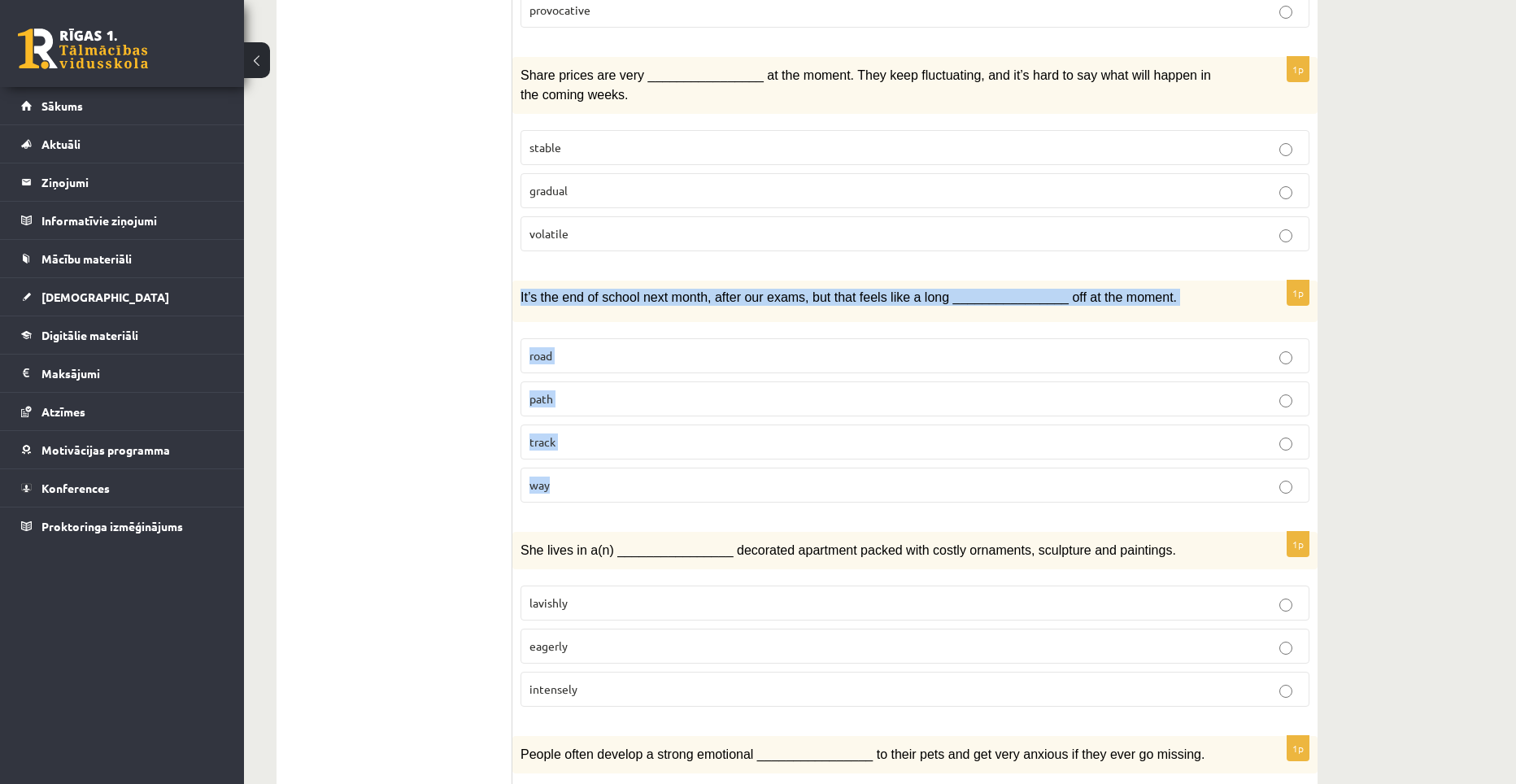
drag, startPoint x: 515, startPoint y: 227, endPoint x: 586, endPoint y: 400, distance: 187.0
click at [586, 400] on div "1p It’s the end of school next month, after our exams, but that feels like a lo…" at bounding box center [915, 399] width 805 height 235
copy div "It’s the end of school next month, after our exams, but that feels like a long …"
click at [552, 476] on p "way" at bounding box center [915, 485] width 771 height 17
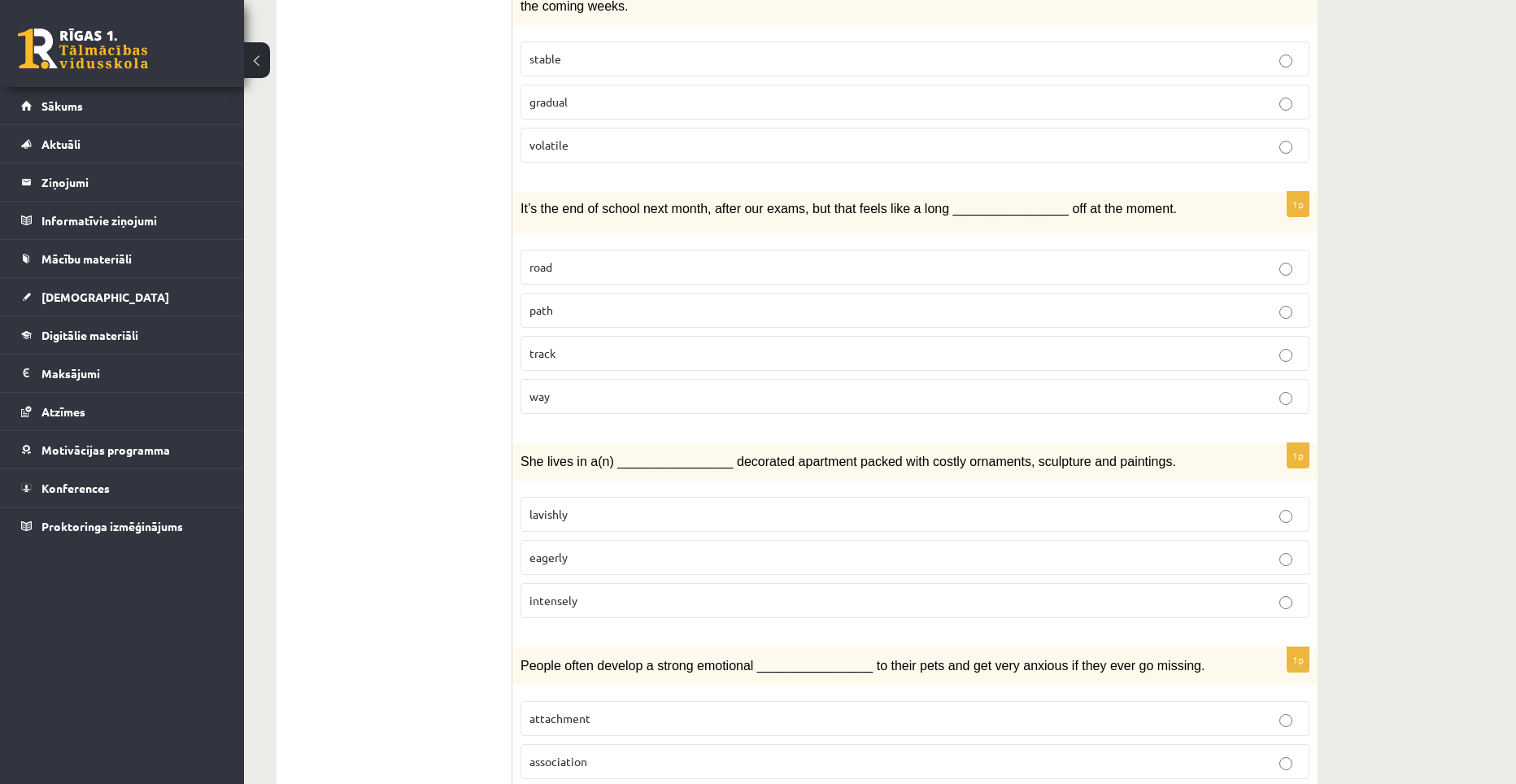
scroll to position [2026, 0]
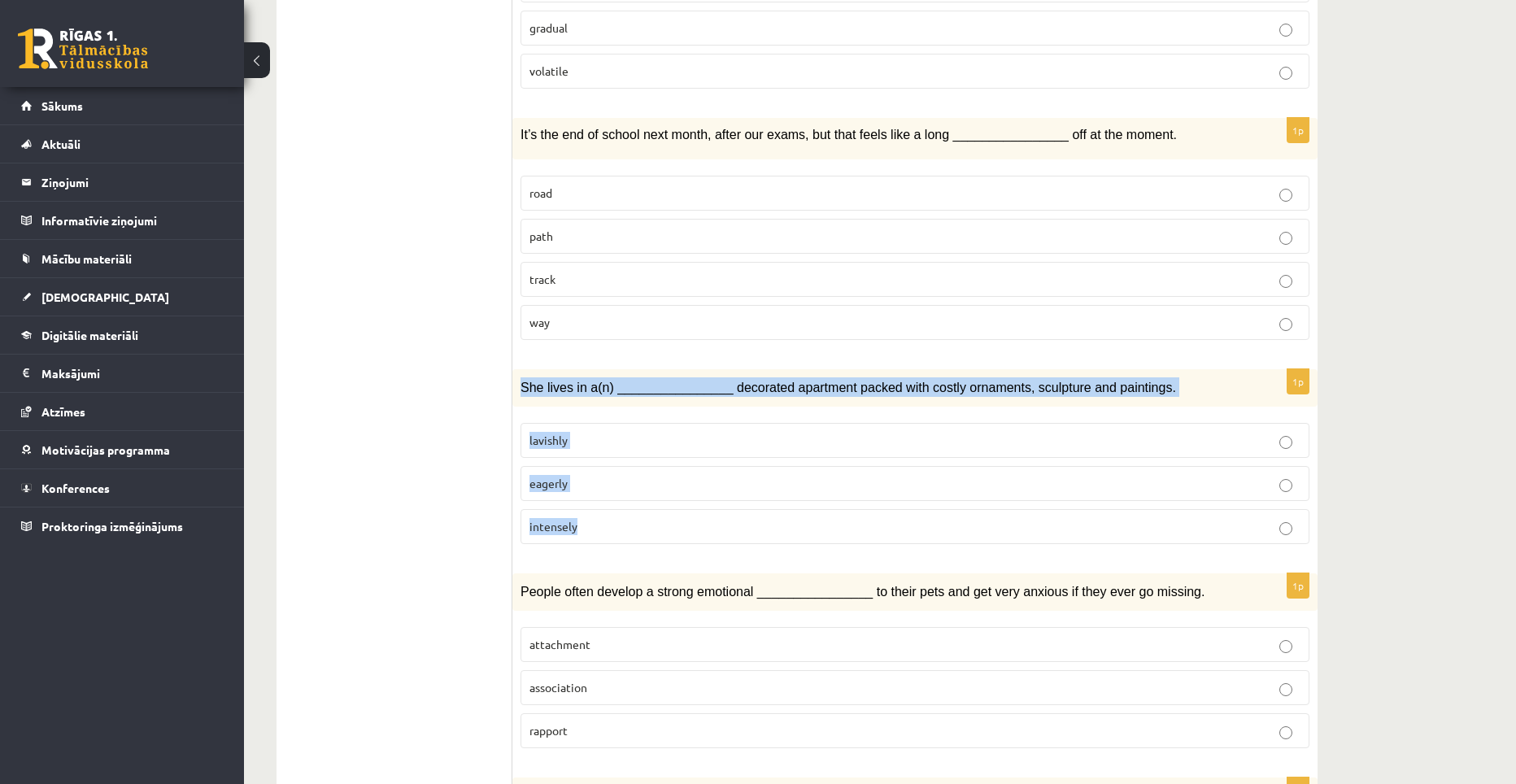
drag, startPoint x: 519, startPoint y: 323, endPoint x: 611, endPoint y: 450, distance: 156.8
click at [611, 450] on div "1p She lives in a(n) ________________ decorated apartment packed with costly or…" at bounding box center [915, 463] width 805 height 188
copy div "She lives in a(n) ________________ decorated apartment packed with costly ornam…"
click at [554, 423] on label "lavishly" at bounding box center [914, 440] width 789 height 35
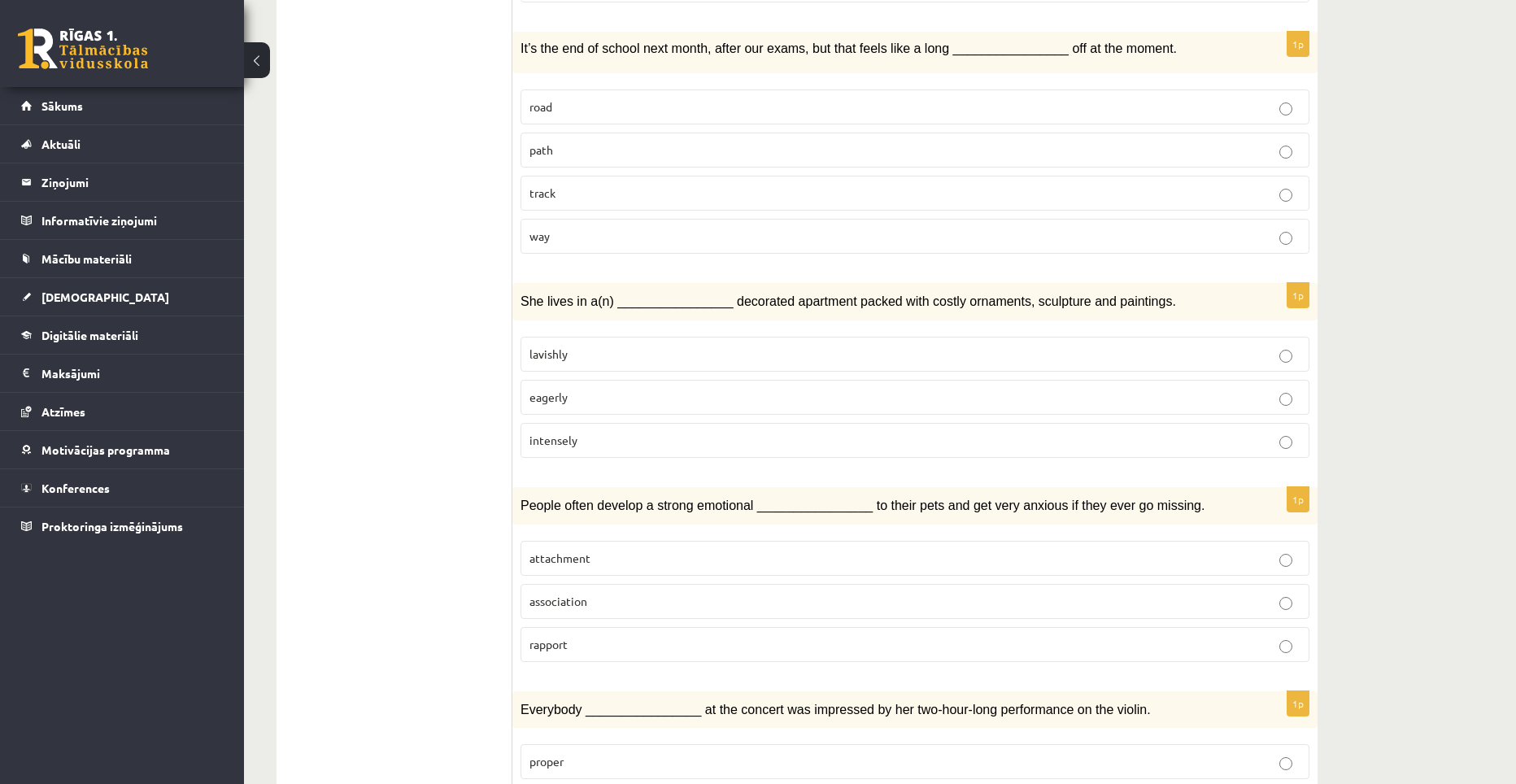
scroll to position [2189, 0]
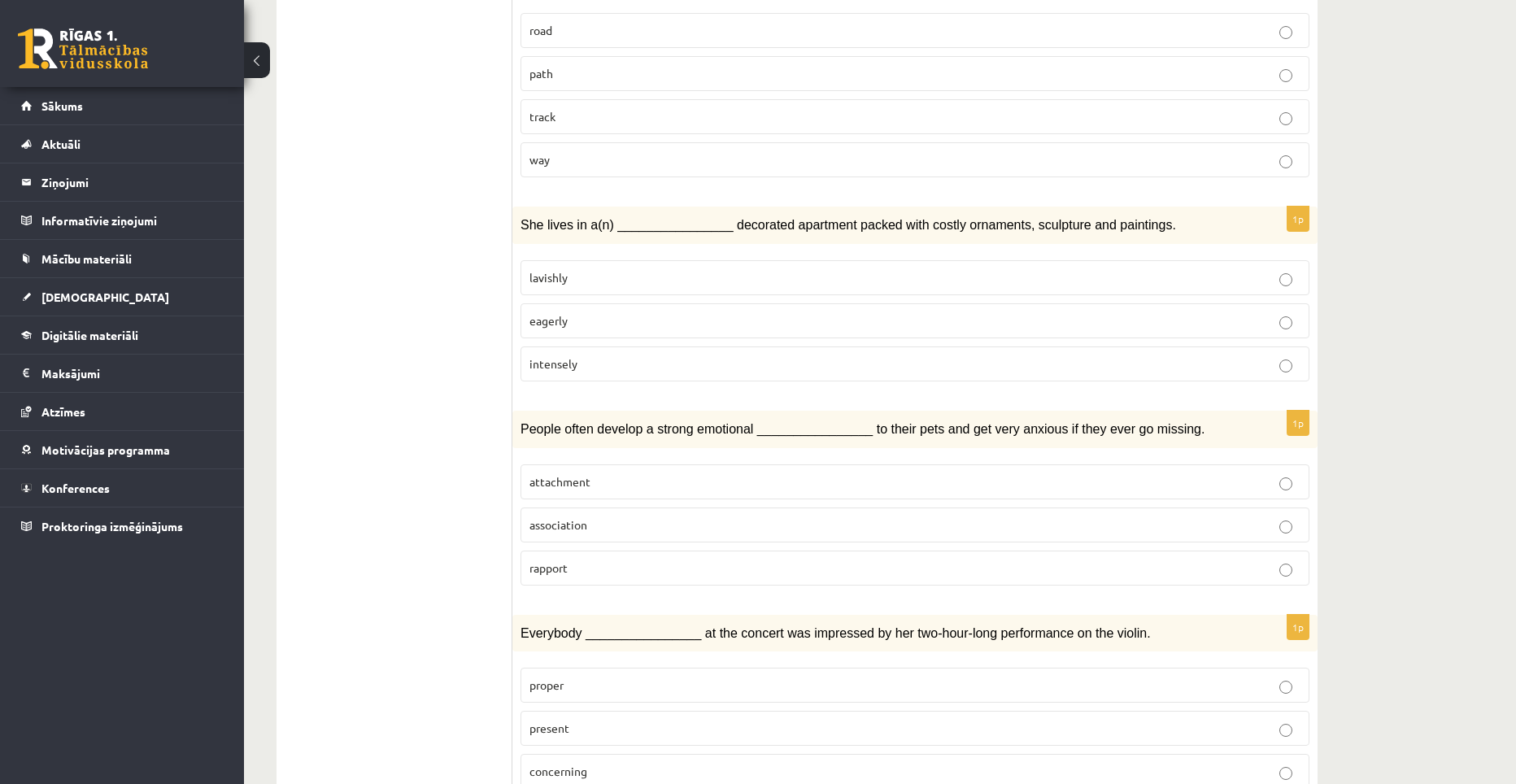
click at [646, 474] on p "attachment" at bounding box center [915, 482] width 771 height 17
click at [608, 719] on p "present" at bounding box center [915, 728] width 771 height 17
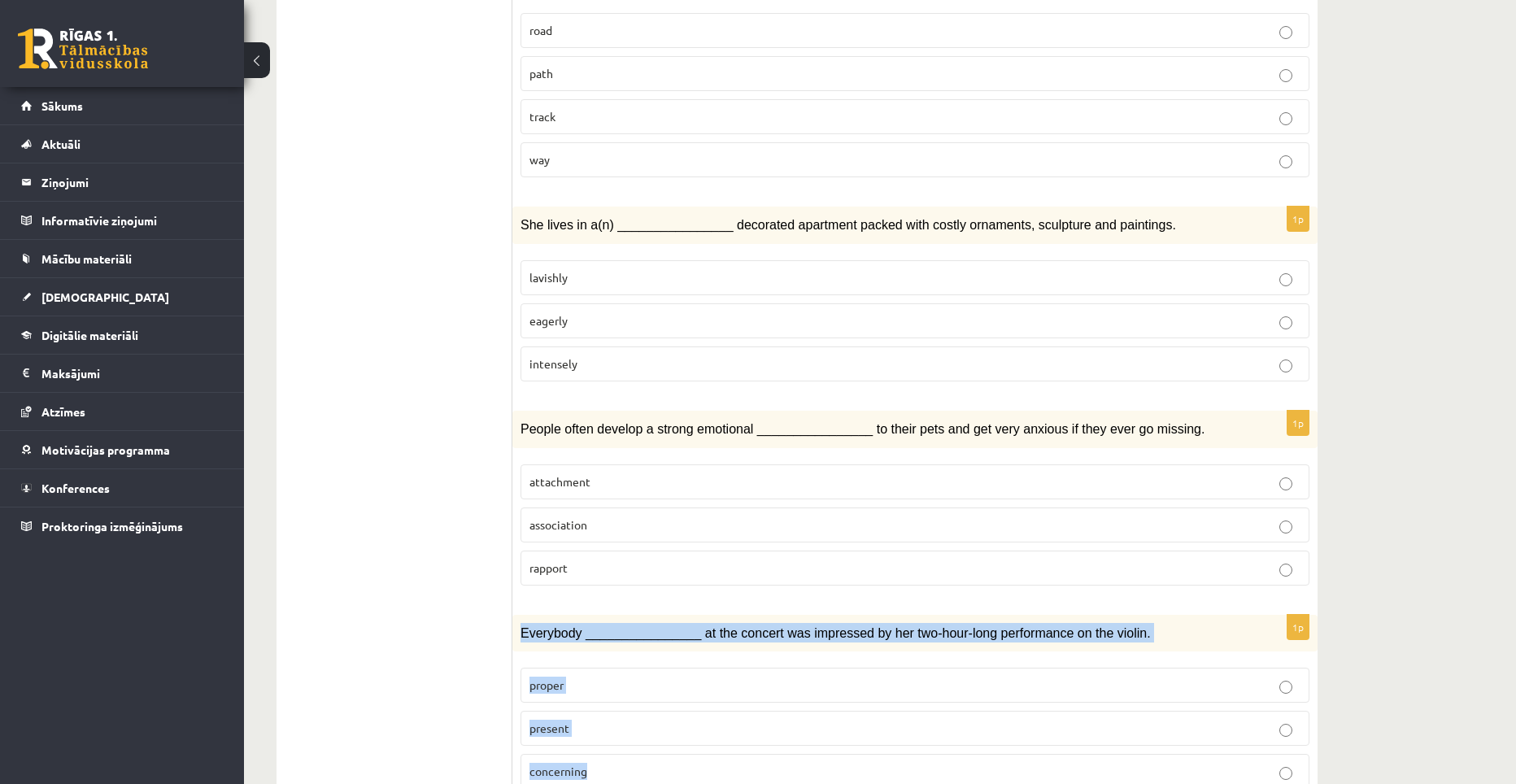
drag, startPoint x: 517, startPoint y: 564, endPoint x: 651, endPoint y: 684, distance: 179.9
click at [651, 684] on div "1p Everybody ________________ at the concert was impressed by her two-hour-long…" at bounding box center [915, 709] width 805 height 188
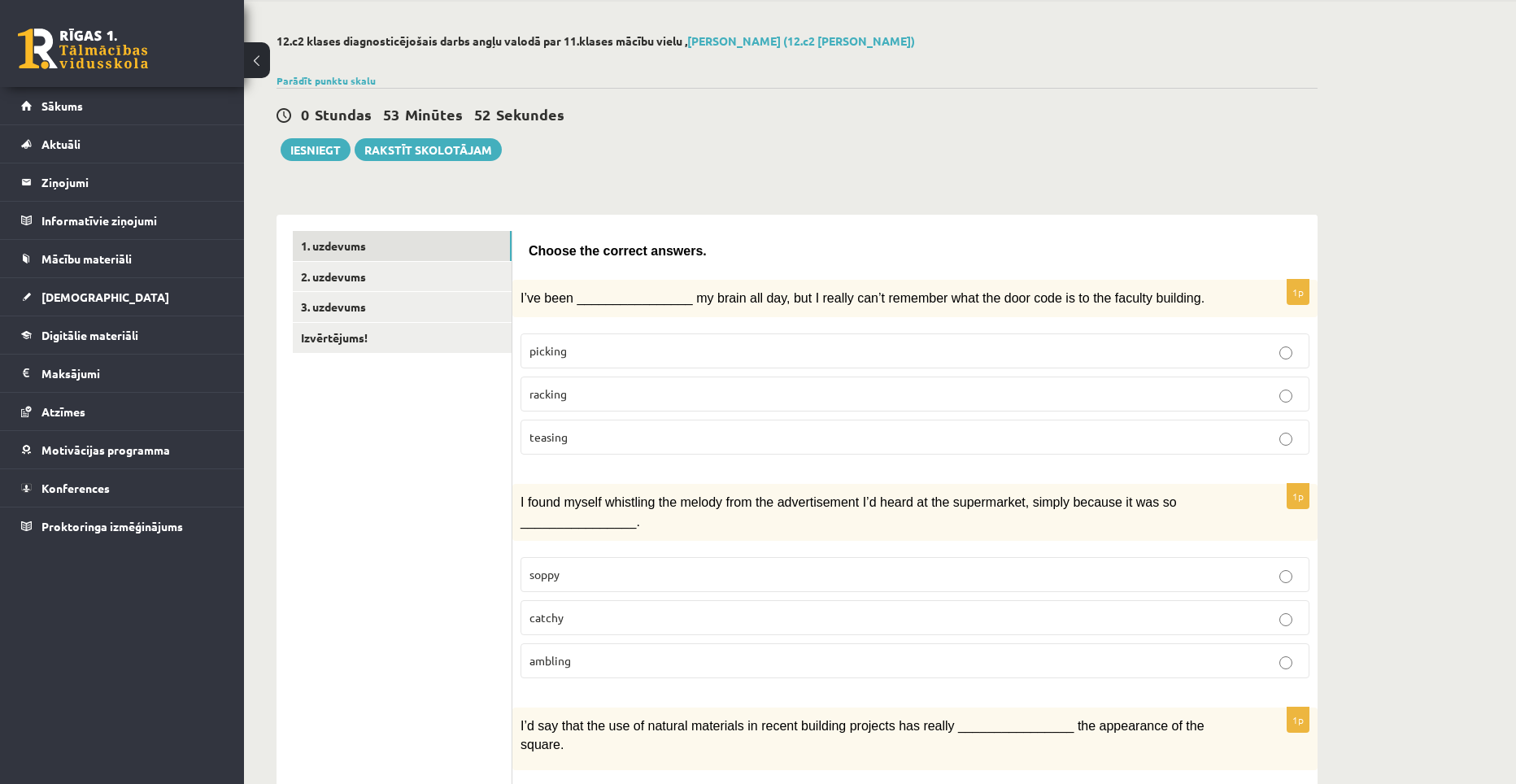
scroll to position [0, 0]
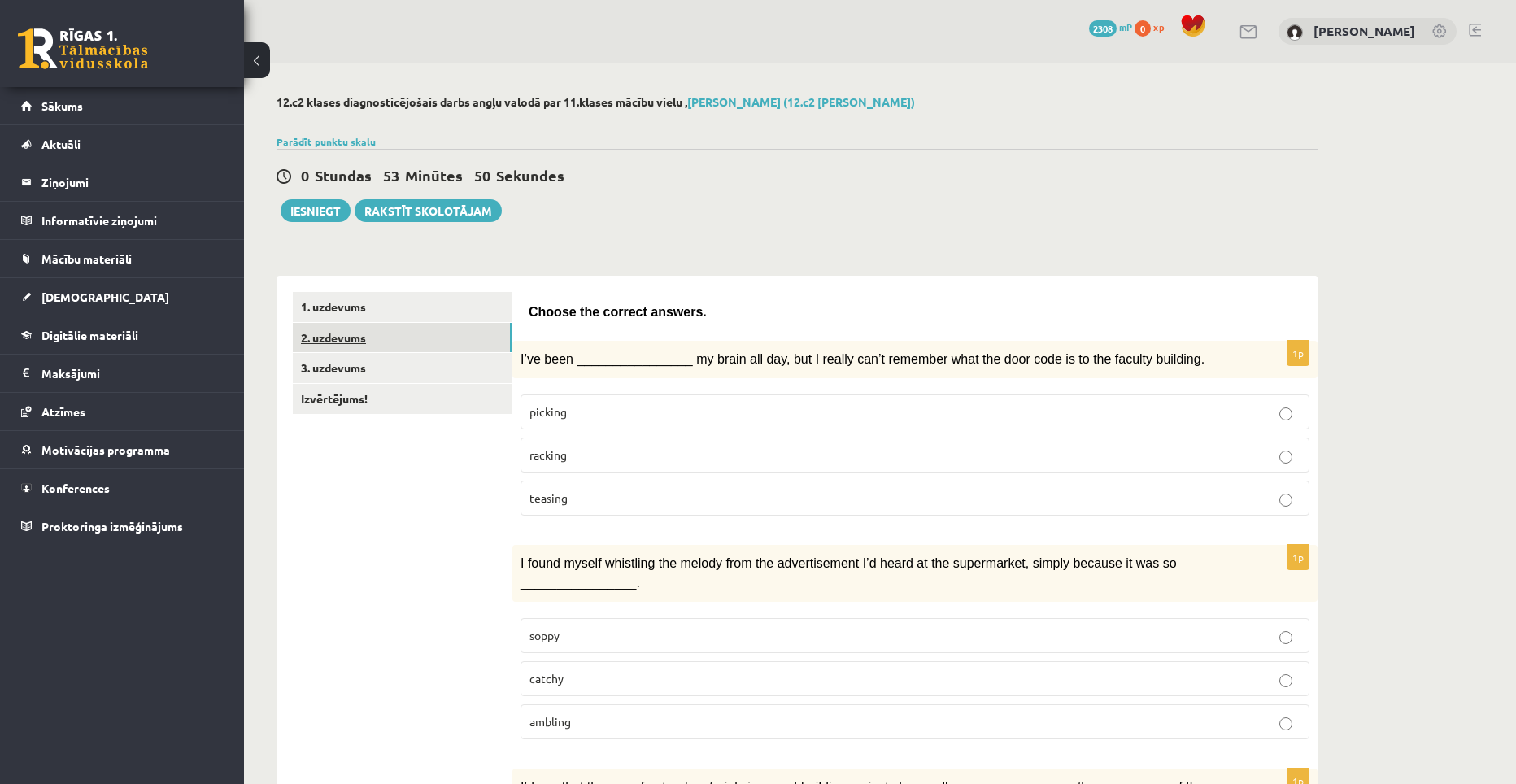
click at [366, 344] on link "2. uzdevums" at bounding box center [402, 338] width 218 height 30
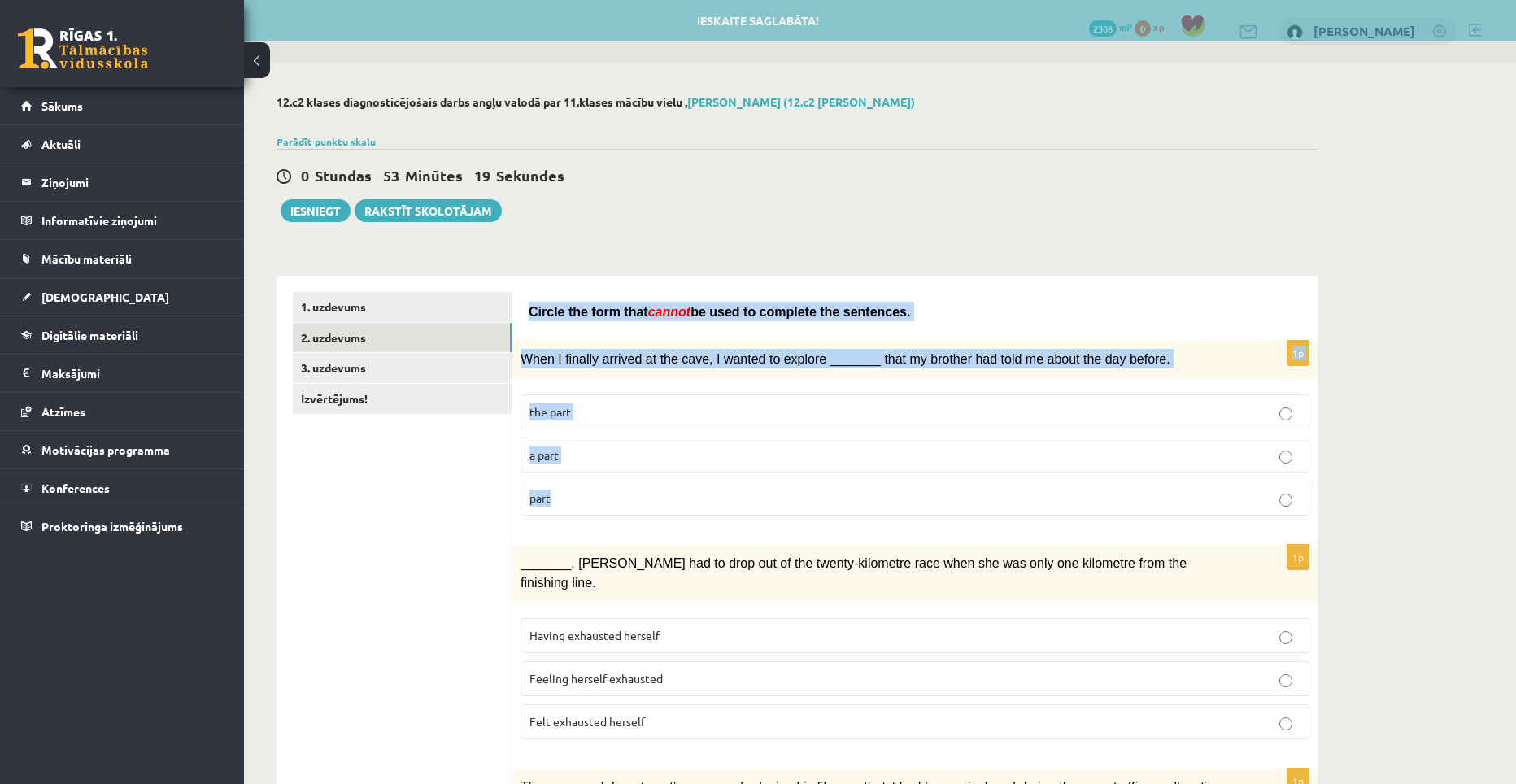
drag, startPoint x: 530, startPoint y: 307, endPoint x: 583, endPoint y: 479, distance: 180.0
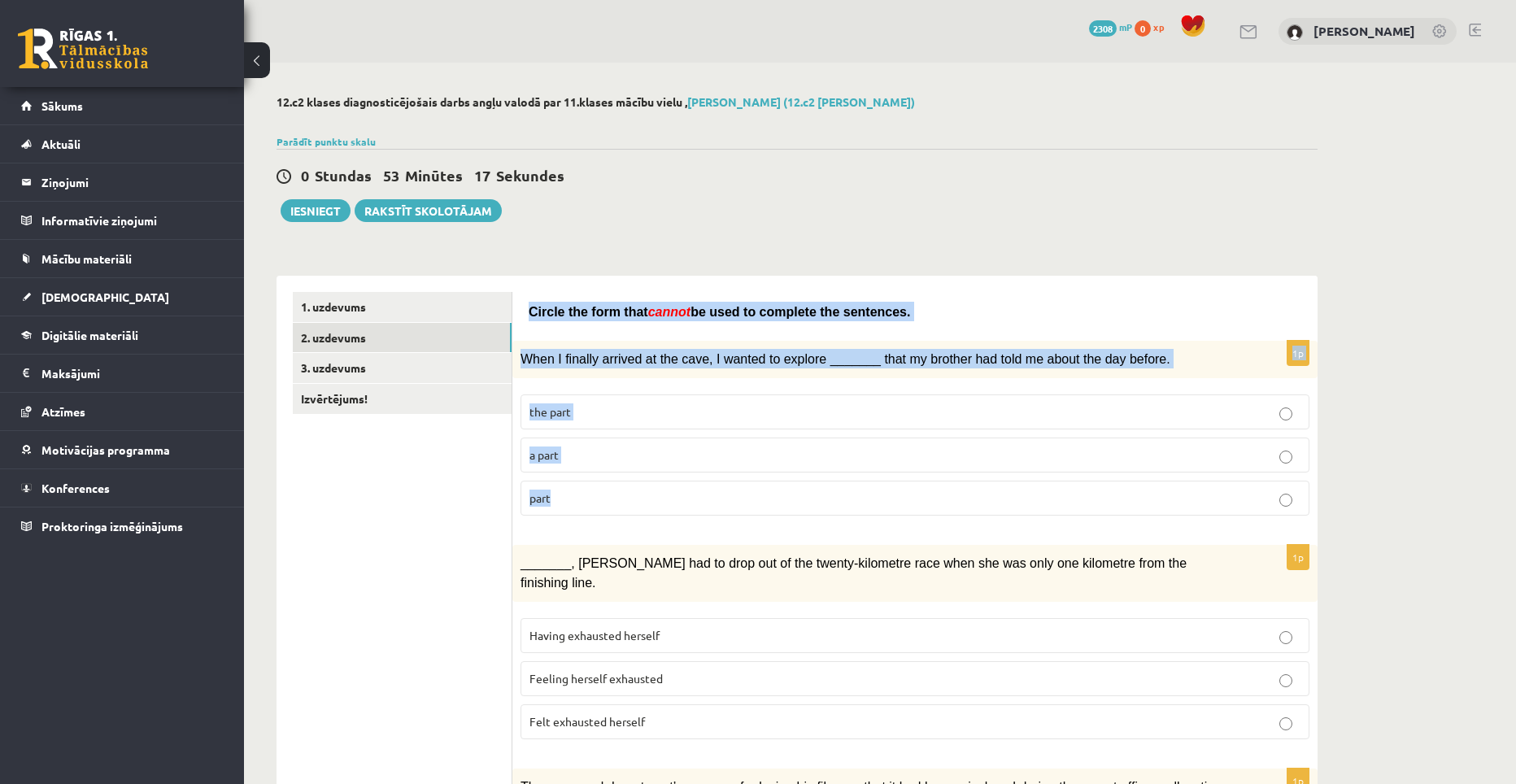
click at [704, 383] on div "1p When I finally arrived at the cave, I wanted to explore _______ that my brot…" at bounding box center [915, 435] width 805 height 188
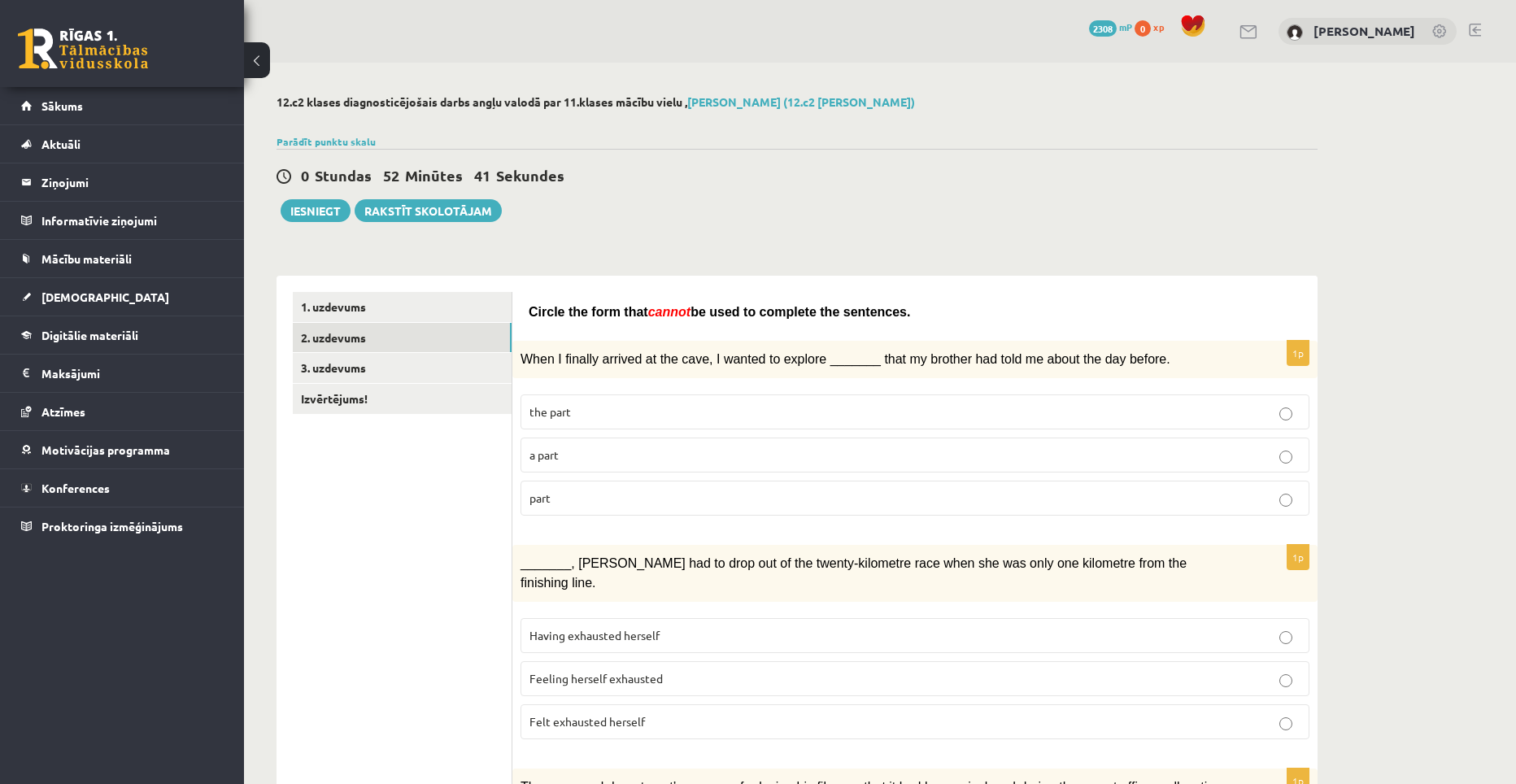
click at [571, 509] on label "part" at bounding box center [914, 497] width 789 height 35
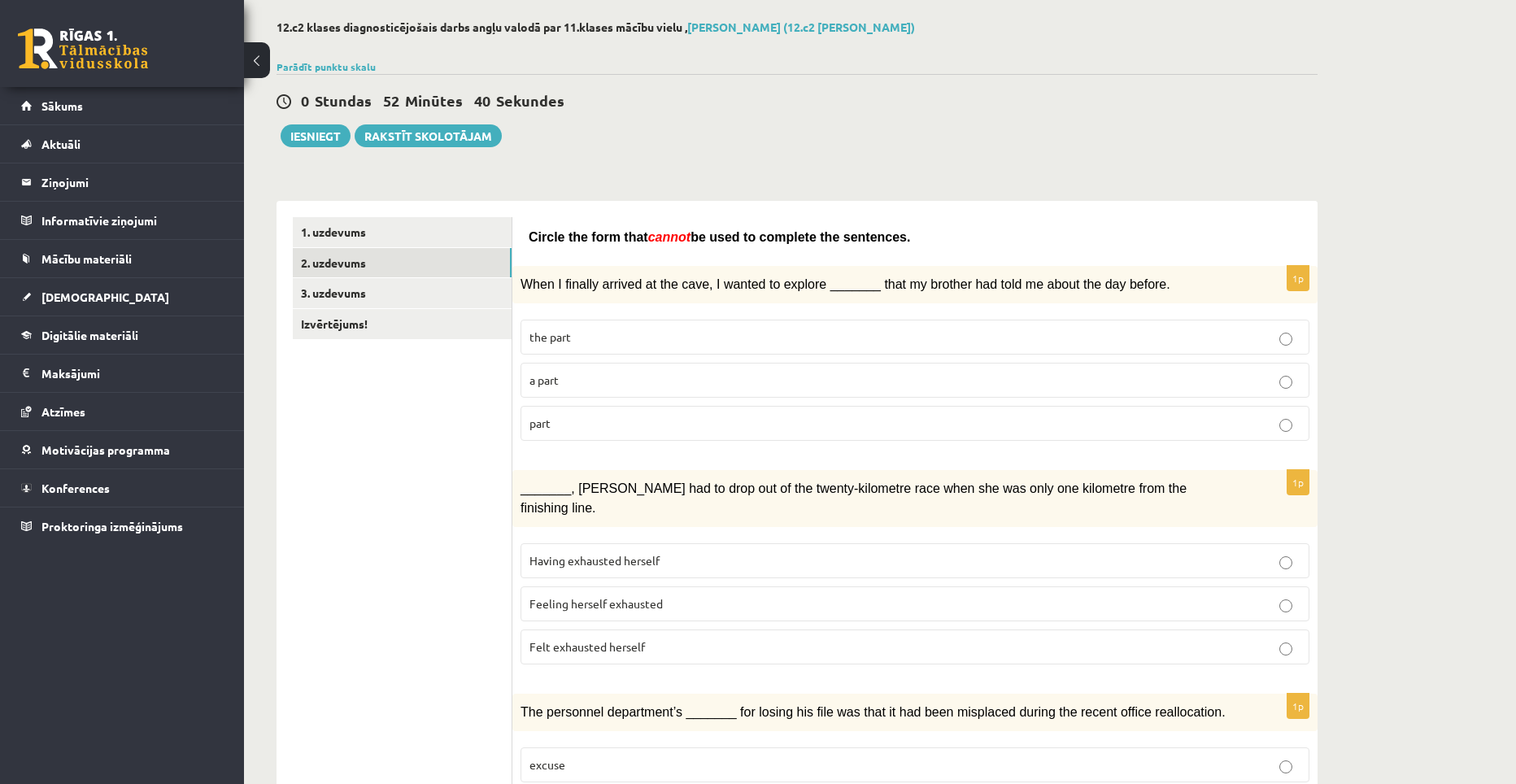
scroll to position [82, 0]
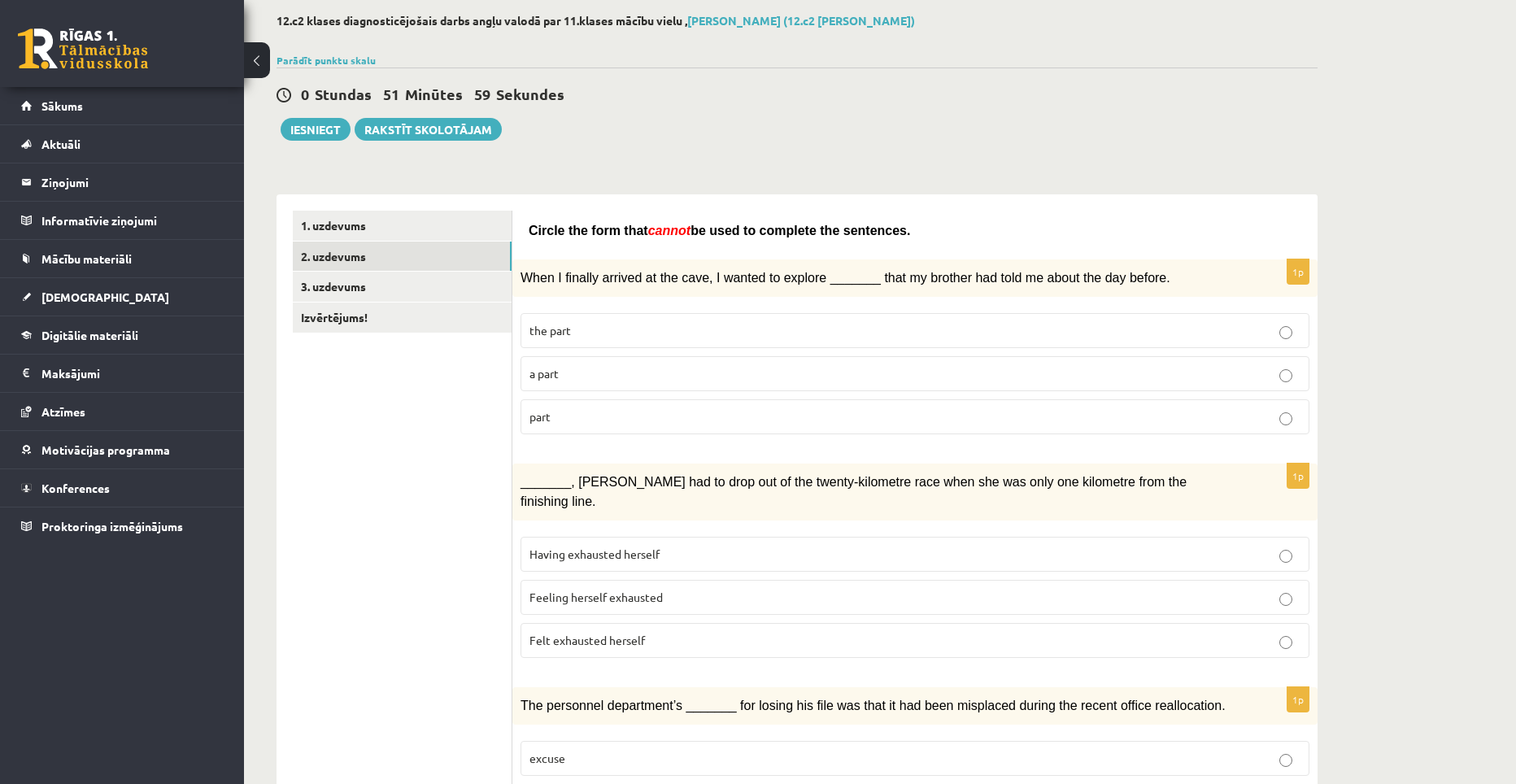
drag, startPoint x: 528, startPoint y: 232, endPoint x: 870, endPoint y: 224, distance: 342.1
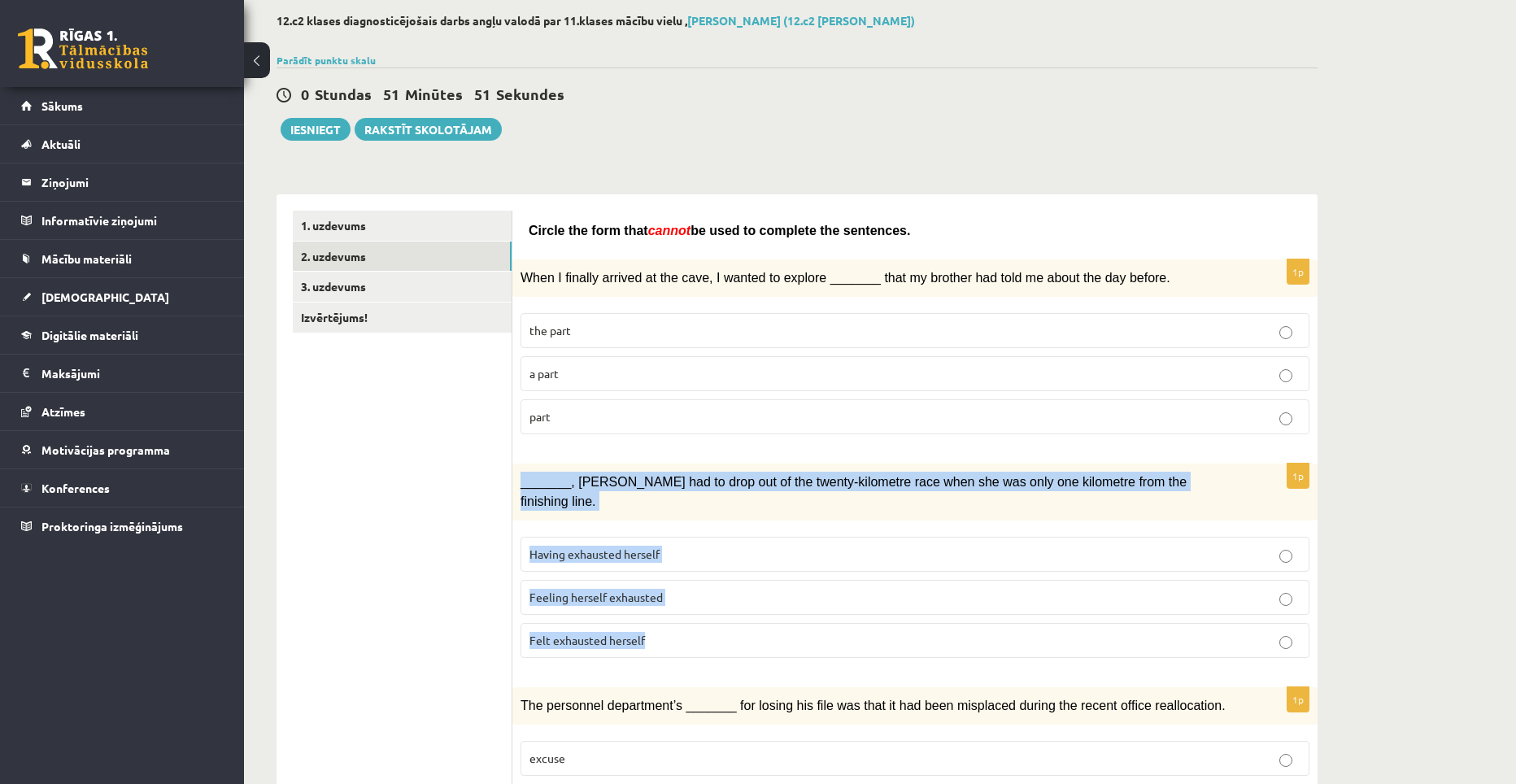
drag, startPoint x: 517, startPoint y: 482, endPoint x: 671, endPoint y: 607, distance: 198.3
click at [671, 607] on div "1p _______, Judy had to drop out of the twenty-kilometre race when she was only…" at bounding box center [915, 567] width 805 height 207
click at [645, 633] on span "Felt exhausted herself" at bounding box center [588, 640] width 116 height 14
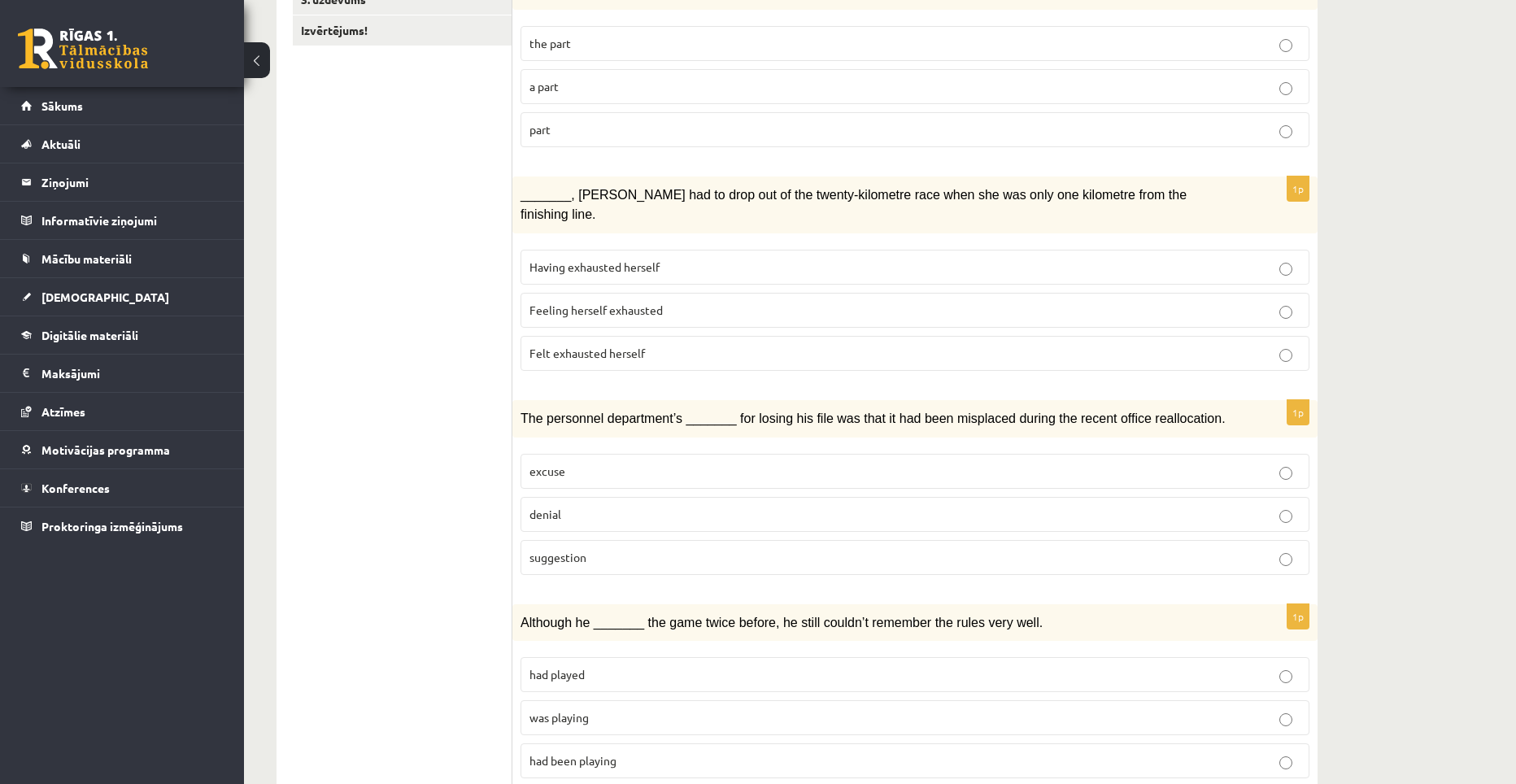
scroll to position [406, 0]
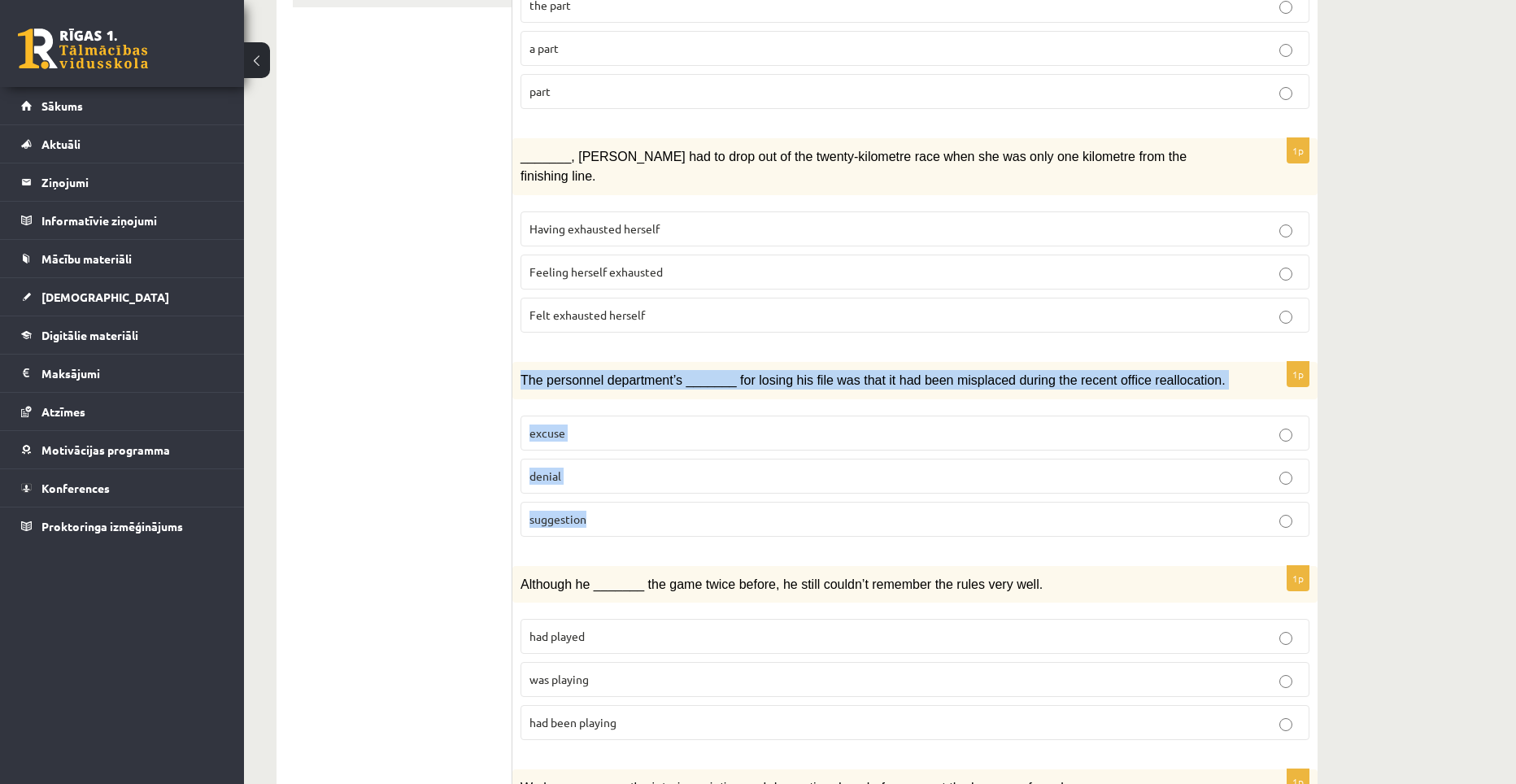
drag, startPoint x: 519, startPoint y: 352, endPoint x: 608, endPoint y: 474, distance: 151.0
click at [608, 474] on div "1p The personnel department’s _______ for losing his file was that it had been …" at bounding box center [915, 456] width 805 height 188
click at [683, 382] on div "1p The personnel department’s _______ for losing his file was that it had been …" at bounding box center [915, 456] width 805 height 188
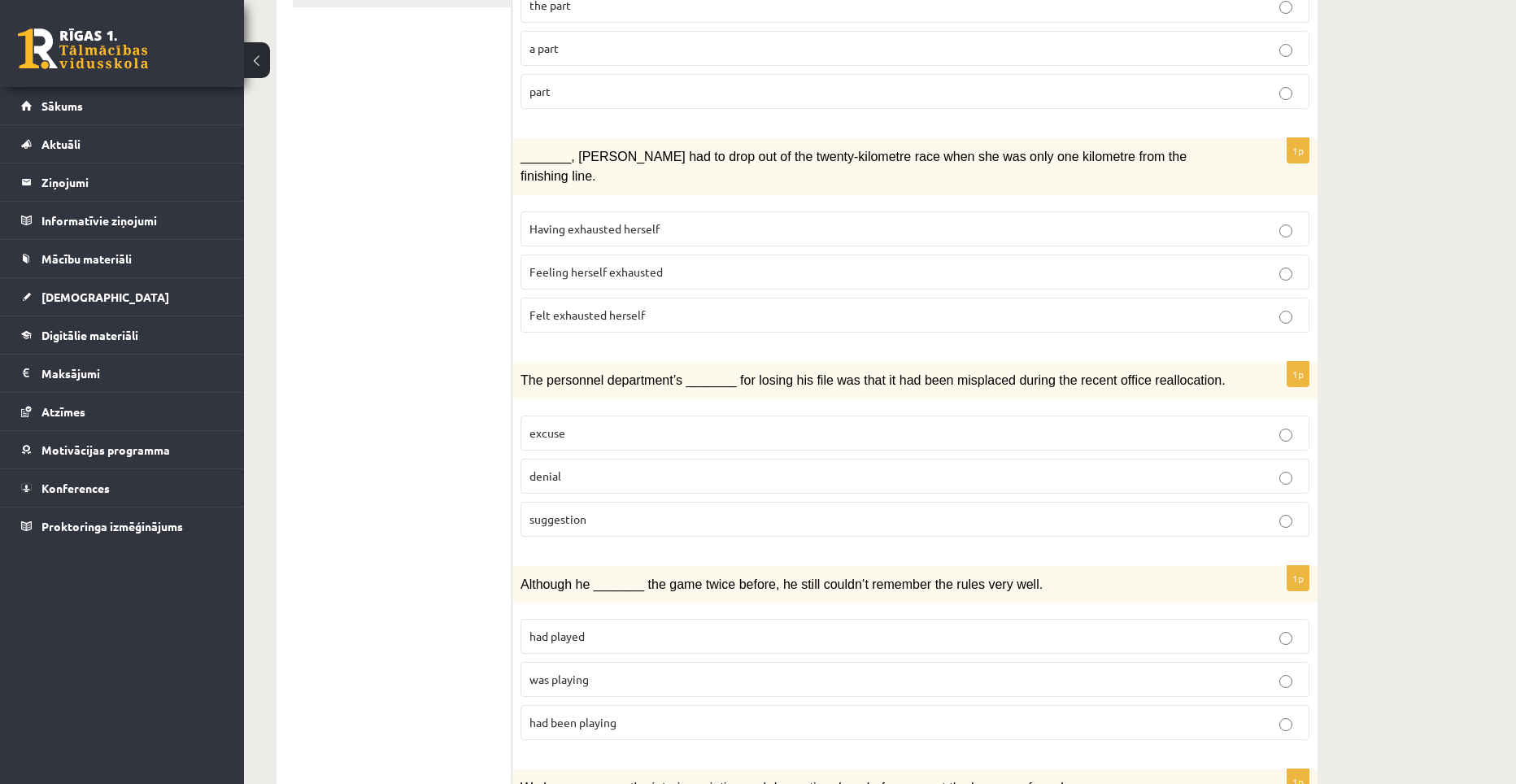
click at [623, 468] on p "denial" at bounding box center [915, 476] width 771 height 17
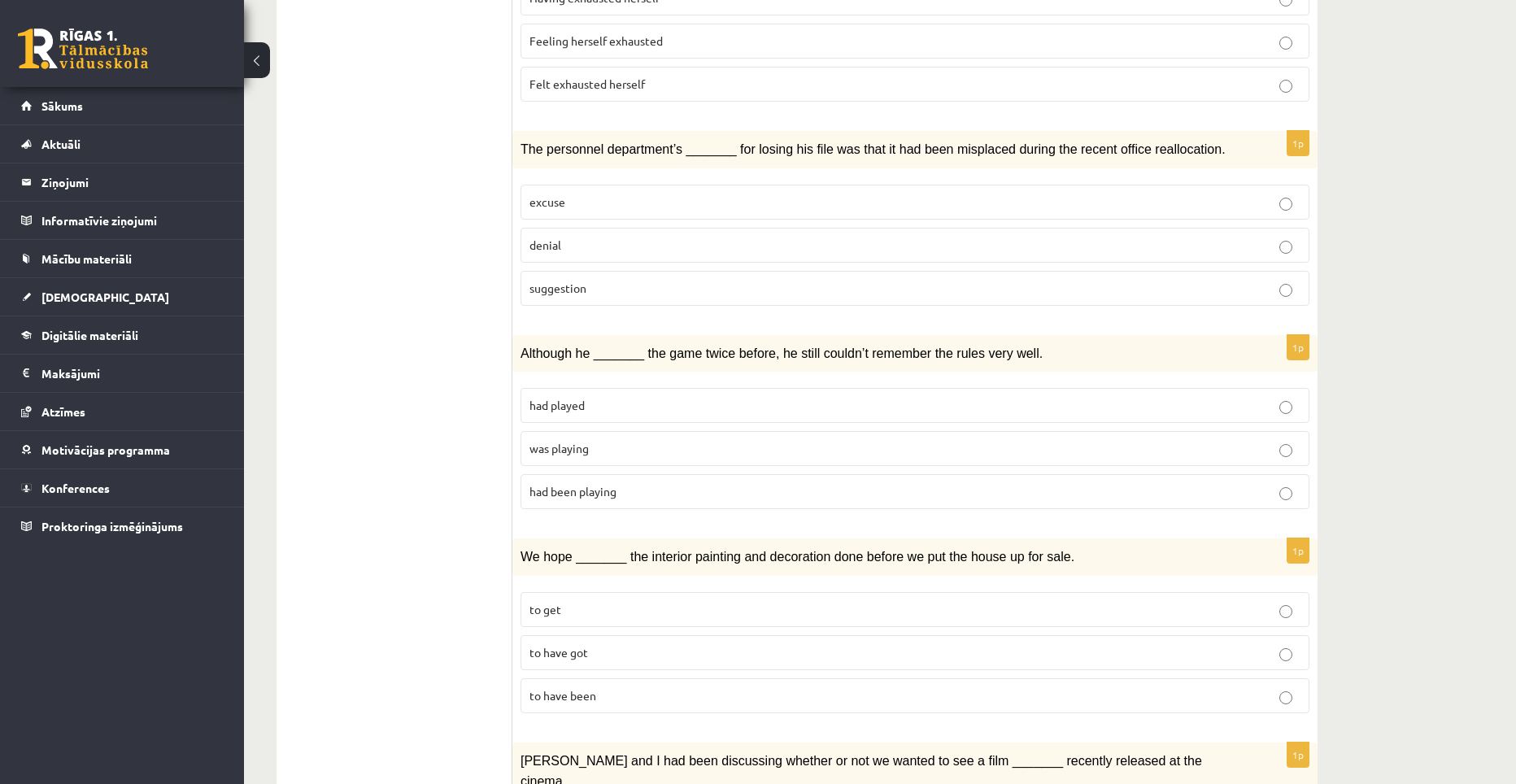
scroll to position [650, 0]
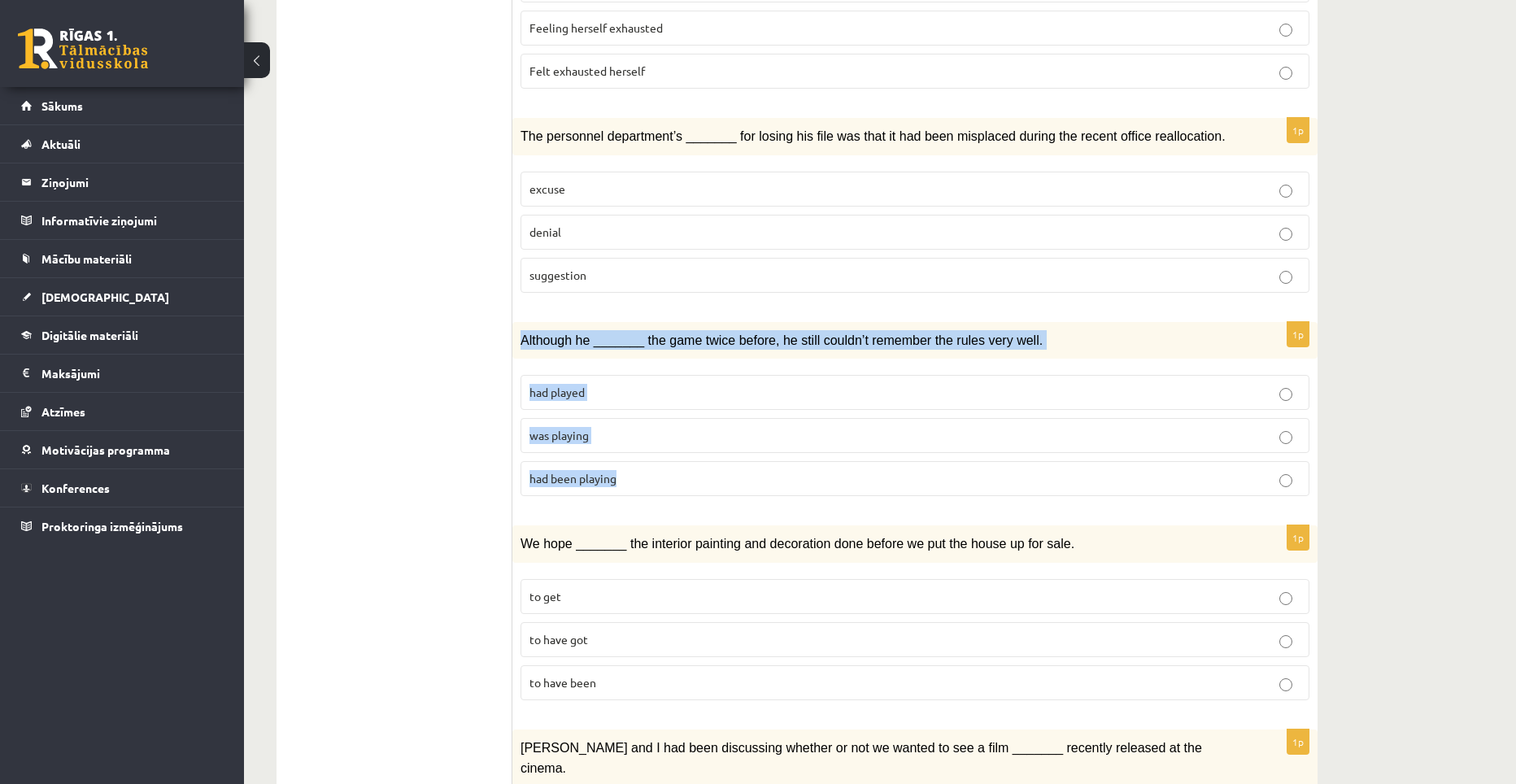
drag, startPoint x: 520, startPoint y: 317, endPoint x: 627, endPoint y: 440, distance: 163.0
click at [627, 440] on div "1p Although he _______ the game twice before, he still couldn’t remember the ru…" at bounding box center [915, 416] width 805 height 188
click at [627, 427] on p "was playing" at bounding box center [915, 436] width 771 height 17
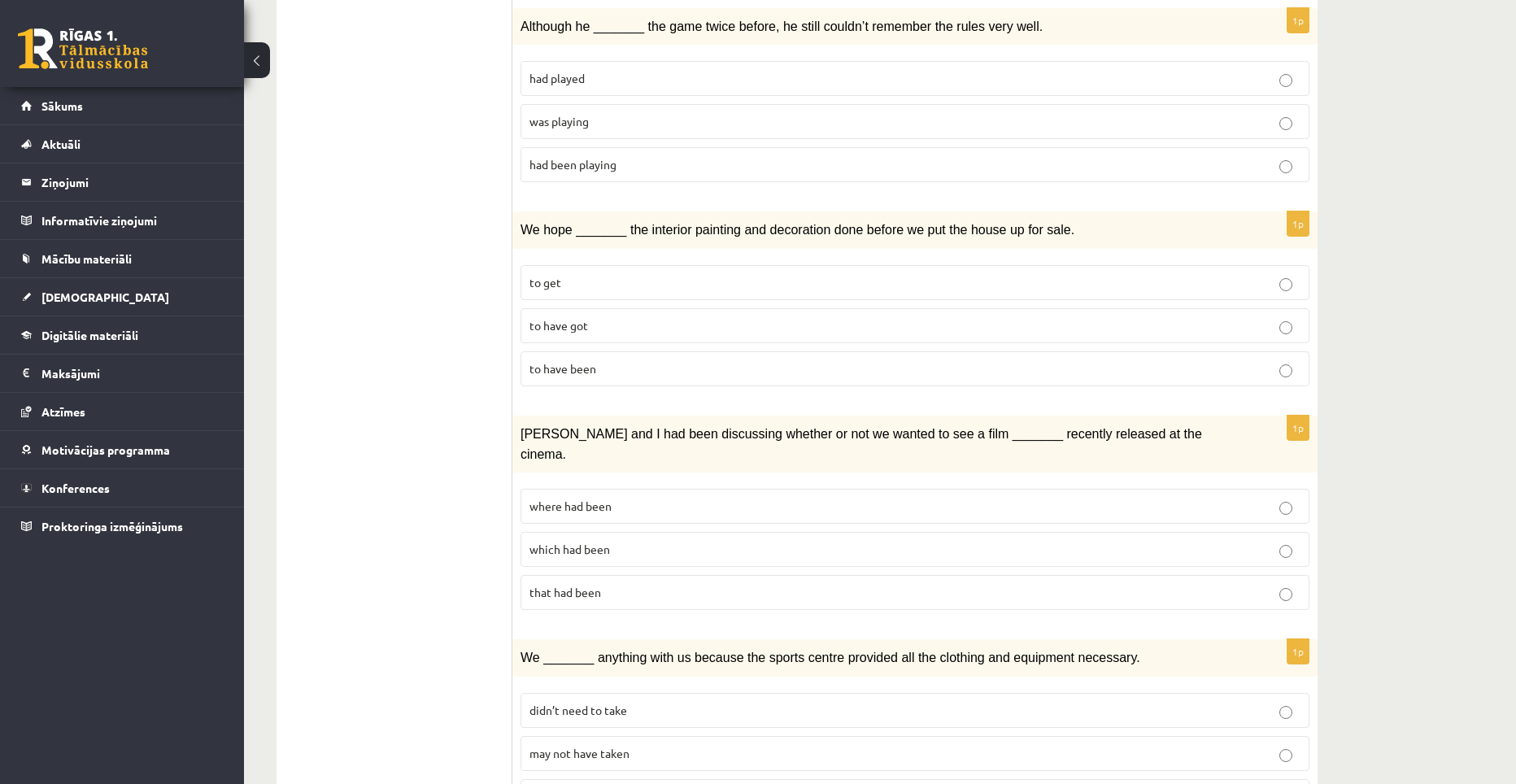
scroll to position [813, 0]
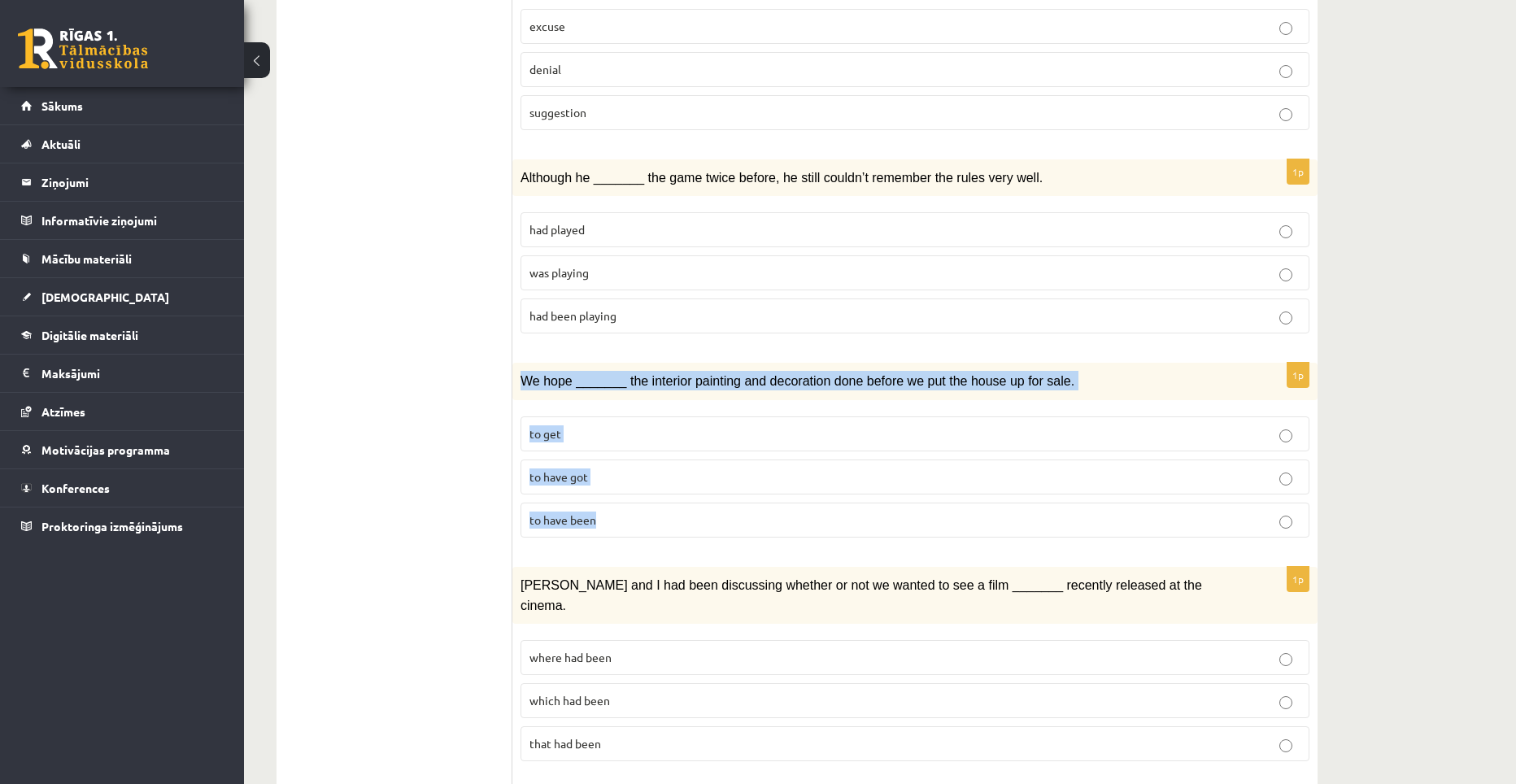
drag, startPoint x: 523, startPoint y: 358, endPoint x: 624, endPoint y: 477, distance: 156.1
click at [624, 477] on div "1p We hope _______ the interior painting and decoration done before we put the …" at bounding box center [915, 457] width 805 height 188
click at [591, 513] on span "to have been" at bounding box center [563, 519] width 66 height 14
click at [704, 525] on div "1p We hope _______ the interior painting and decoration done before we put the …" at bounding box center [915, 457] width 805 height 188
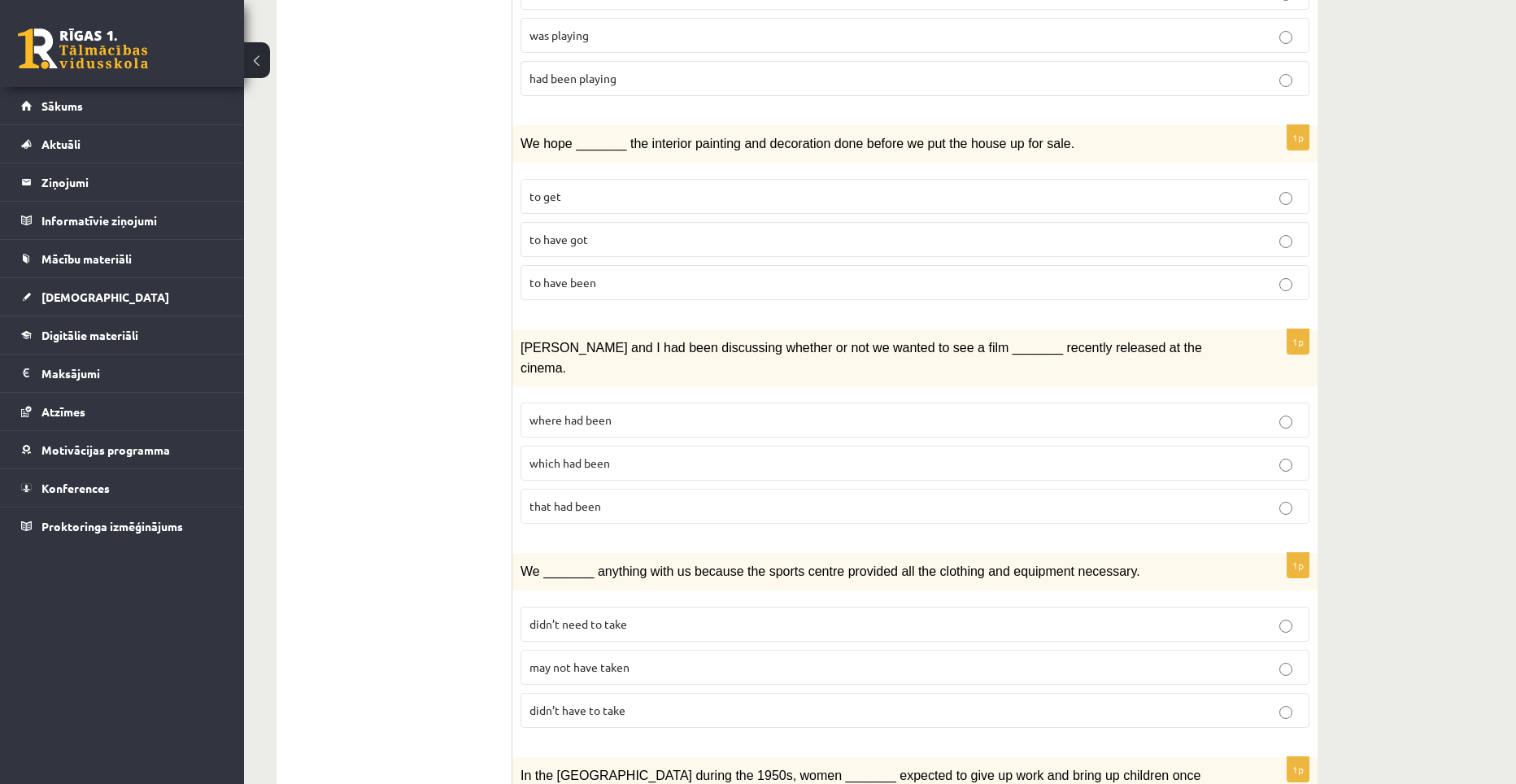
scroll to position [1057, 0]
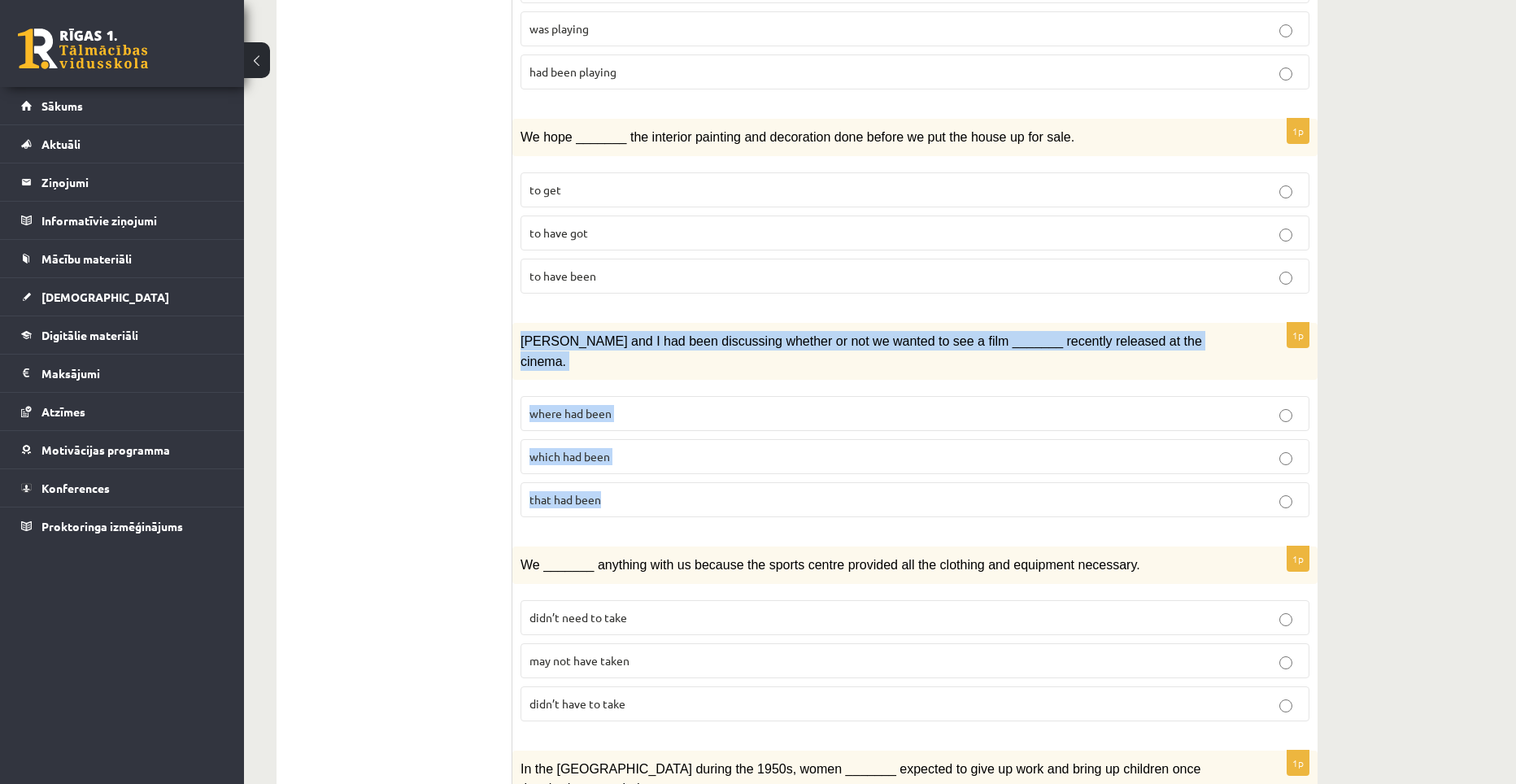
drag, startPoint x: 519, startPoint y: 320, endPoint x: 627, endPoint y: 444, distance: 164.4
click at [627, 444] on div "1p Clara and I had been discussing whether or not we wanted to see a film _____…" at bounding box center [915, 426] width 805 height 207
click at [592, 396] on label "where had been" at bounding box center [914, 413] width 789 height 35
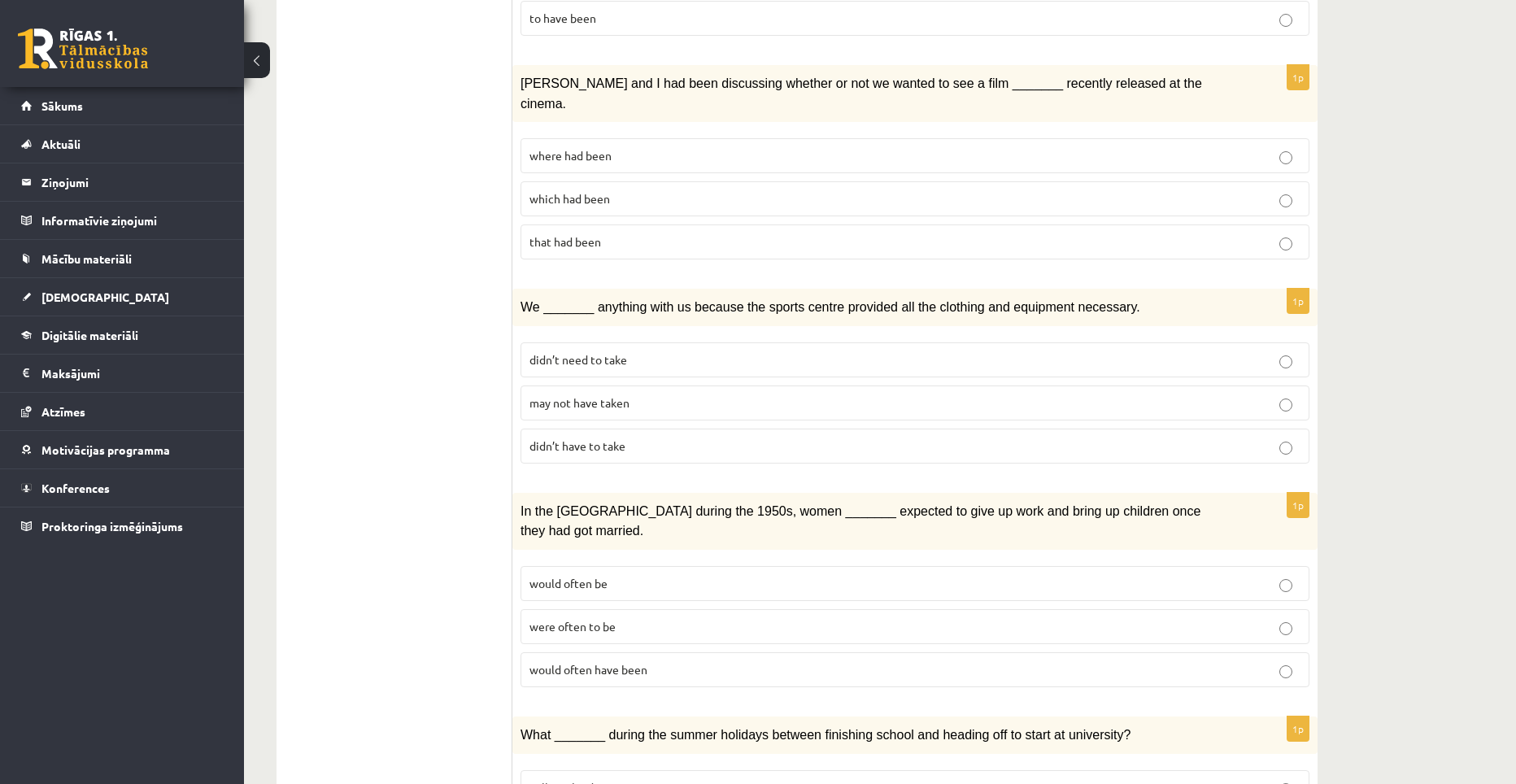
scroll to position [1296, 0]
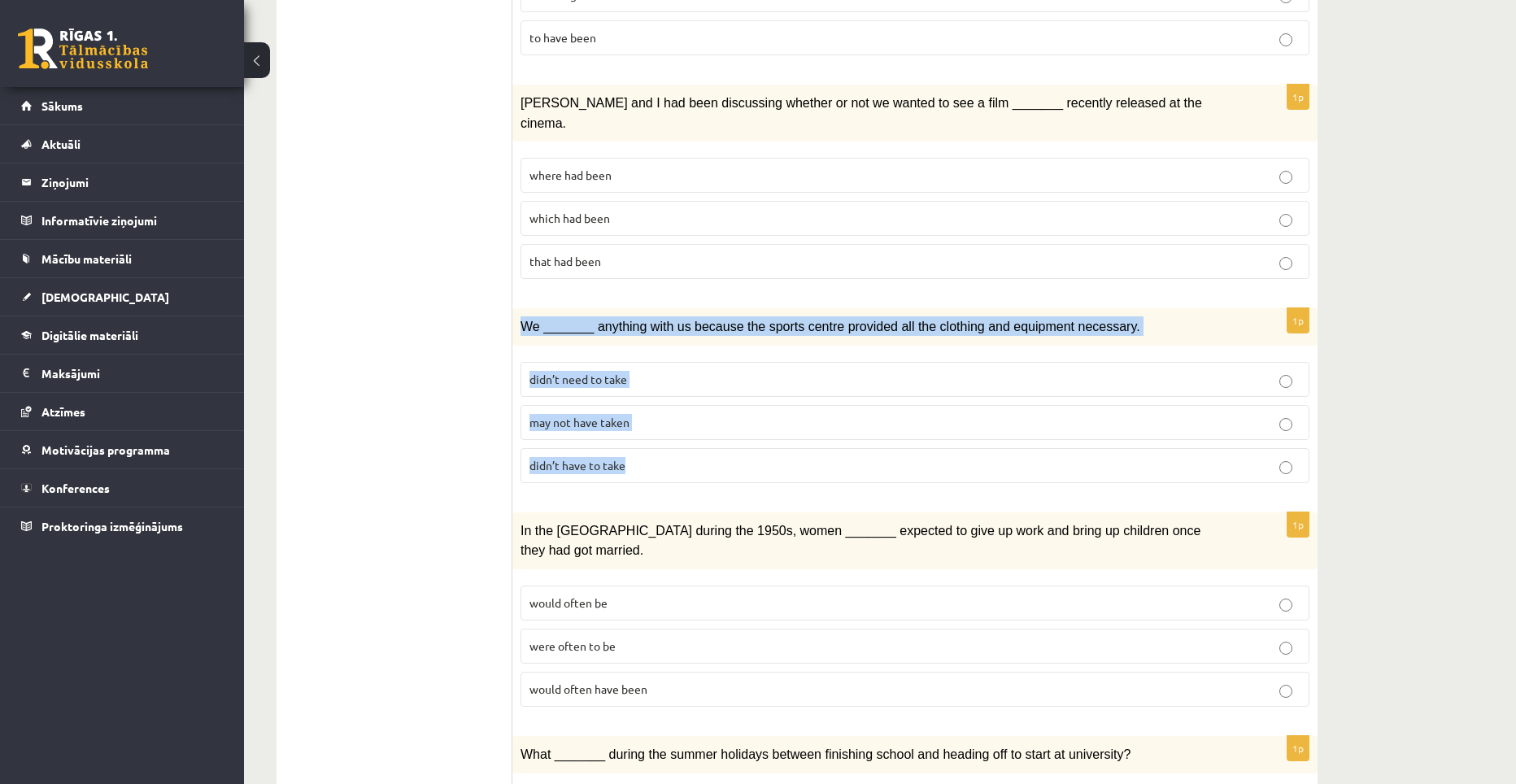
drag, startPoint x: 519, startPoint y: 283, endPoint x: 653, endPoint y: 414, distance: 187.4
click at [653, 414] on div "1p We _______ anything with us because the sports centre provided all the cloth…" at bounding box center [915, 402] width 805 height 188
click at [581, 415] on span "may not have taken" at bounding box center [579, 421] width 100 height 14
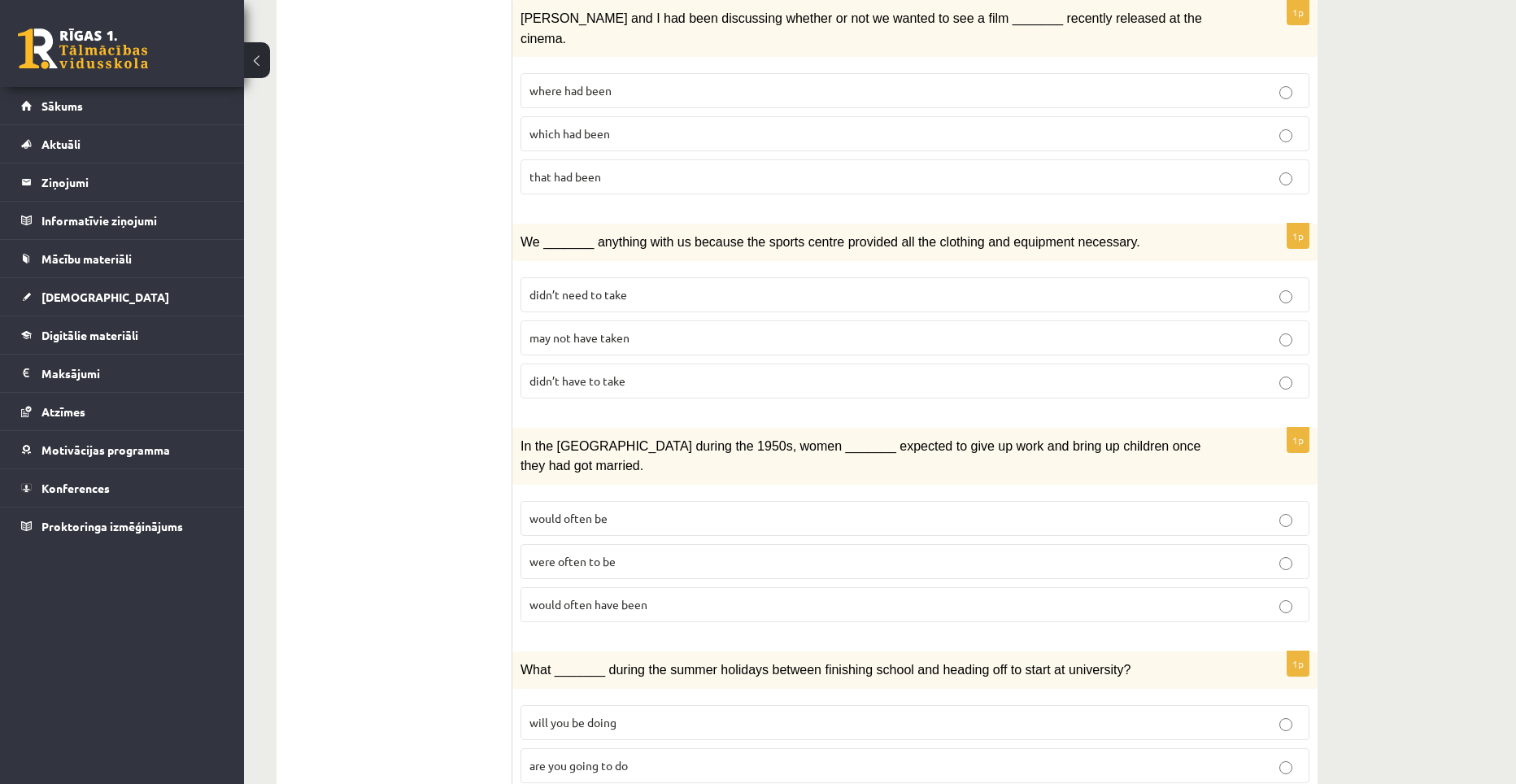
scroll to position [1458, 0]
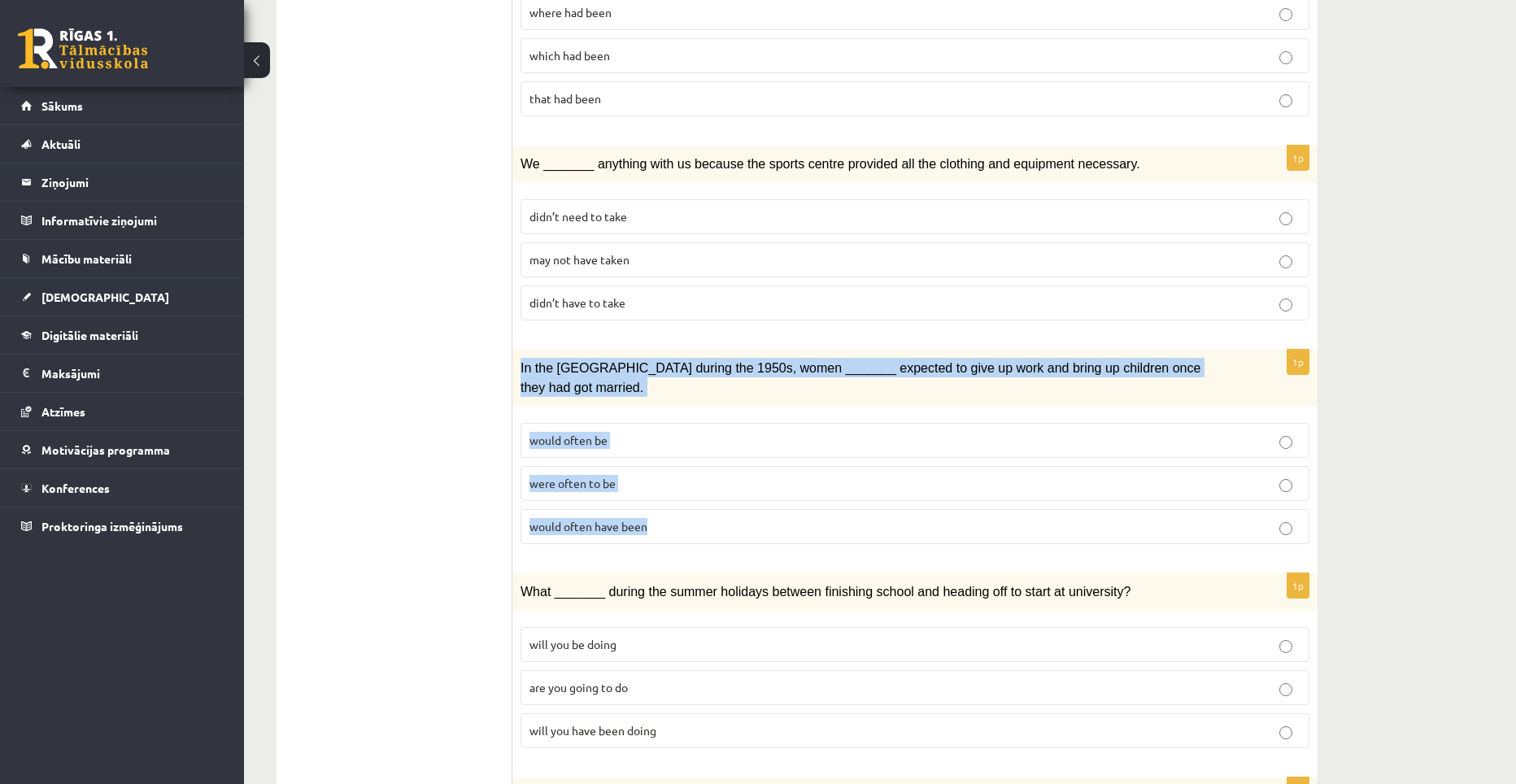
drag, startPoint x: 519, startPoint y: 322, endPoint x: 676, endPoint y: 457, distance: 207.1
click at [676, 457] on div "1p In the USA during the 1950s, women _______ expected to give up work and brin…" at bounding box center [915, 453] width 805 height 207
click at [593, 476] on span "were often to be" at bounding box center [572, 482] width 86 height 14
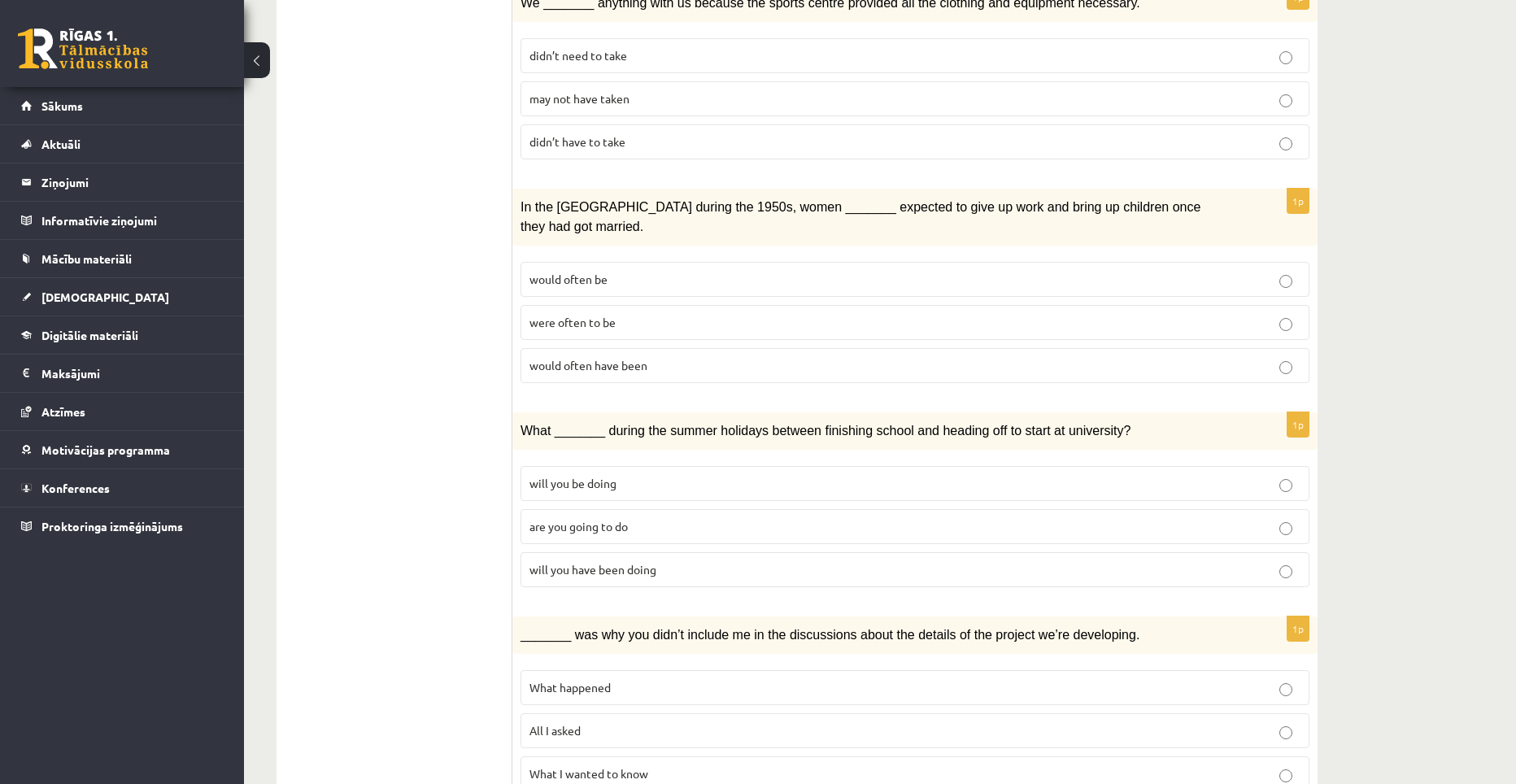
scroll to position [1621, 0]
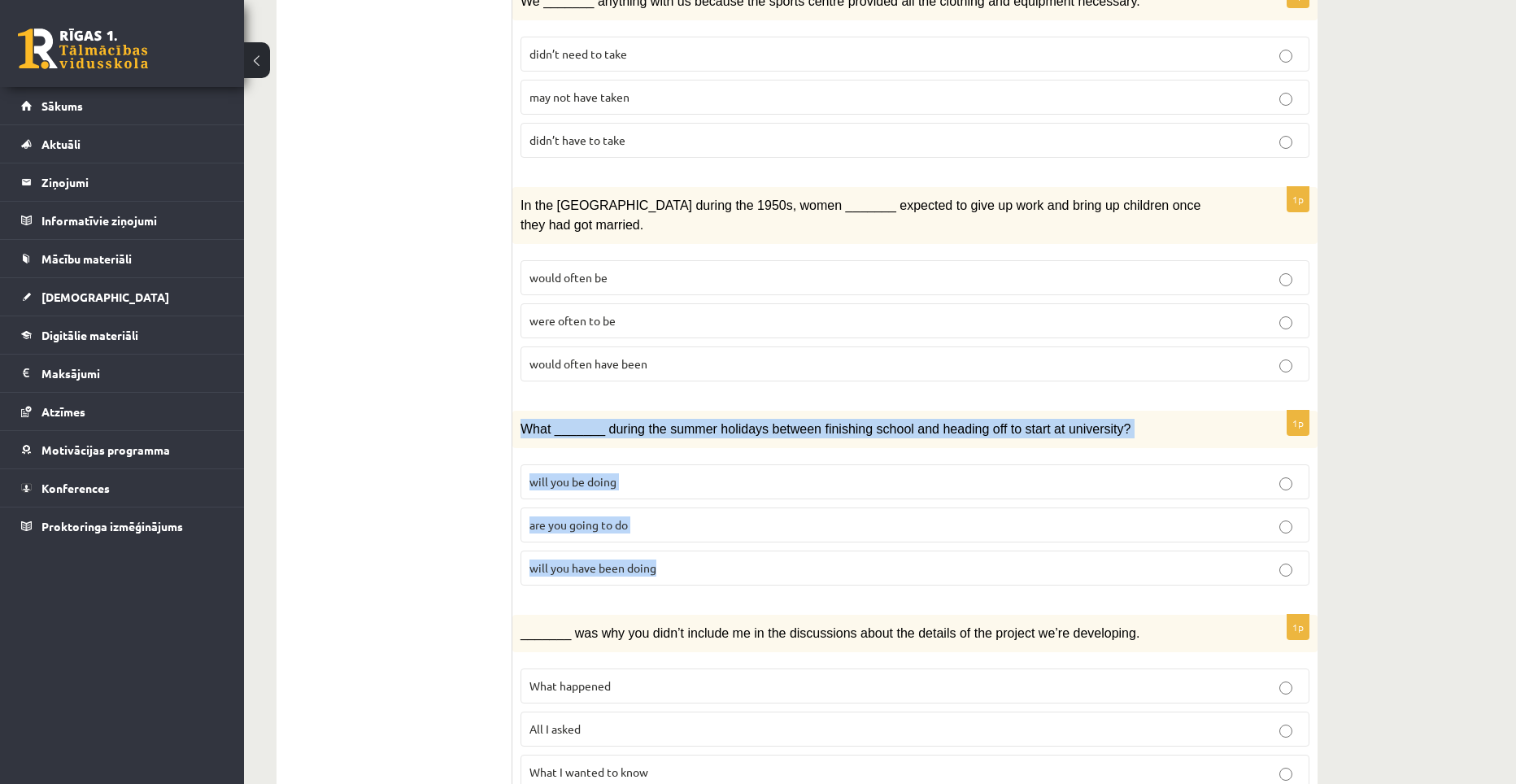
drag, startPoint x: 521, startPoint y: 360, endPoint x: 665, endPoint y: 482, distance: 188.7
click at [665, 482] on div "1p What _______ during the summer holidays between finishing school and heading…" at bounding box center [915, 505] width 805 height 188
click at [595, 551] on label "will you have been doing" at bounding box center [914, 568] width 789 height 35
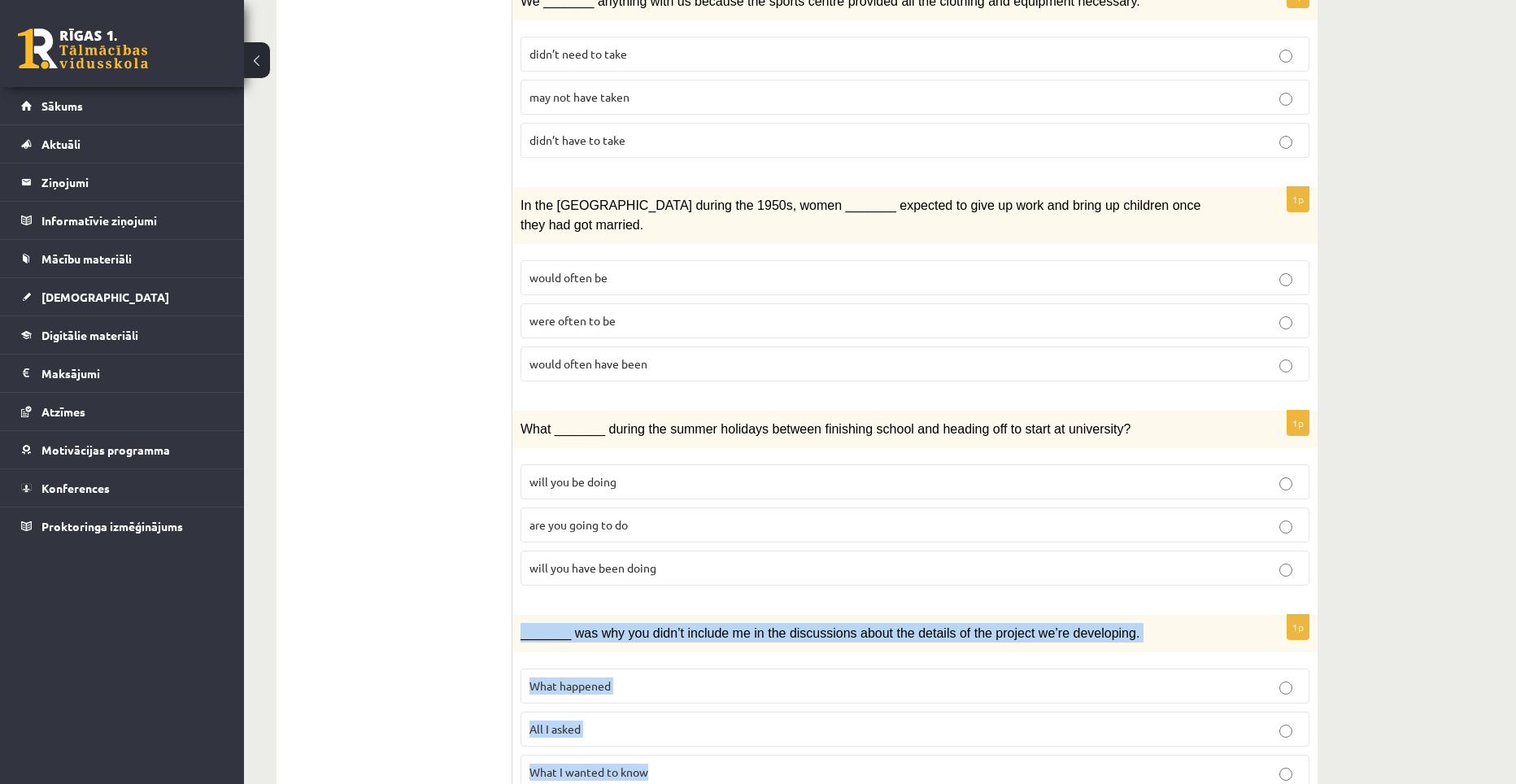
drag, startPoint x: 518, startPoint y: 565, endPoint x: 687, endPoint y: 683, distance: 206.1
click at [687, 683] on div "1p _______ was why you didn’t include me in the discussions about the details o…" at bounding box center [915, 709] width 805 height 188
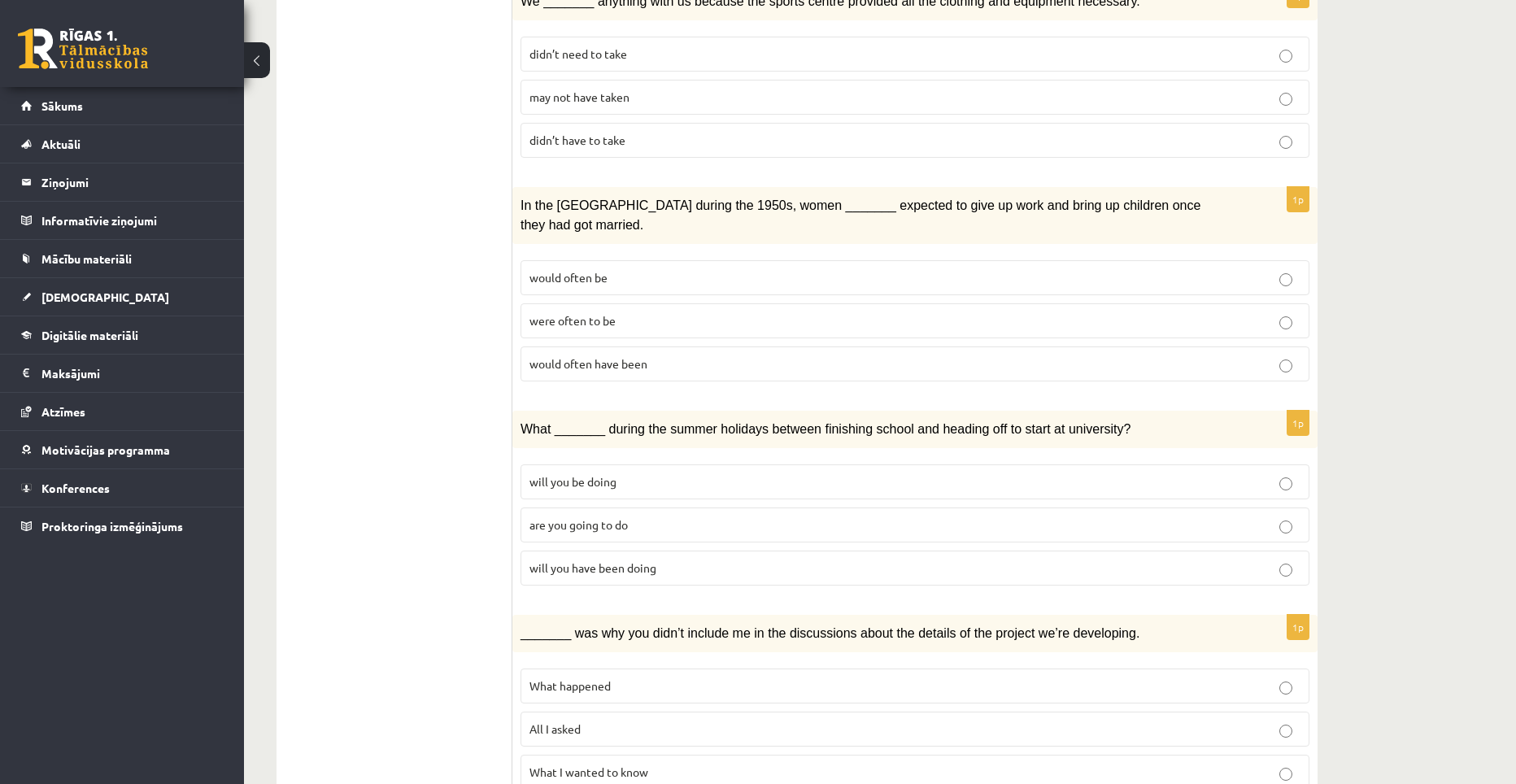
click at [664, 422] on span "What _______ during the summer holidays between finishing school and heading of…" at bounding box center [825, 429] width 610 height 14
click at [627, 712] on label "All I asked" at bounding box center [914, 729] width 789 height 35
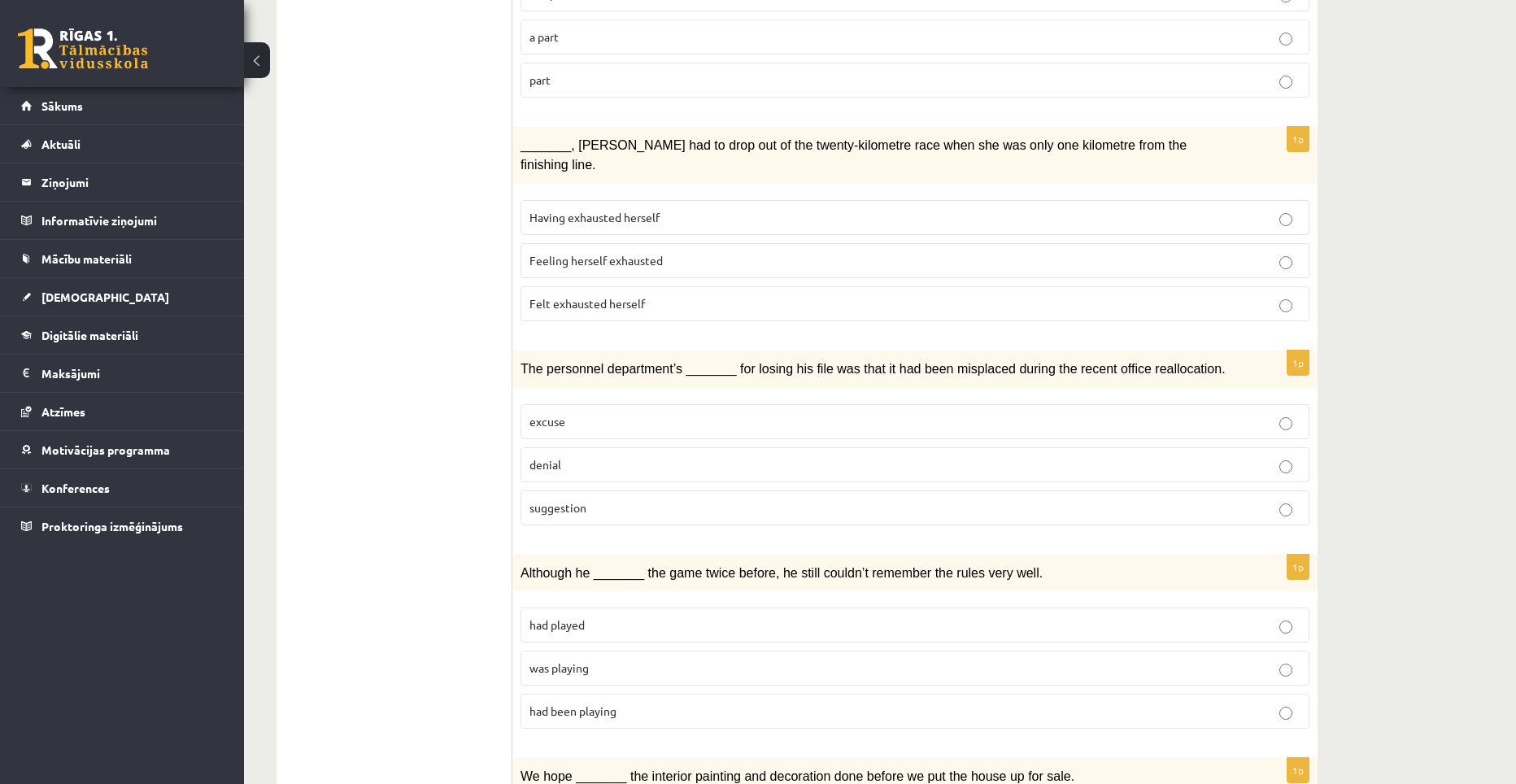
scroll to position [76, 0]
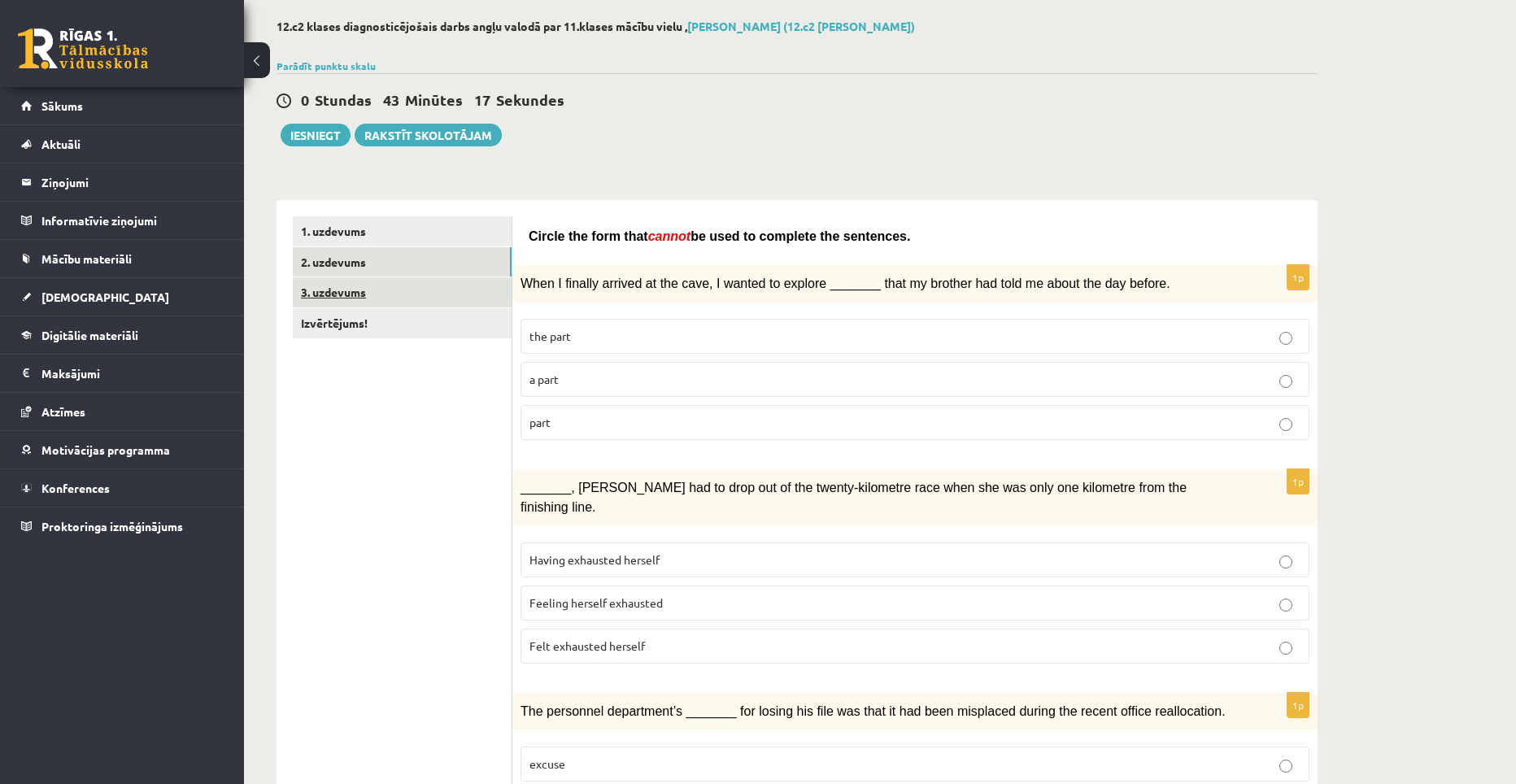
click at [381, 300] on link "3. uzdevums" at bounding box center [402, 292] width 218 height 30
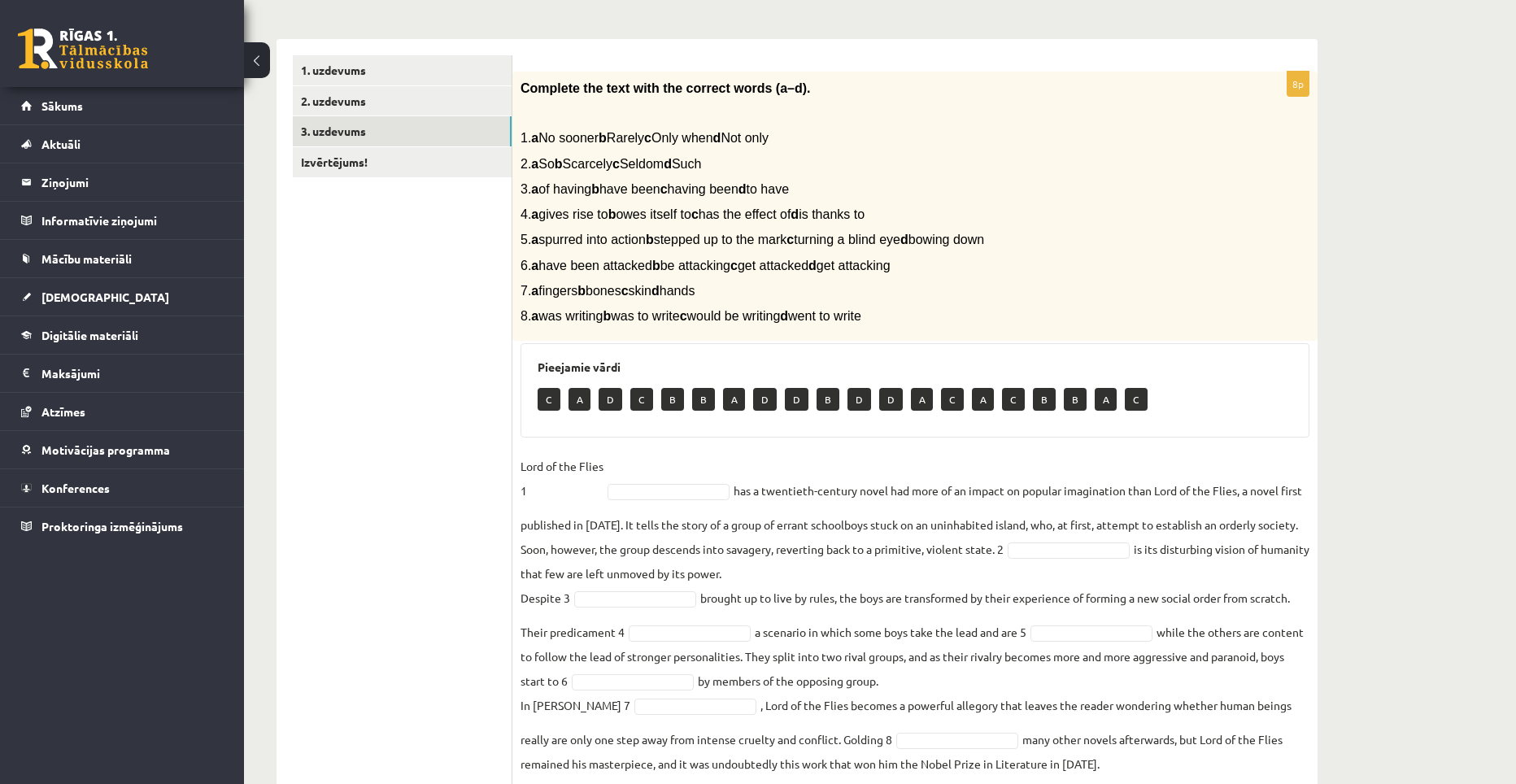
scroll to position [238, 0]
drag, startPoint x: 521, startPoint y: 85, endPoint x: 945, endPoint y: 306, distance: 478.1
click at [945, 306] on div "Complete the text with the correct words (a–d). 1. a No sooner b Rarely c Only …" at bounding box center [915, 205] width 805 height 270
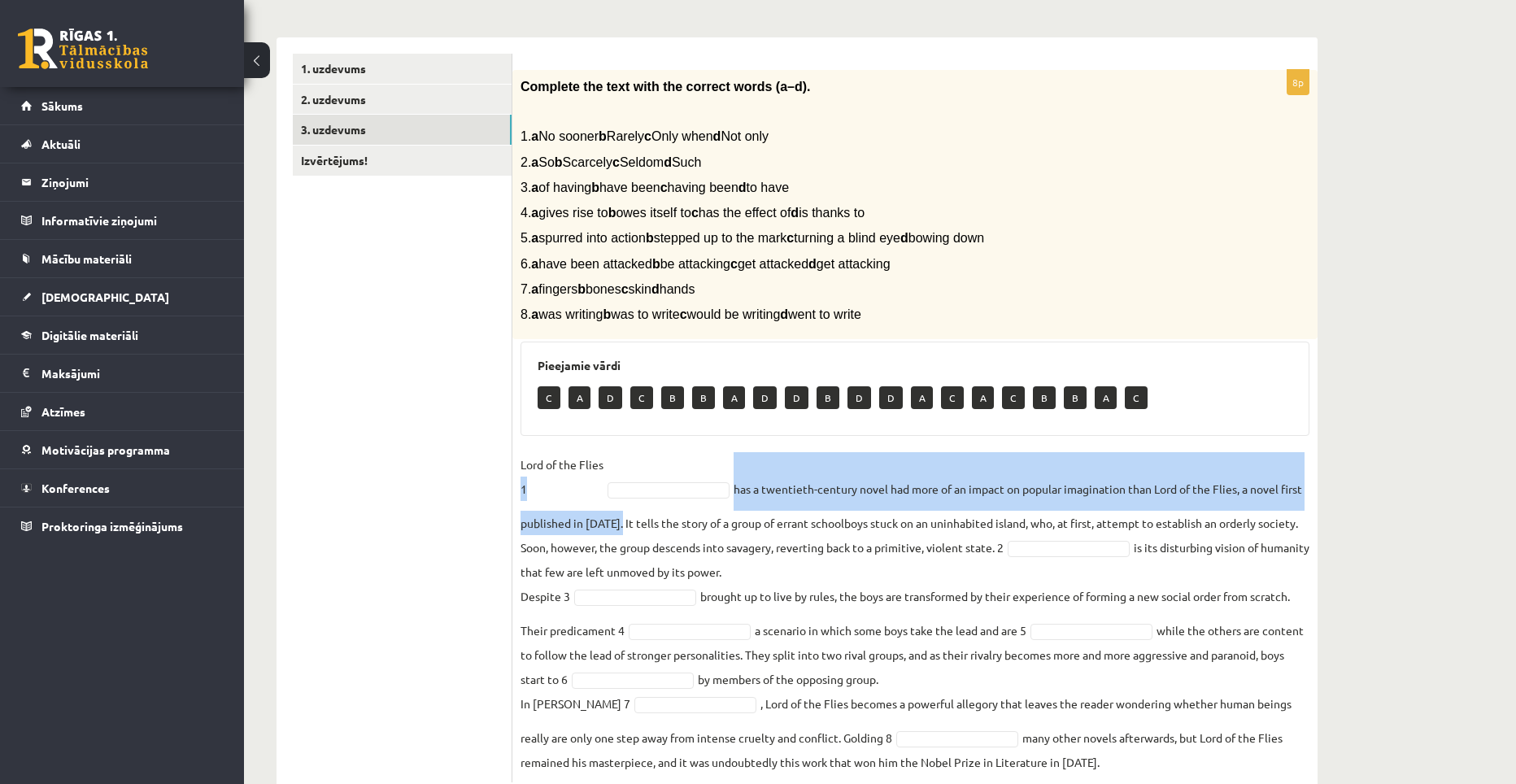
drag, startPoint x: 521, startPoint y: 488, endPoint x: 640, endPoint y: 516, distance: 122.2
click at [640, 516] on fieldset "Lord of the Flies 1 has a twentieth-century novel had more of an impact on popu…" at bounding box center [914, 612] width 789 height 322
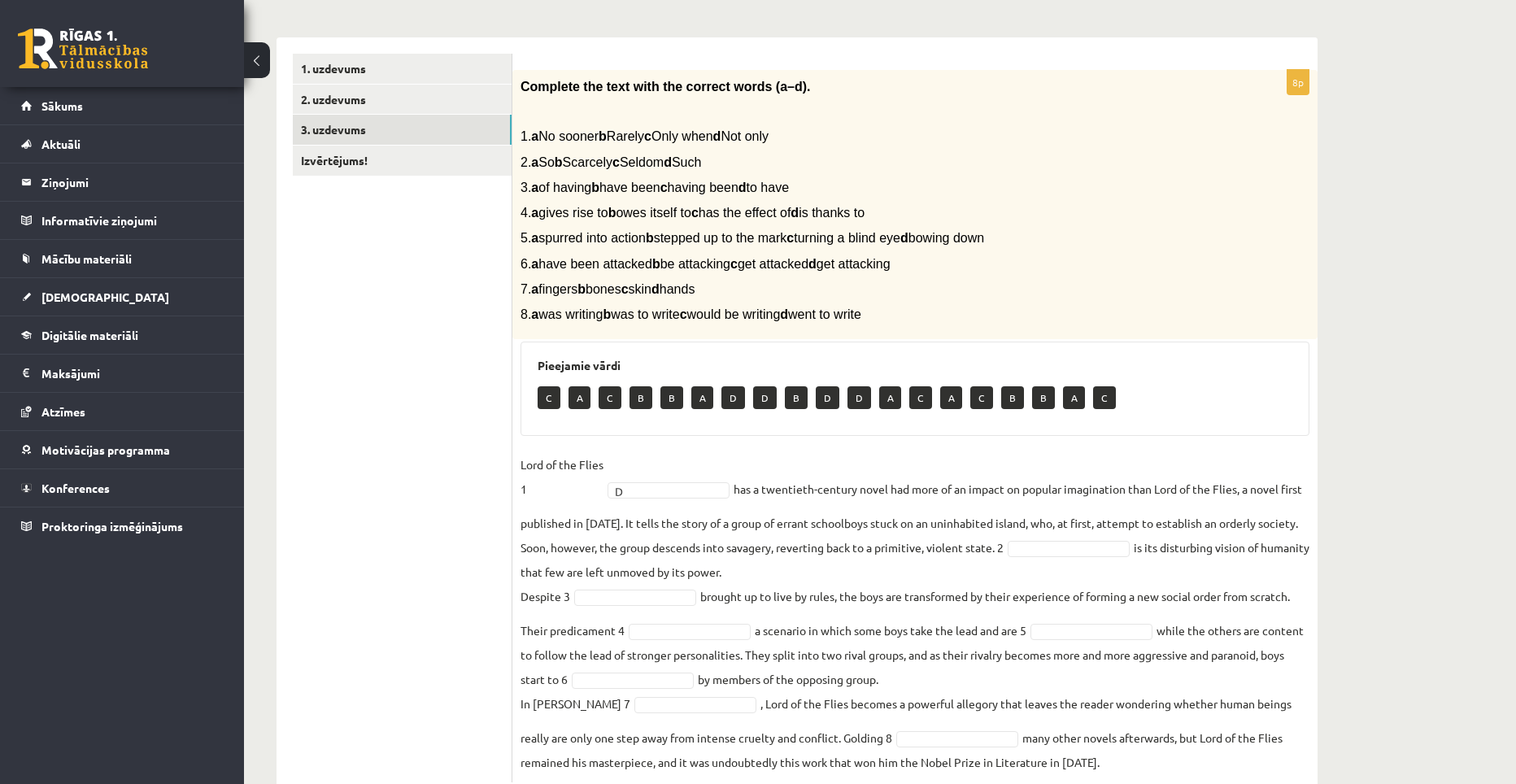
click at [1044, 542] on fieldset "Lord of the Flies 1 D * has a twentieth-century novel had more of an impact on …" at bounding box center [914, 612] width 789 height 322
drag, startPoint x: 640, startPoint y: 525, endPoint x: 791, endPoint y: 570, distance: 157.6
click at [791, 570] on fieldset "Lord of the Flies 1 D * has a twentieth-century novel had more of an impact on …" at bounding box center [914, 612] width 789 height 322
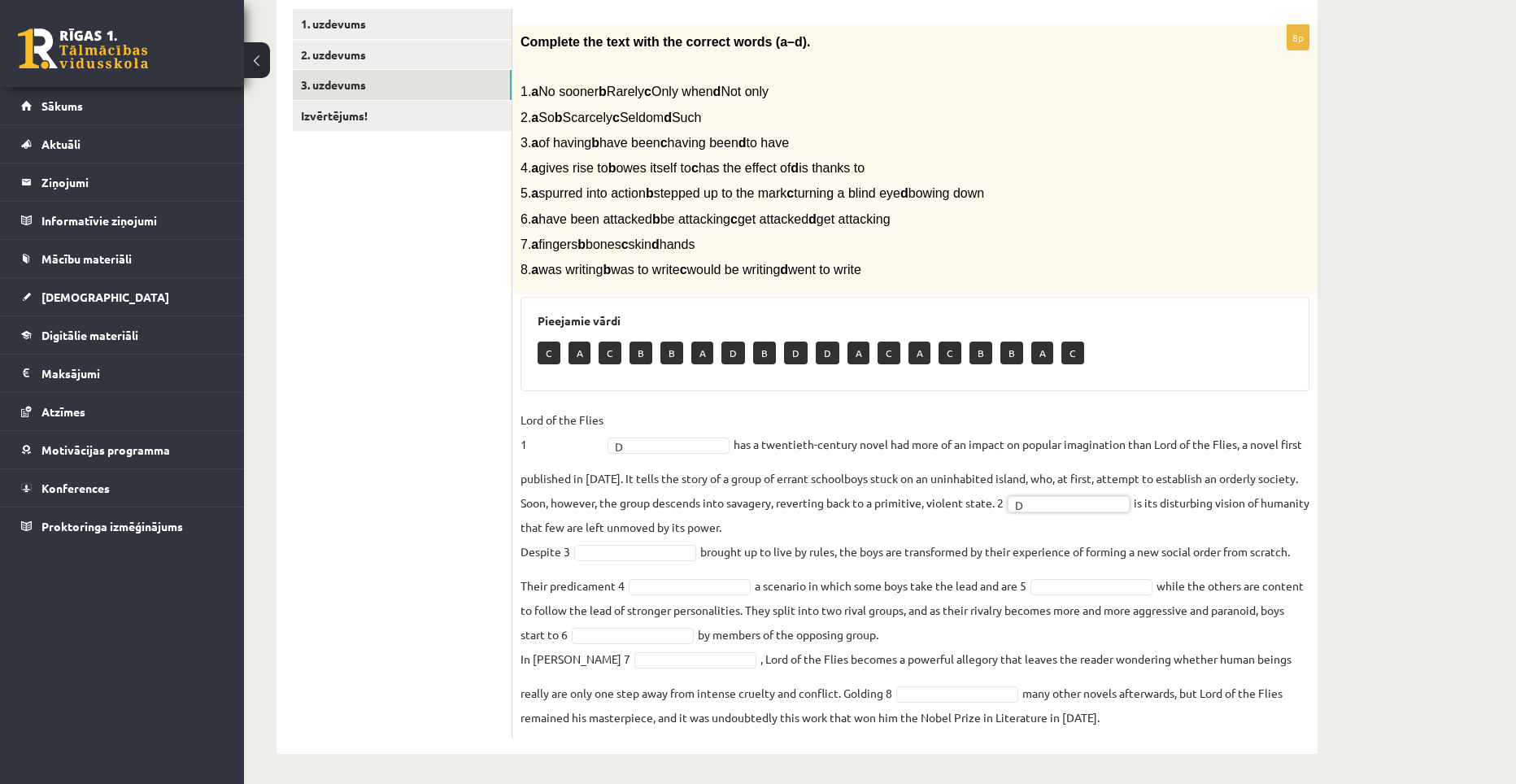
scroll to position [287, 0]
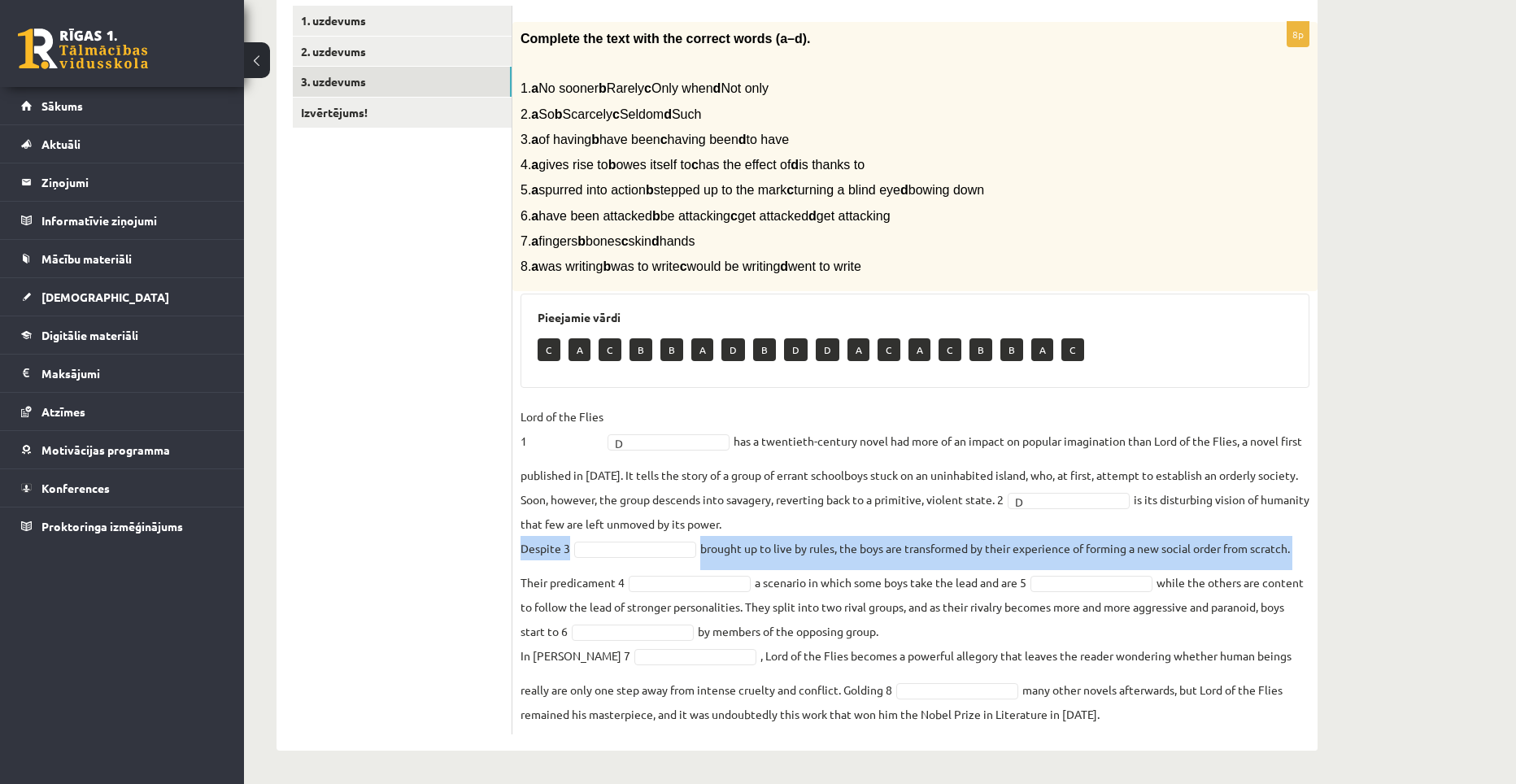
drag, startPoint x: 518, startPoint y: 549, endPoint x: 1300, endPoint y: 551, distance: 782.0
click at [1300, 551] on div "8p Complete the text with the correct words (a–d). 1. a No sooner b Rarely c On…" at bounding box center [915, 378] width 805 height 713
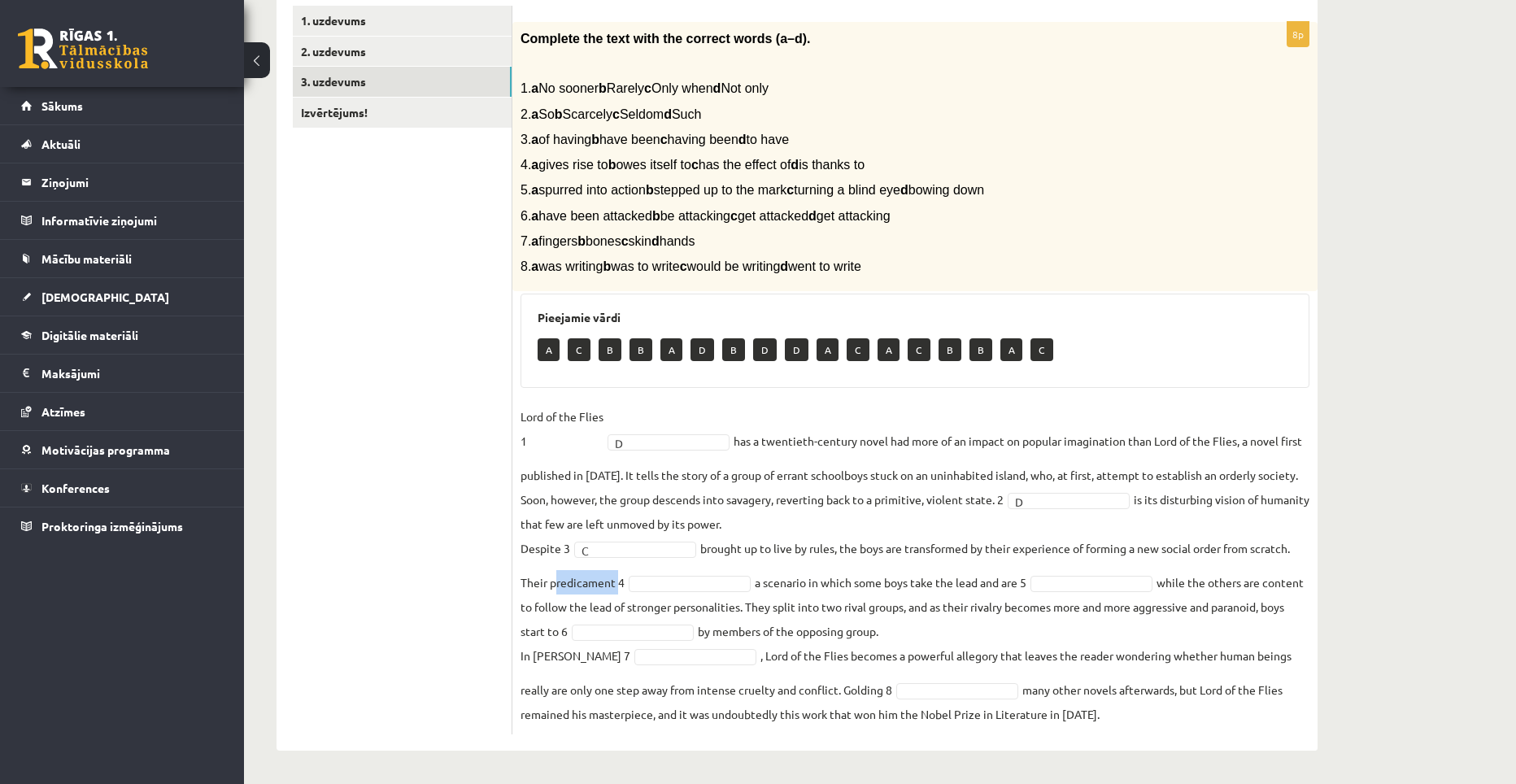
drag, startPoint x: 614, startPoint y: 585, endPoint x: 552, endPoint y: 580, distance: 62.2
click at [552, 580] on fieldset "Lord of the Flies 1 D * has a twentieth-century novel had more of an impact on …" at bounding box center [914, 565] width 789 height 322
click at [661, 558] on fieldset "Lord of the Flies 1 D * has a twentieth-century novel had more of an impact on …" at bounding box center [914, 565] width 789 height 322
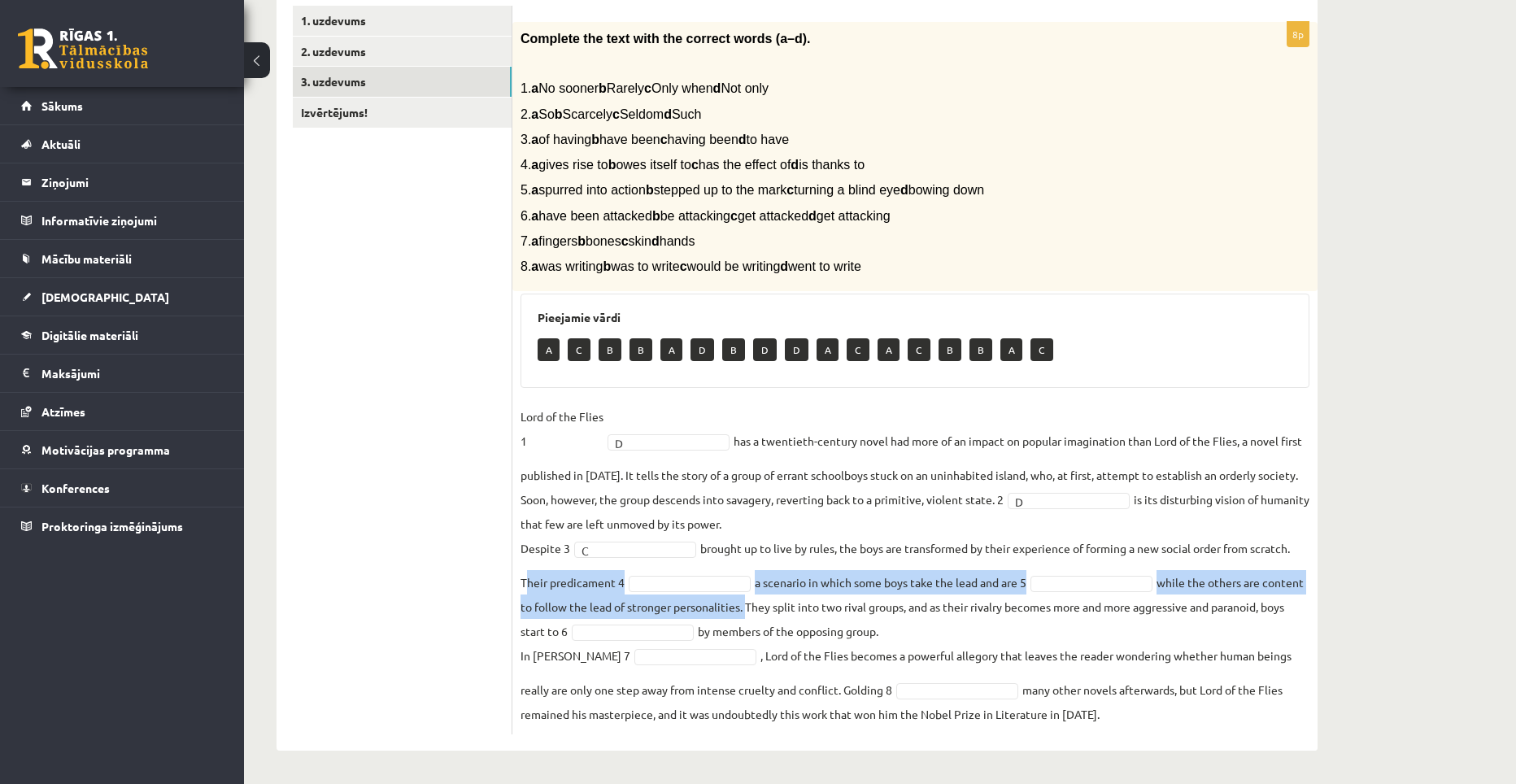
drag, startPoint x: 517, startPoint y: 576, endPoint x: 788, endPoint y: 611, distance: 273.3
click at [788, 611] on div "8p Complete the text with the correct words (a–d). 1. a No sooner b Rarely c On…" at bounding box center [915, 378] width 805 height 713
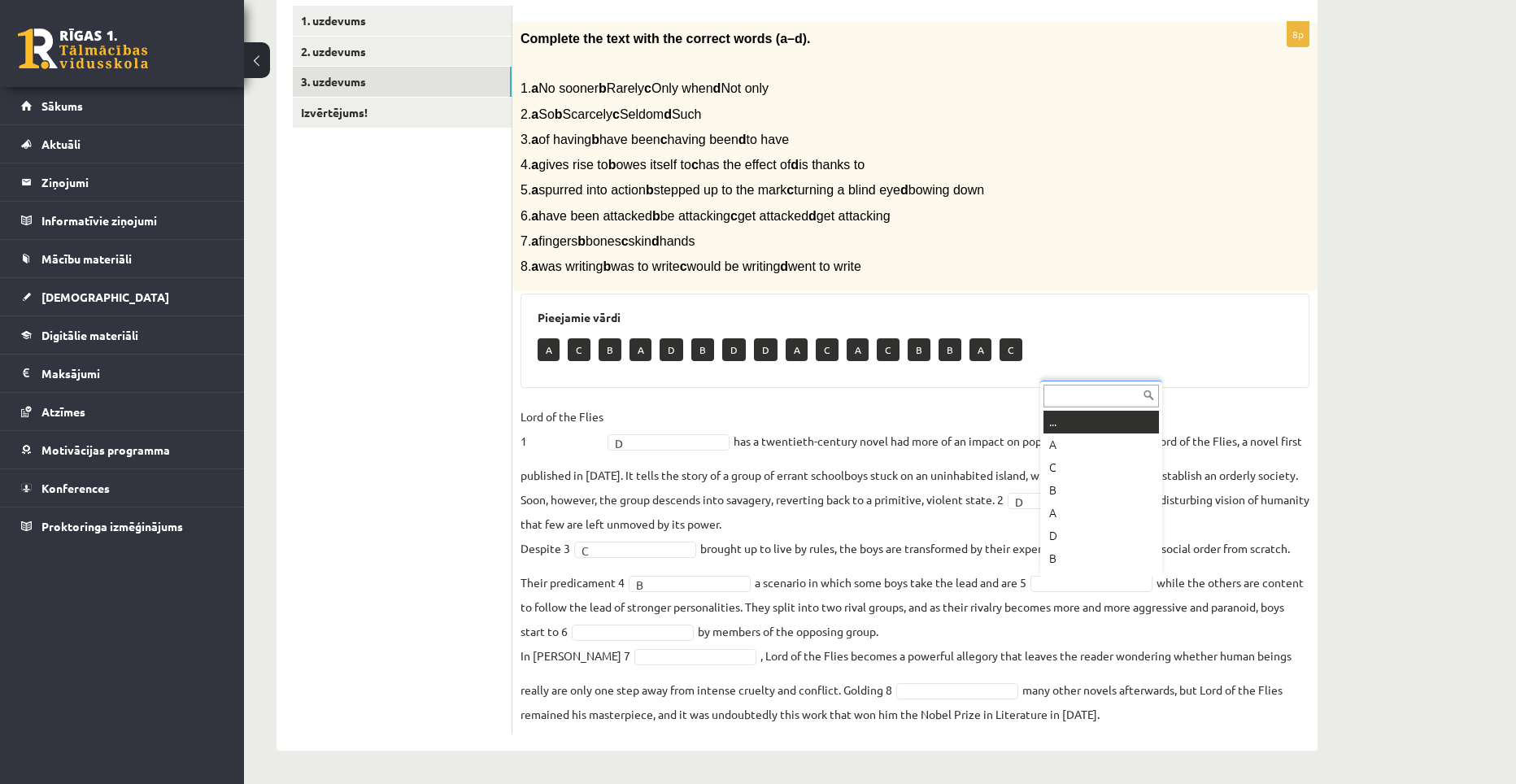
scroll to position [20, 0]
drag, startPoint x: 792, startPoint y: 607, endPoint x: 966, endPoint y: 633, distance: 175.9
click at [966, 633] on fieldset "Lord of the Flies 1 D * has a twentieth-century novel had more of an impact on …" at bounding box center [914, 565] width 789 height 322
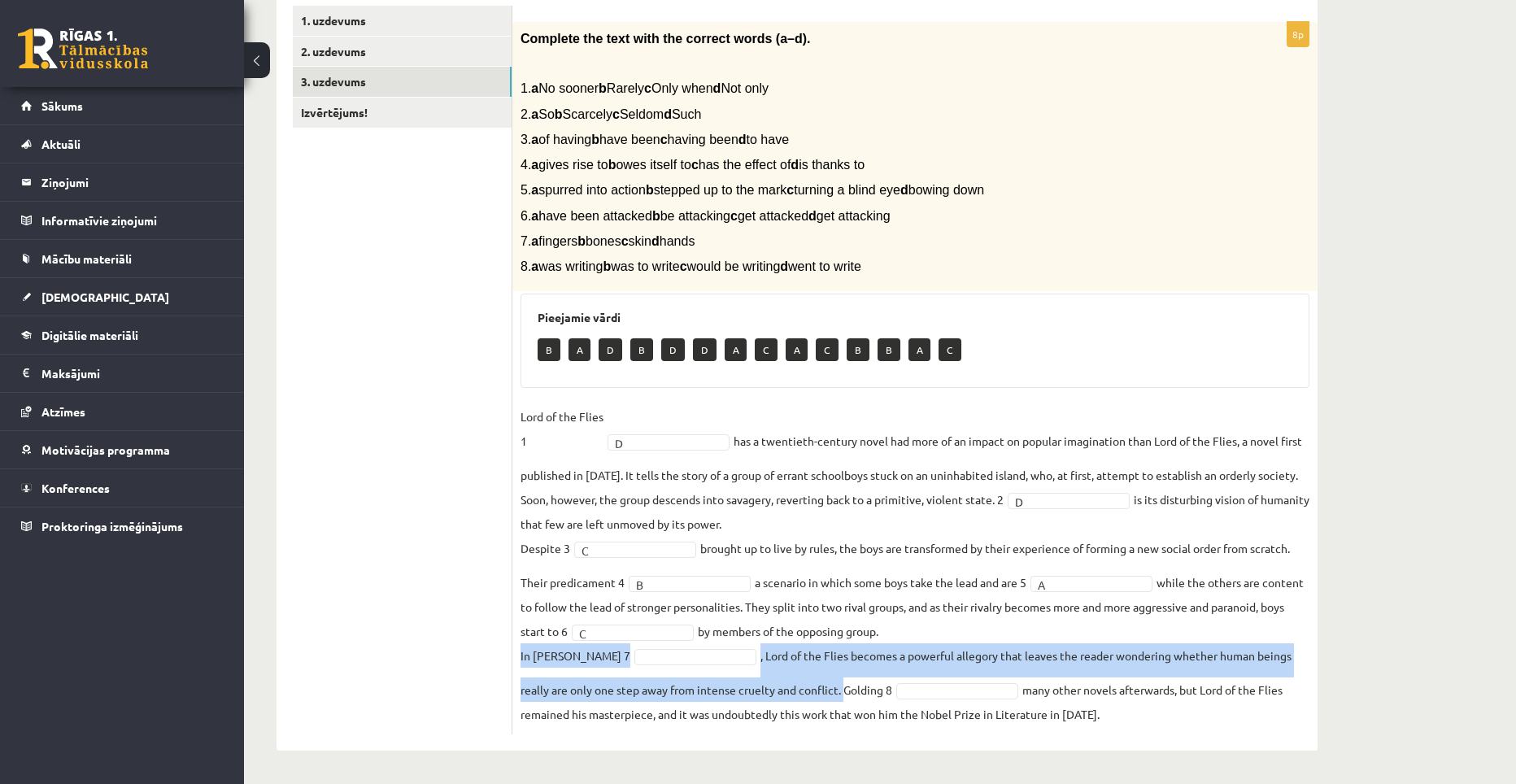
drag, startPoint x: 520, startPoint y: 656, endPoint x: 844, endPoint y: 695, distance: 326.3
click at [844, 695] on fieldset "Lord of the Flies 1 D * has a twentieth-century novel had more of an impact on …" at bounding box center [914, 565] width 789 height 322
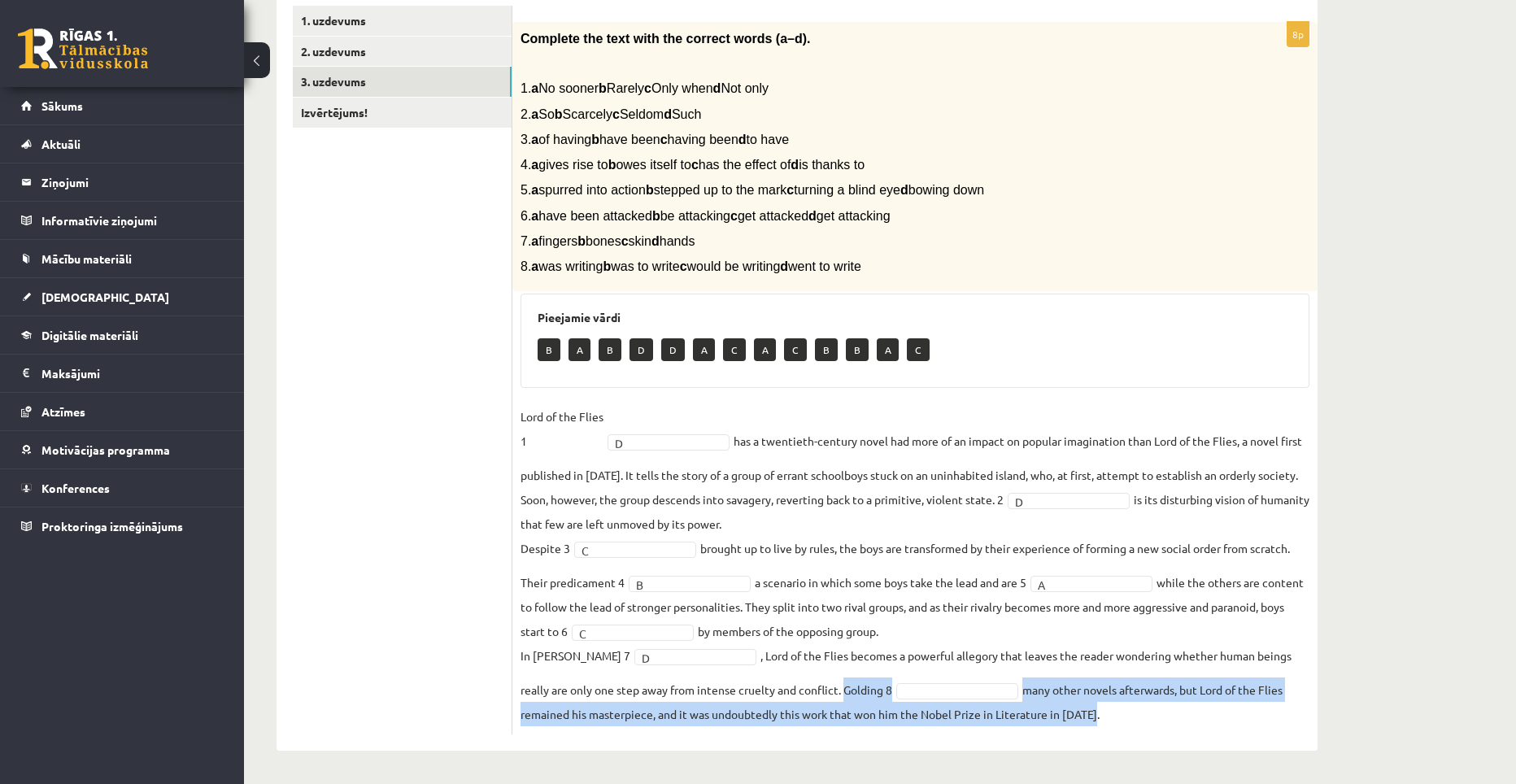
drag, startPoint x: 846, startPoint y: 686, endPoint x: 1095, endPoint y: 723, distance: 251.7
click at [1095, 723] on fieldset "Lord of the Flies 1 D * has a twentieth-century novel had more of an impact on …" at bounding box center [914, 565] width 789 height 322
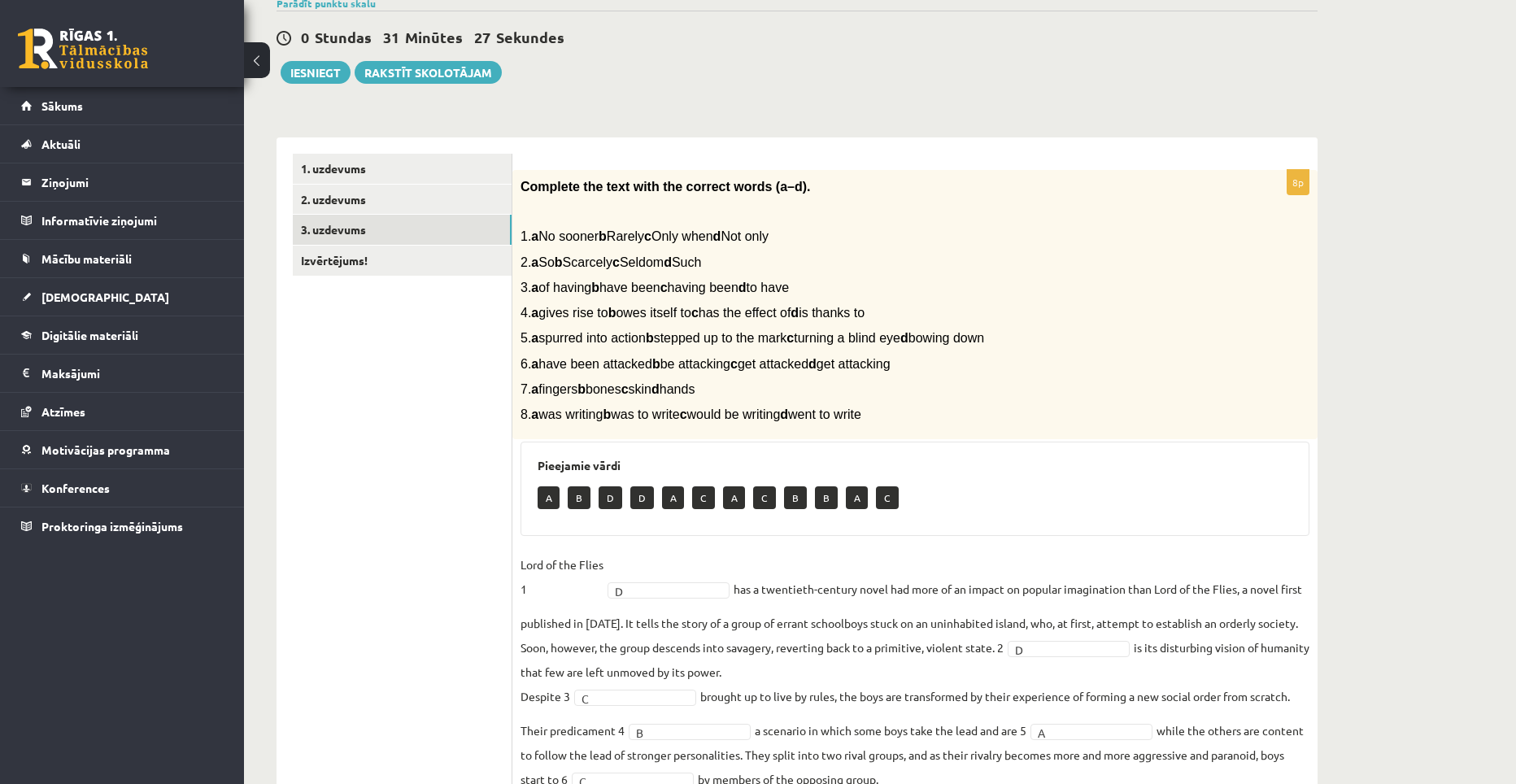
scroll to position [124, 0]
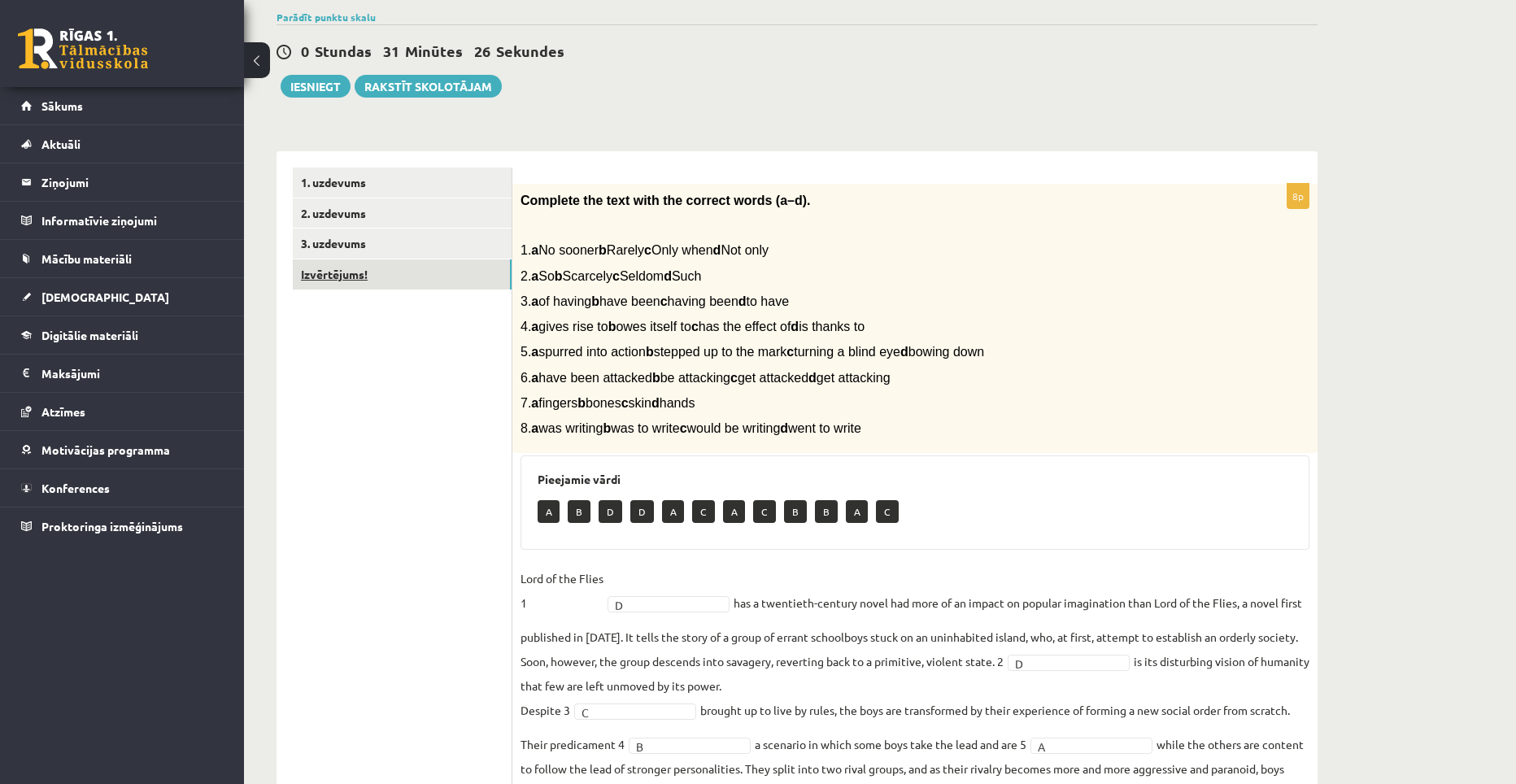
click at [369, 278] on link "Izvērtējums!" at bounding box center [402, 274] width 218 height 30
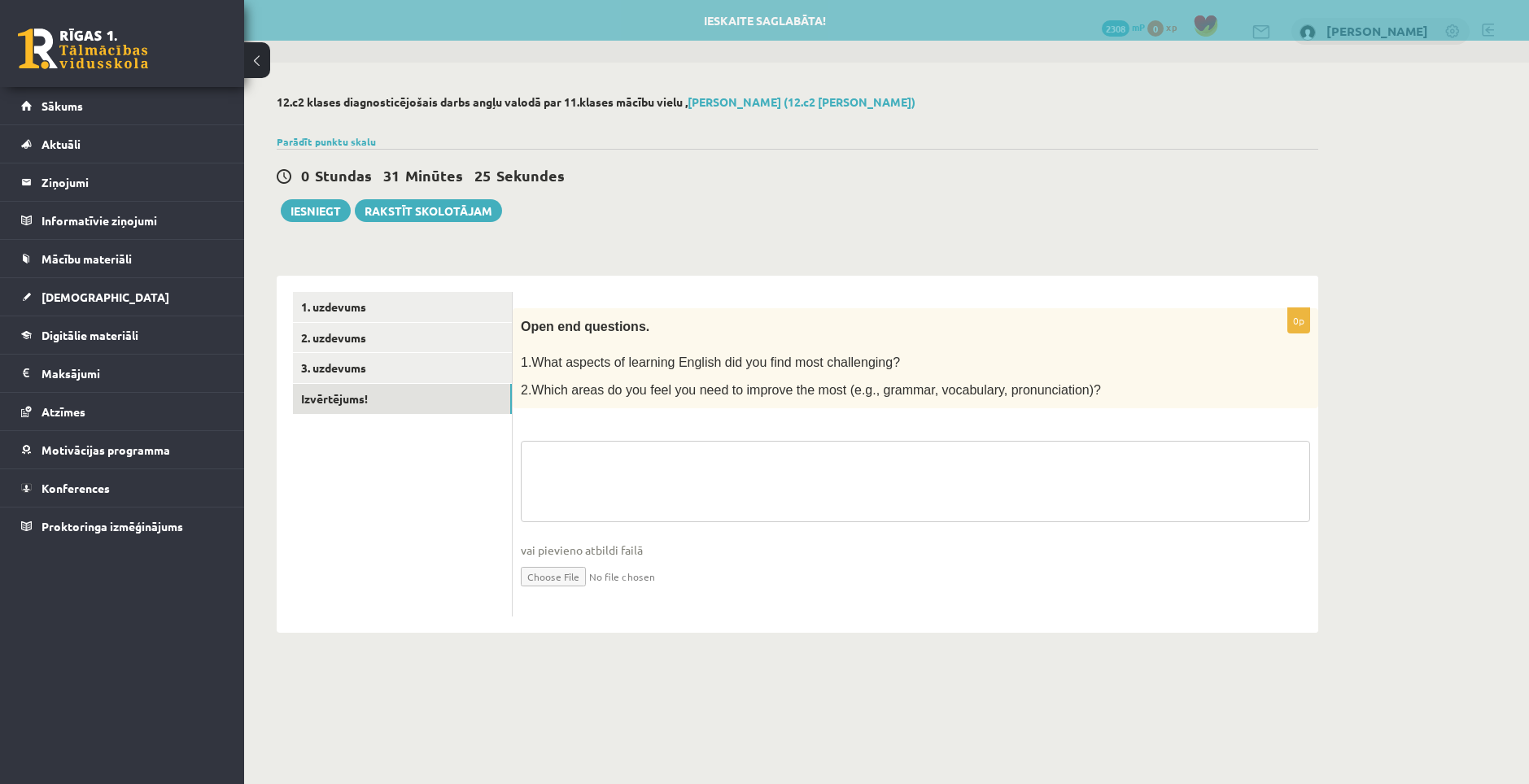
click at [624, 455] on textarea at bounding box center [915, 481] width 789 height 82
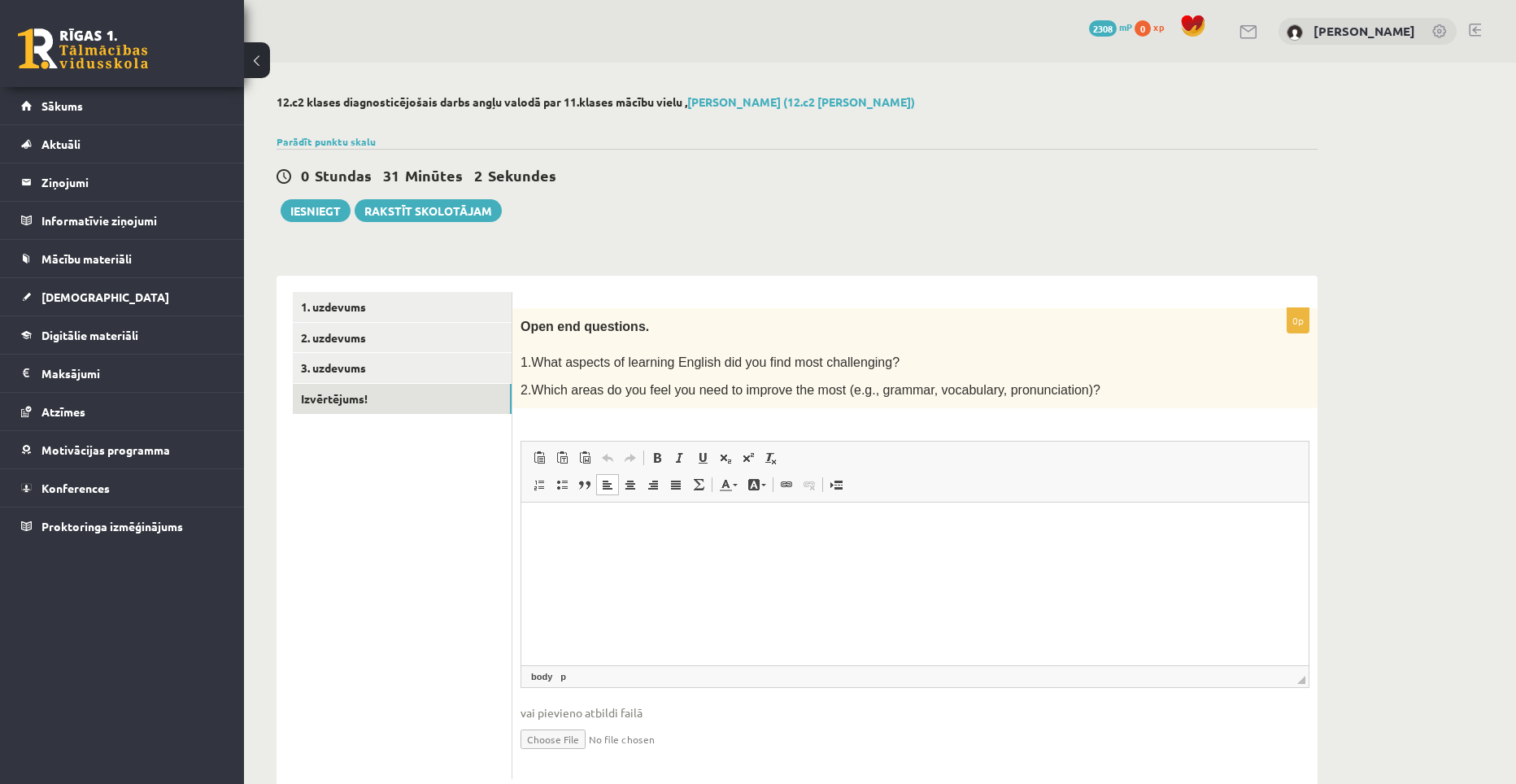
click at [601, 522] on p "Bagātinātā teksta redaktors, wiswyg-editor-user-answer-47363757893820" at bounding box center [914, 528] width 755 height 17
click at [555, 522] on p "**********" at bounding box center [914, 528] width 755 height 17
click at [750, 551] on html "**********" at bounding box center [914, 527] width 787 height 49
click at [660, 529] on p "**********" at bounding box center [914, 528] width 755 height 17
click at [677, 532] on p "**********" at bounding box center [914, 528] width 755 height 17
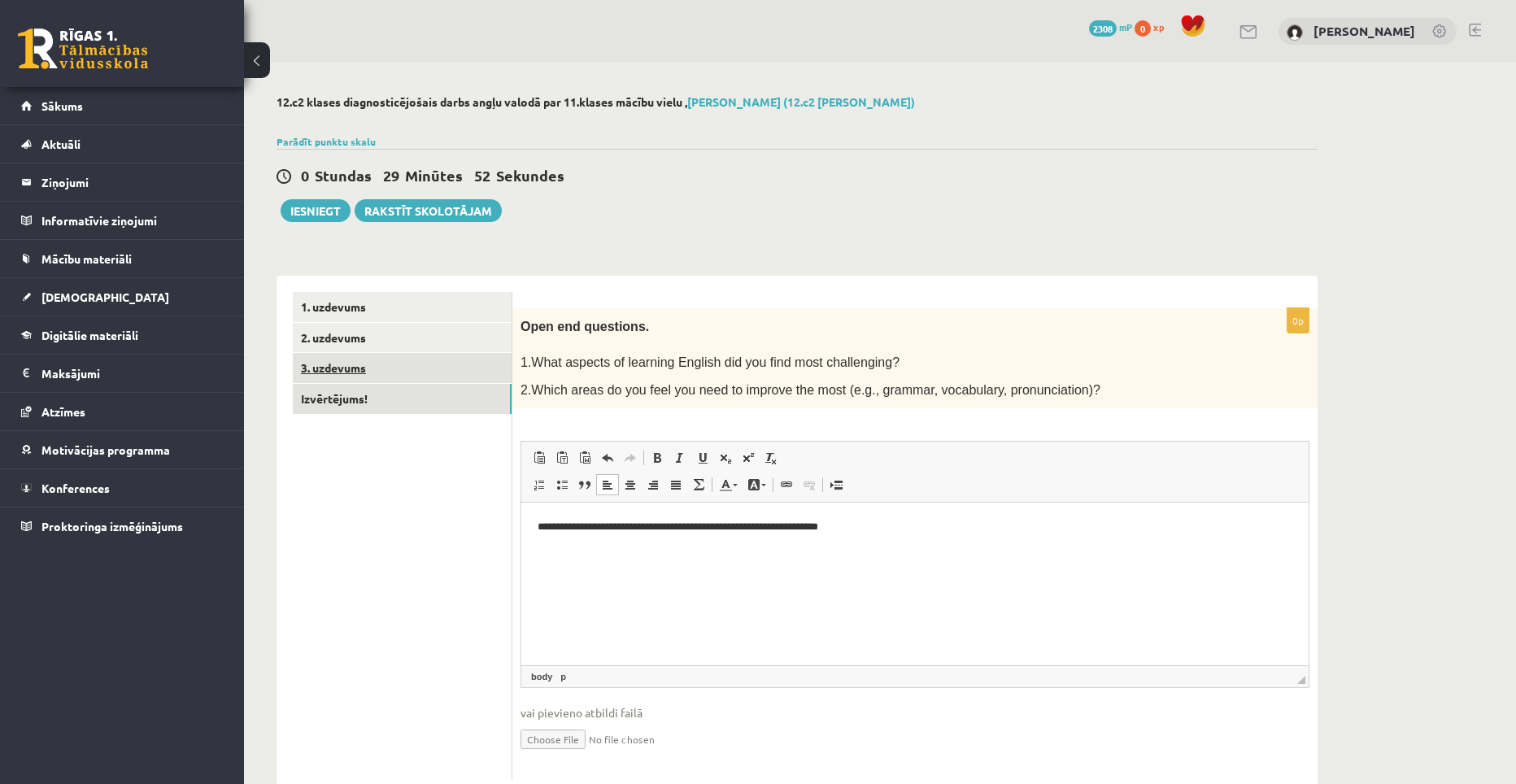
click at [413, 375] on link "3. uzdevums" at bounding box center [402, 368] width 218 height 30
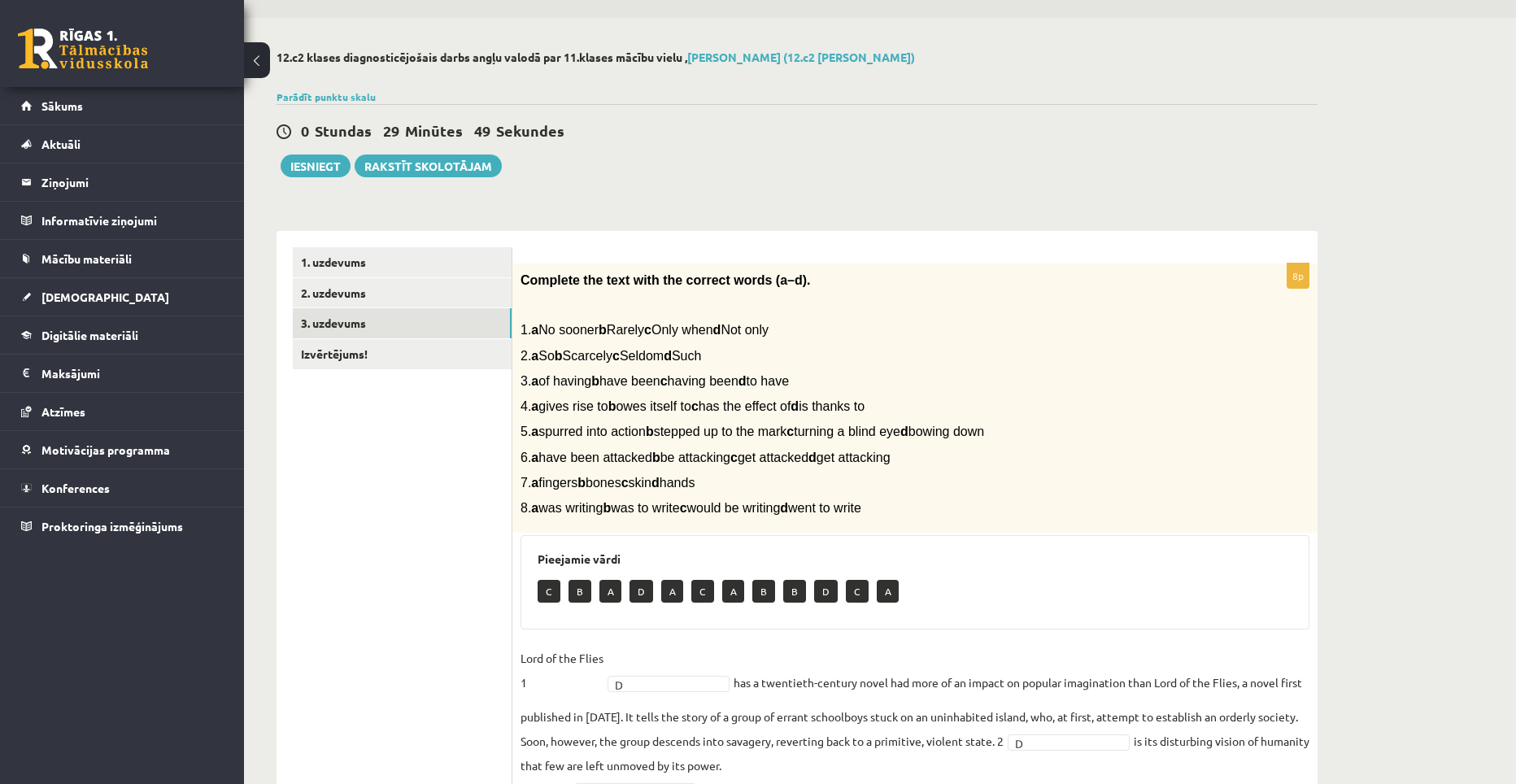
scroll to position [43, 0]
click at [328, 296] on link "2. uzdevums" at bounding box center [402, 295] width 218 height 30
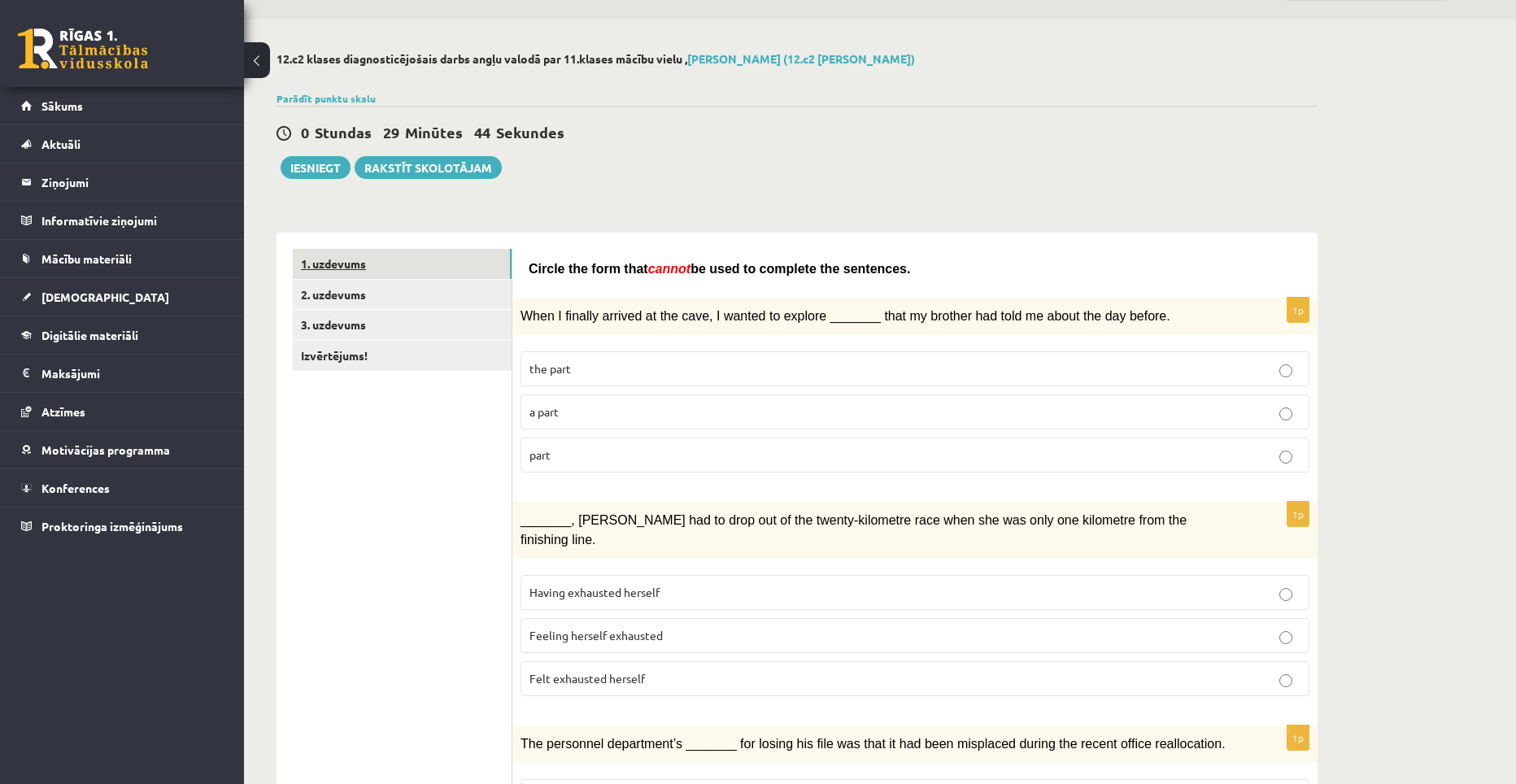
click at [352, 266] on link "1. uzdevums" at bounding box center [402, 264] width 218 height 30
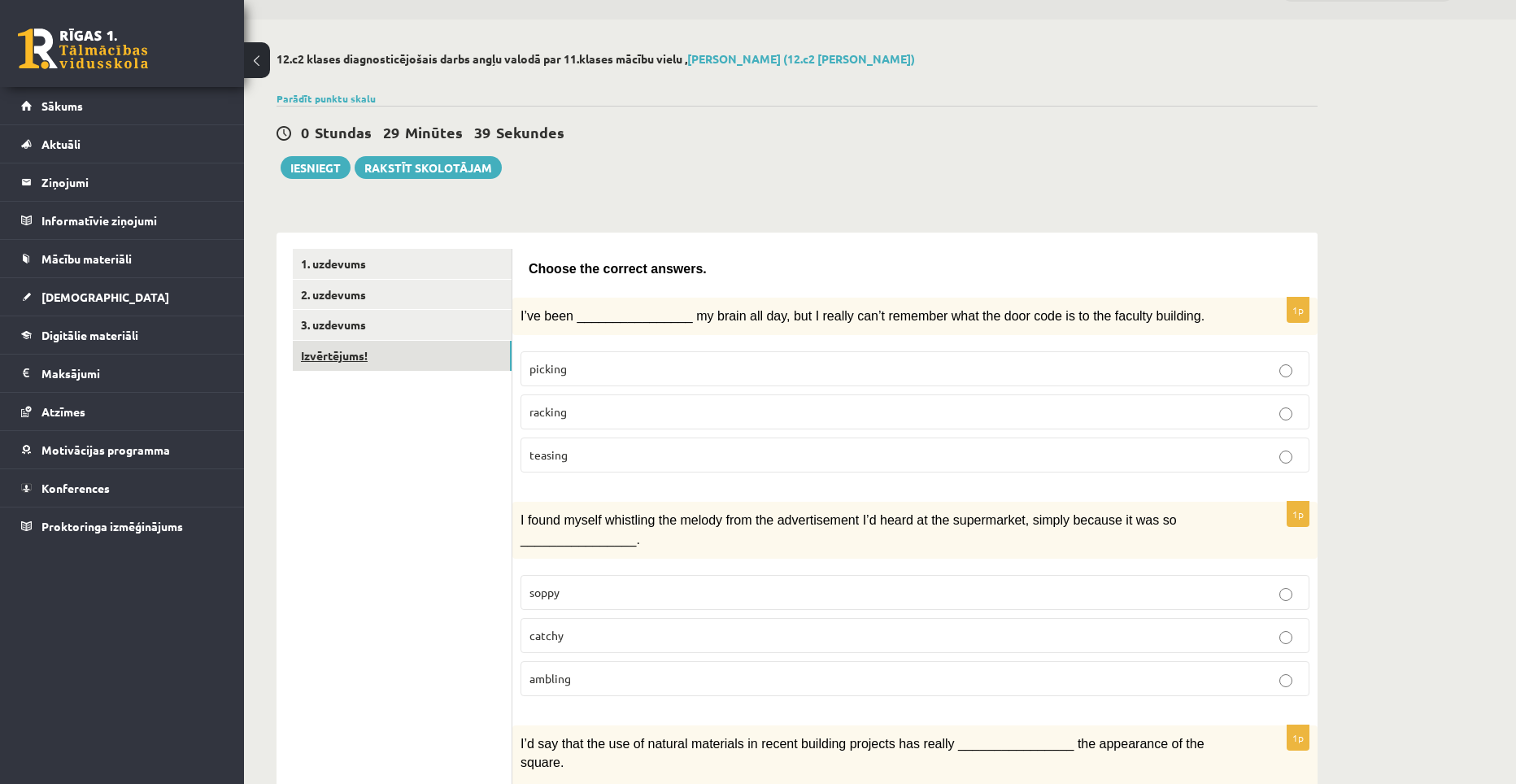
click at [365, 345] on link "Izvērtējums!" at bounding box center [402, 356] width 218 height 30
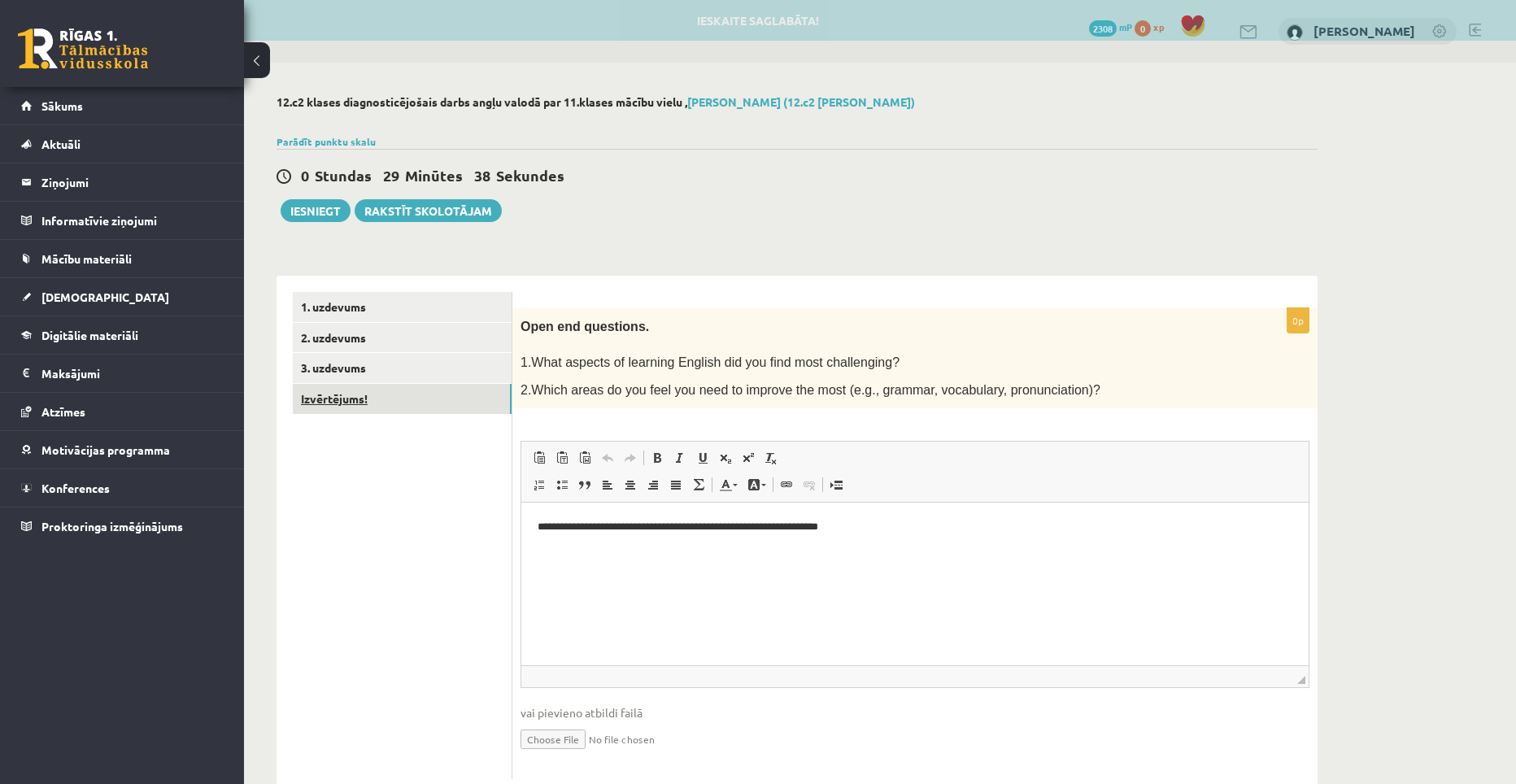
scroll to position [0, 0]
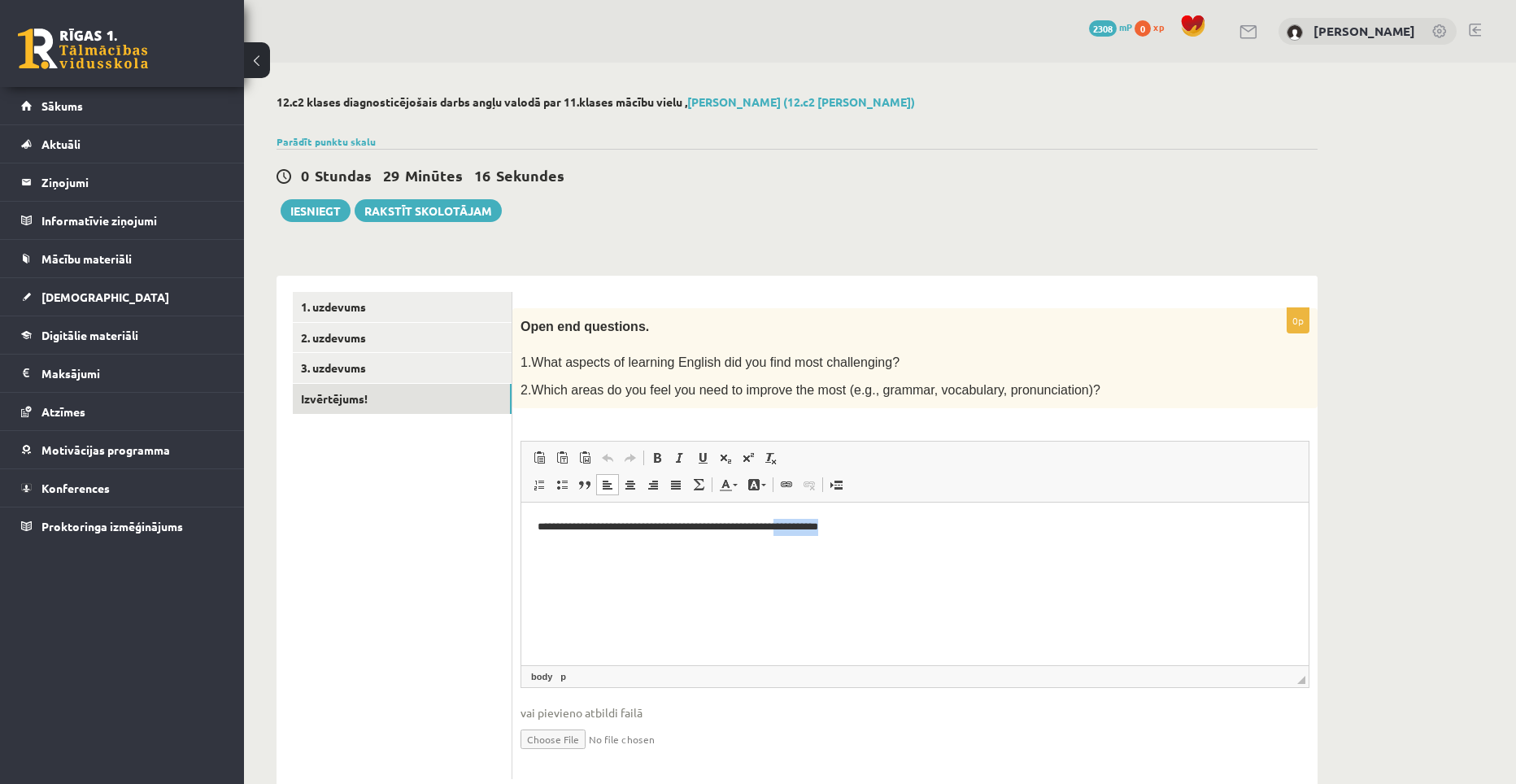
drag, startPoint x: 889, startPoint y: 523, endPoint x: 822, endPoint y: 524, distance: 67.0
click at [822, 524] on p "**********" at bounding box center [914, 528] width 755 height 17
click at [855, 541] on html "**********" at bounding box center [914, 527] width 787 height 49
click at [840, 531] on p "**********" at bounding box center [914, 528] width 755 height 17
click at [932, 531] on p "**********" at bounding box center [914, 528] width 755 height 17
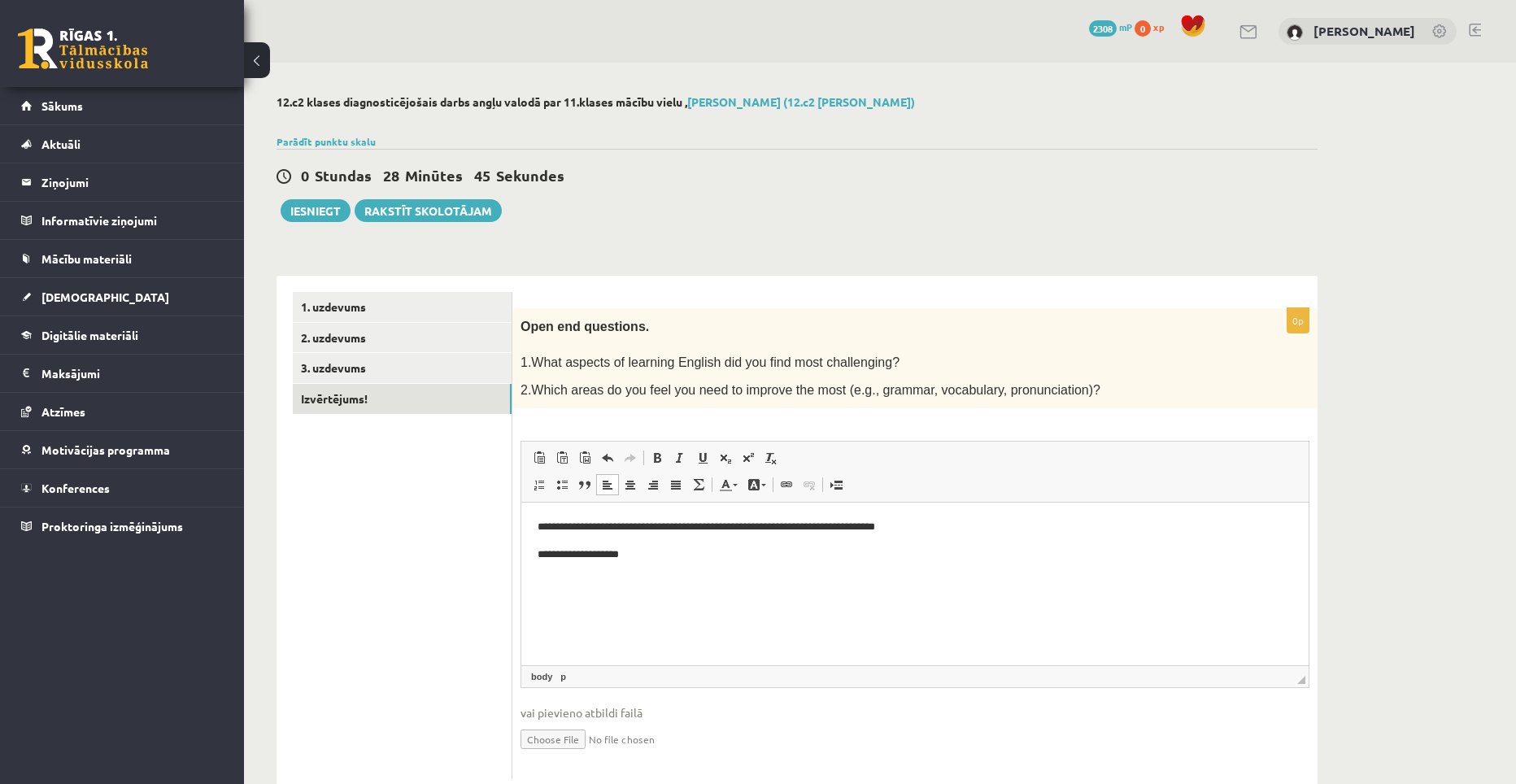
click at [543, 556] on p "**********" at bounding box center [914, 555] width 755 height 17
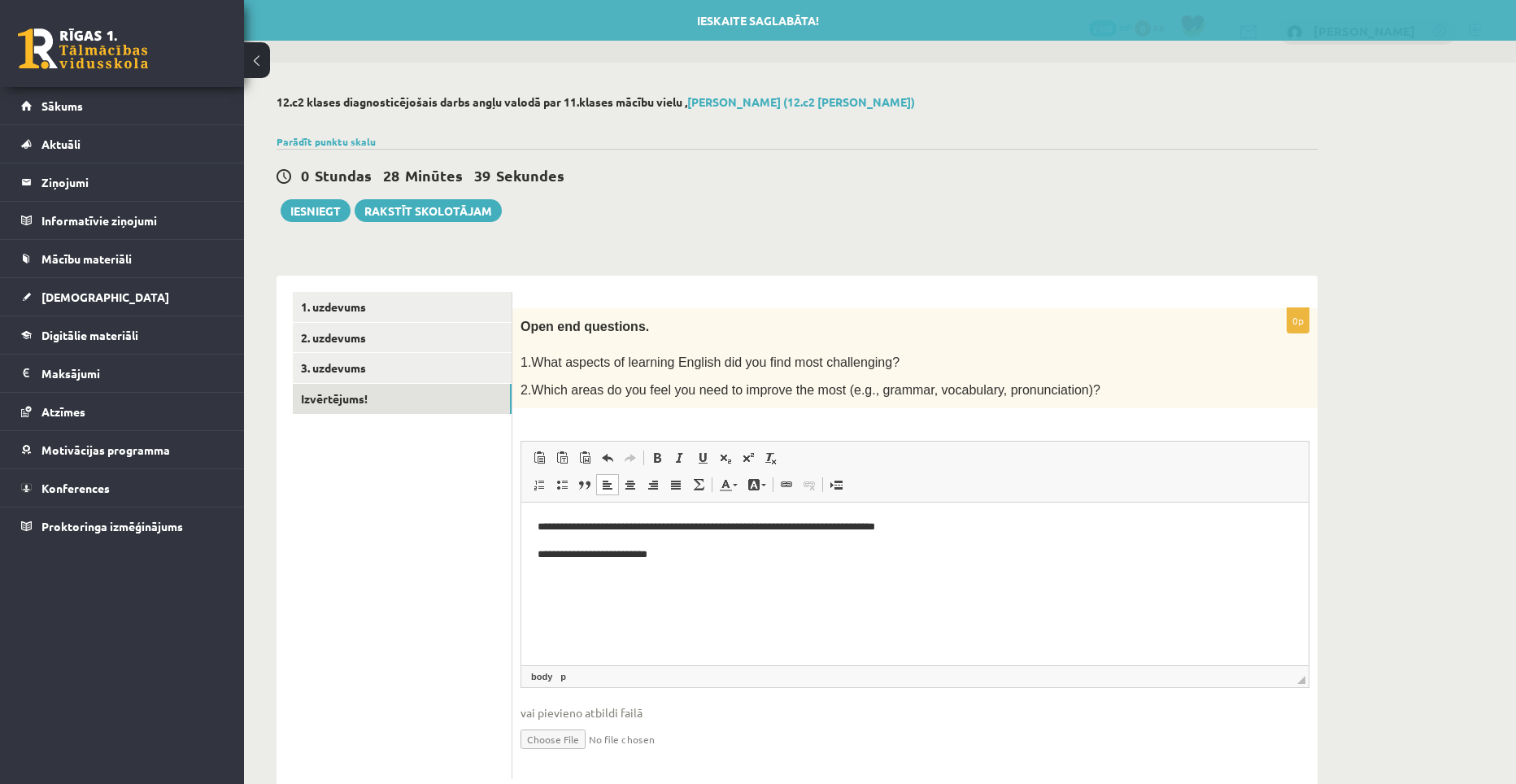
click at [679, 558] on p "**********" at bounding box center [914, 555] width 755 height 17
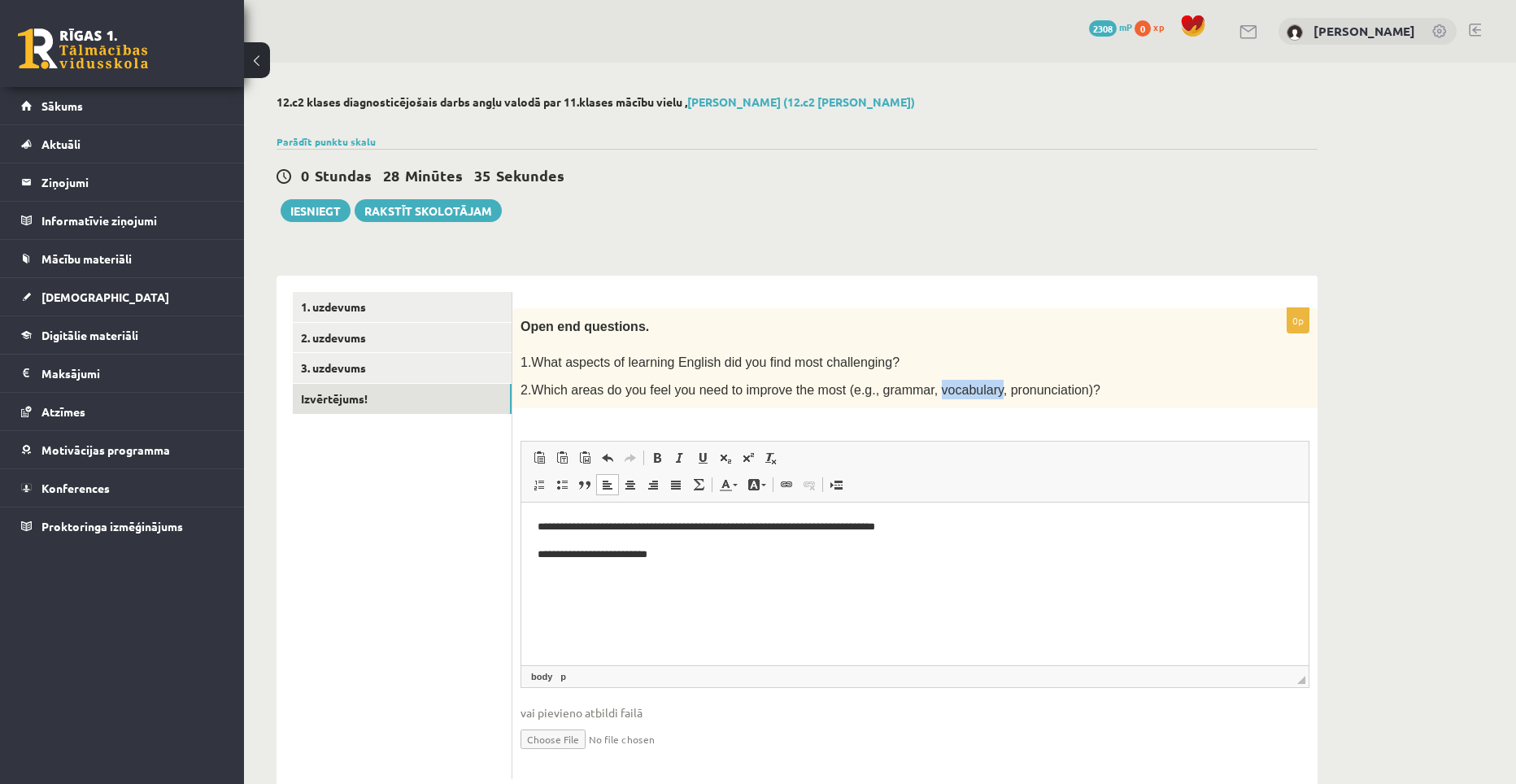
drag, startPoint x: 905, startPoint y: 385, endPoint x: 962, endPoint y: 393, distance: 57.6
click at [962, 393] on span "2.Which areas do you feel you need to improve the most (e.g., grammar, vocabula…" at bounding box center [810, 390] width 580 height 14
click at [734, 554] on p "**********" at bounding box center [914, 555] width 755 height 17
click at [731, 556] on p "**********" at bounding box center [914, 555] width 755 height 17
click at [938, 383] on span "2.Which areas do you feel you need to improve the most (e.g., grammar, vocabula…" at bounding box center [810, 390] width 580 height 14
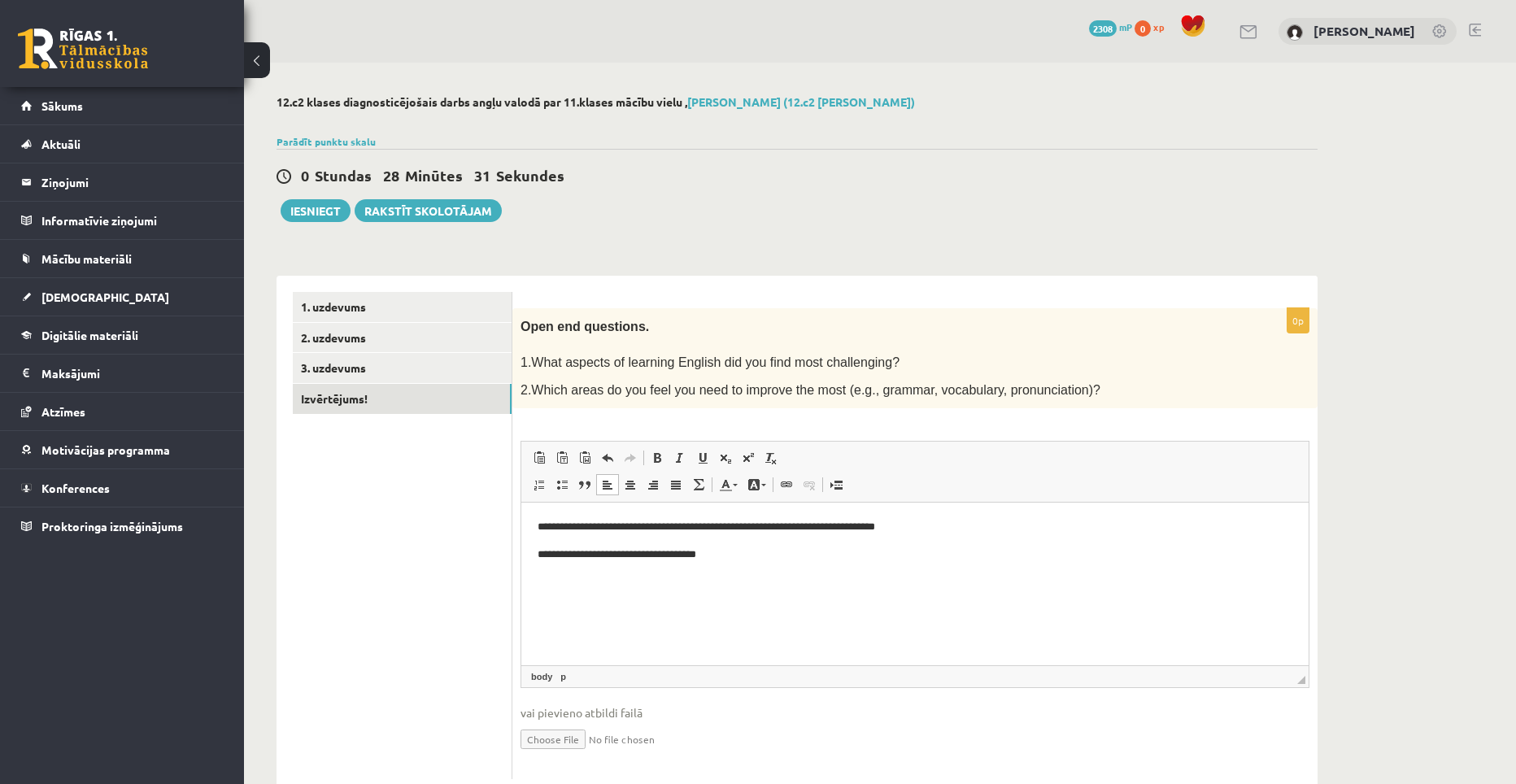
click at [753, 536] on body "**********" at bounding box center [914, 541] width 755 height 45
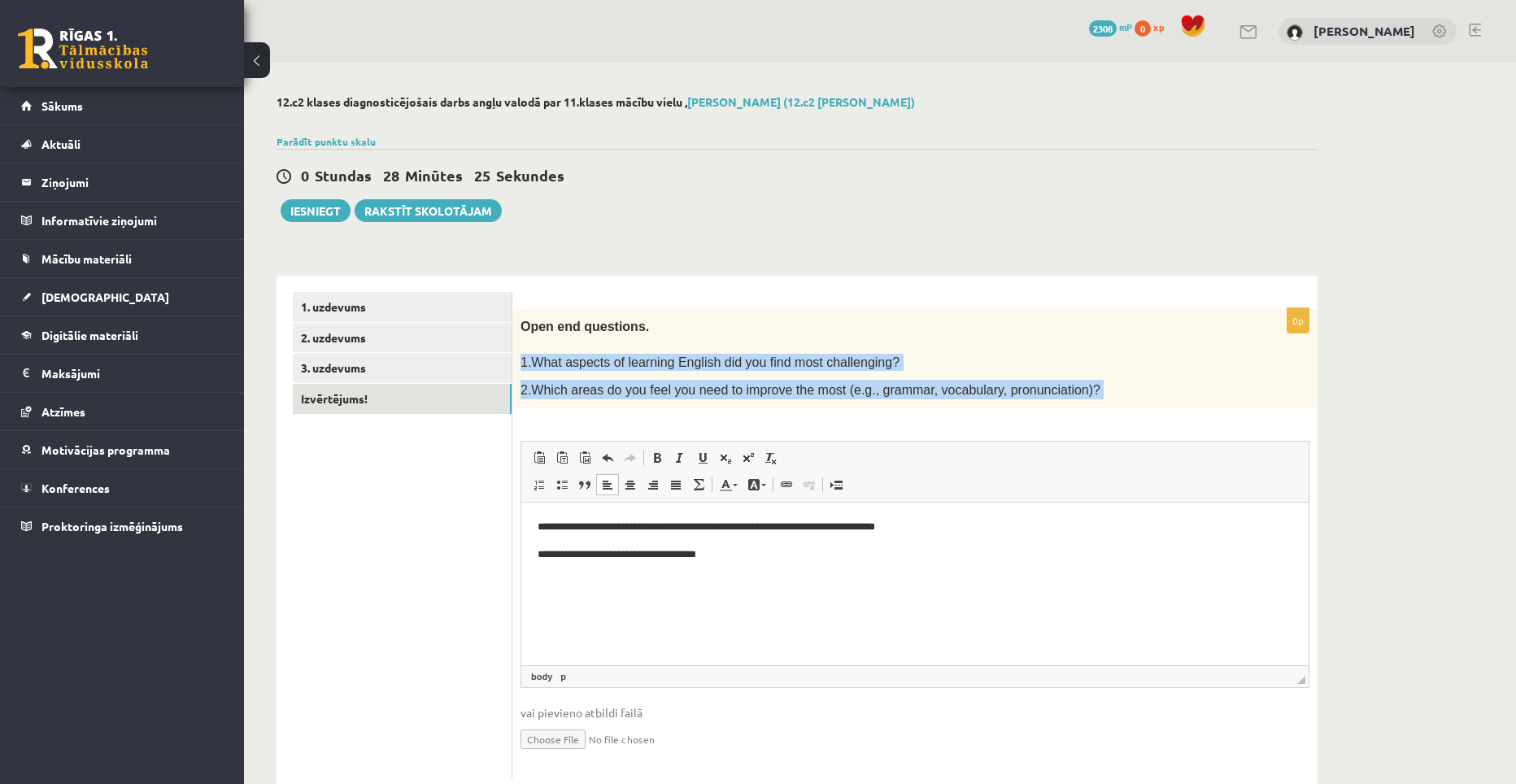
drag, startPoint x: 1038, startPoint y: 859, endPoint x: 720, endPoint y: 550, distance: 443.4
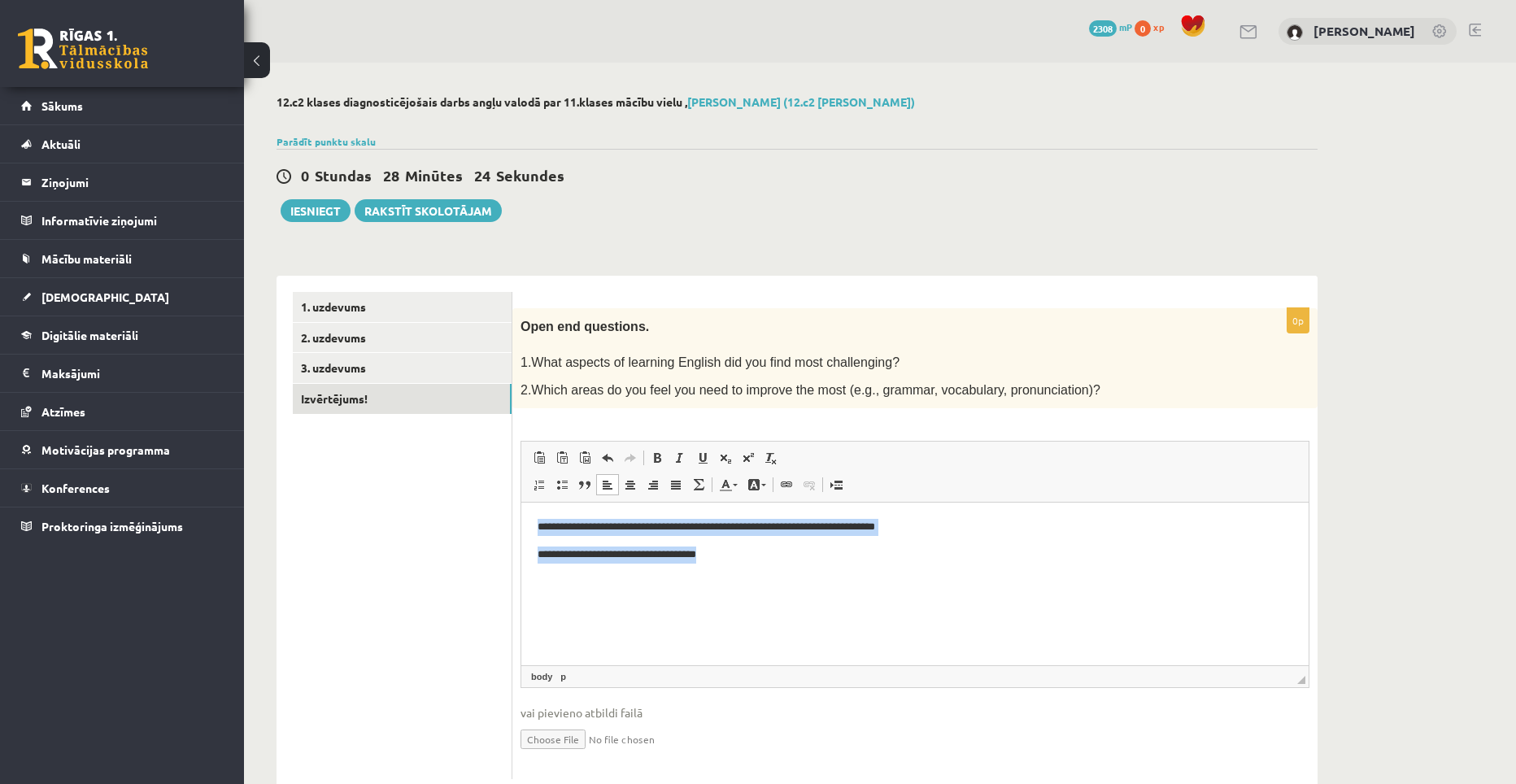
drag, startPoint x: 729, startPoint y: 558, endPoint x: 534, endPoint y: 514, distance: 199.9
click at [536, 518] on html "**********" at bounding box center [914, 540] width 787 height 77
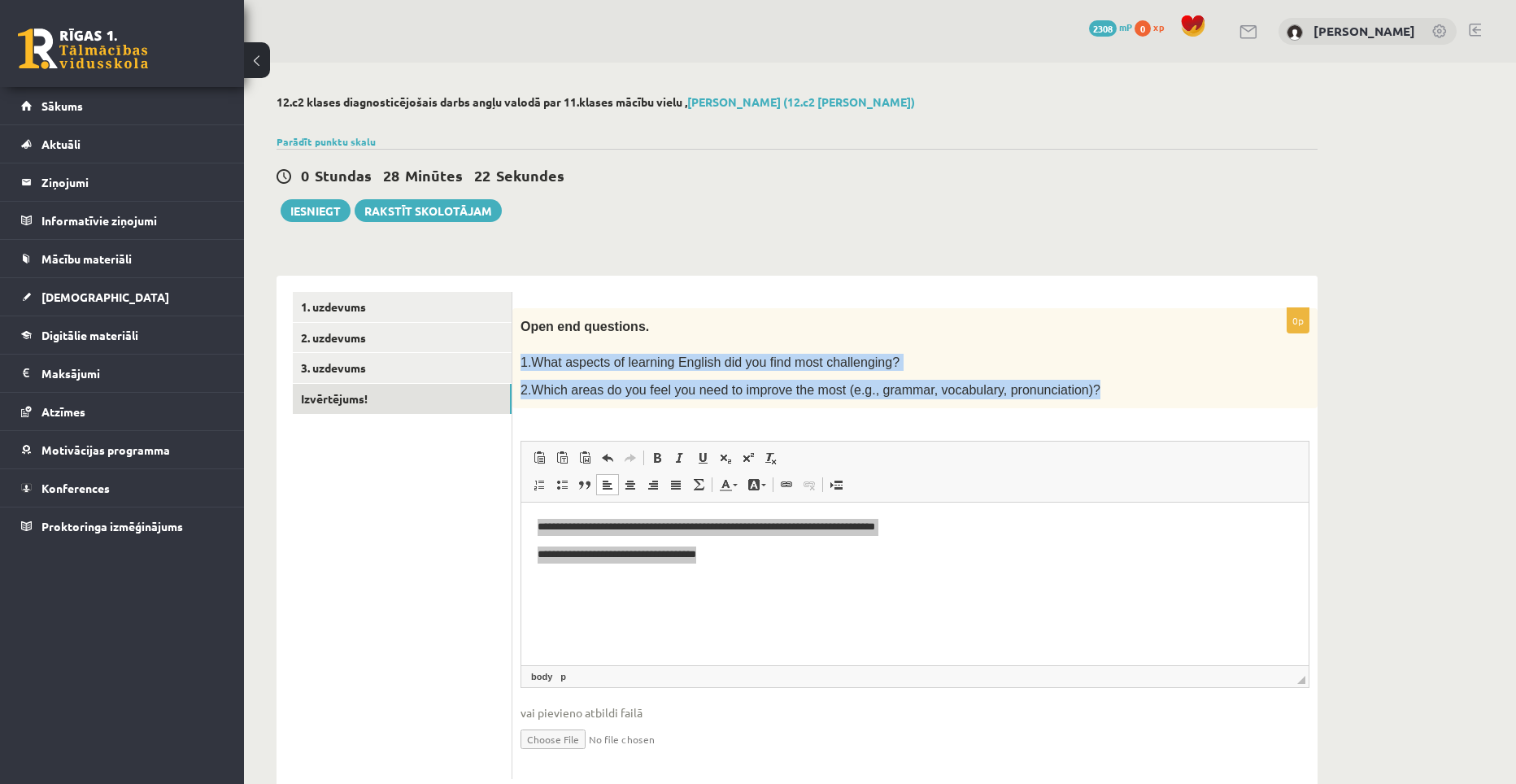
drag, startPoint x: 515, startPoint y: 355, endPoint x: 1074, endPoint y: 395, distance: 560.4
click at [1074, 395] on div "Open end questions. 1.What aspects of learning English did you find most challe…" at bounding box center [915, 359] width 805 height 101
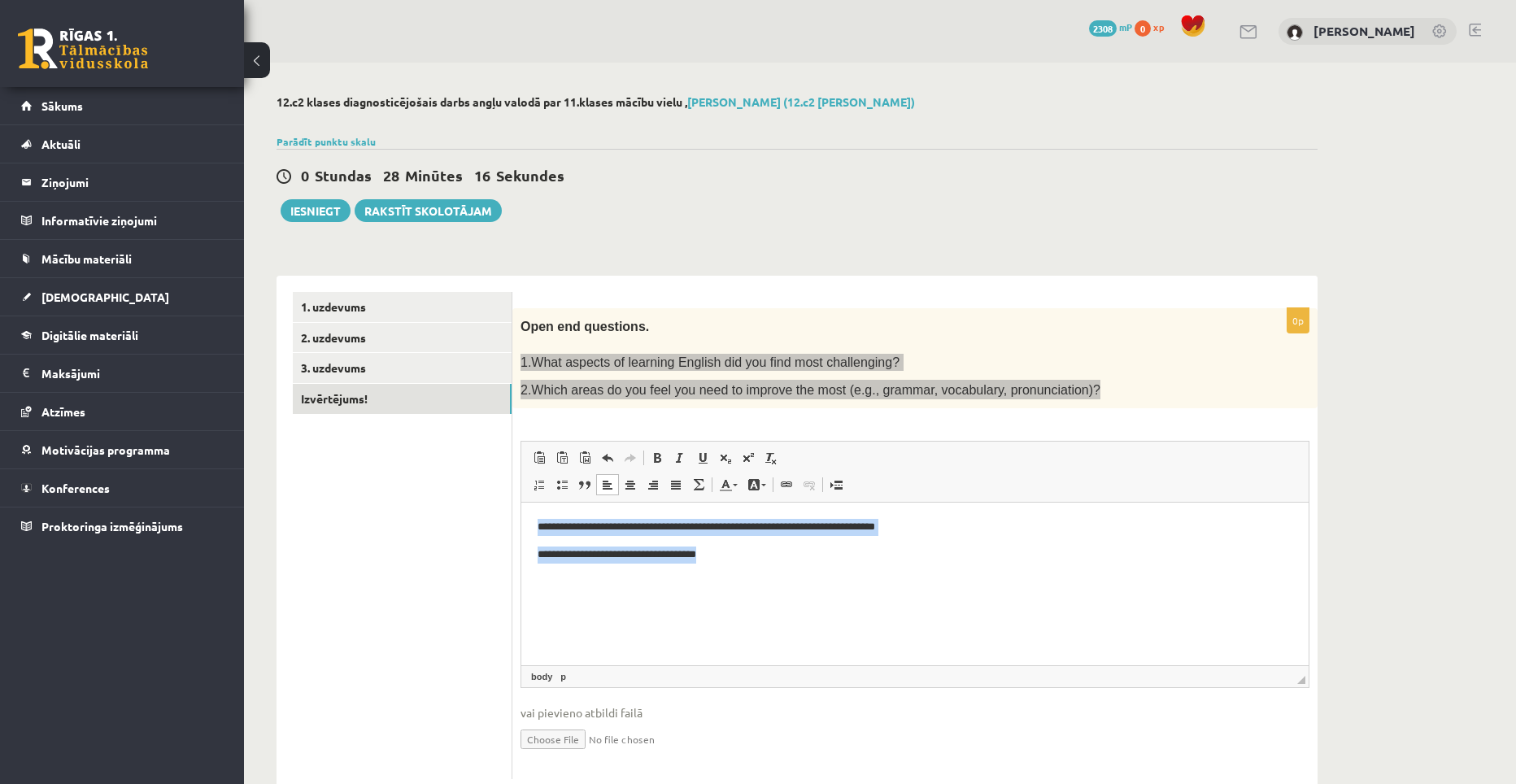
click at [718, 557] on p "**********" at bounding box center [914, 555] width 755 height 17
drag, startPoint x: 737, startPoint y: 557, endPoint x: 535, endPoint y: 519, distance: 205.5
click at [535, 519] on html "**********" at bounding box center [914, 540] width 787 height 77
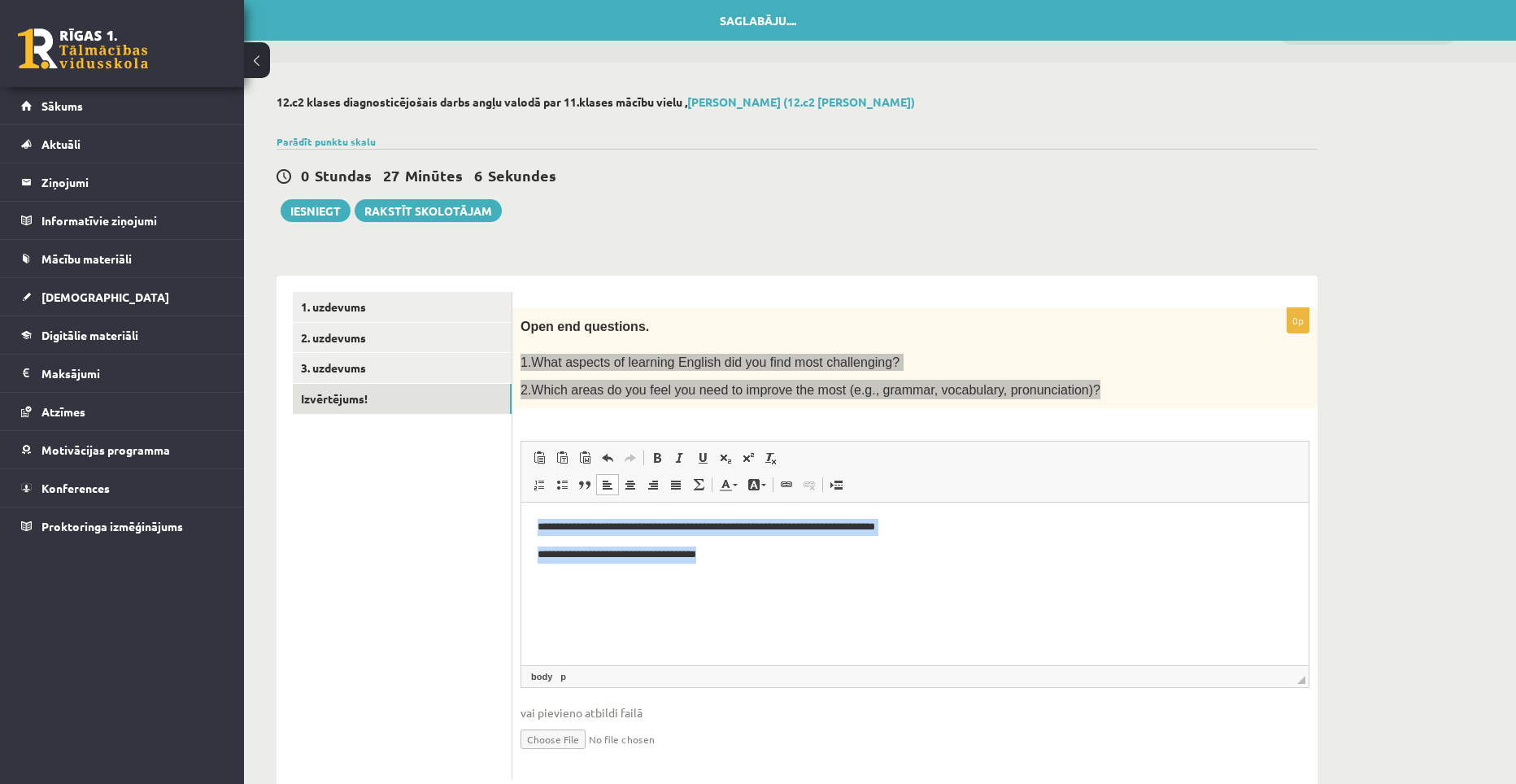
click at [577, 532] on p "**********" at bounding box center [914, 528] width 755 height 17
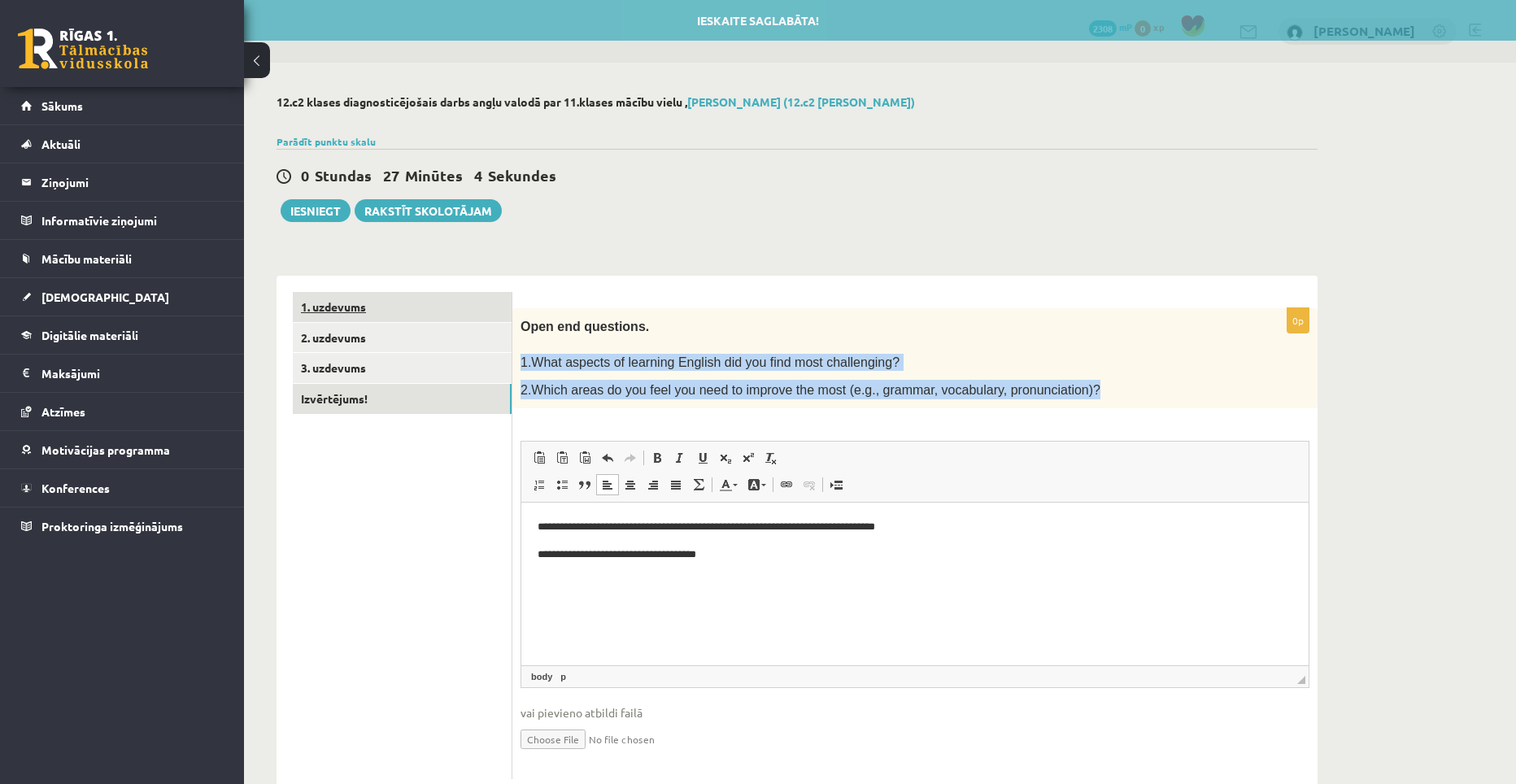
click at [387, 320] on link "1. uzdevums" at bounding box center [402, 308] width 218 height 30
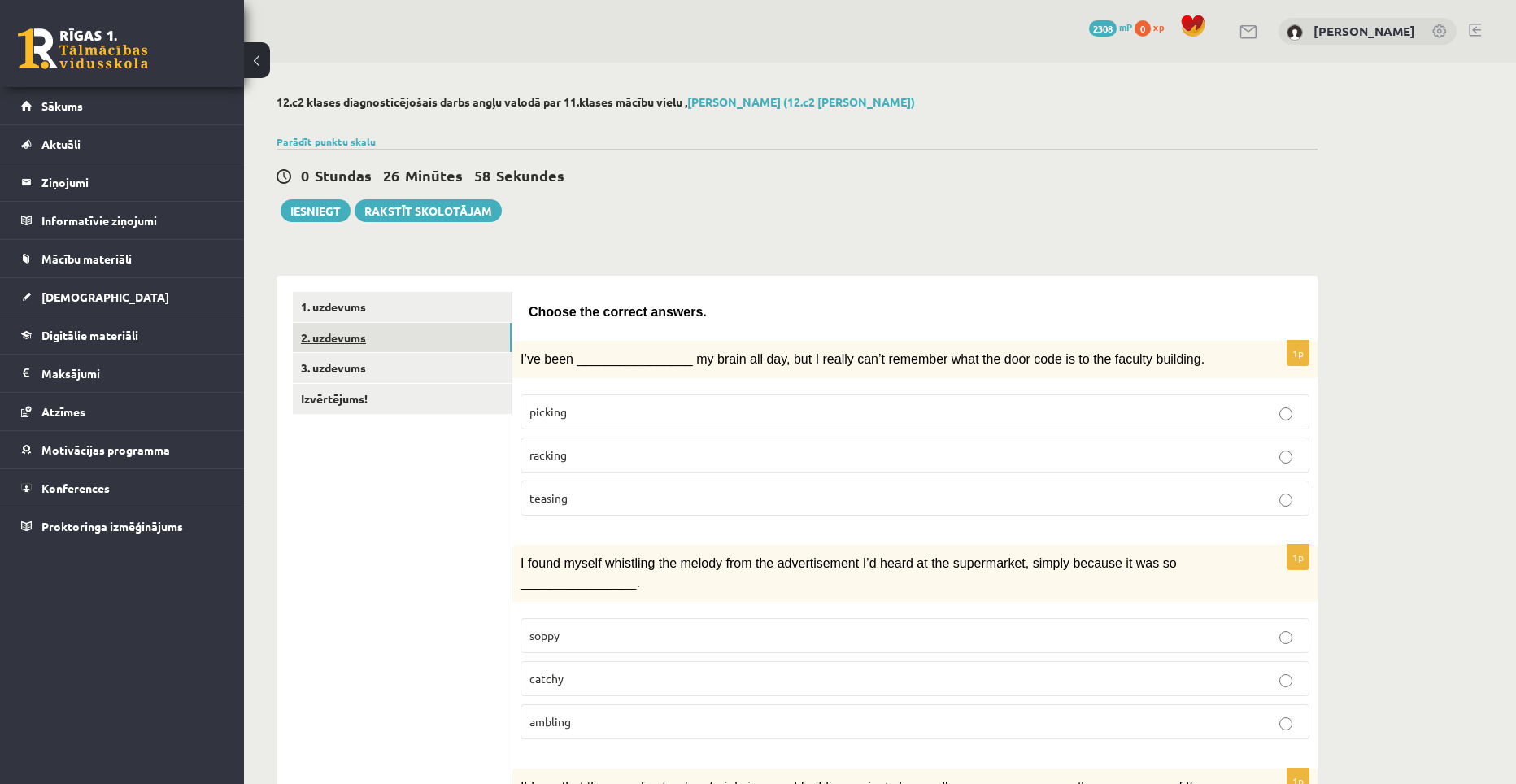
click at [389, 345] on link "2. uzdevums" at bounding box center [402, 338] width 218 height 30
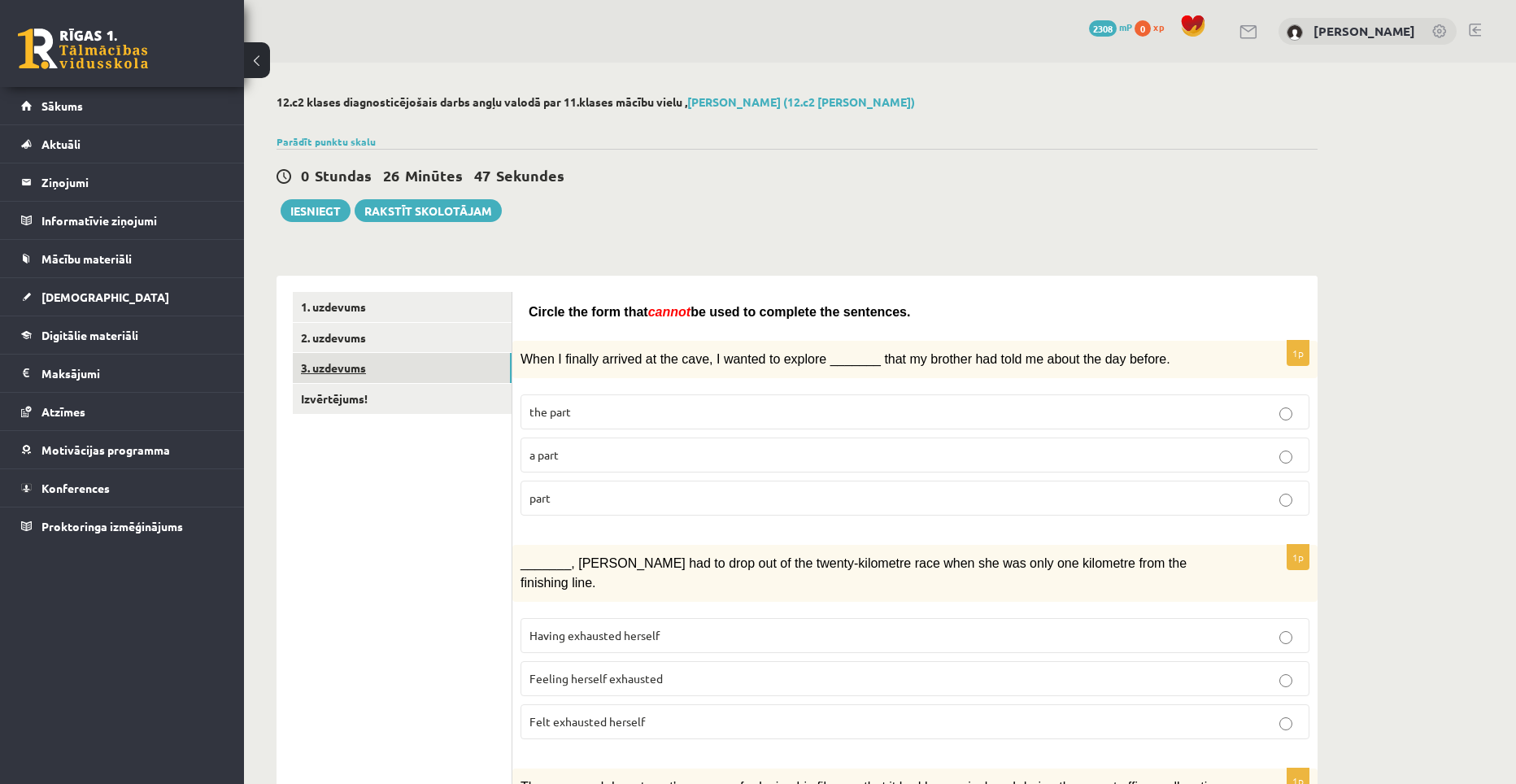
click at [332, 363] on link "3. uzdevums" at bounding box center [402, 368] width 218 height 30
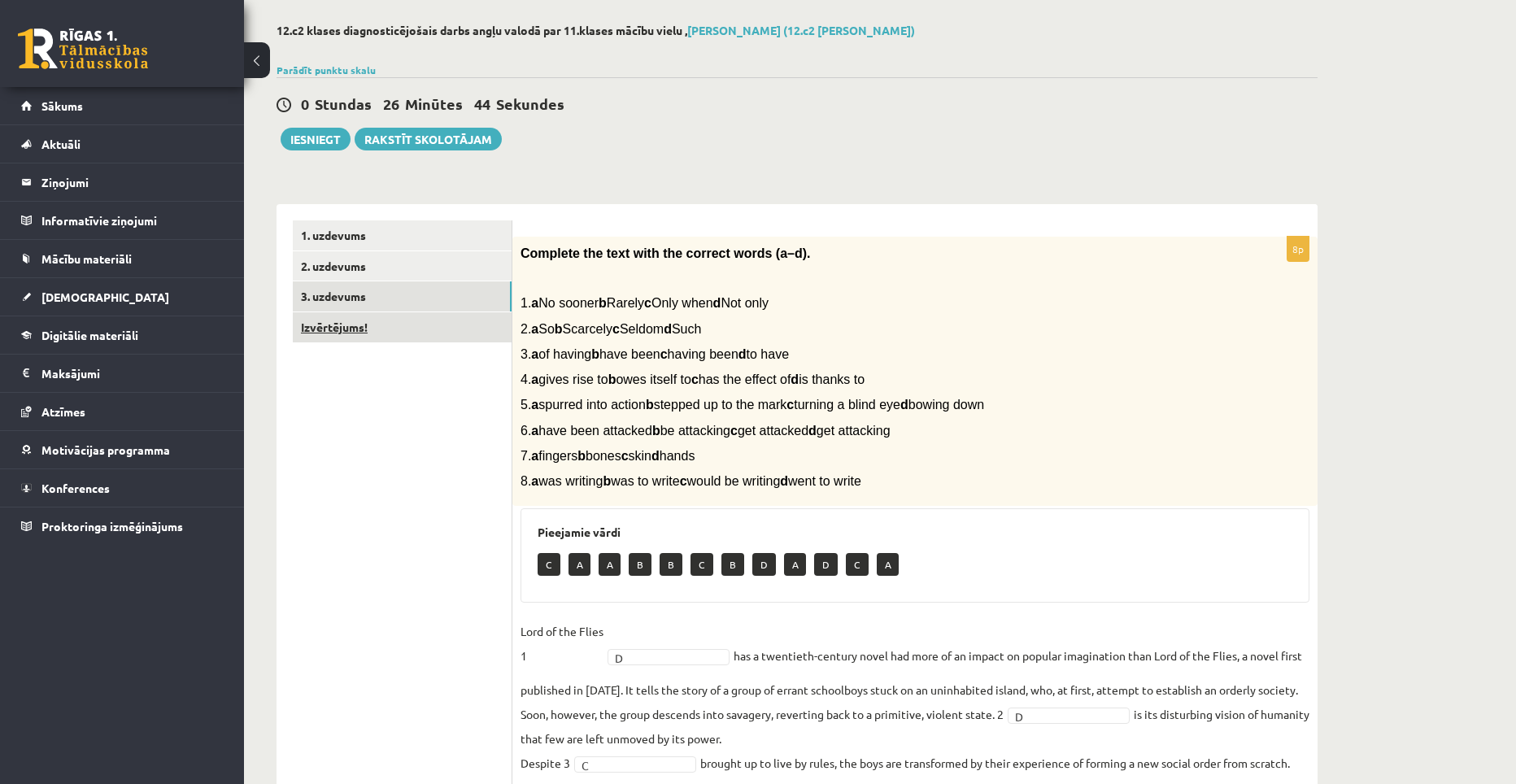
scroll to position [43, 0]
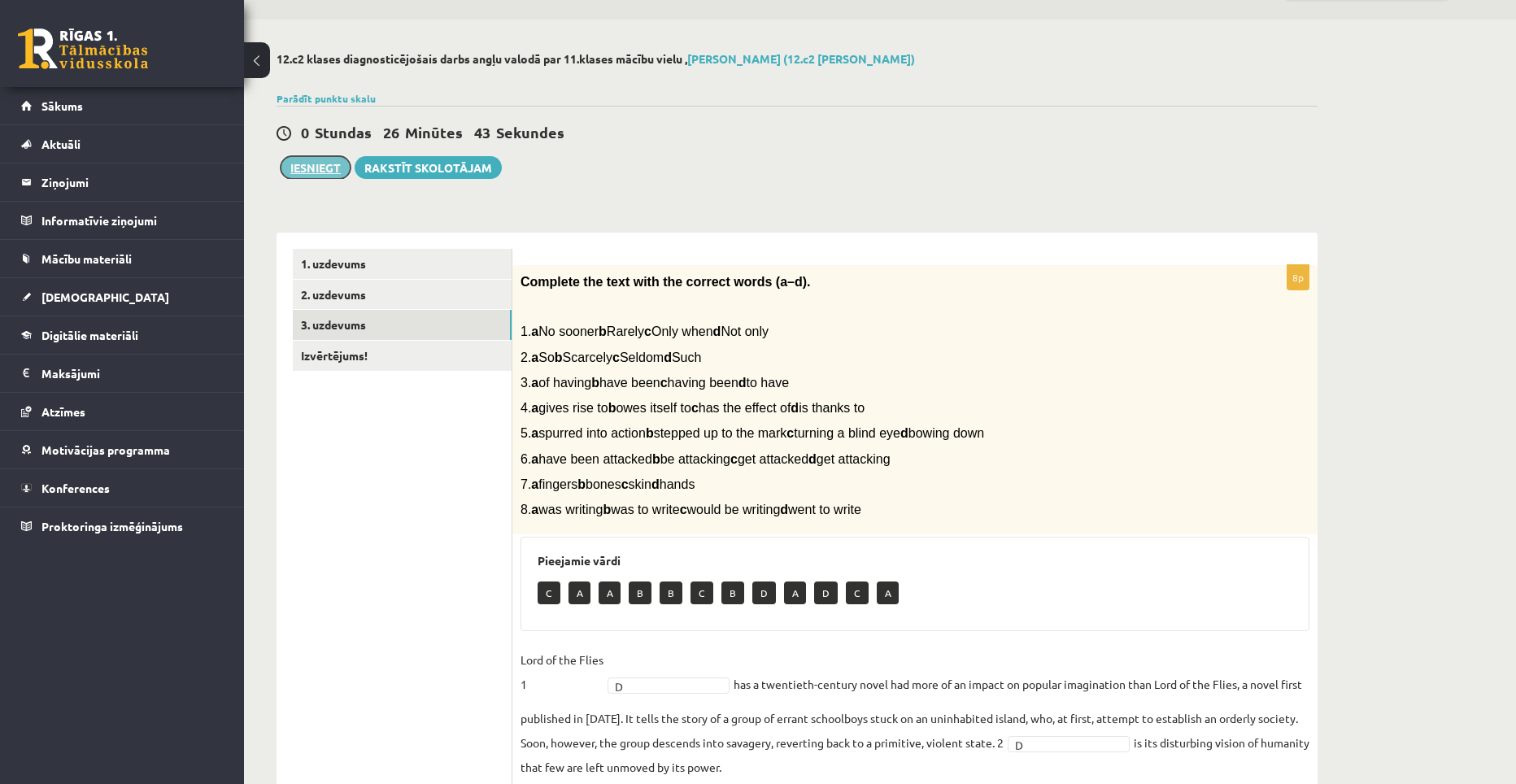
click at [311, 173] on button "Iesniegt" at bounding box center [316, 167] width 70 height 23
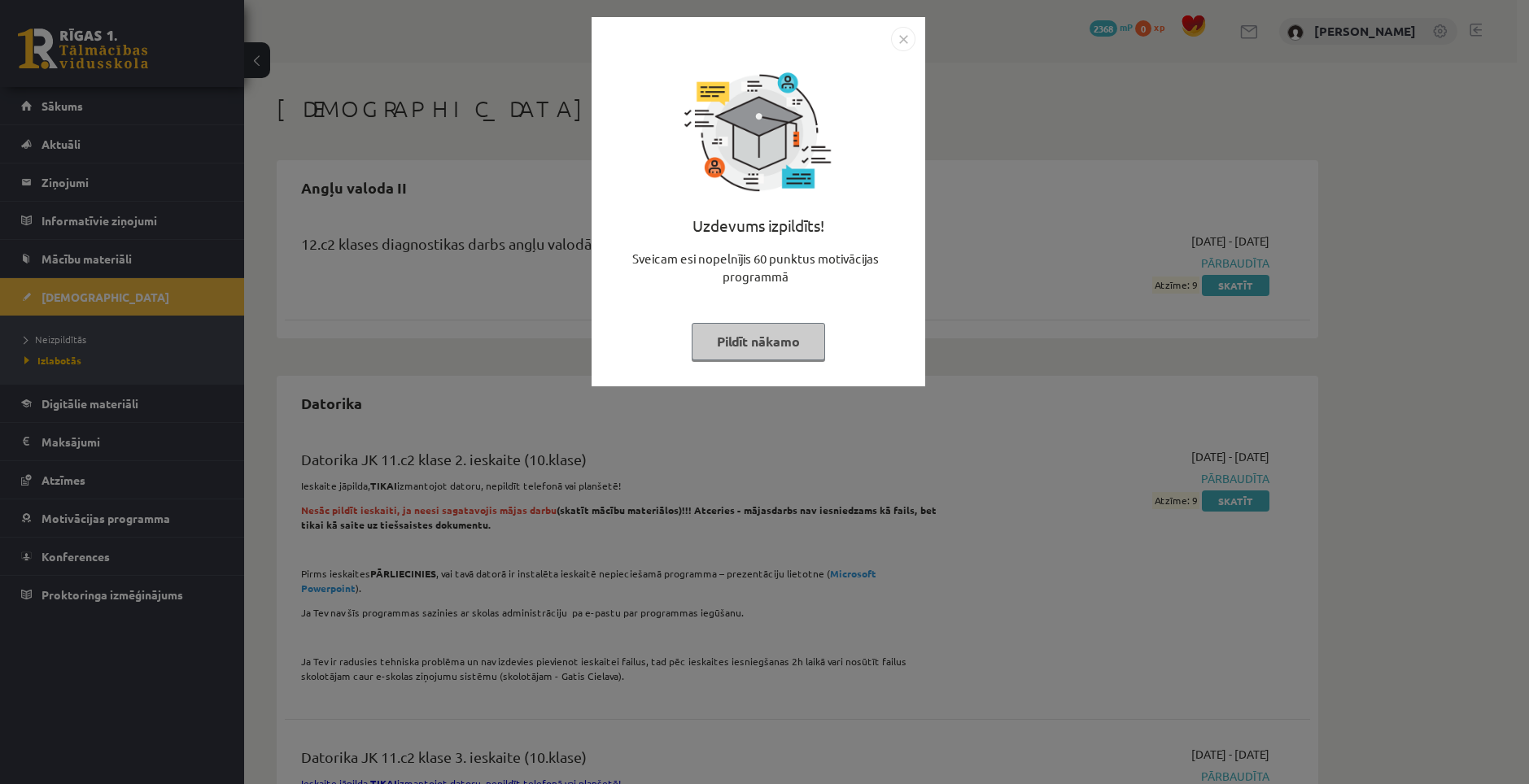
click at [775, 345] on button "Pildīt nākamo" at bounding box center [758, 341] width 134 height 37
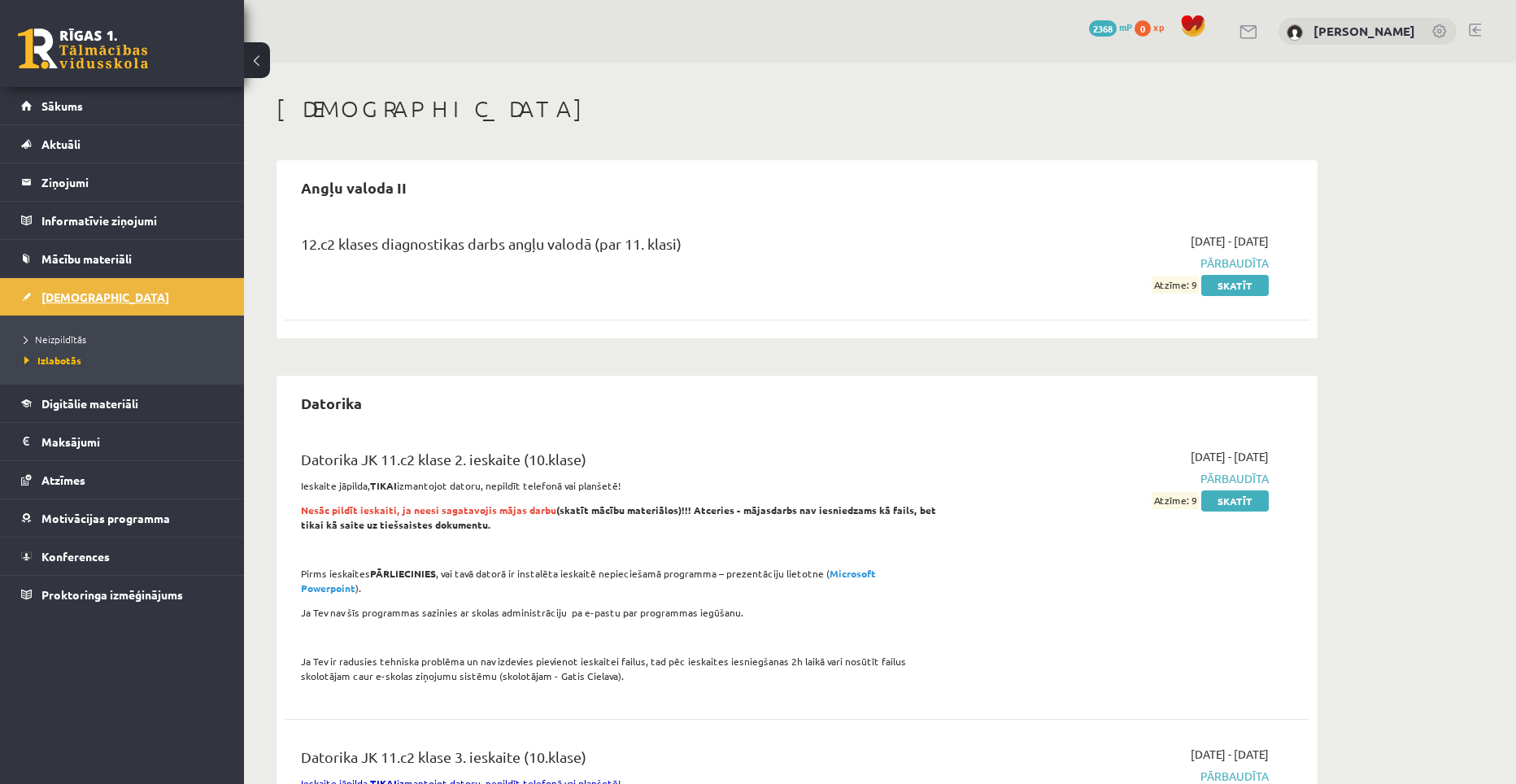
click at [86, 285] on link "[DEMOGRAPHIC_DATA]" at bounding box center [122, 296] width 202 height 37
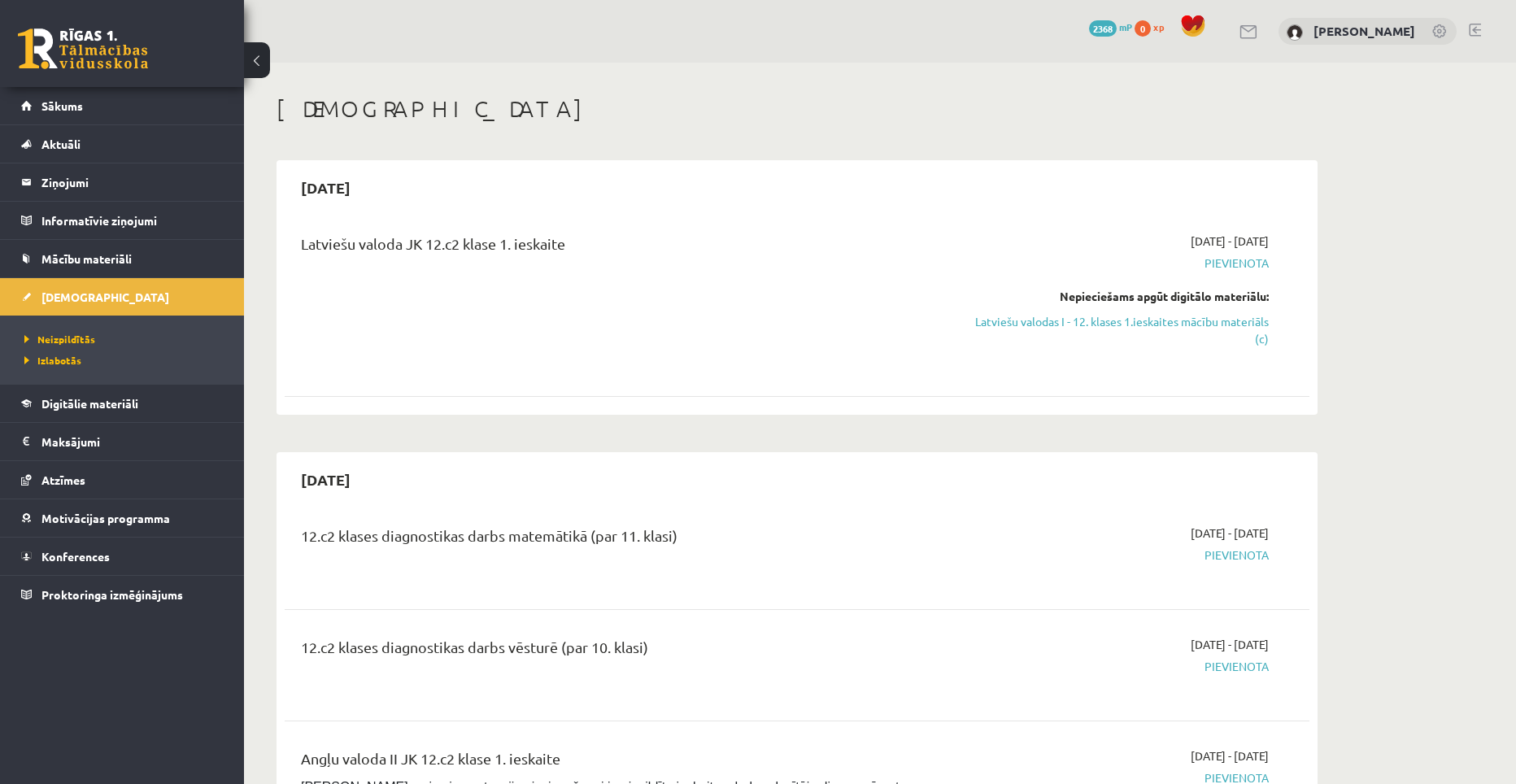
click at [1132, 26] on link "2368 mP" at bounding box center [1110, 27] width 43 height 13
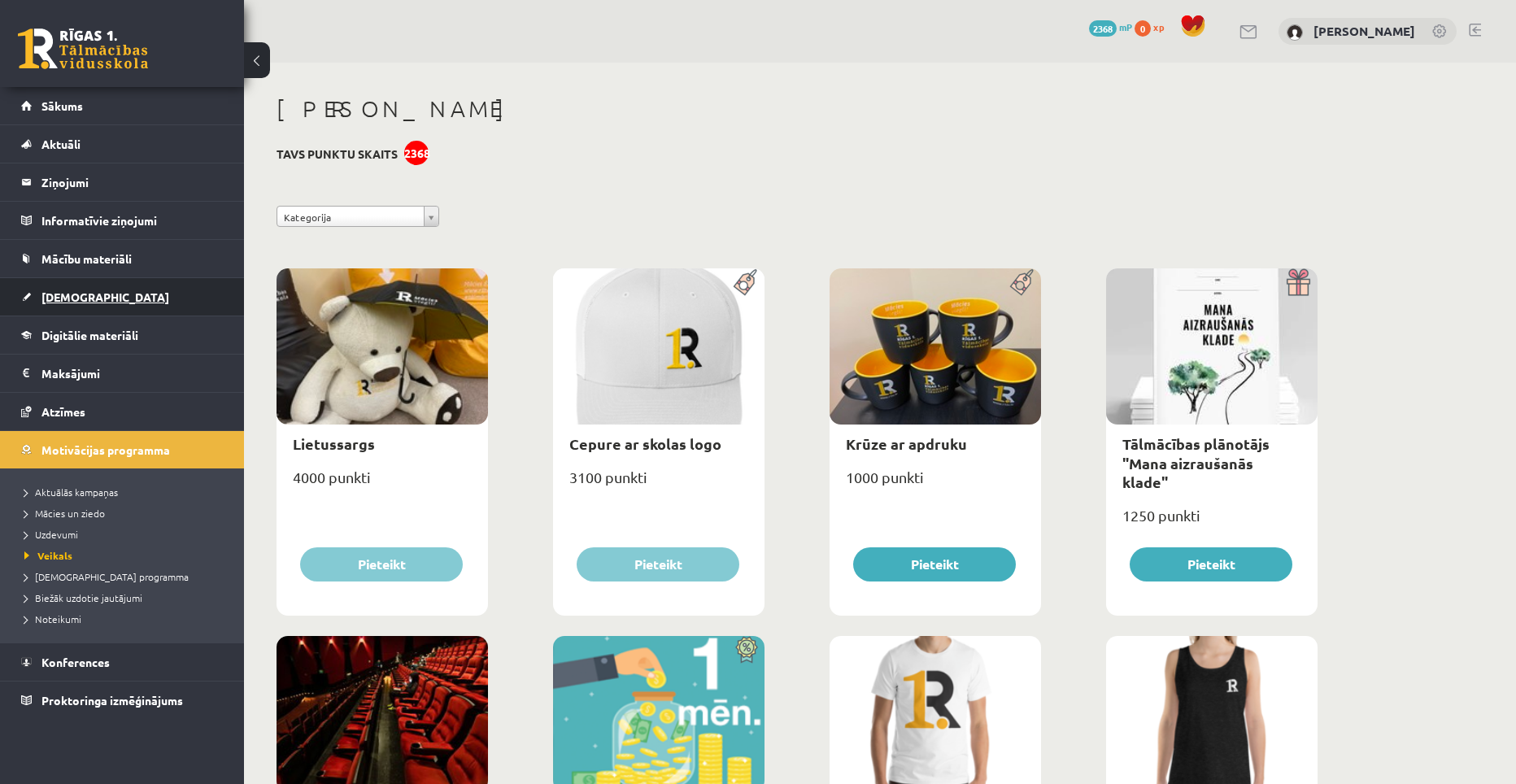
click at [60, 299] on span "[DEMOGRAPHIC_DATA]" at bounding box center [105, 296] width 128 height 14
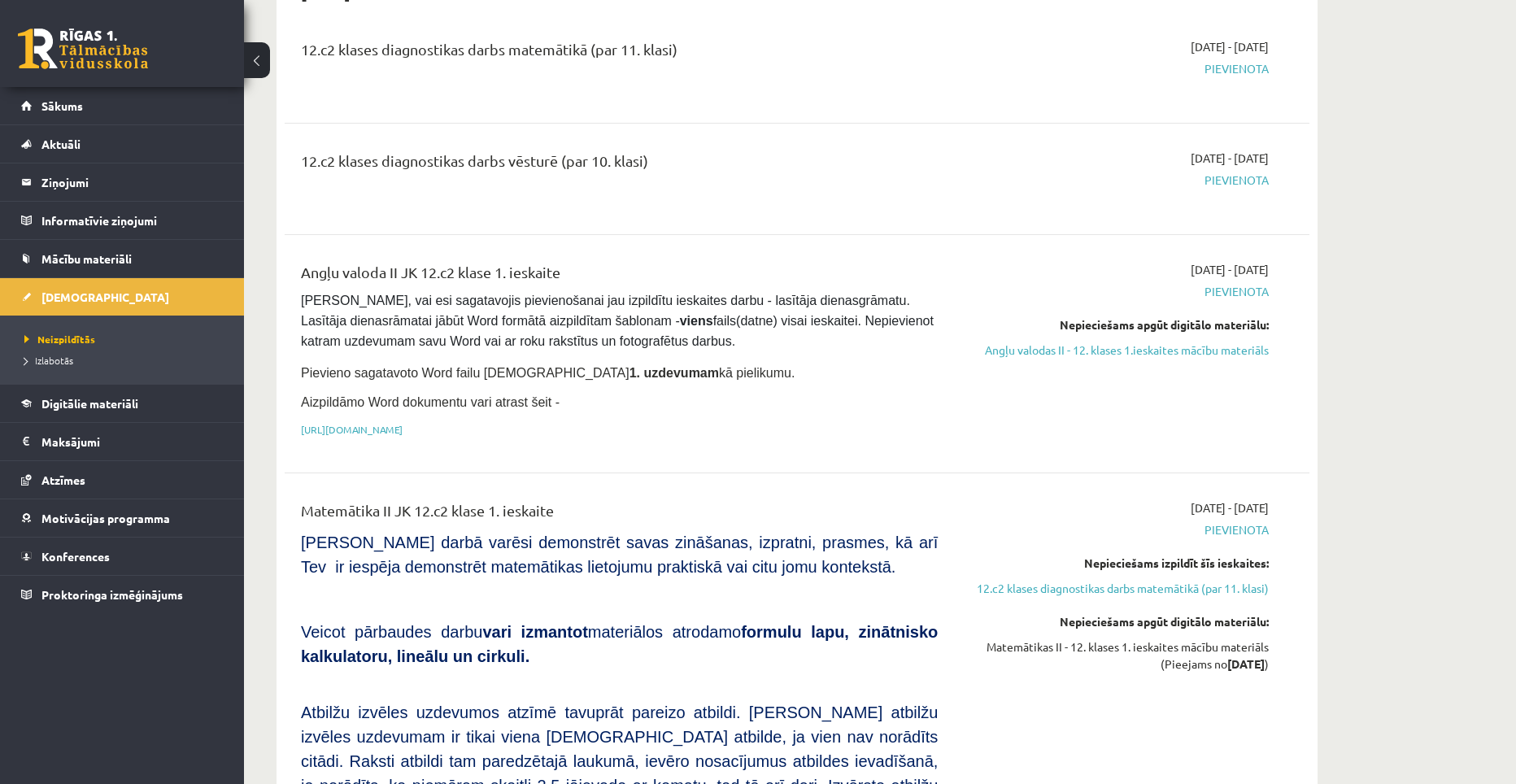
scroll to position [488, 0]
click at [1182, 349] on link "Angļu valodas II - 12. klases 1.ieskaites mācību materiāls" at bounding box center [1115, 348] width 307 height 17
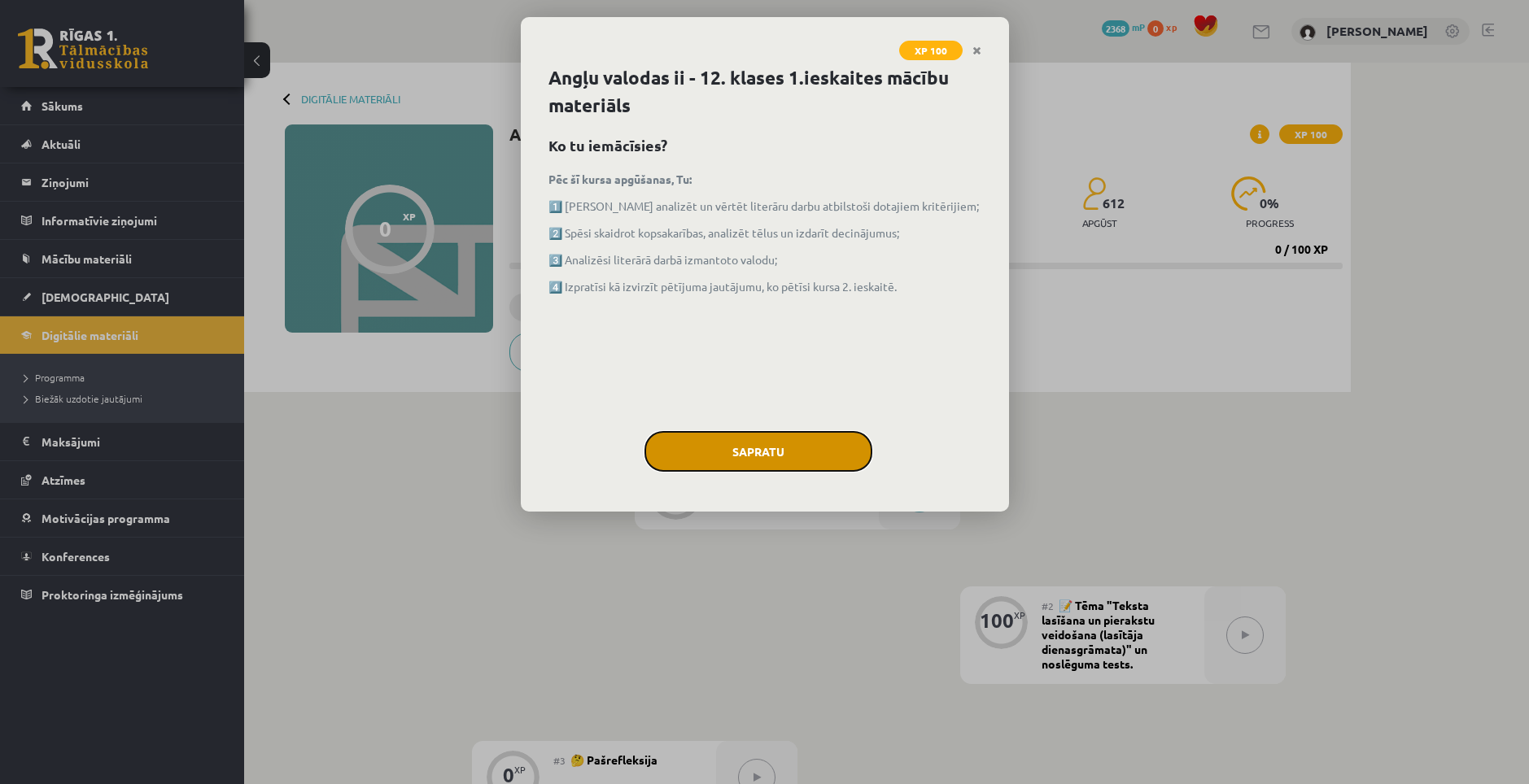
click at [786, 445] on button "Sapratu" at bounding box center [759, 451] width 228 height 41
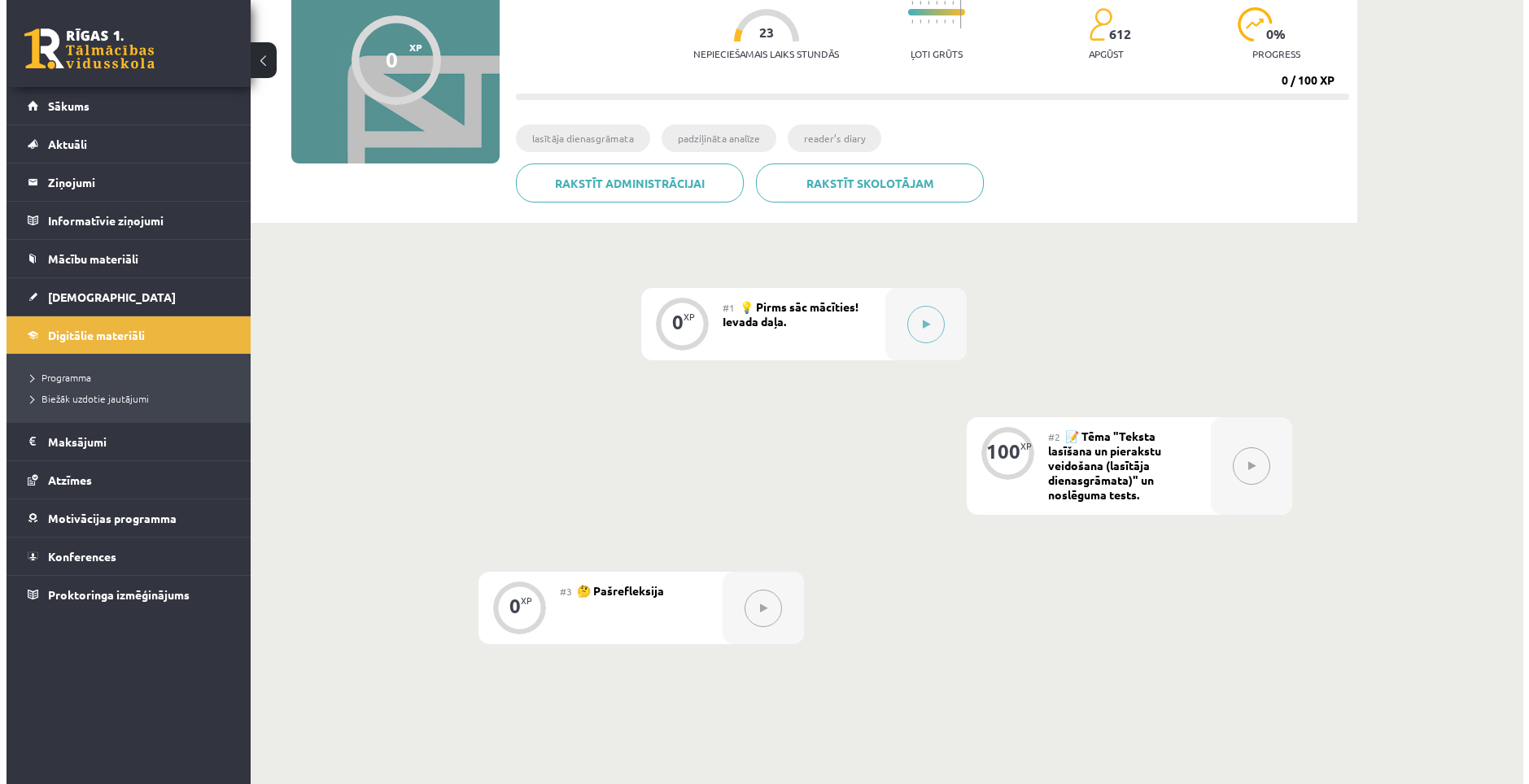
scroll to position [162, 0]
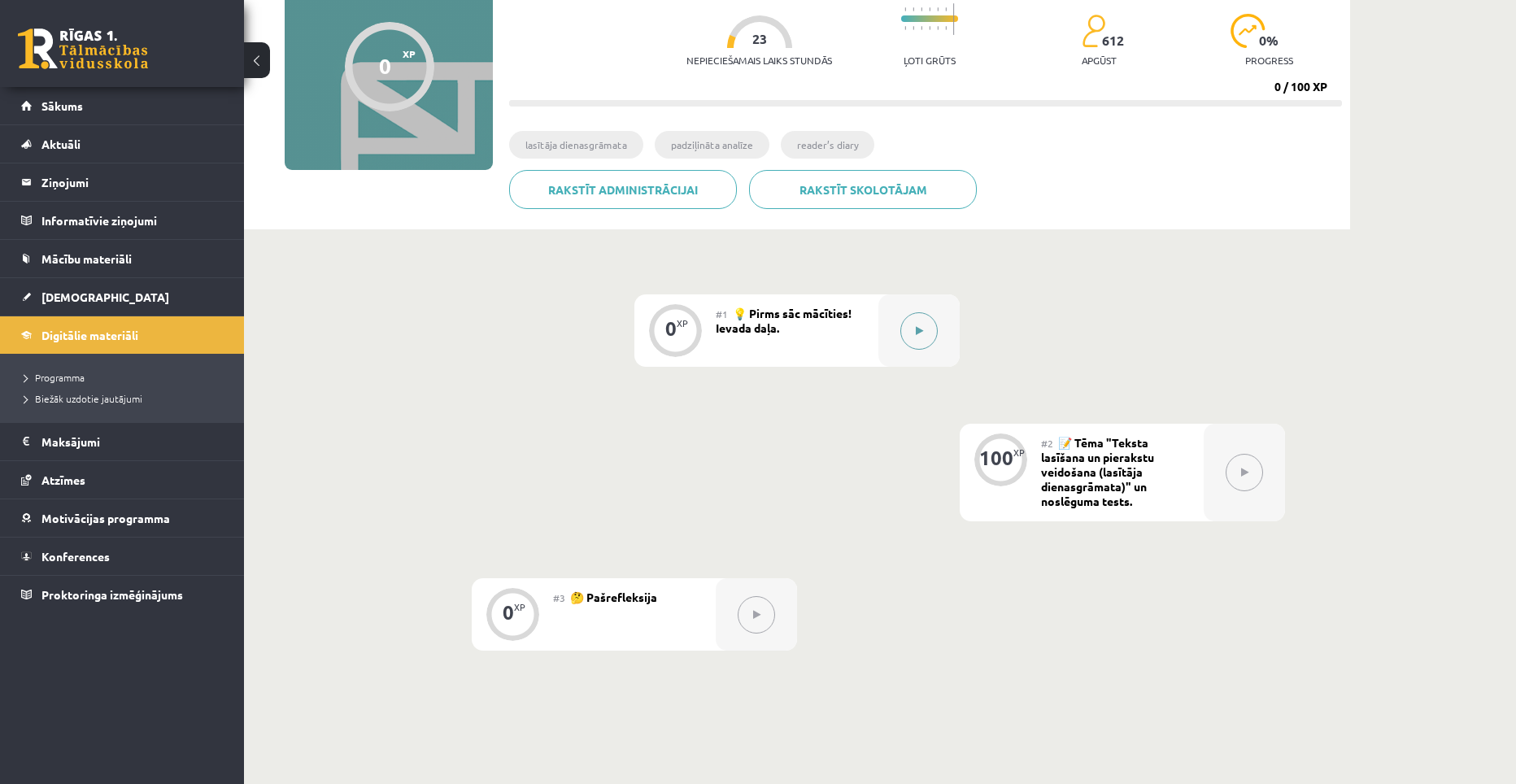
click at [915, 336] on button at bounding box center [918, 330] width 37 height 37
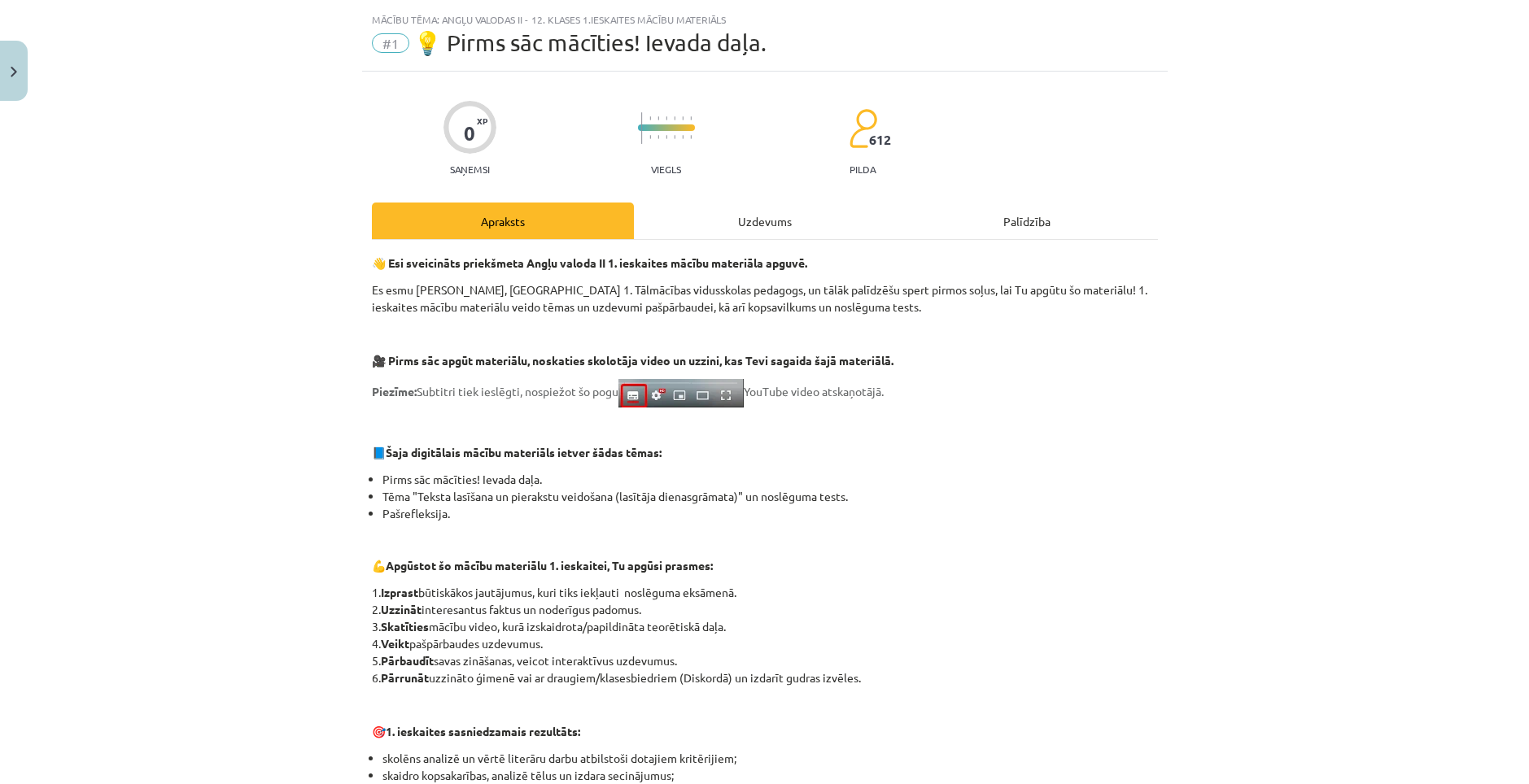
scroll to position [34, 0]
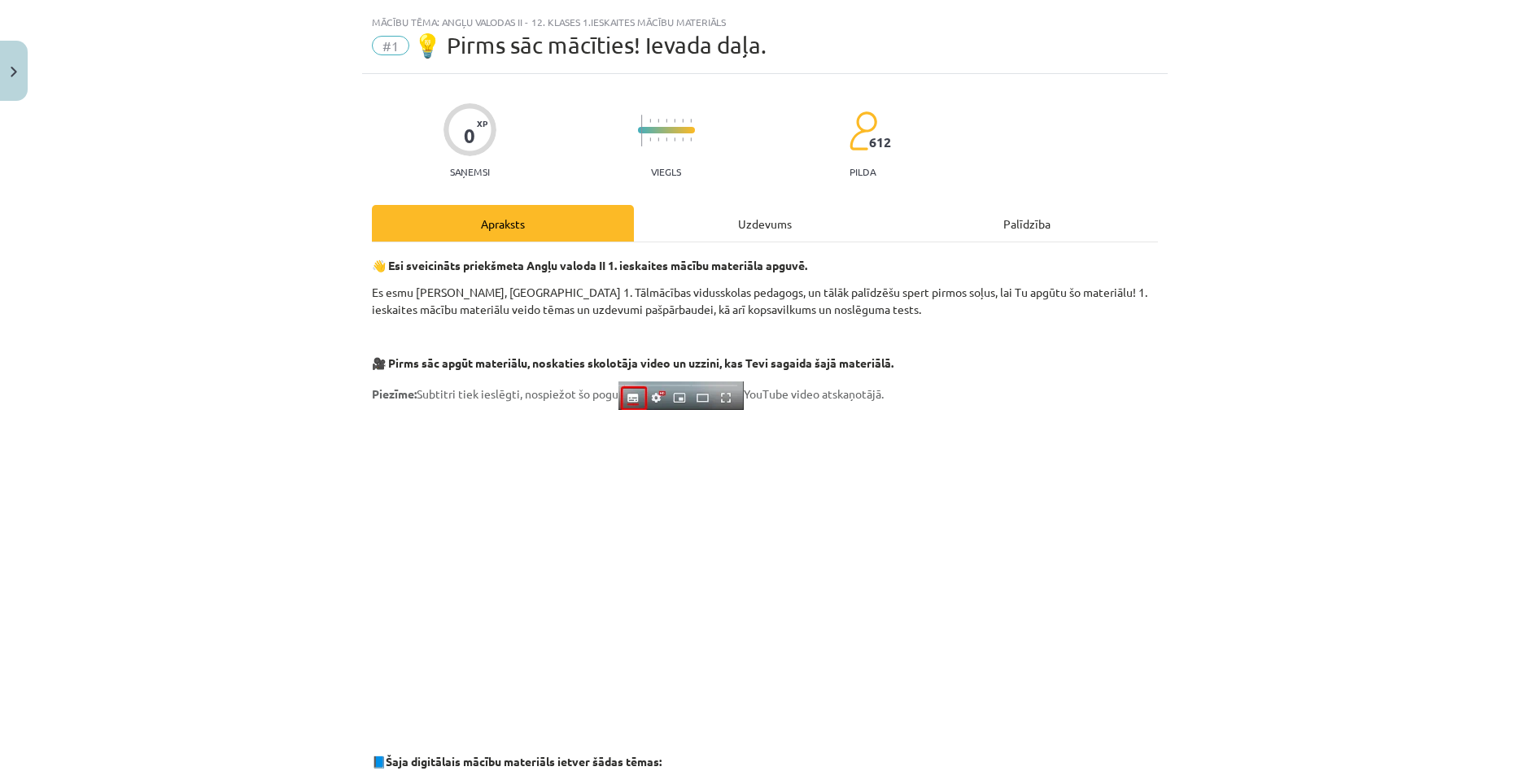
click at [757, 225] on div "Uzdevums" at bounding box center [764, 223] width 262 height 37
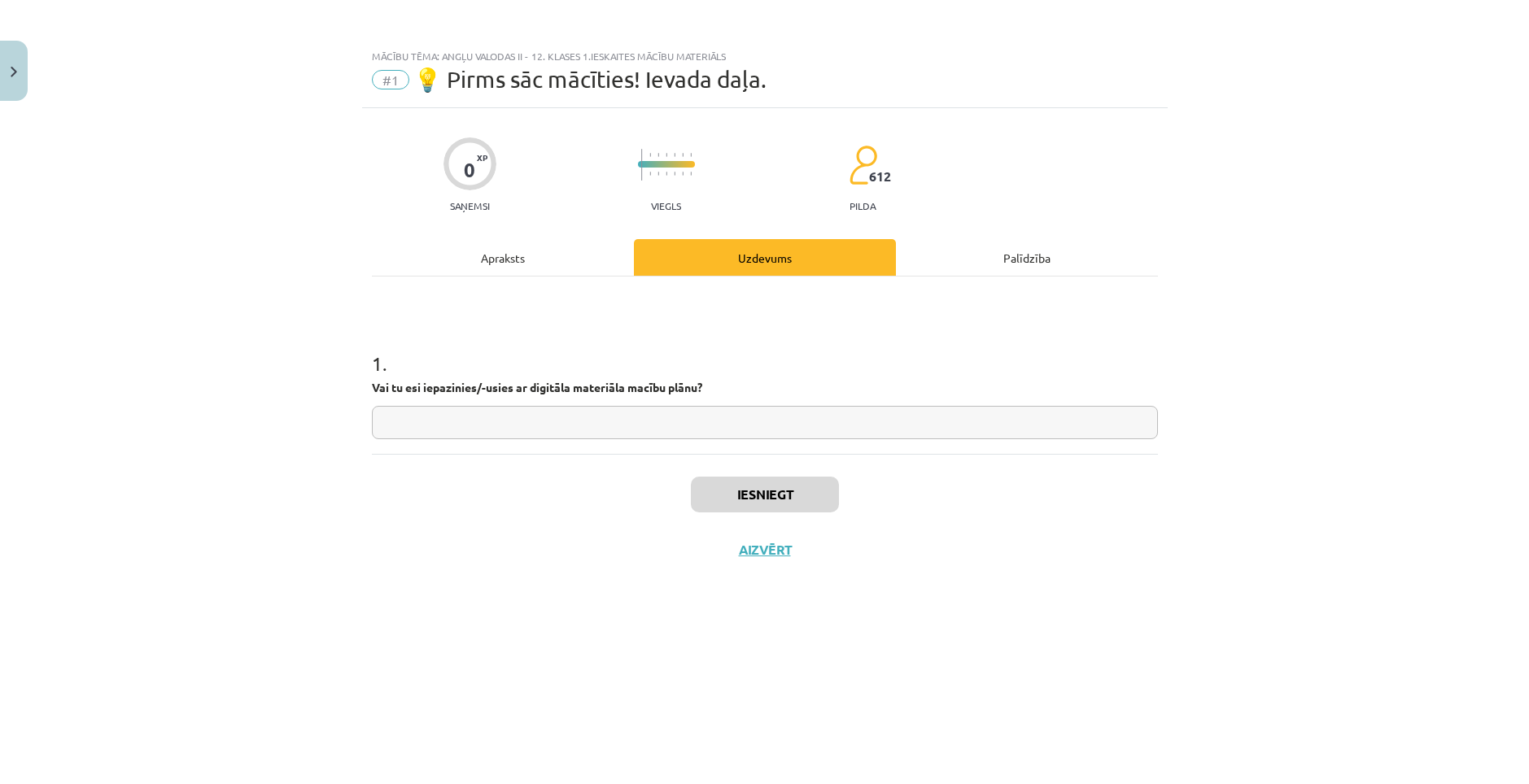
click at [548, 249] on div "Apraksts" at bounding box center [503, 257] width 262 height 37
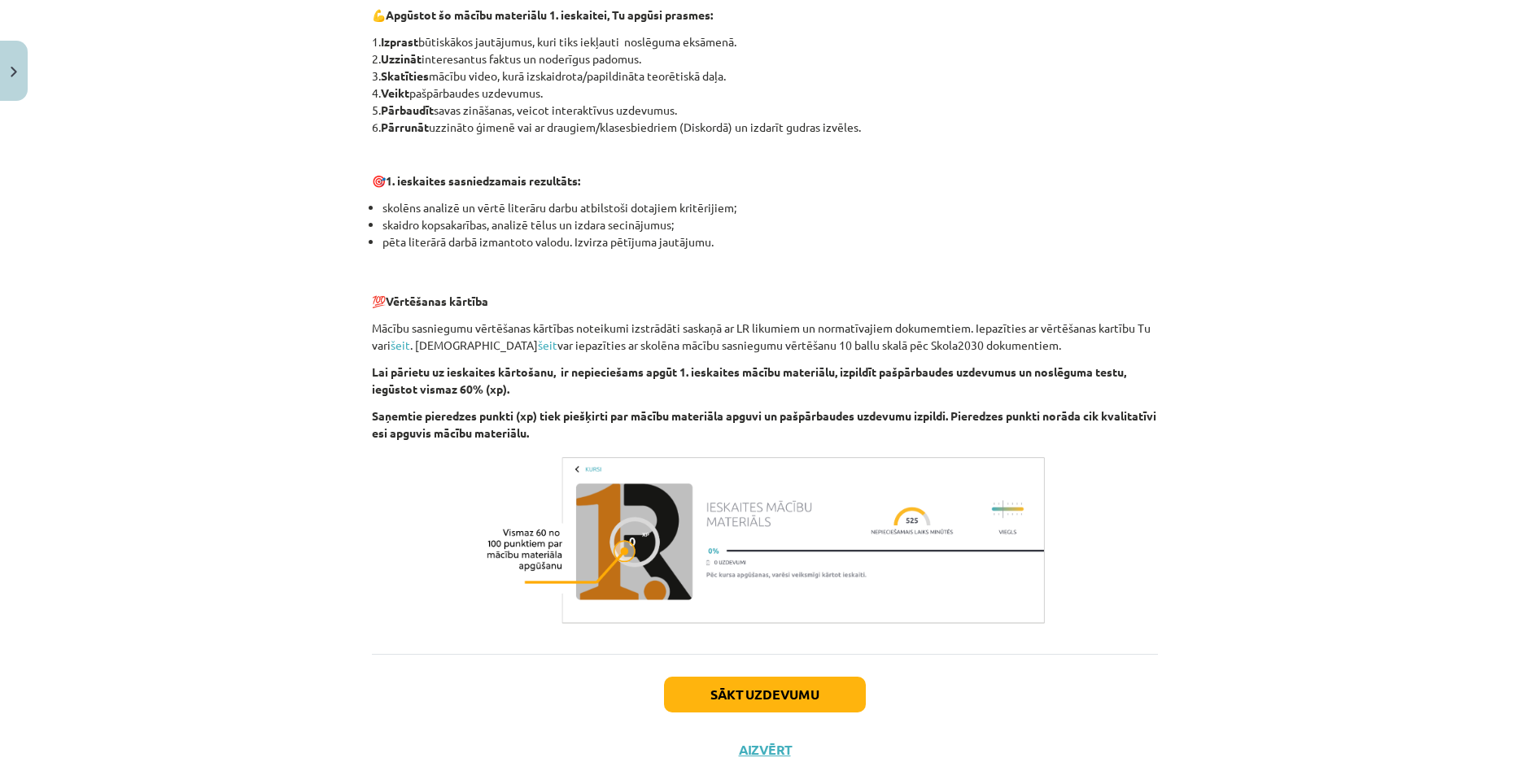
scroll to position [928, 0]
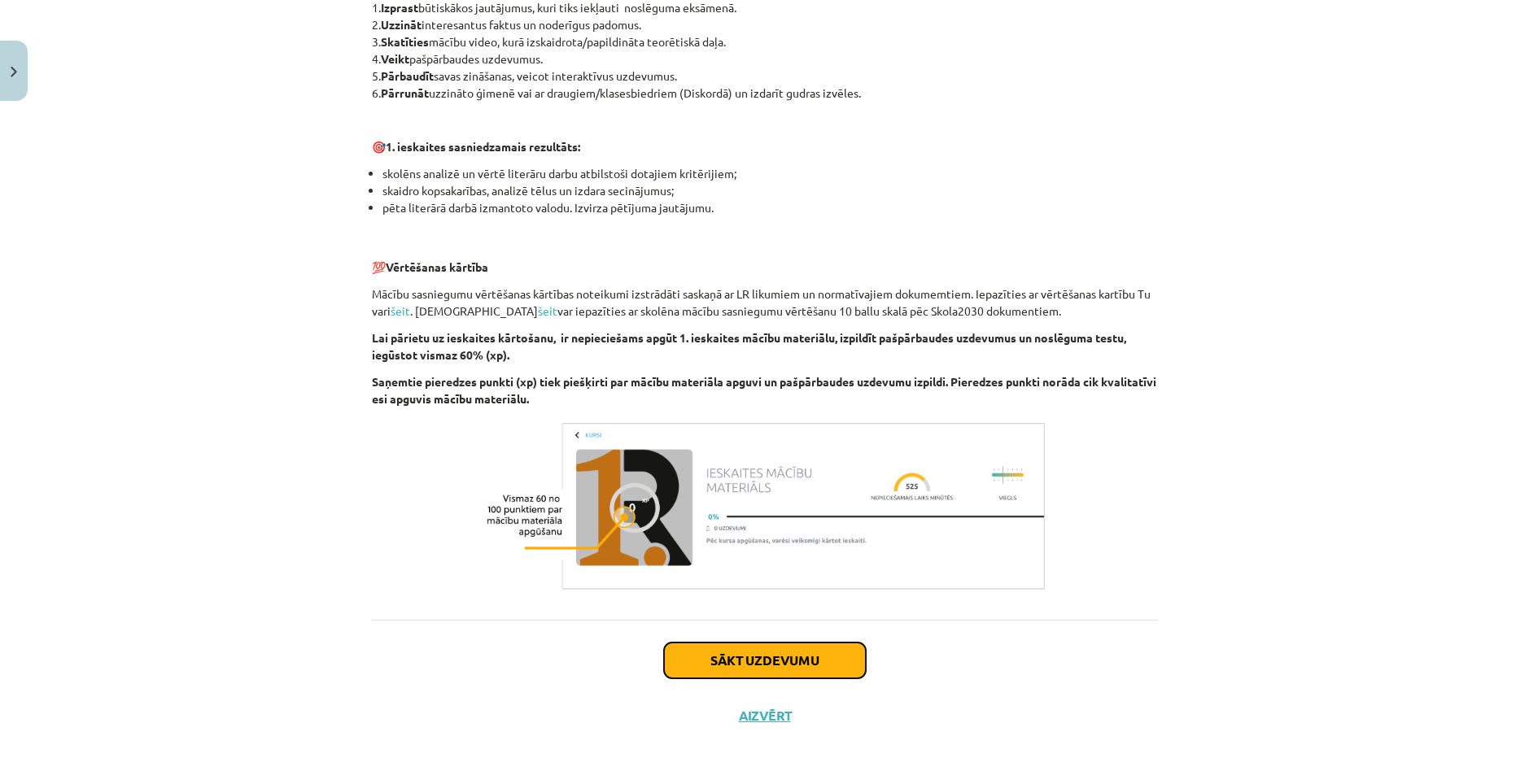
click at [739, 651] on button "Sākt uzdevumu" at bounding box center [764, 661] width 201 height 36
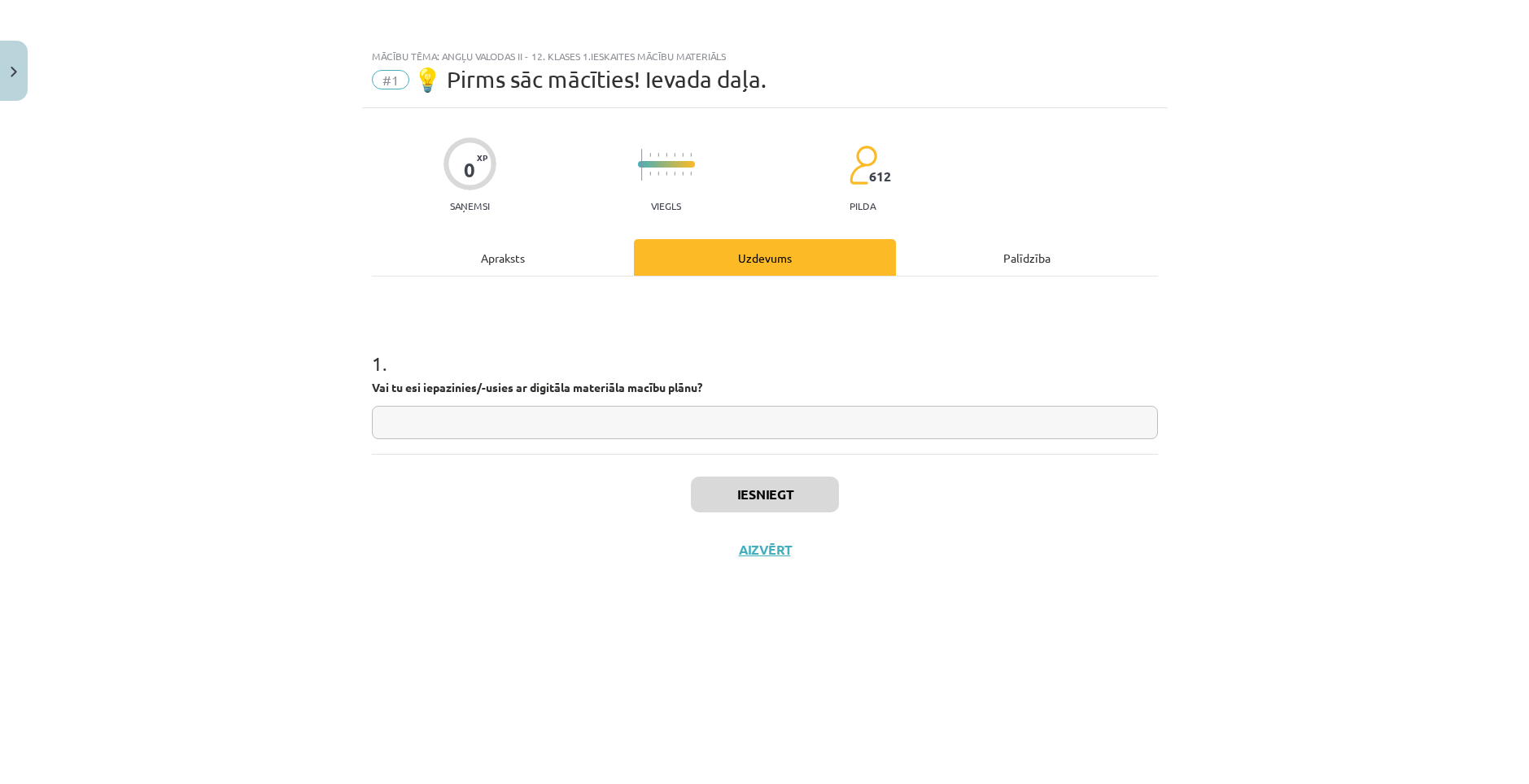
click at [660, 426] on input "text" at bounding box center [765, 422] width 786 height 33
type input "**"
click at [730, 498] on button "Iesniegt" at bounding box center [764, 495] width 148 height 36
click at [757, 545] on button "Nākamā nodarbība" at bounding box center [764, 560] width 160 height 37
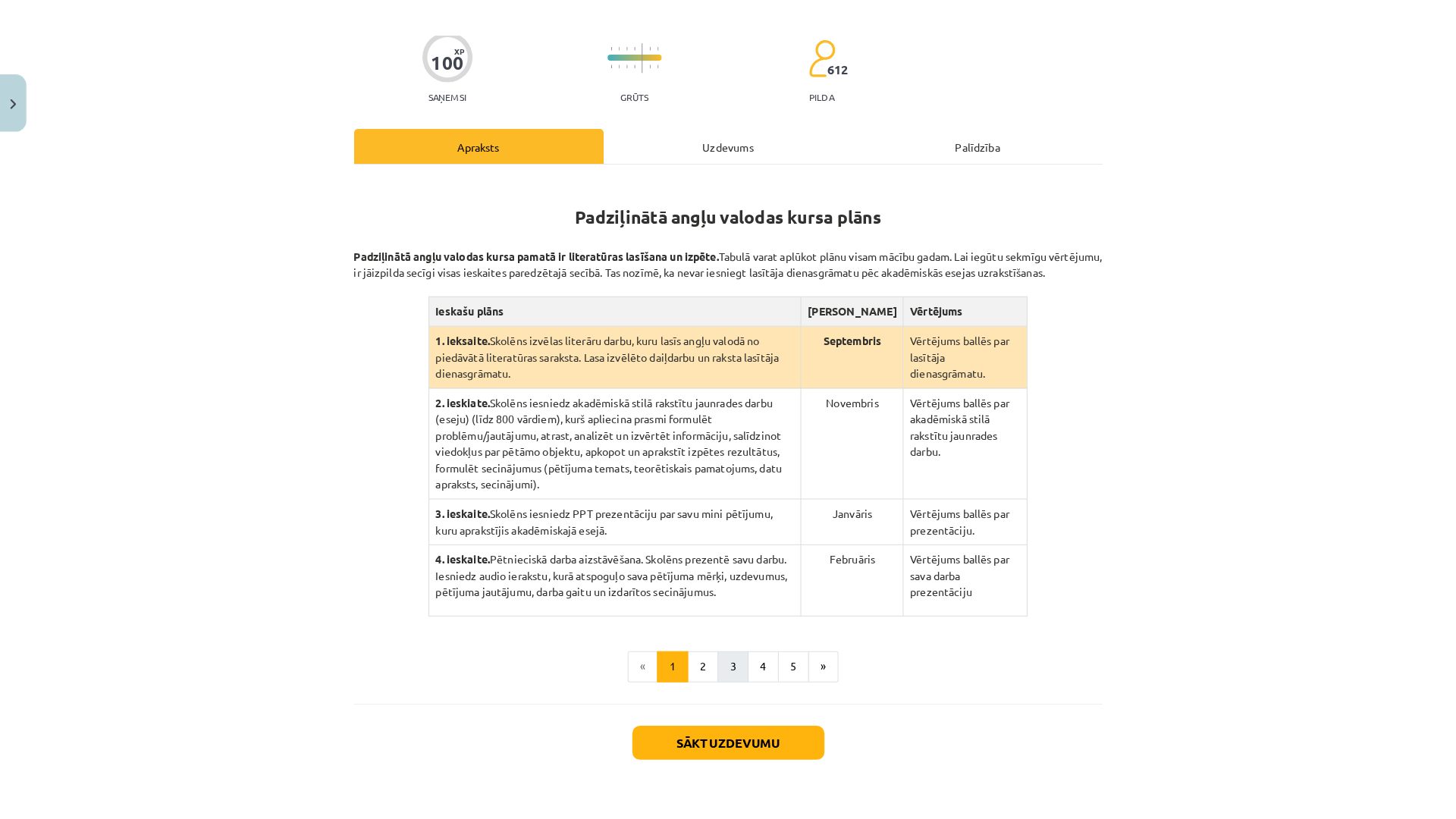
scroll to position [215, 0]
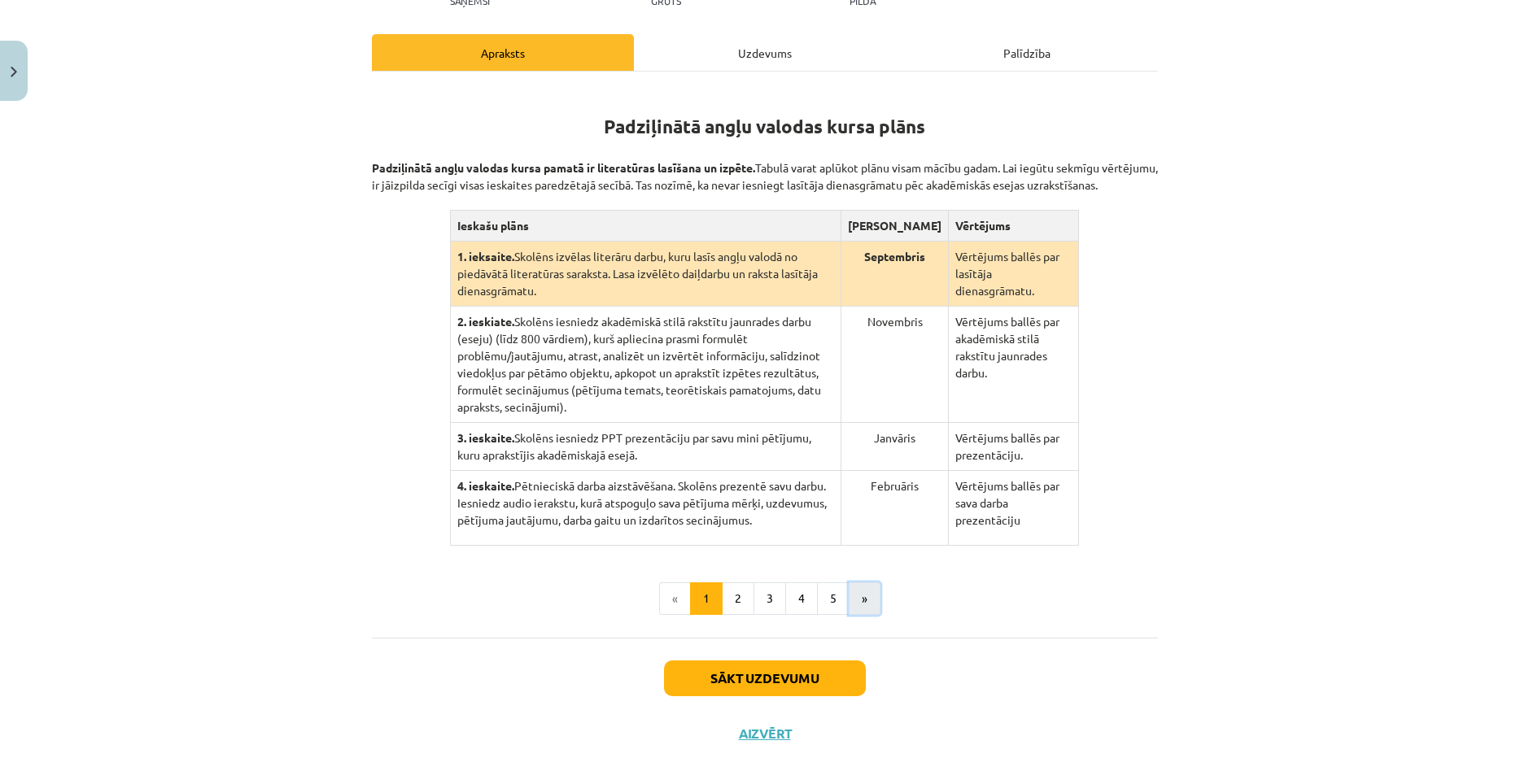
click at [859, 583] on button "»" at bounding box center [864, 598] width 31 height 32
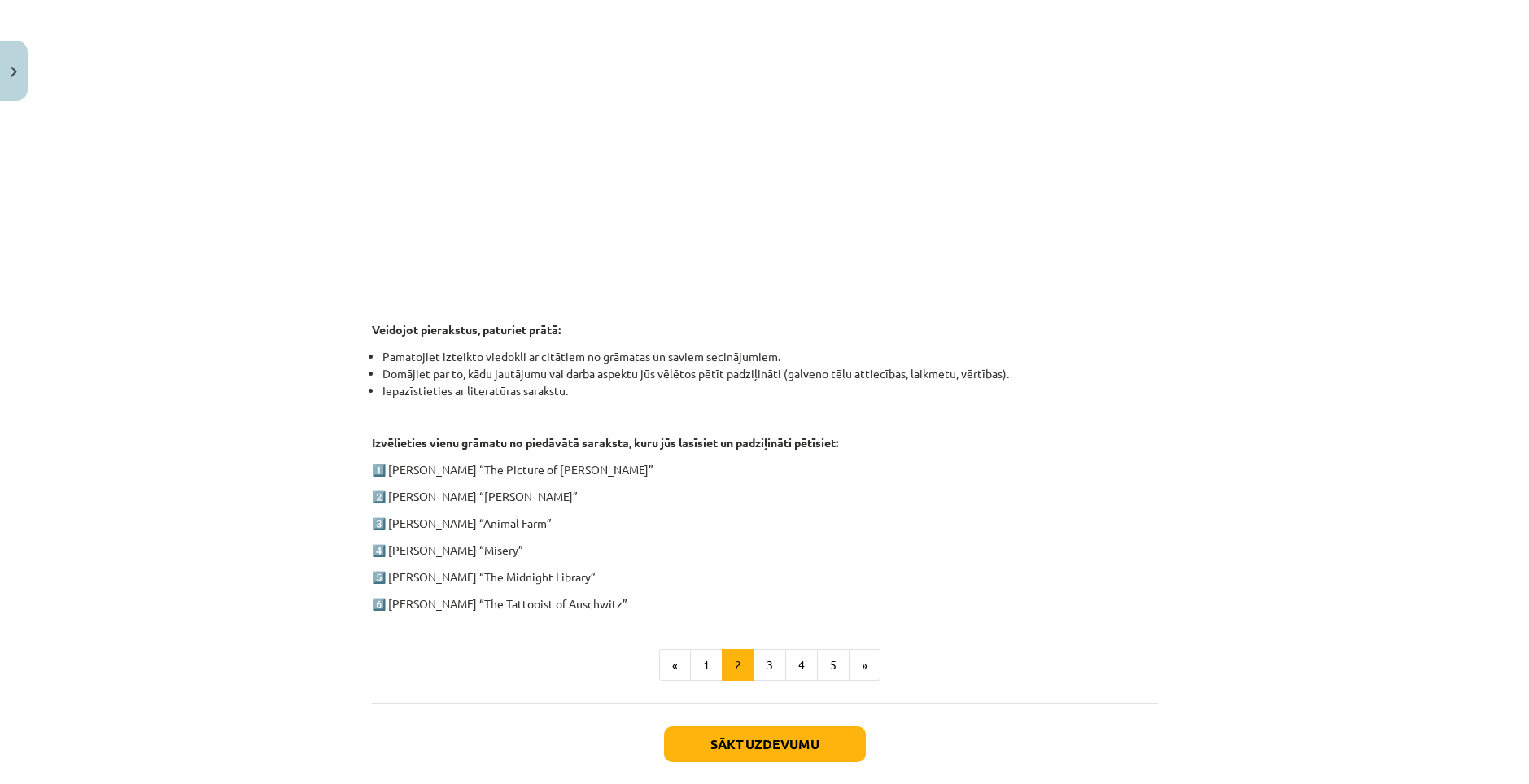
scroll to position [543, 0]
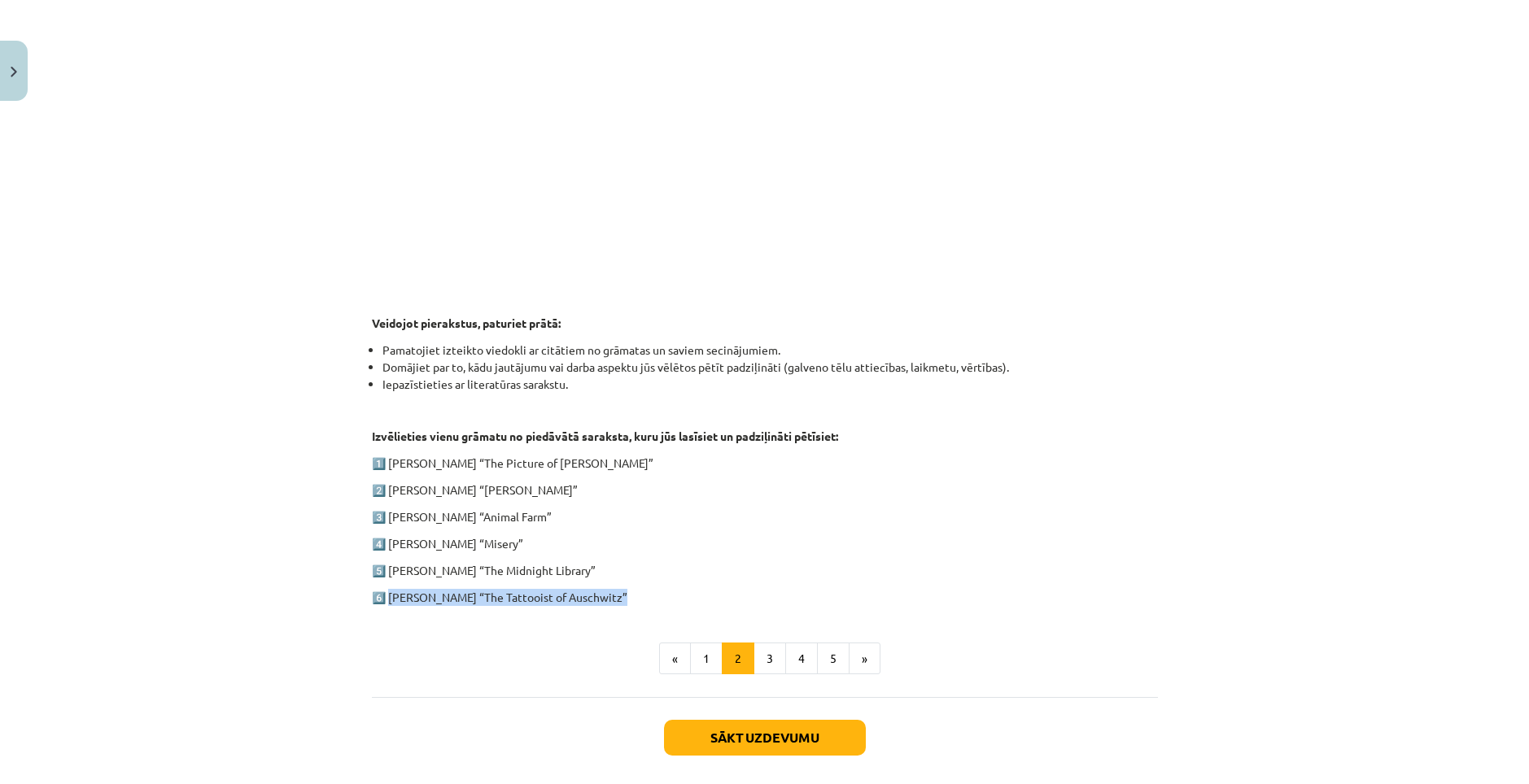
drag, startPoint x: 385, startPoint y: 593, endPoint x: 605, endPoint y: 599, distance: 220.1
click at [605, 599] on p "6️⃣ [PERSON_NAME] “The Tattooist of Auschwitz”" at bounding box center [765, 597] width 786 height 17
copy p "[PERSON_NAME] “The Tattooist of [GEOGRAPHIC_DATA]"
click at [585, 597] on p "6️⃣ [PERSON_NAME] “The Tattooist of Auschwitz”" at bounding box center [765, 597] width 786 height 17
drag, startPoint x: 502, startPoint y: 543, endPoint x: 386, endPoint y: 545, distance: 116.0
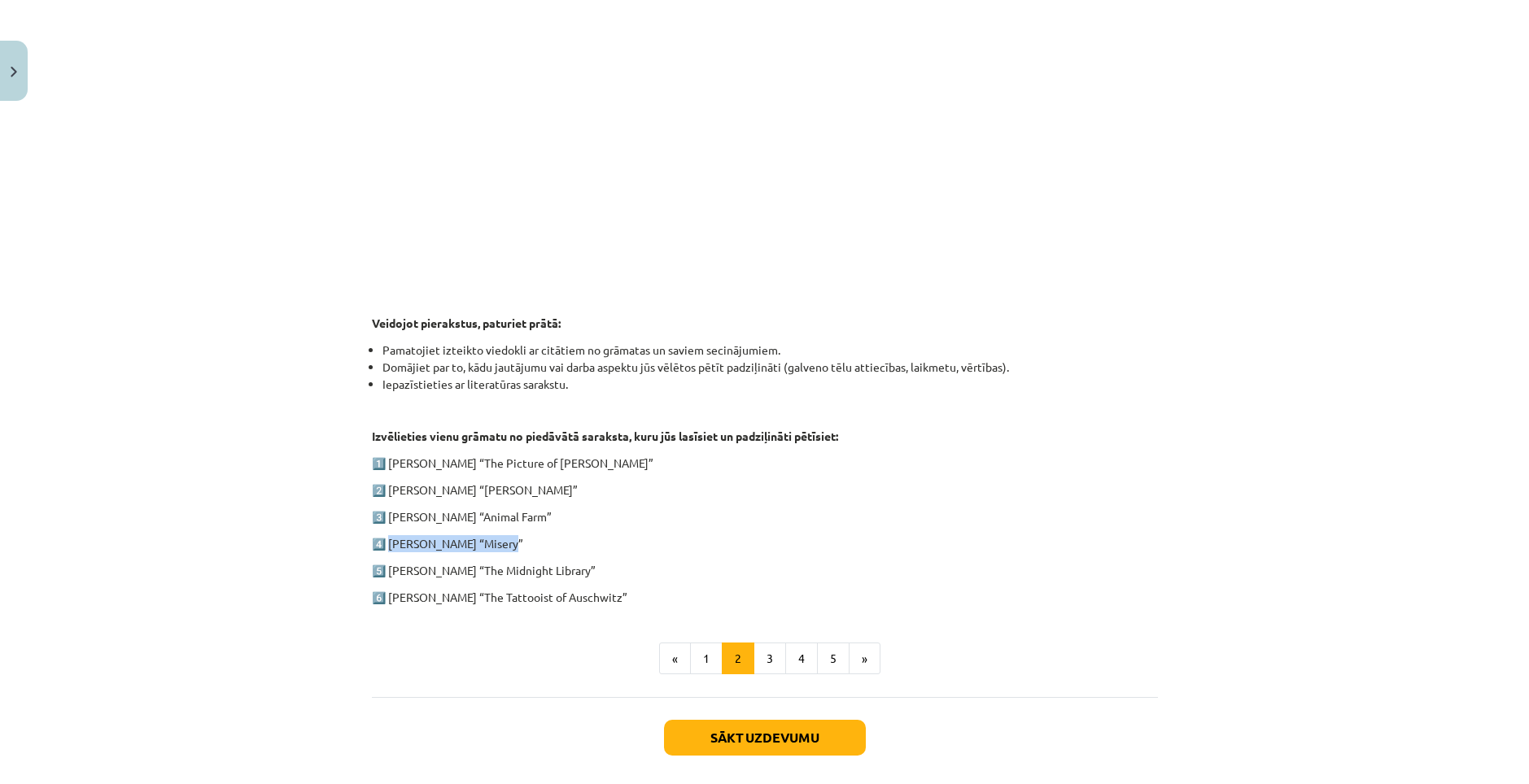
click at [386, 545] on p "4️⃣ [PERSON_NAME] “Misery”" at bounding box center [765, 544] width 786 height 17
copy p "[PERSON_NAME] “Misery”"
click at [632, 569] on p "5️⃣ [PERSON_NAME] “The Midnight Library”" at bounding box center [765, 570] width 786 height 17
drag, startPoint x: 604, startPoint y: 601, endPoint x: 502, endPoint y: 604, distance: 102.0
click at [502, 604] on p "6️⃣ [PERSON_NAME] “The Tattooist of Auschwitz”" at bounding box center [765, 597] width 786 height 17
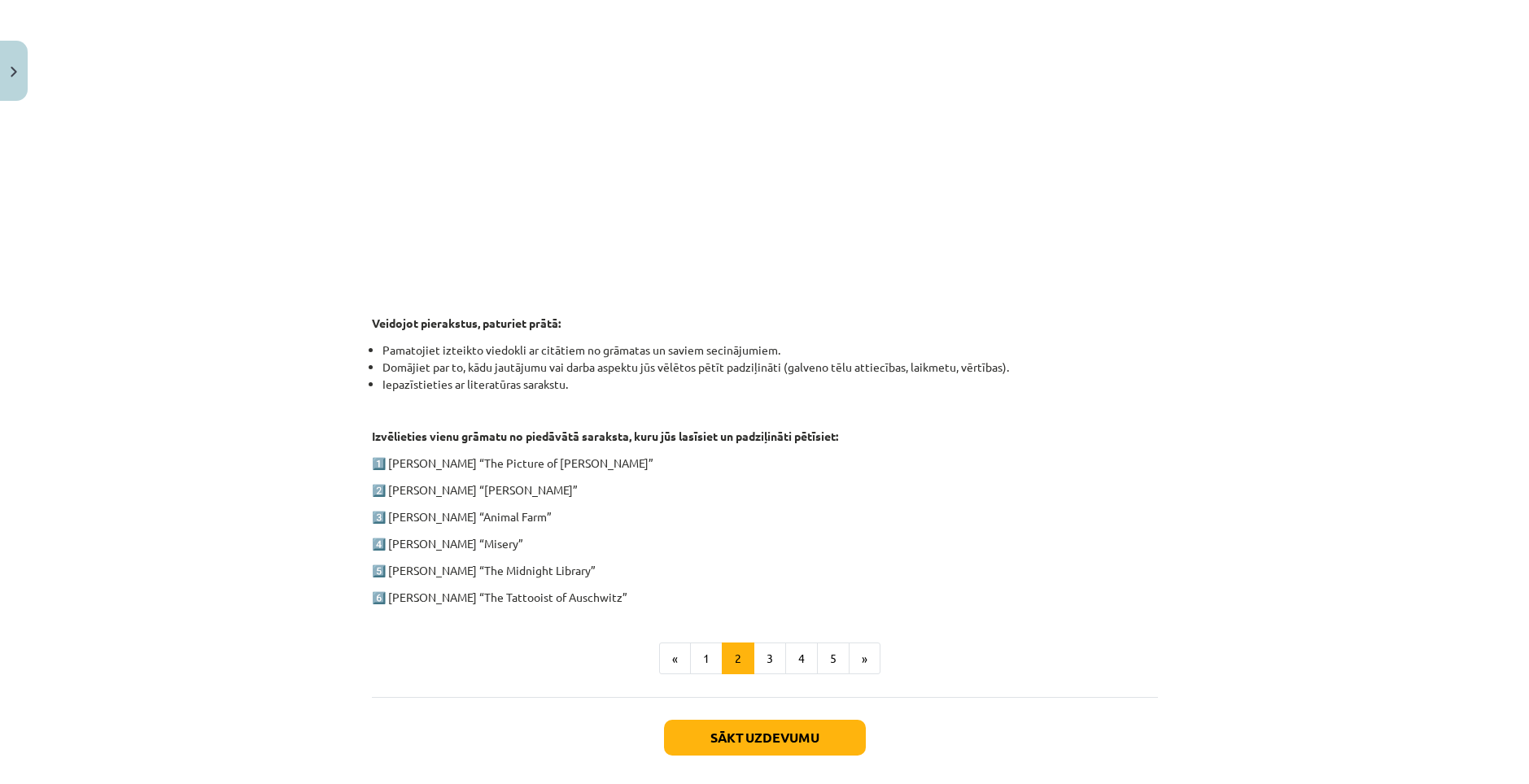
click at [558, 606] on div "1. ieskaite angļu valodā Pirmās ieskaites pamatā ir lasītāja dienasgrāmatas vei…" at bounding box center [765, 224] width 786 height 900
drag, startPoint x: 605, startPoint y: 595, endPoint x: 472, endPoint y: 591, distance: 133.1
click at [472, 591] on p "6️⃣ [PERSON_NAME] “The Tattooist of Auschwitz”" at bounding box center [765, 597] width 786 height 17
copy p "The Tattooist of [GEOGRAPHIC_DATA]"
drag, startPoint x: 548, startPoint y: 566, endPoint x: 444, endPoint y: 566, distance: 104.0
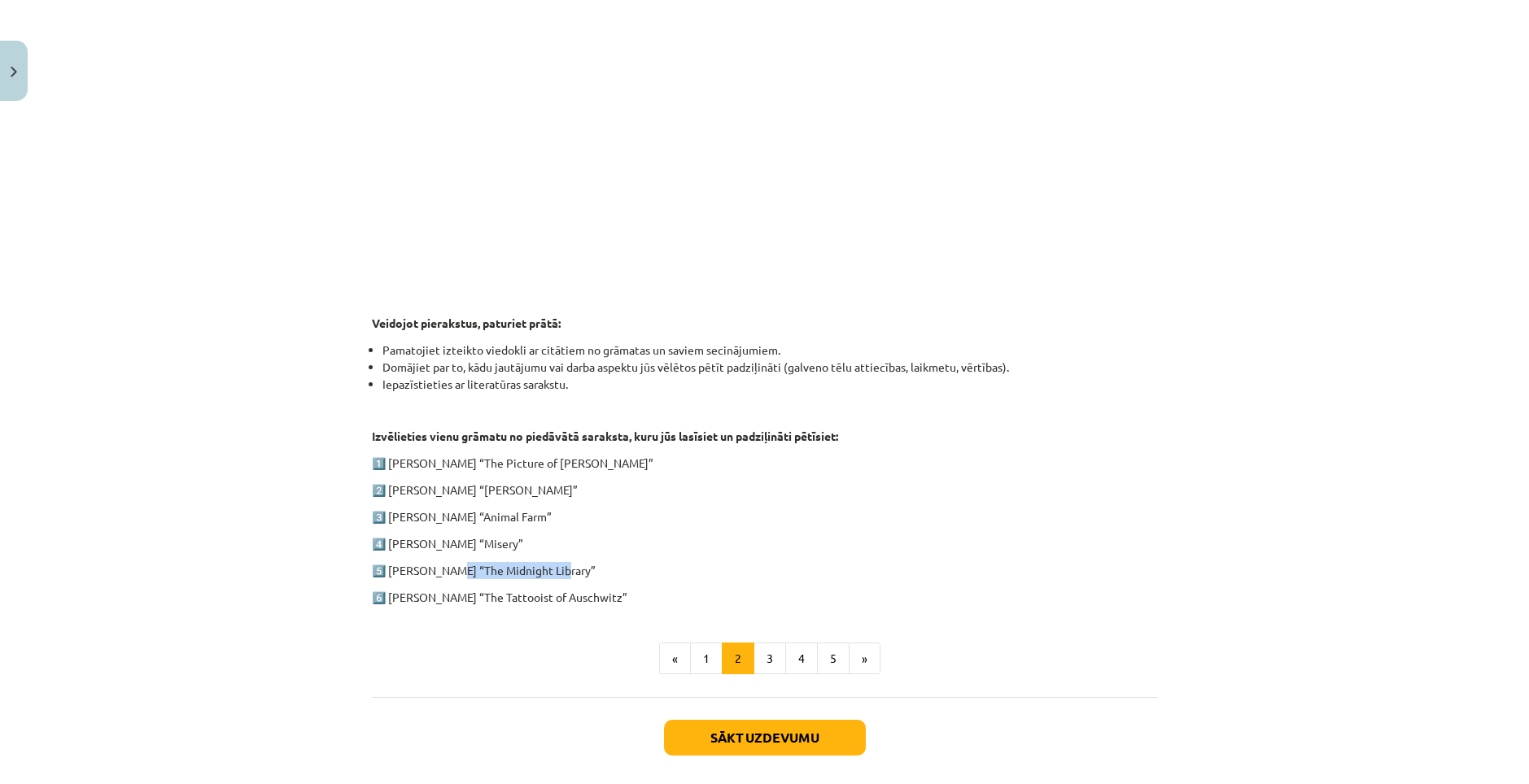
click at [444, 566] on p "5️⃣ [PERSON_NAME] “The Midnight Library”" at bounding box center [765, 570] width 786 height 17
copy p "The Midnight Library"
click at [611, 522] on p "3️⃣ [PERSON_NAME] “Animal Farm”" at bounding box center [765, 516] width 786 height 17
drag, startPoint x: 453, startPoint y: 463, endPoint x: 588, endPoint y: 468, distance: 135.1
click at [588, 468] on p "1️⃣ [PERSON_NAME] “The Picture of [PERSON_NAME]”" at bounding box center [765, 463] width 786 height 17
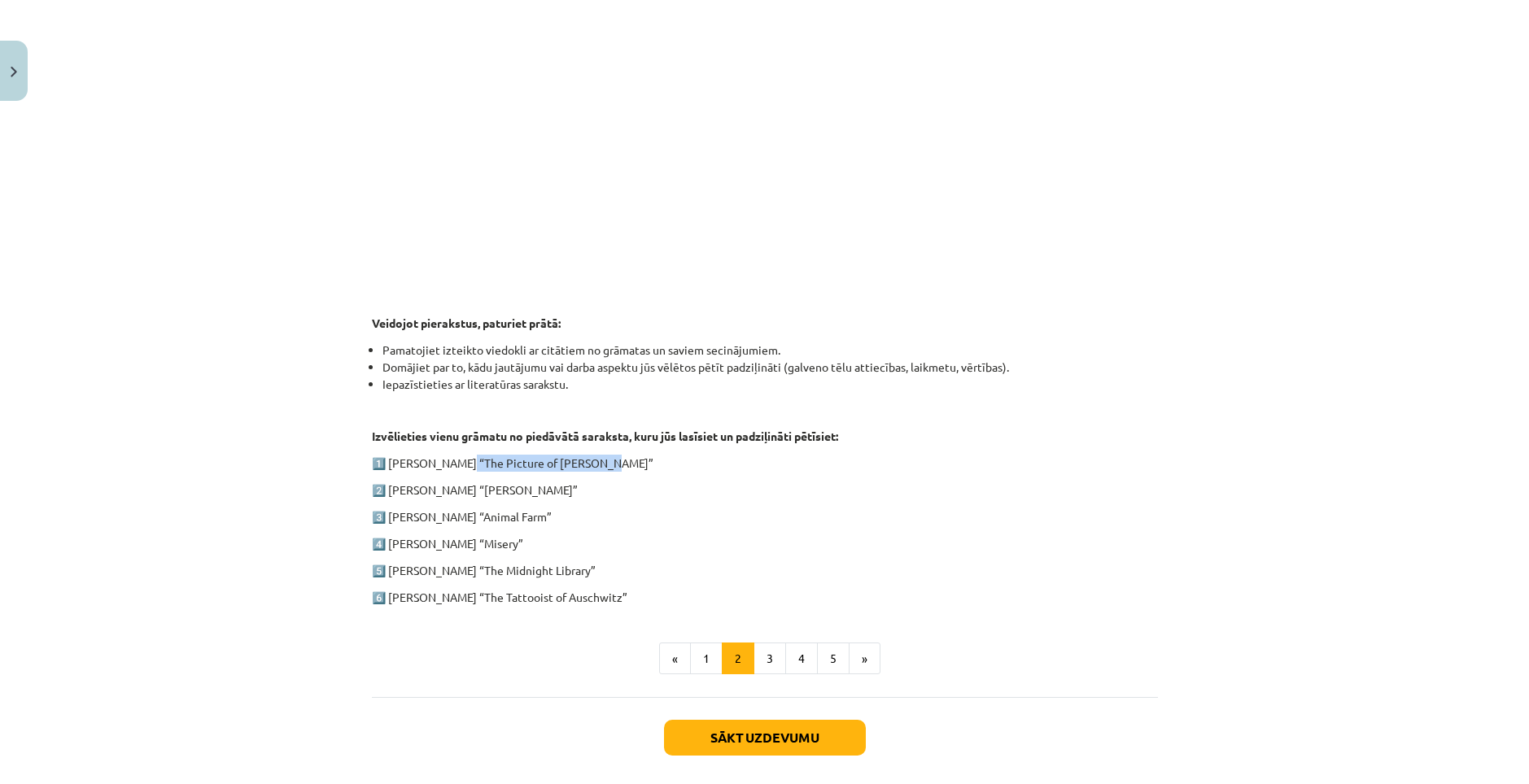
copy p "The Picture of [PERSON_NAME]"
drag, startPoint x: 472, startPoint y: 489, endPoint x: 530, endPoint y: 495, distance: 58.3
click at [530, 495] on p "2️⃣ [PERSON_NAME] “[PERSON_NAME]”" at bounding box center [765, 490] width 786 height 17
copy p "[PERSON_NAME]"
click at [567, 515] on p "3️⃣ [PERSON_NAME] “Animal Farm”" at bounding box center [765, 516] width 786 height 17
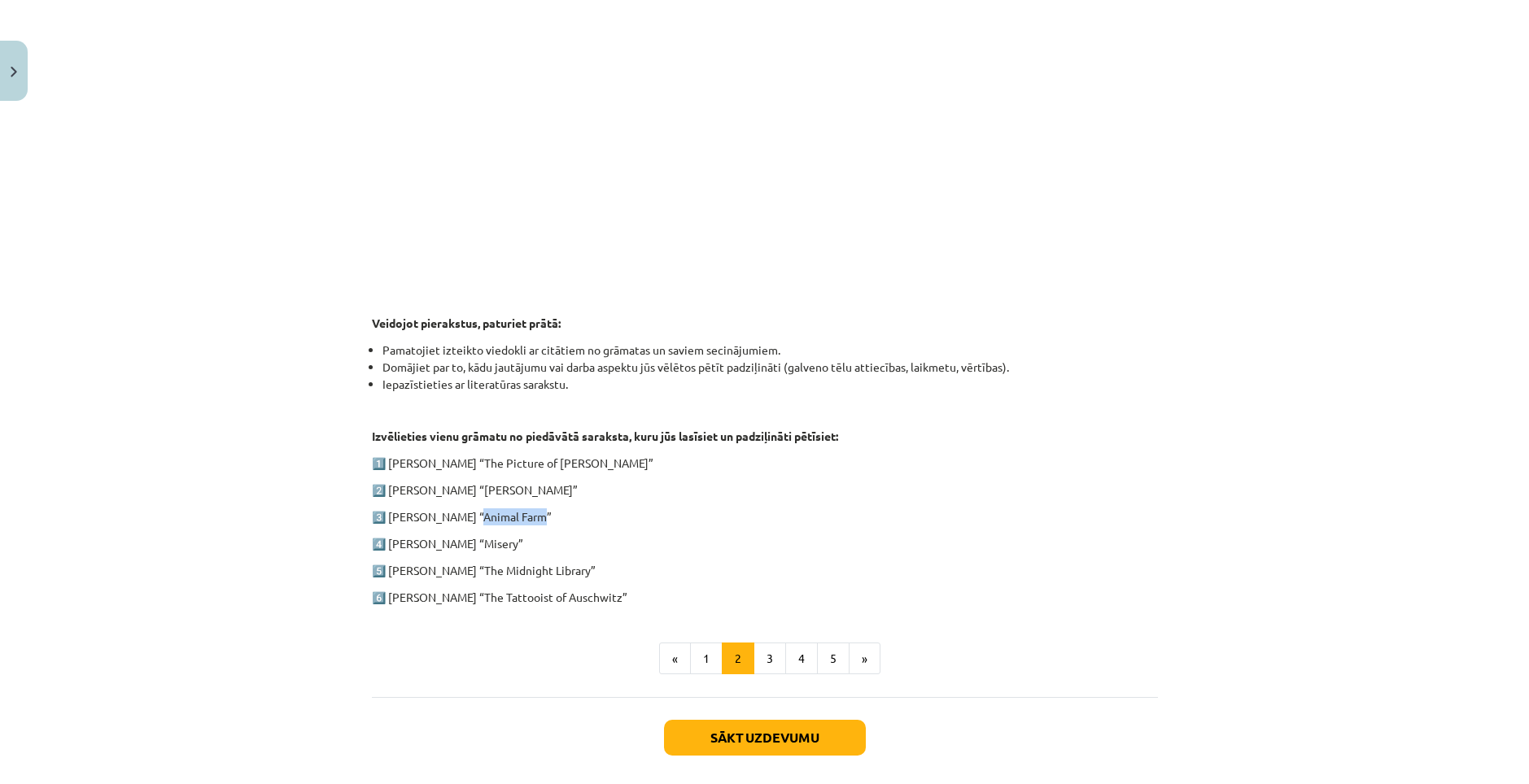
drag, startPoint x: 528, startPoint y: 516, endPoint x: 468, endPoint y: 512, distance: 60.1
click at [468, 512] on p "3️⃣ [PERSON_NAME] “Animal Farm”" at bounding box center [765, 516] width 786 height 17
copy p "Animal Farm"
click at [561, 508] on p "3️⃣ [PERSON_NAME] “Animal Farm”" at bounding box center [765, 516] width 786 height 17
drag, startPoint x: 535, startPoint y: 517, endPoint x: 386, endPoint y: 511, distance: 149.1
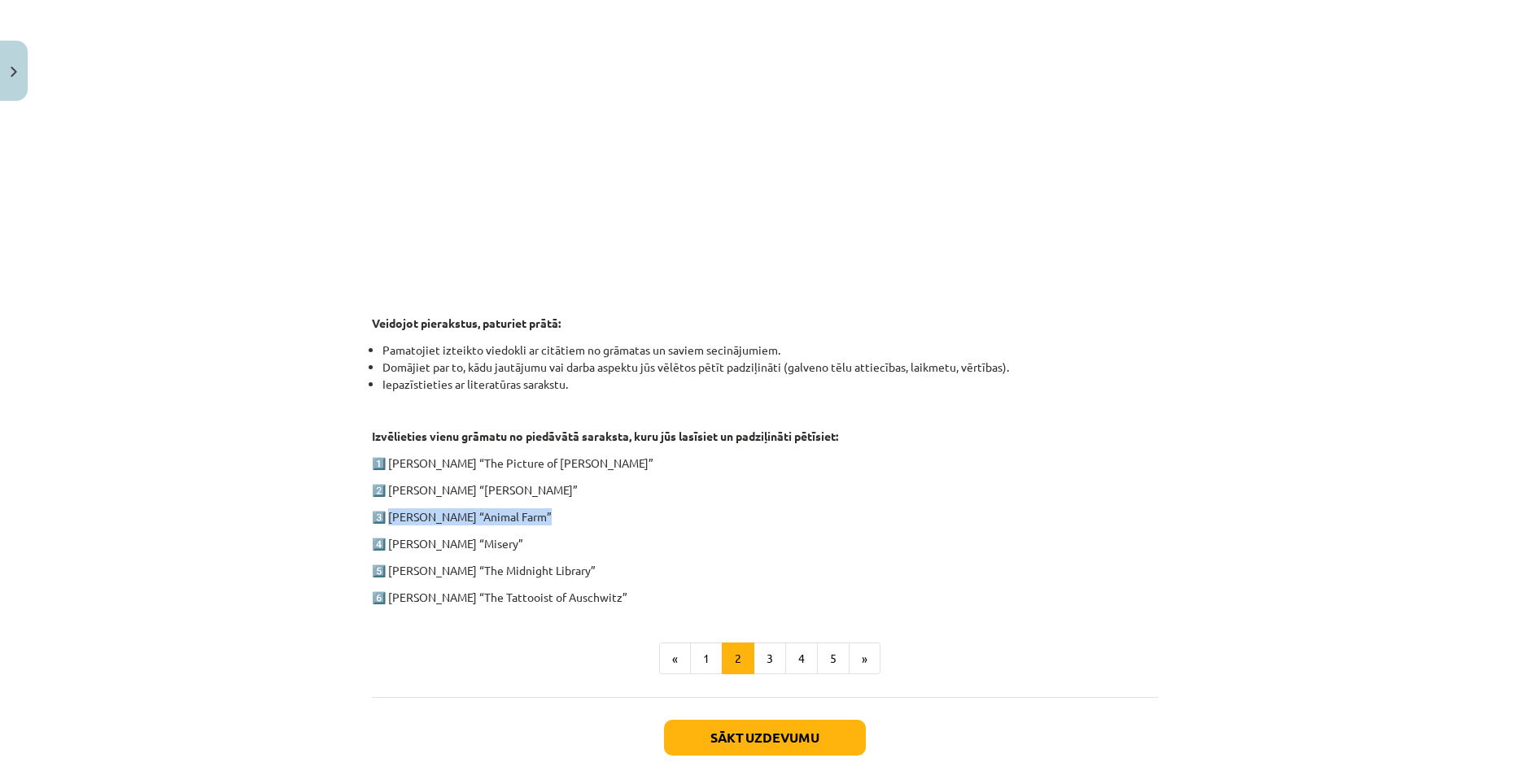
click at [386, 511] on p "3️⃣ [PERSON_NAME] “Animal Farm”" at bounding box center [765, 516] width 786 height 17
copy p "[PERSON_NAME] “Animal Farm”"
click at [536, 519] on p "3️⃣ [PERSON_NAME] “Animal Farm”" at bounding box center [765, 516] width 786 height 17
drag, startPoint x: 536, startPoint y: 516, endPoint x: 387, endPoint y: 514, distance: 149.0
click at [387, 514] on p "3️⃣ [PERSON_NAME] “Animal Farm”" at bounding box center [765, 516] width 786 height 17
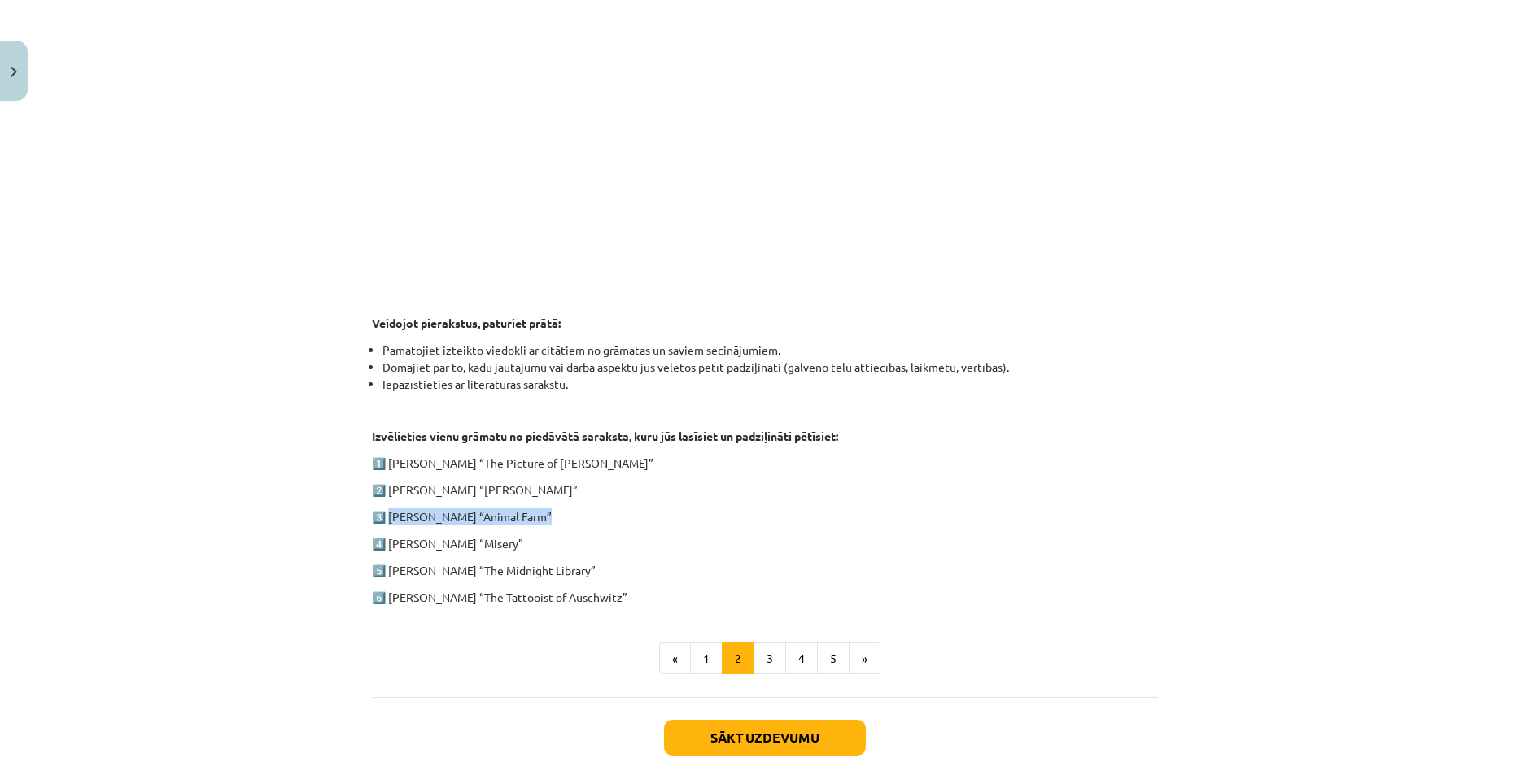
copy p "[PERSON_NAME] “Animal Farm”"
click at [626, 519] on p "3️⃣ [PERSON_NAME] “Animal Farm”" at bounding box center [765, 516] width 786 height 17
click at [757, 652] on button "3" at bounding box center [769, 659] width 32 height 32
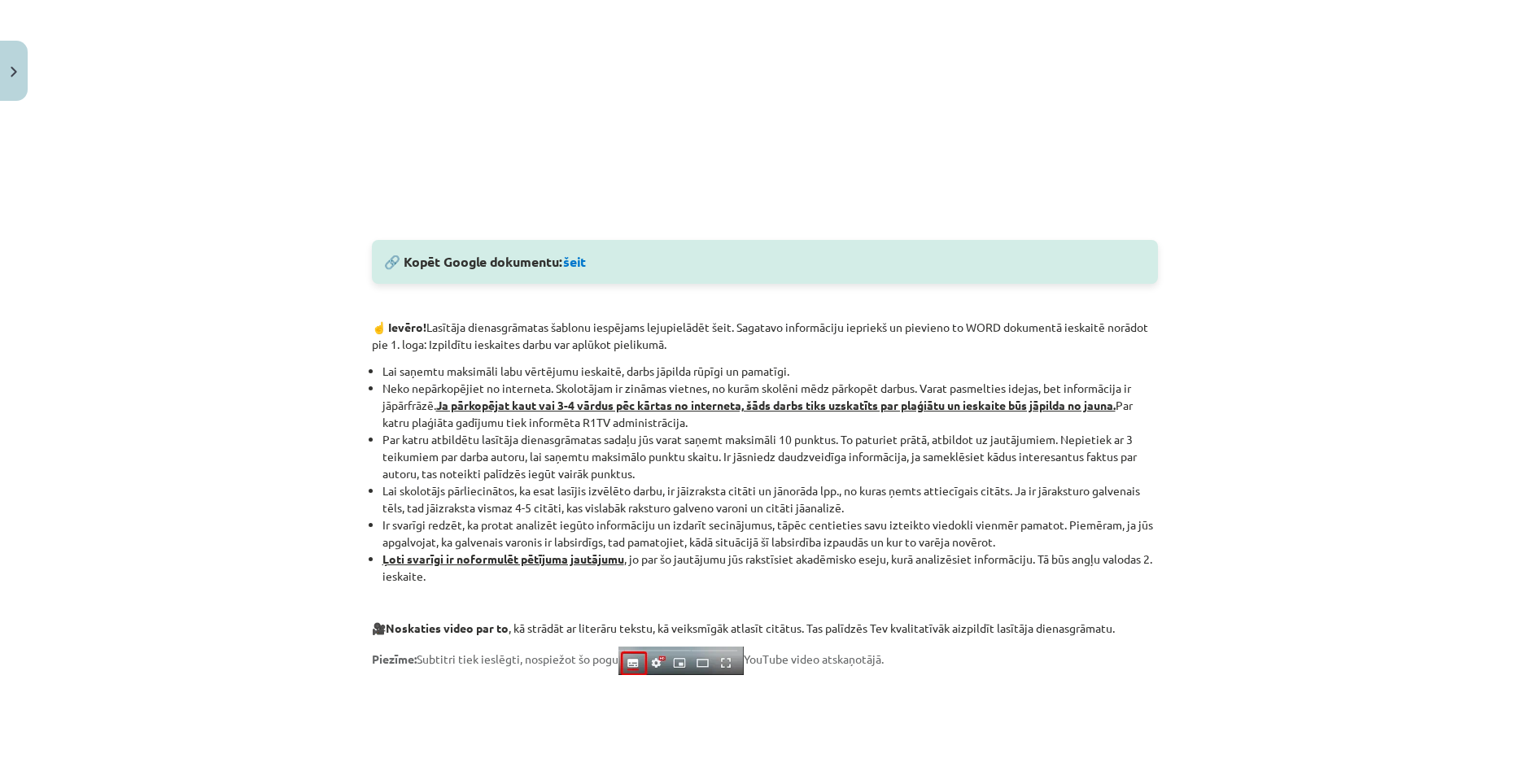
scroll to position [724, 0]
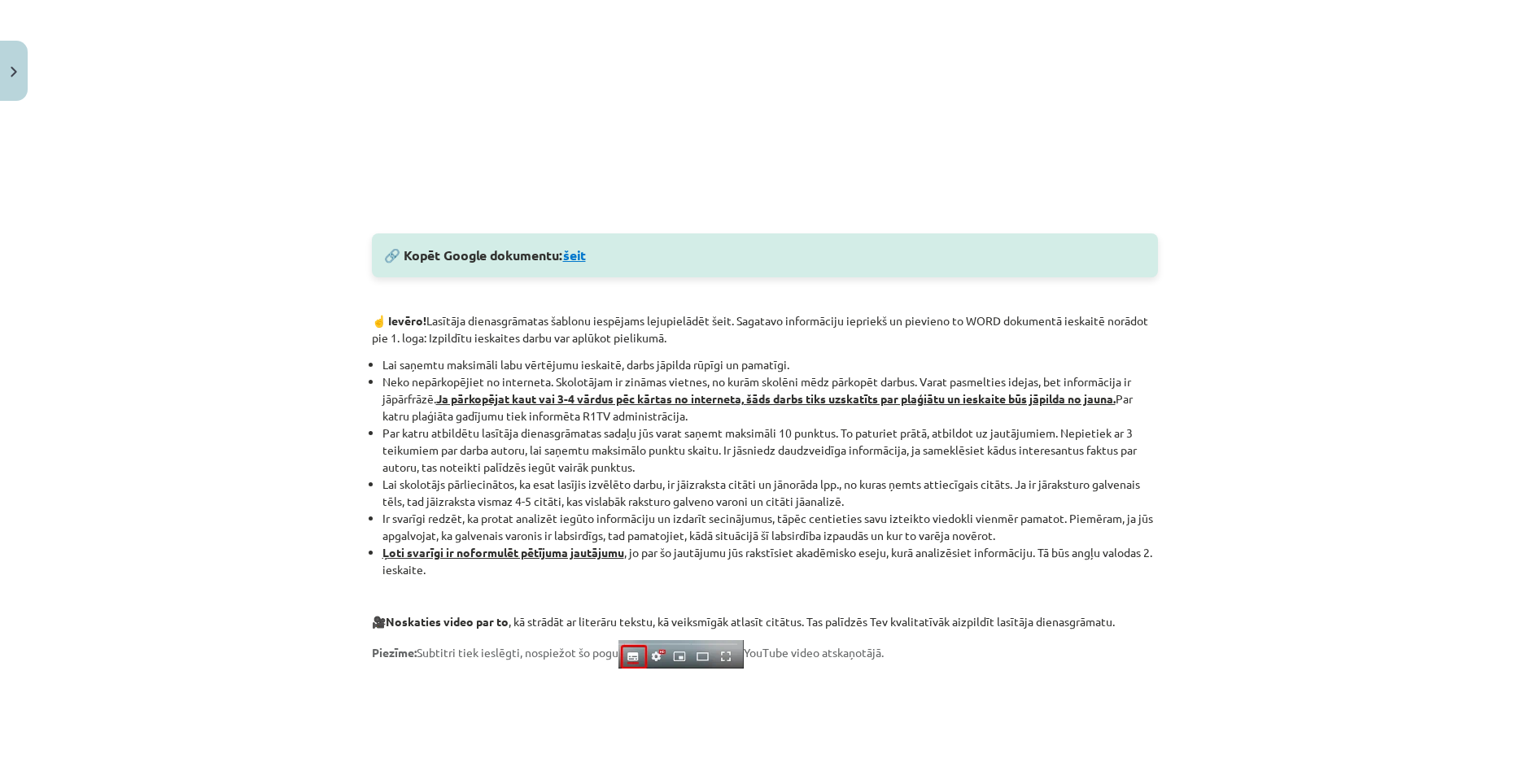
click at [576, 256] on link "šeit" at bounding box center [575, 255] width 23 height 17
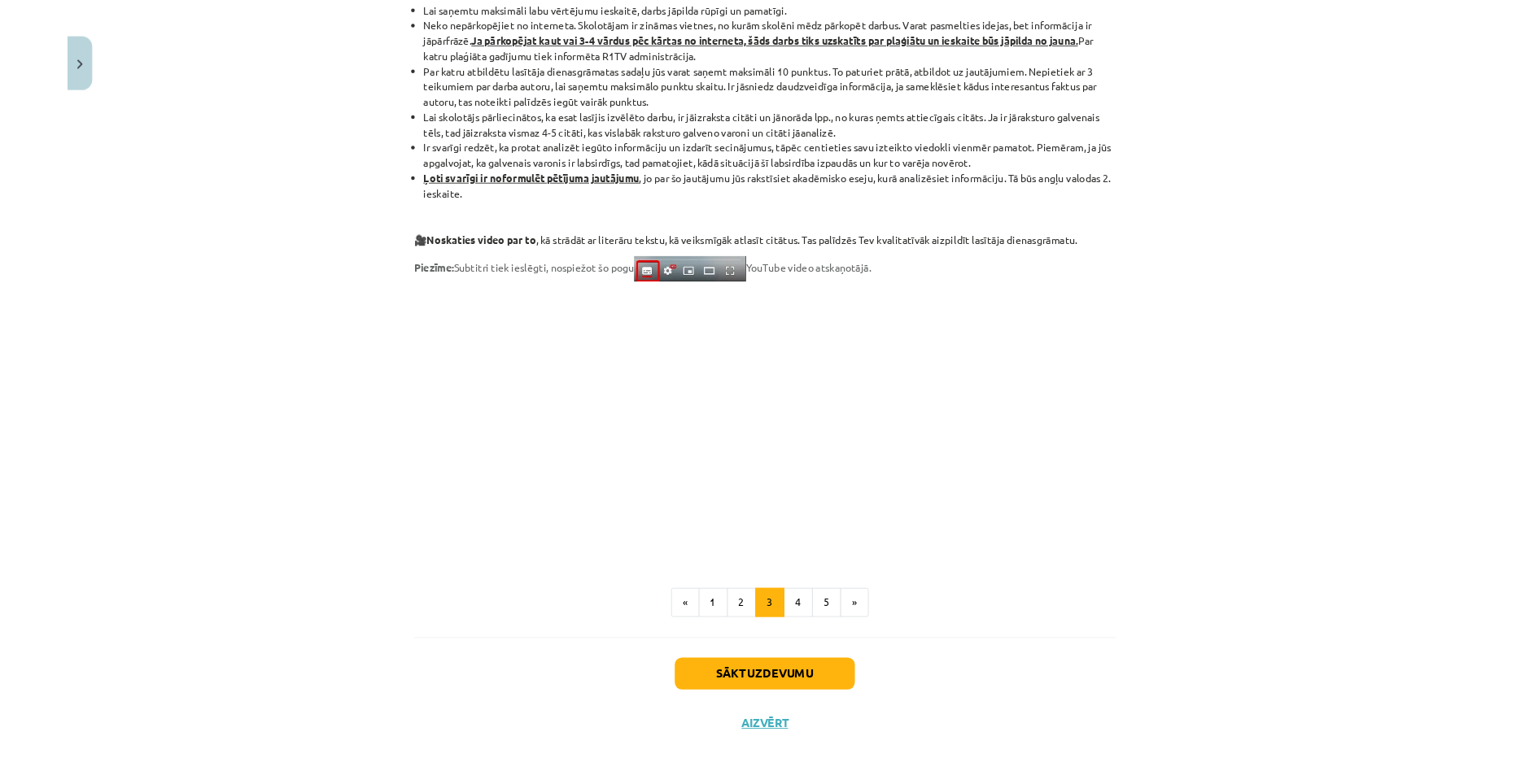
scroll to position [771, 0]
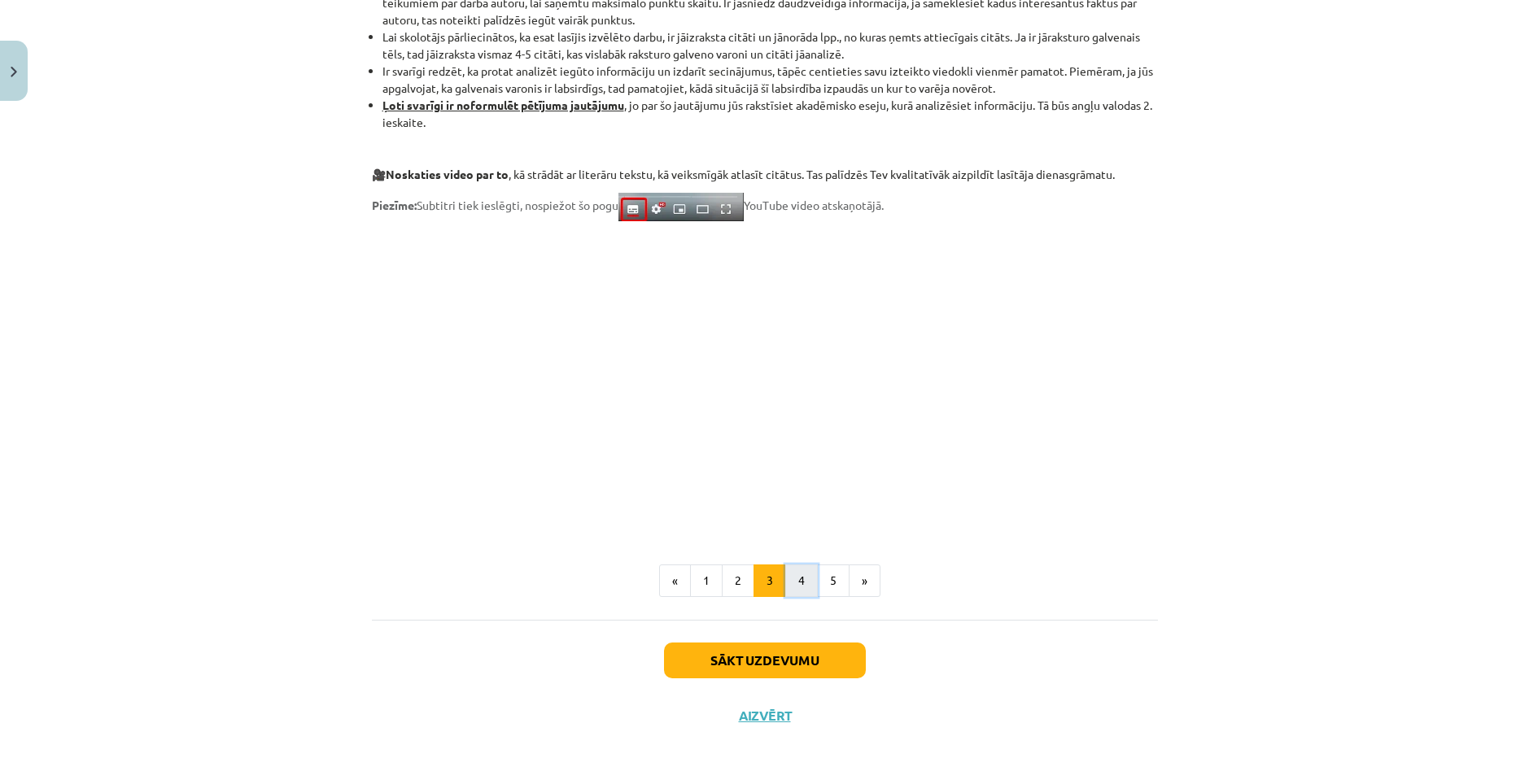
click at [798, 570] on button "4" at bounding box center [802, 581] width 32 height 32
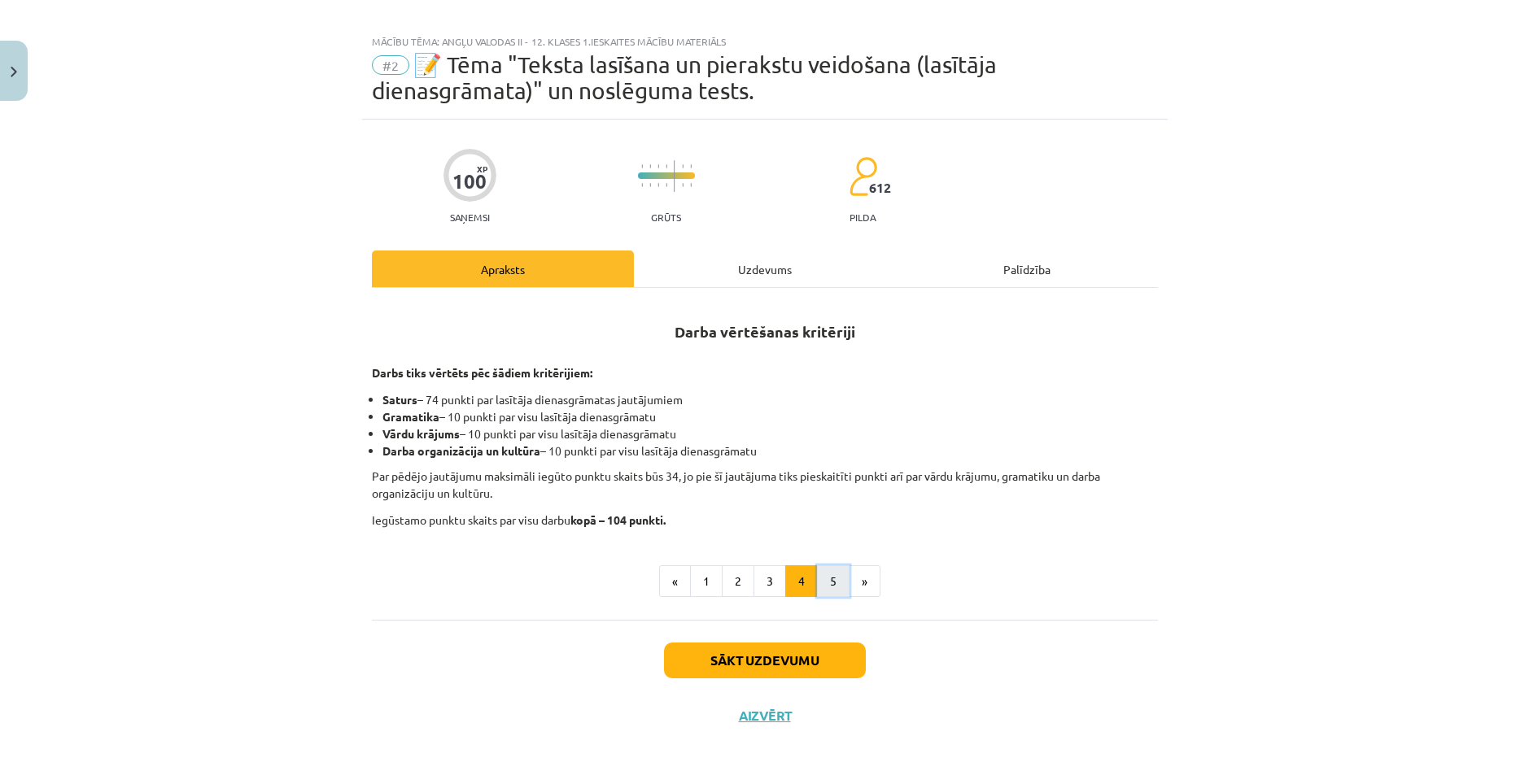
click at [817, 574] on button "5" at bounding box center [833, 581] width 32 height 32
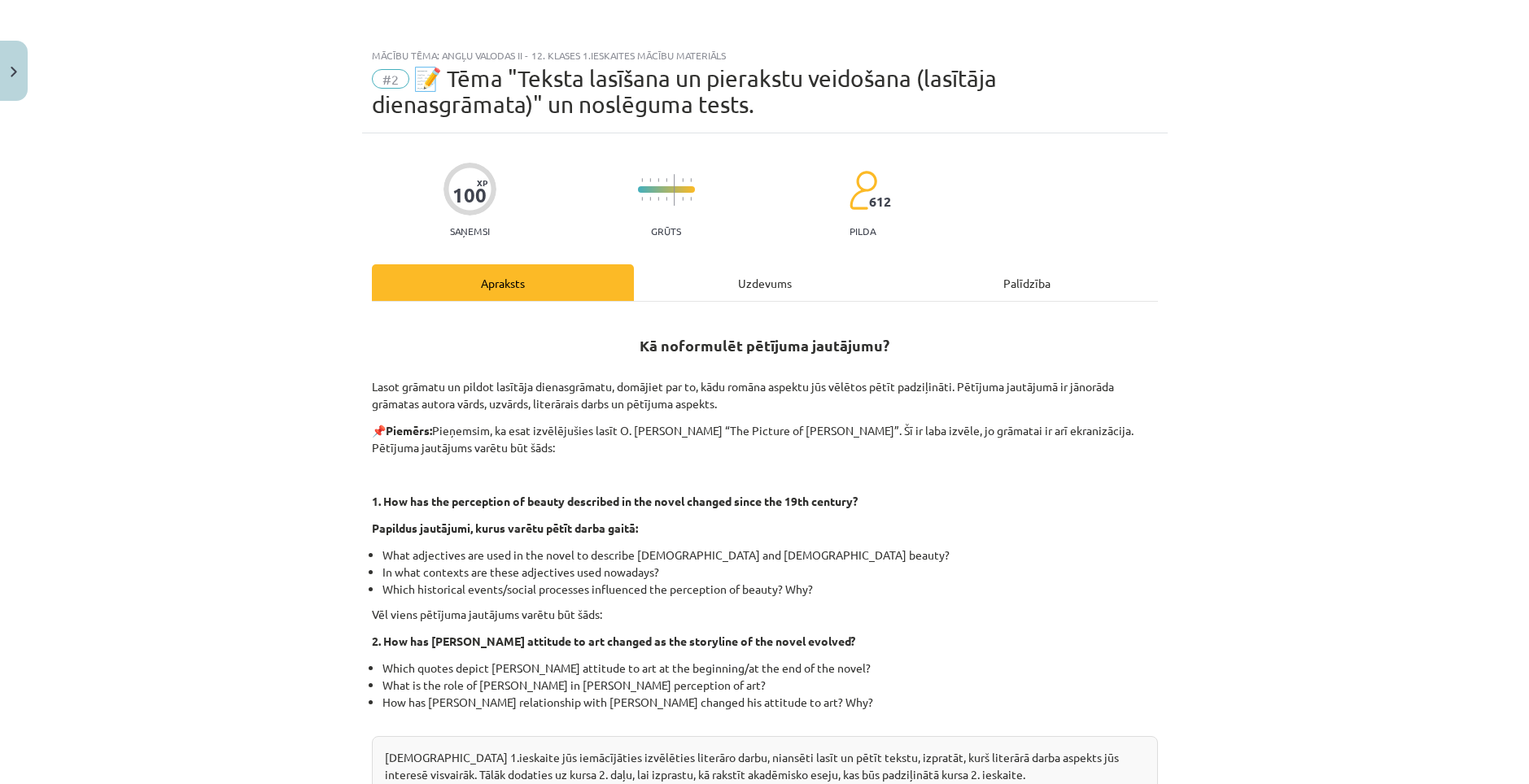
scroll to position [0, 0]
